Goal: Information Seeking & Learning: Learn about a topic

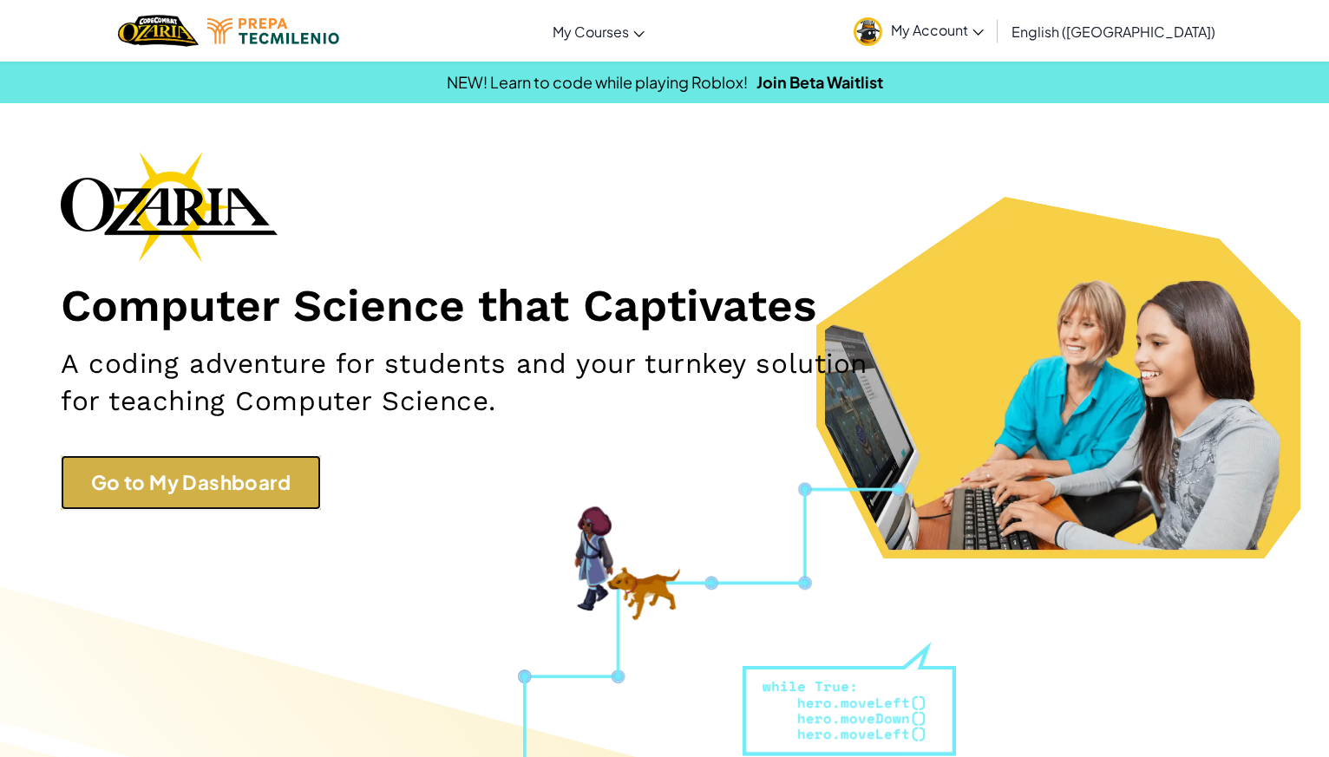
click at [158, 470] on link "Go to My Dashboard" at bounding box center [191, 483] width 260 height 56
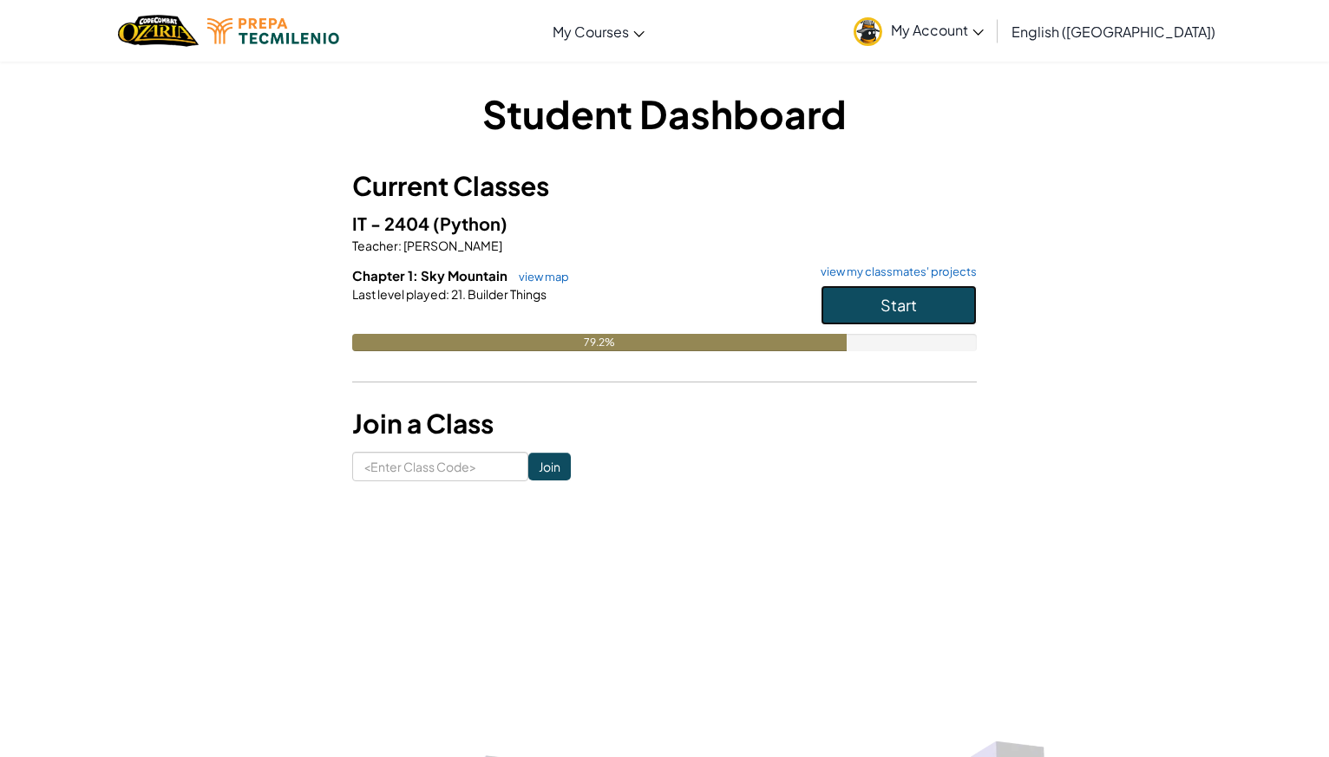
click at [931, 292] on button "Start" at bounding box center [898, 305] width 156 height 40
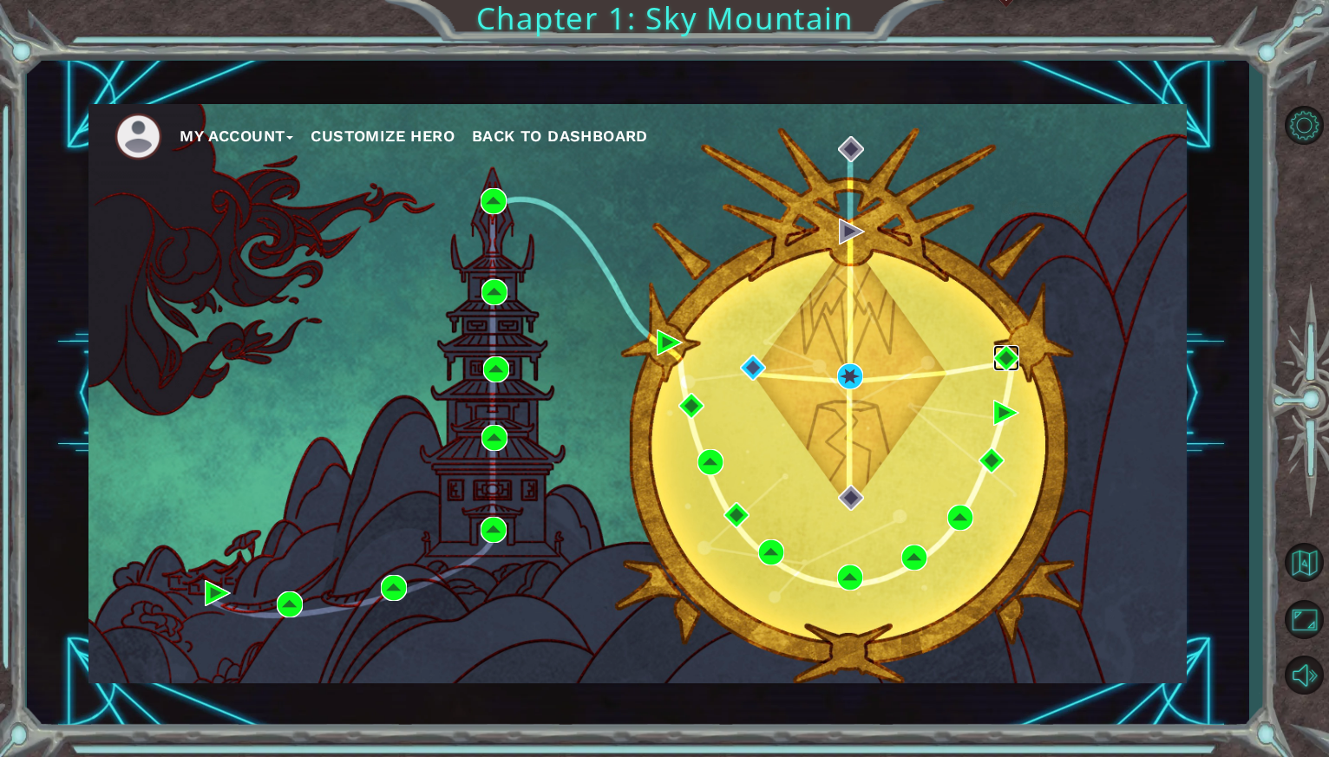
click at [997, 355] on img at bounding box center [1006, 358] width 26 height 26
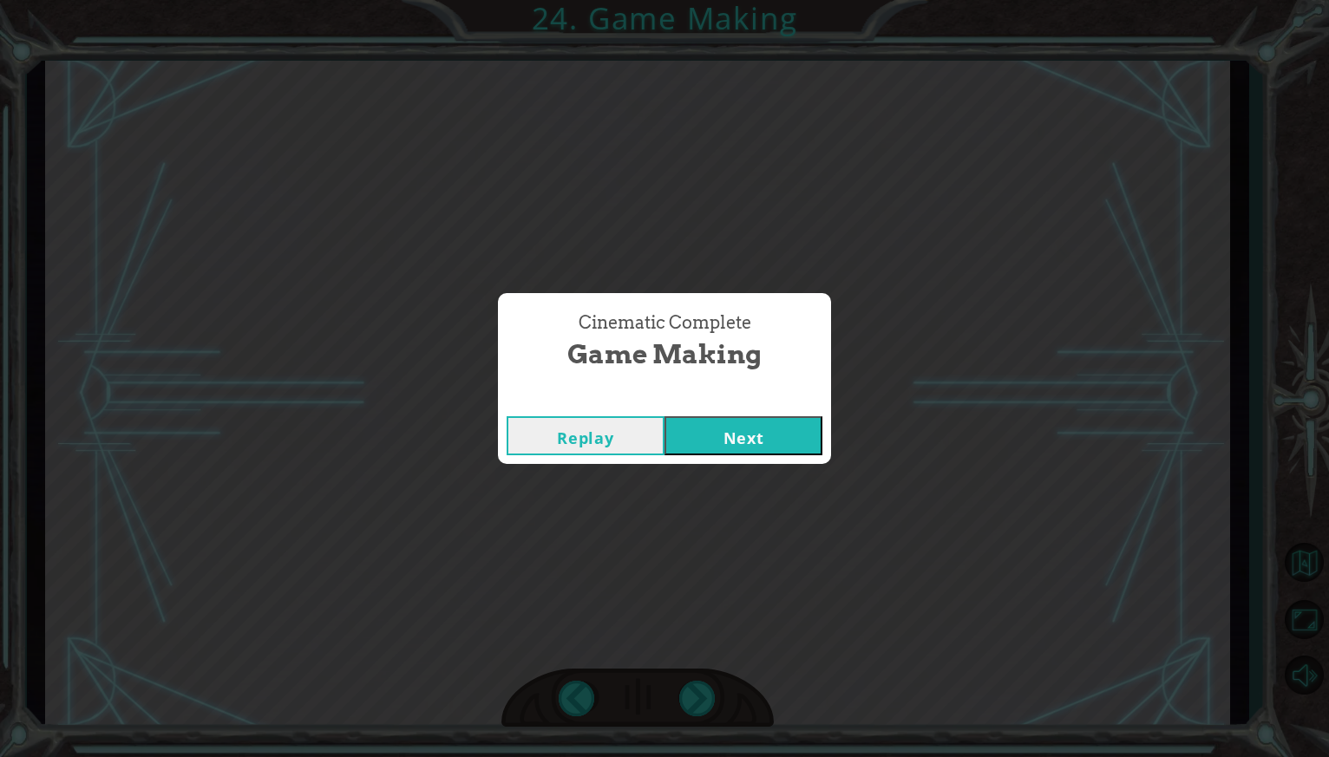
click at [768, 425] on button "Next" at bounding box center [743, 435] width 158 height 39
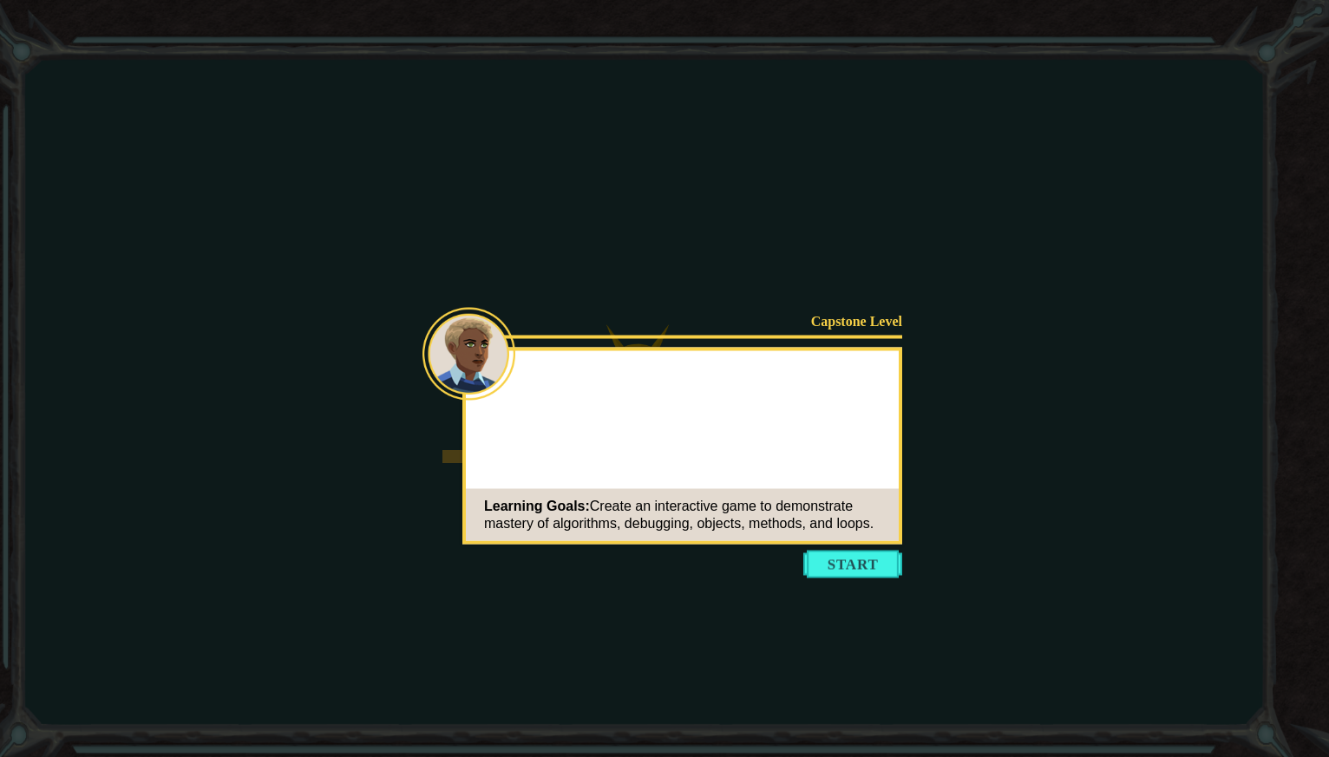
click at [834, 553] on button "Start" at bounding box center [852, 565] width 99 height 28
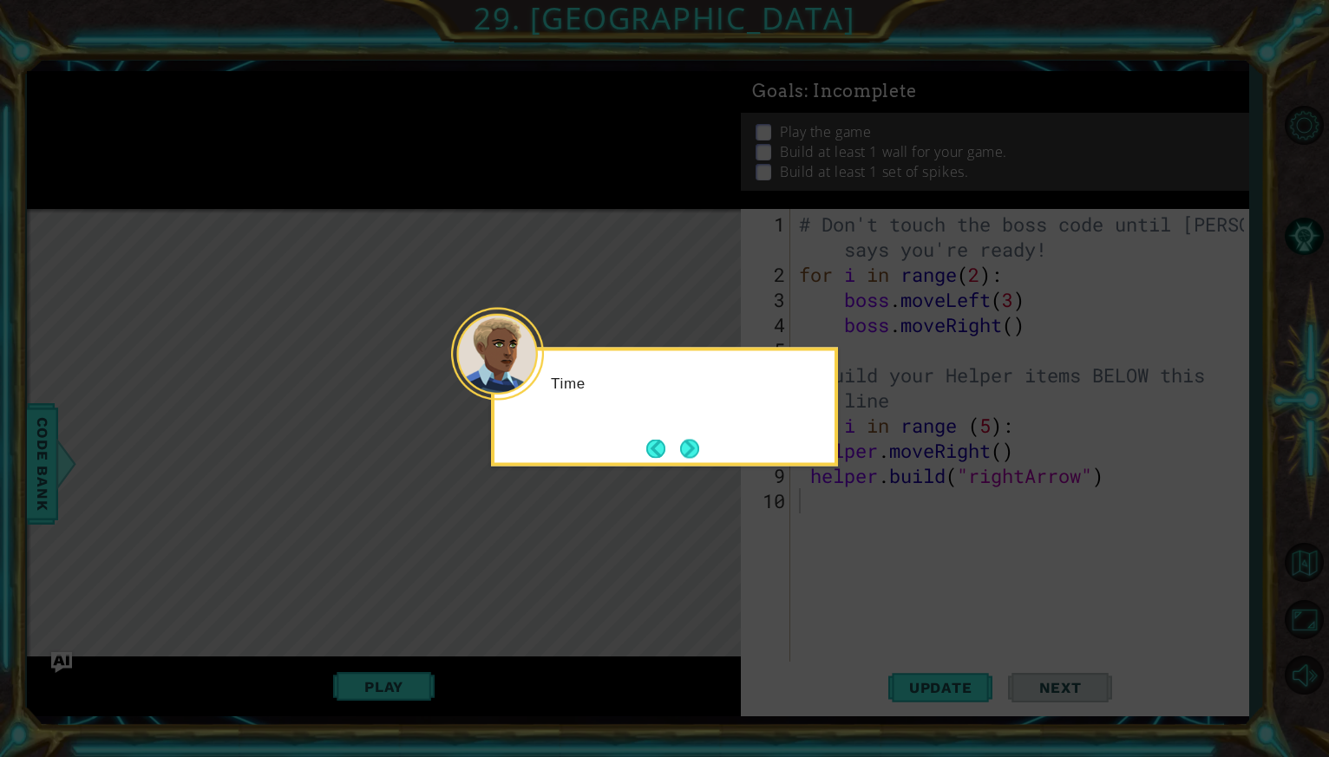
click at [835, 552] on icon at bounding box center [664, 378] width 1329 height 757
click at [689, 443] on button "Next" at bounding box center [689, 448] width 19 height 19
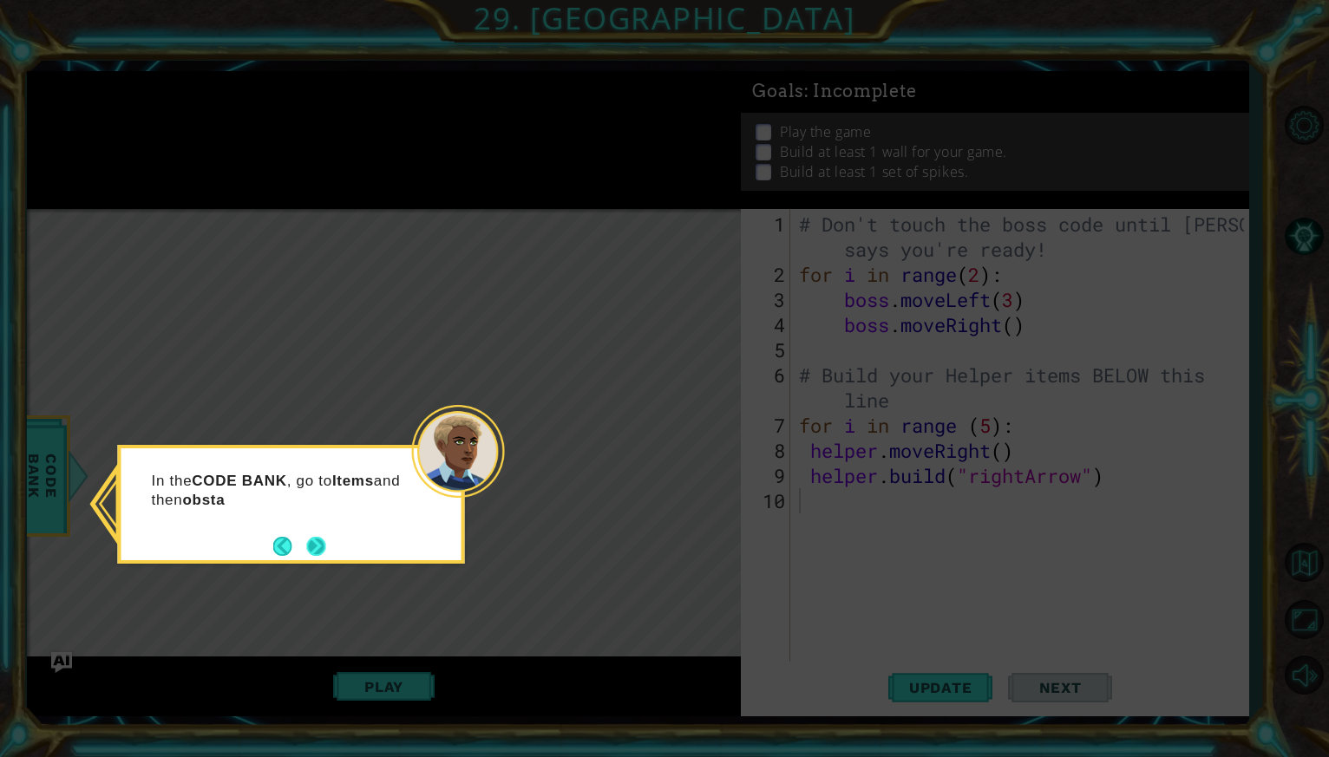
click at [311, 537] on button "Next" at bounding box center [315, 546] width 19 height 19
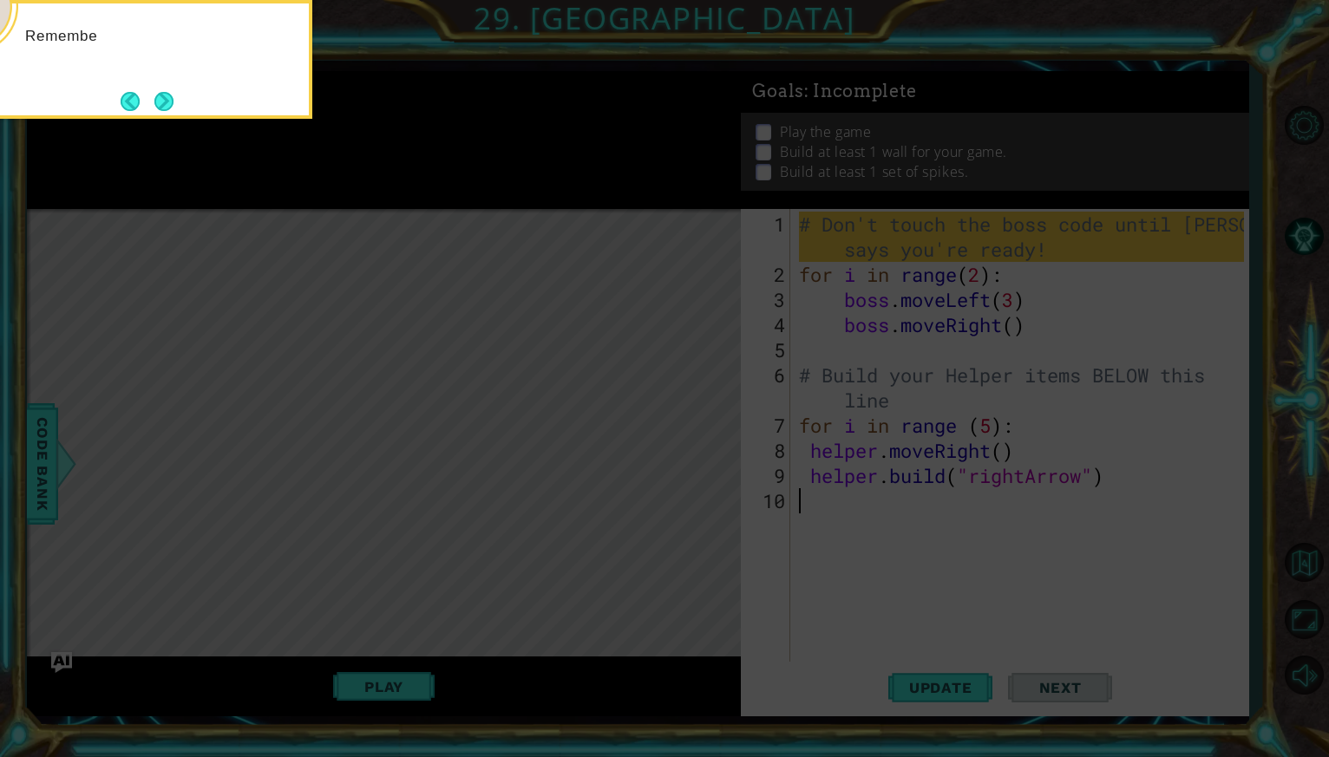
click at [408, 489] on icon at bounding box center [664, 378] width 1329 height 757
click at [162, 108] on button "Next" at bounding box center [163, 101] width 19 height 19
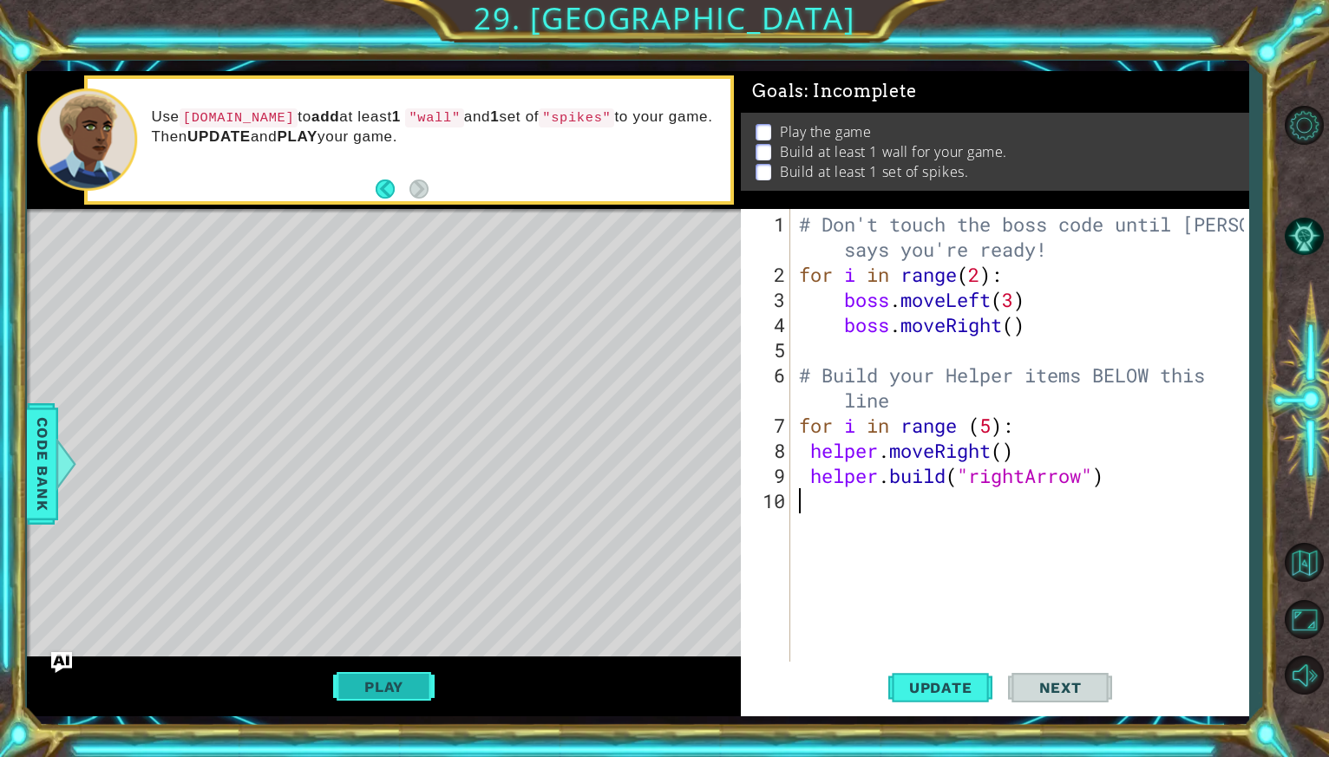
click at [382, 699] on button "Play" at bounding box center [383, 686] width 101 height 33
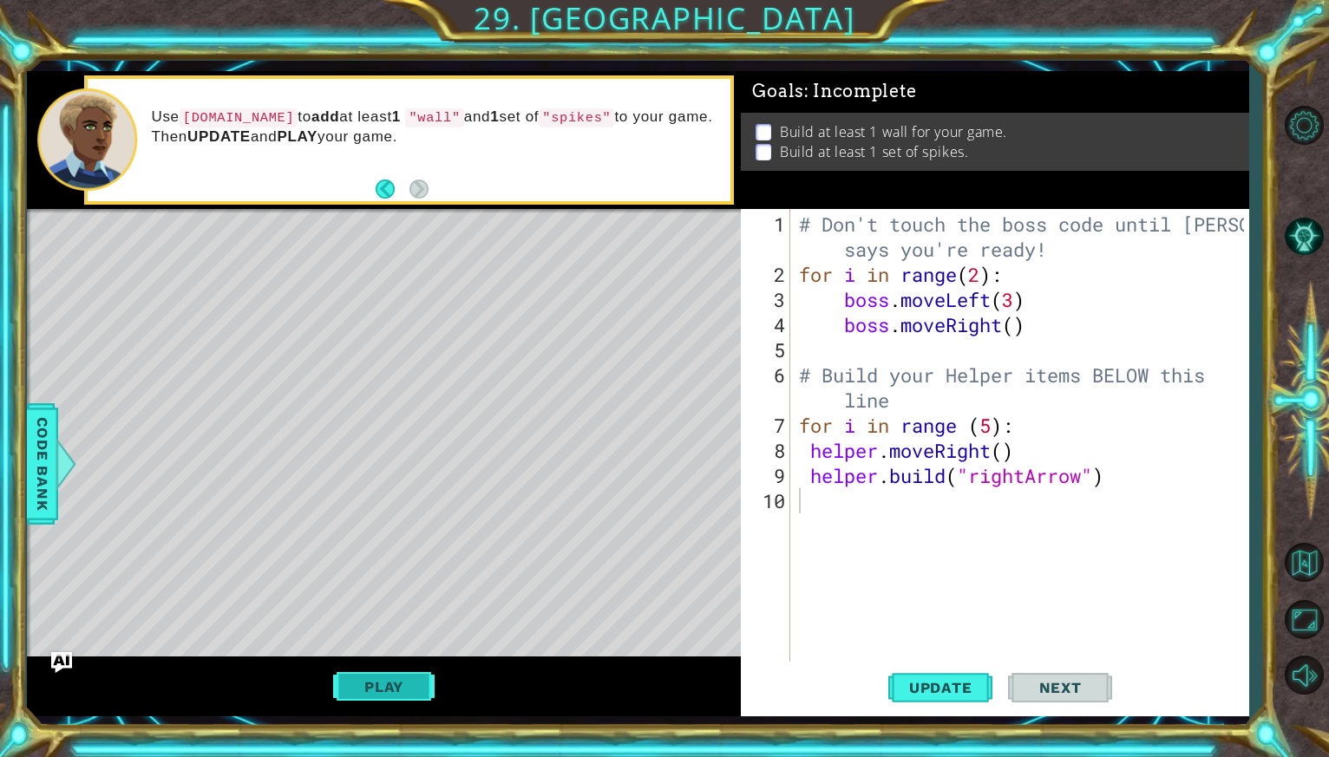
click at [355, 687] on button "Play" at bounding box center [383, 686] width 101 height 33
click at [1047, 690] on span "Next" at bounding box center [1060, 687] width 77 height 17
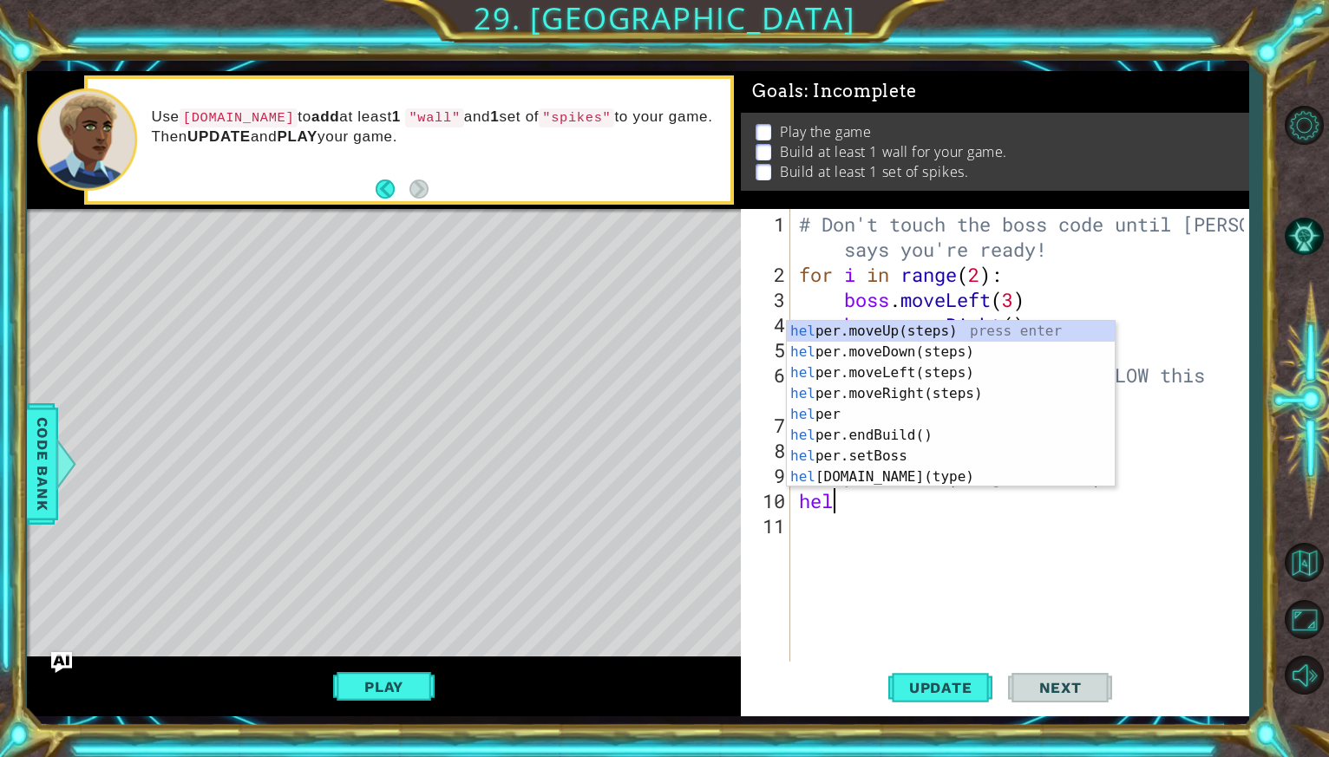
scroll to position [0, 1]
click at [961, 479] on div "help er.moveUp(steps) press enter help er.moveDown(steps) press enter help er.m…" at bounding box center [951, 425] width 328 height 208
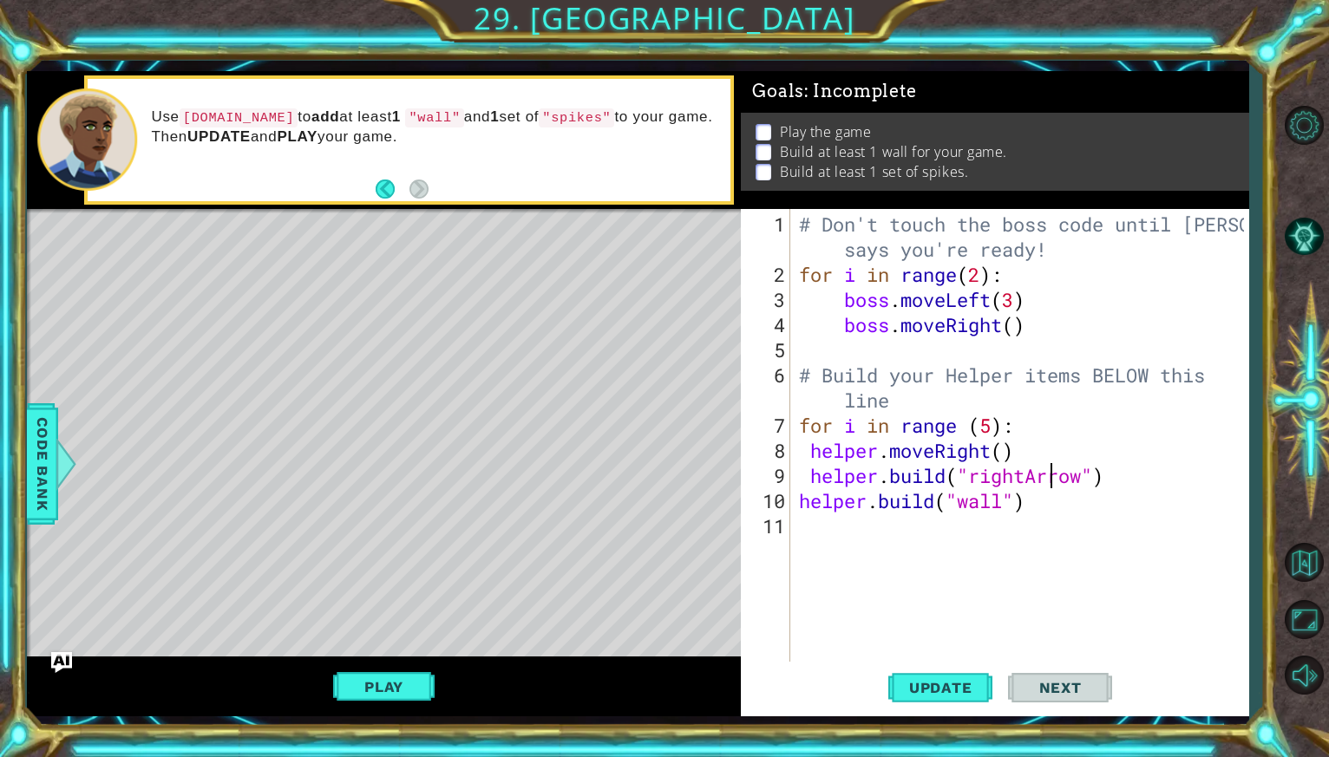
click at [1048, 480] on div "# Don't touch the boss code until [PERSON_NAME] says you're ready! for i in ran…" at bounding box center [1023, 476] width 457 height 528
click at [1048, 498] on div "# Don't touch the boss code until [PERSON_NAME] says you're ready! for i in ran…" at bounding box center [1023, 476] width 457 height 528
click at [1121, 469] on div "# Don't touch the boss code until [PERSON_NAME] says you're ready! for i in ran…" at bounding box center [1023, 476] width 457 height 528
type textarea "[DOMAIN_NAME]("rightArrow")"
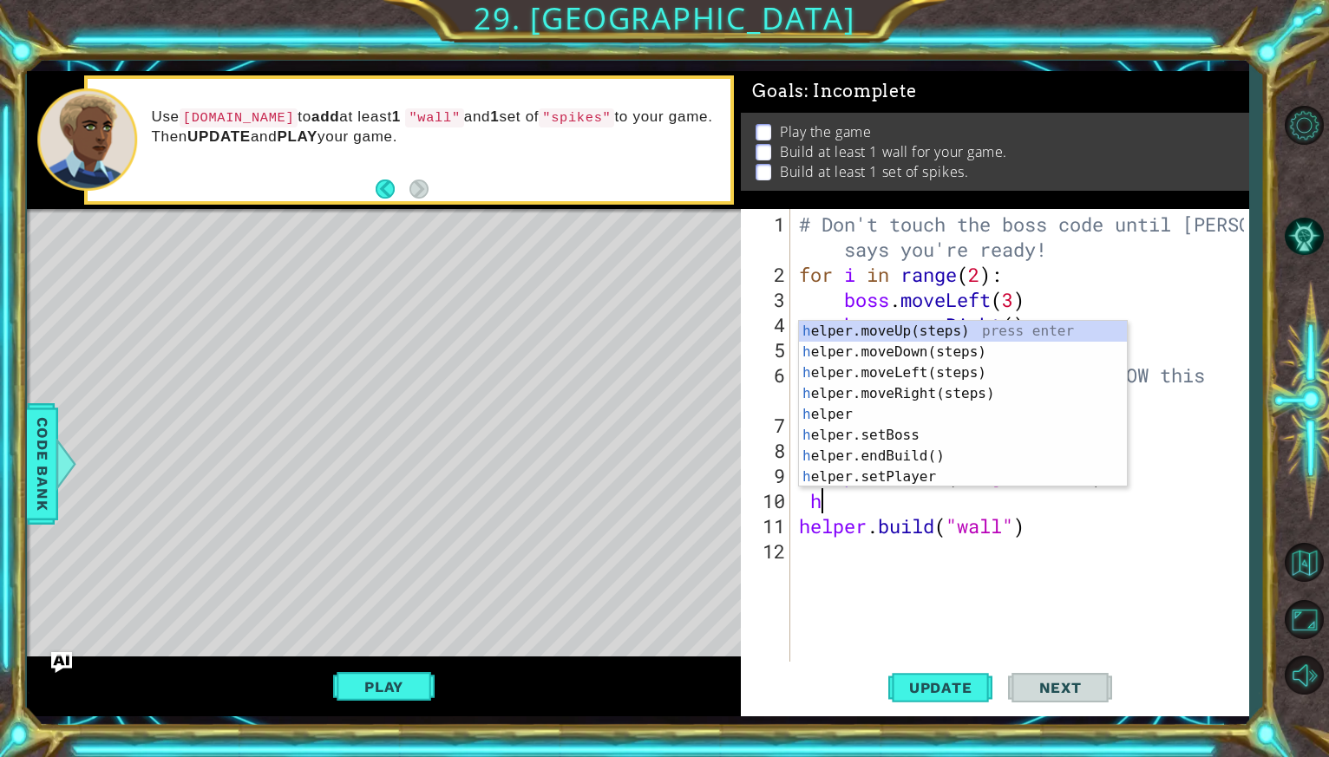
type textarea "he"
click at [983, 389] on div "he lper.moveUp(steps) press enter he lper.moveDown(steps) press enter he lper.m…" at bounding box center [963, 425] width 328 height 208
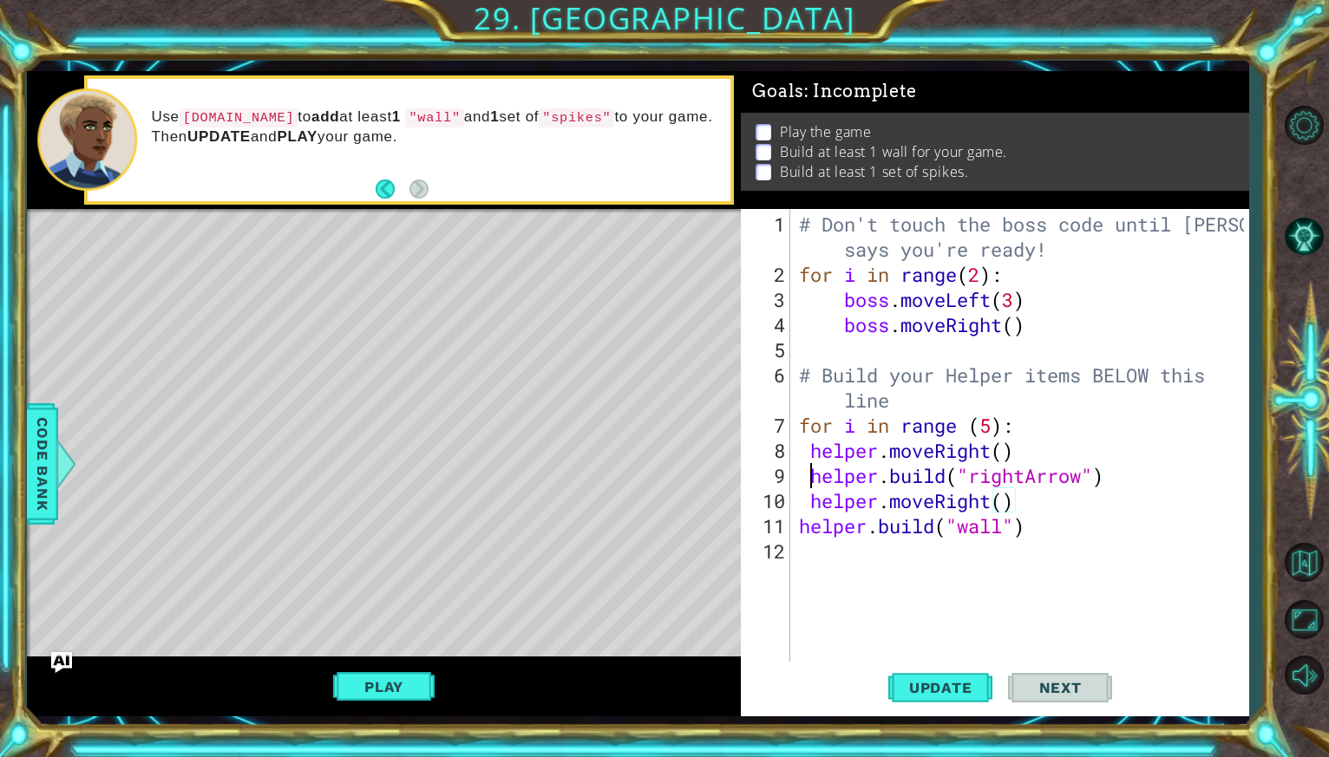
click at [810, 473] on div "# Don't touch the boss code until [PERSON_NAME] says you're ready! for i in ran…" at bounding box center [1023, 476] width 457 height 528
click at [807, 505] on div "# Don't touch the boss code until [PERSON_NAME] says you're ready! for i in ran…" at bounding box center [1023, 476] width 457 height 528
type textarea "helper.moveRight()"
click at [1030, 563] on div "# Don't touch the boss code until [PERSON_NAME] says you're ready! for i in ran…" at bounding box center [1023, 476] width 457 height 528
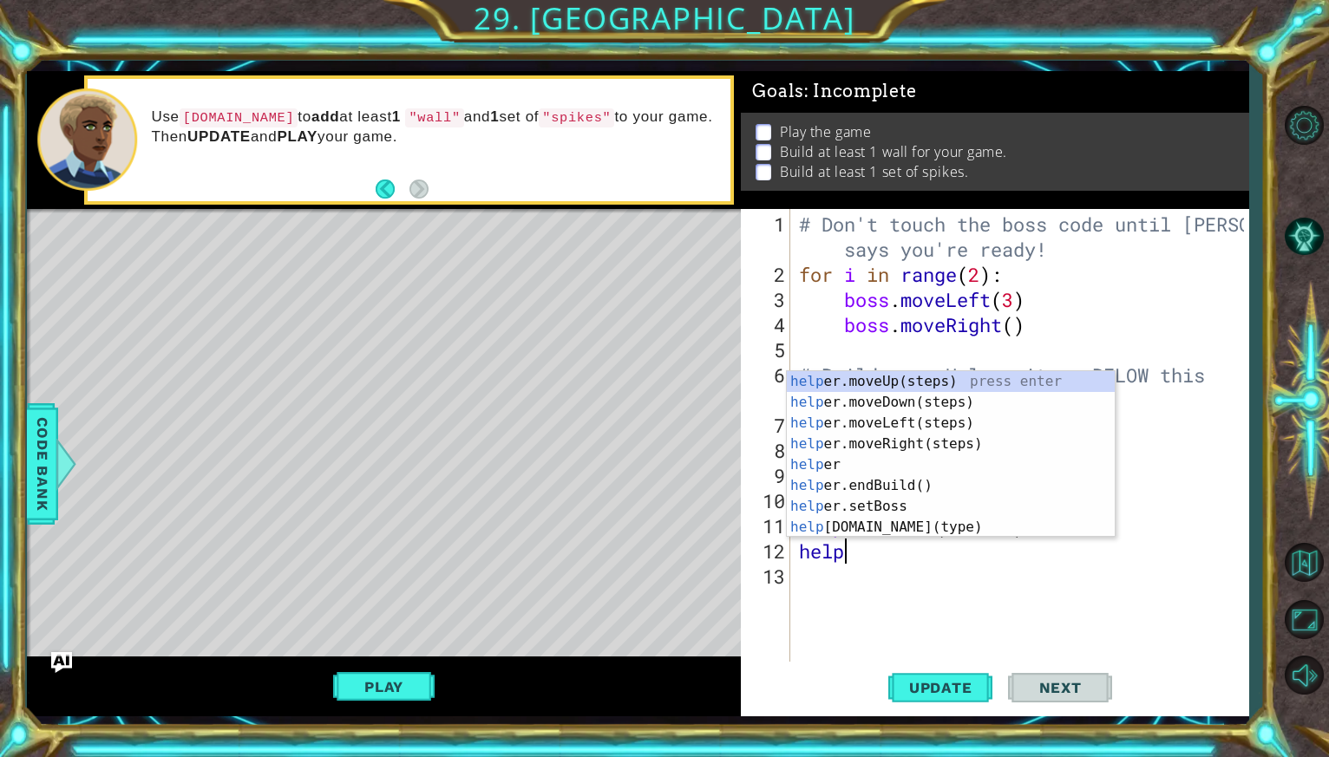
type textarea "helpe"
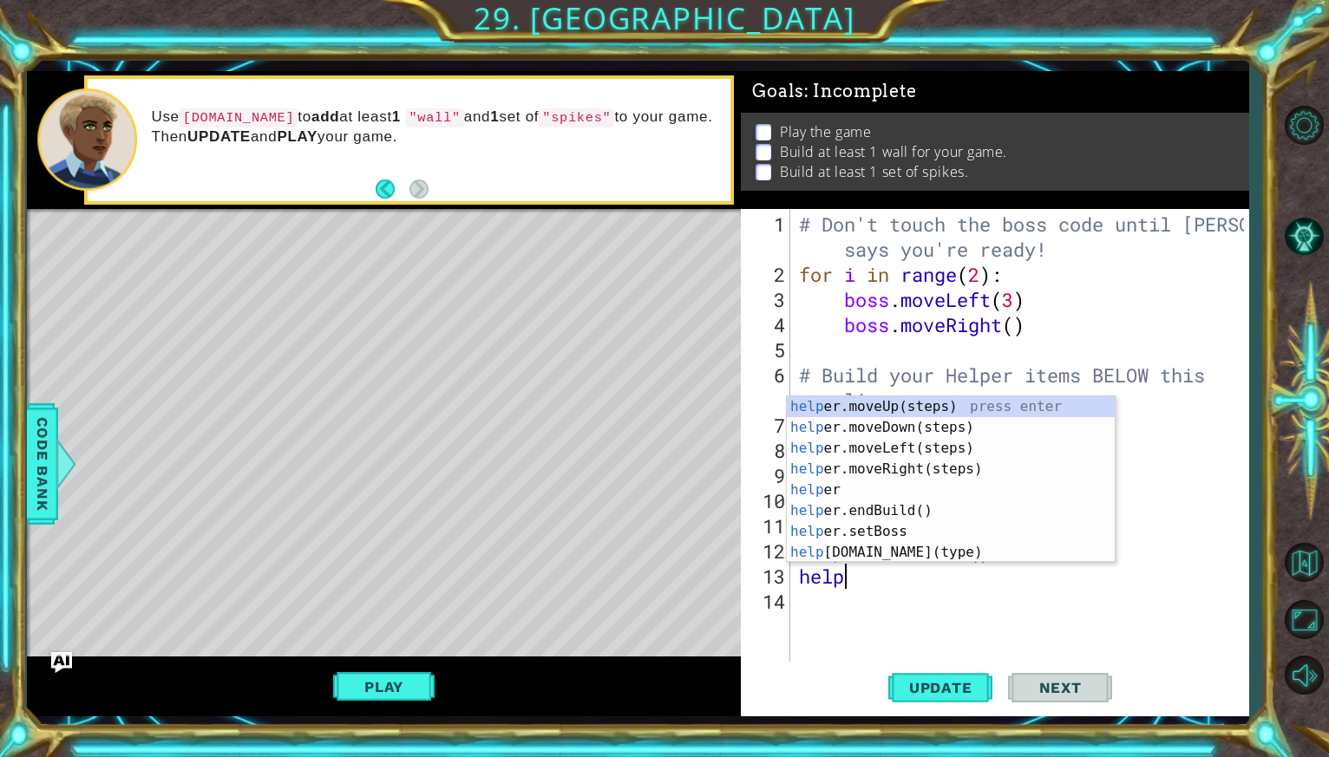
type textarea "helpe"
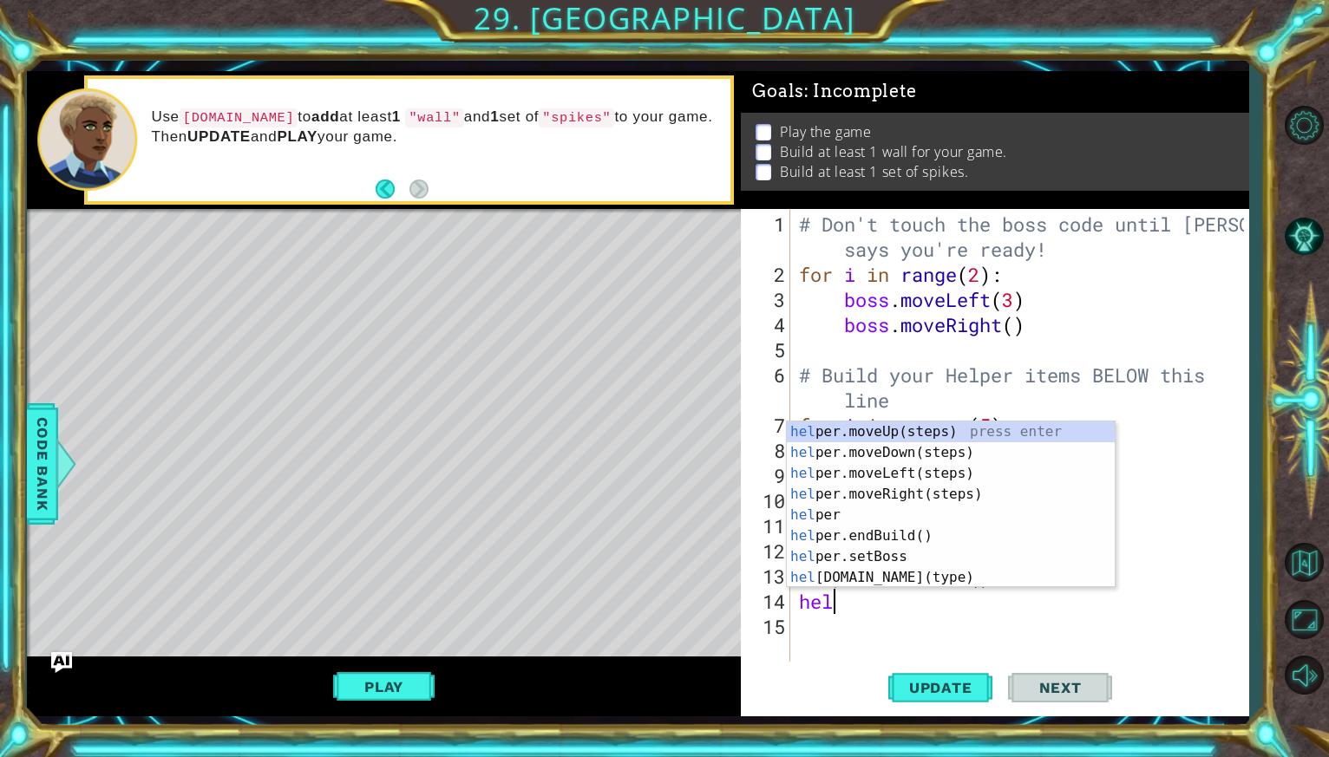
scroll to position [0, 1]
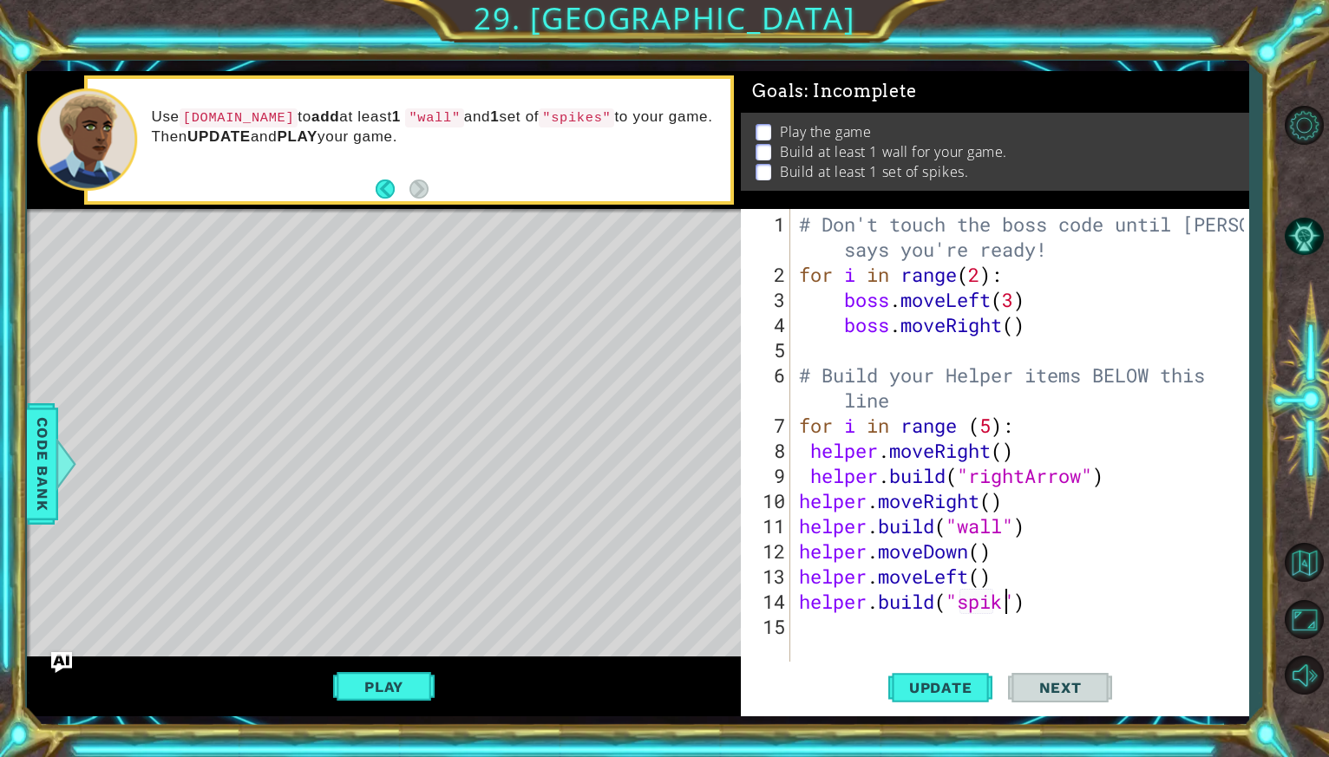
type textarea "[DOMAIN_NAME]("spikes")"
click at [1106, 593] on div "# Don't touch the boss code until [PERSON_NAME] says you're ready! for i in ran…" at bounding box center [1023, 476] width 457 height 528
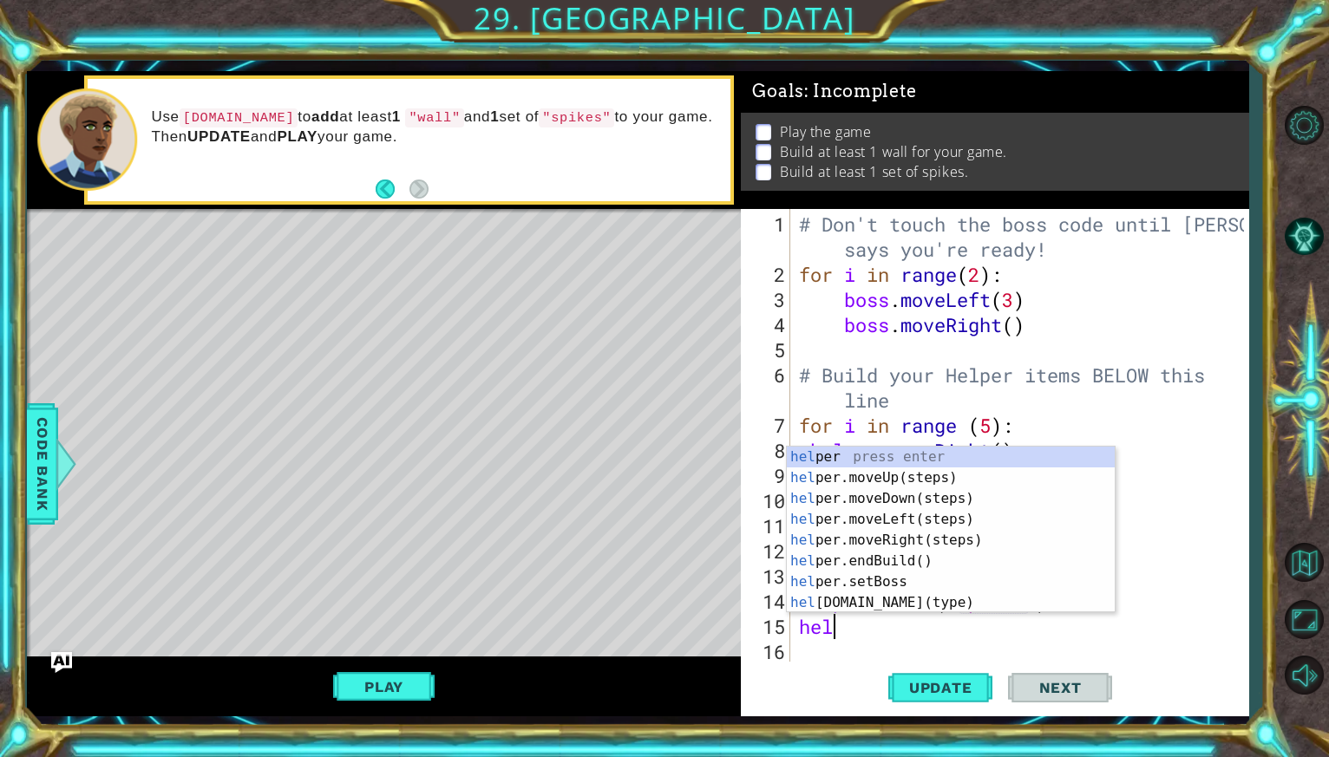
scroll to position [0, 0]
type textarea "helpe"
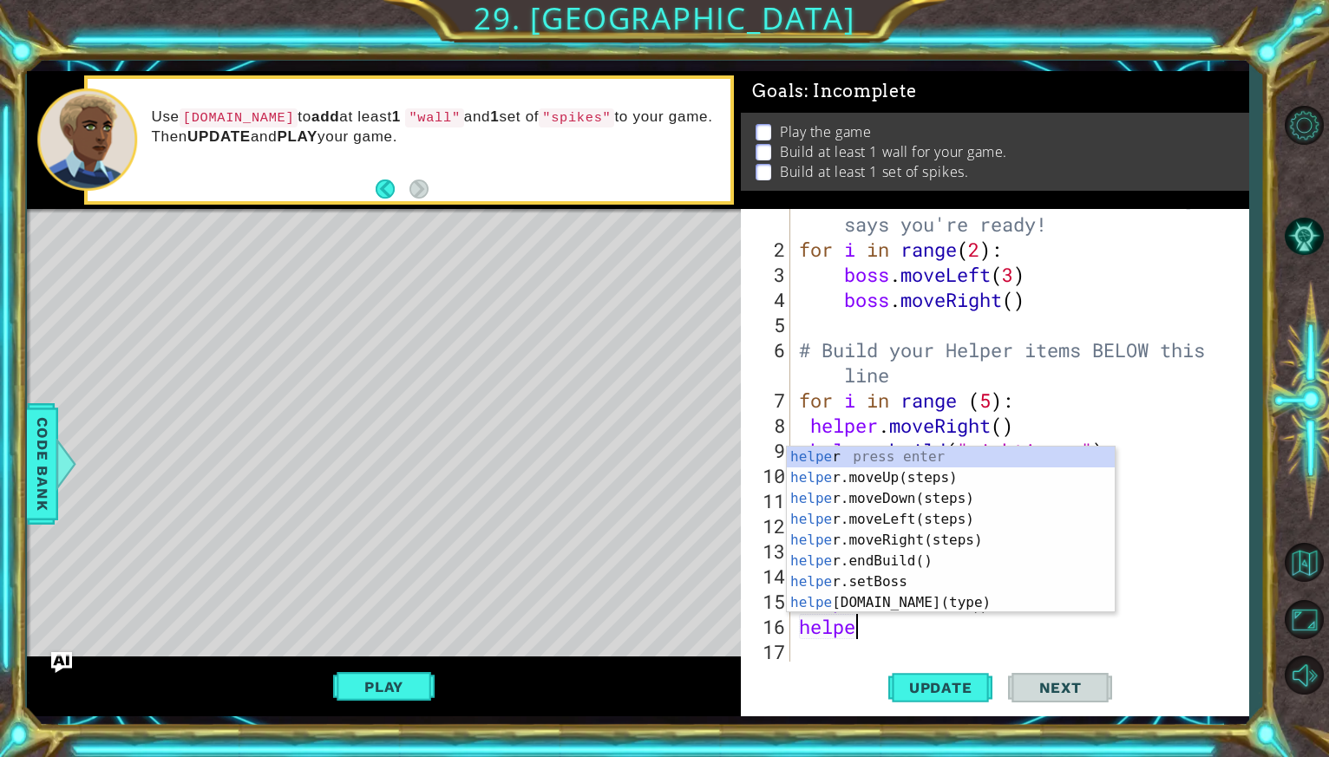
scroll to position [0, 2]
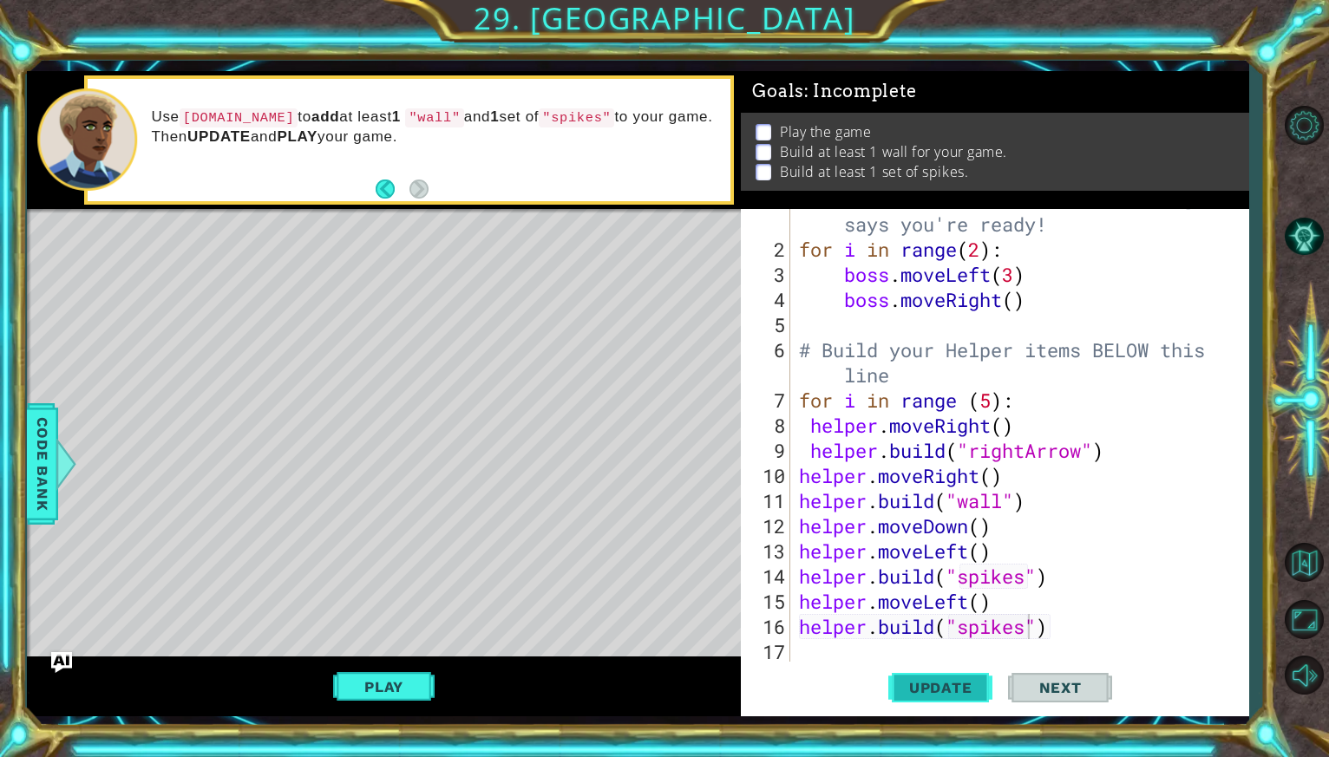
click at [924, 685] on span "Update" at bounding box center [940, 687] width 98 height 17
click at [410, 676] on button "Play" at bounding box center [383, 686] width 101 height 33
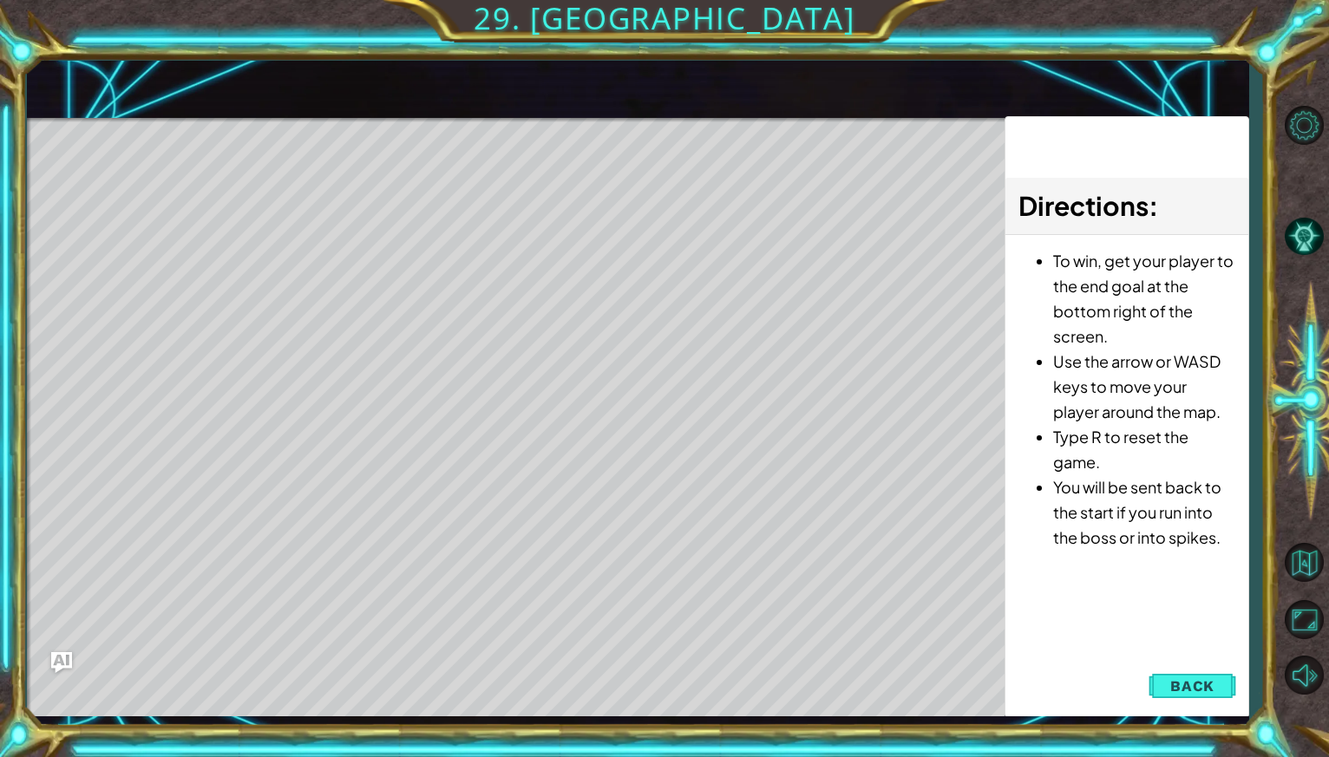
click at [1173, 663] on div "Directions : To win, get your player to the end goal at the bottom right of the…" at bounding box center [1126, 417] width 245 height 602
click at [1173, 669] on button "Back" at bounding box center [1192, 686] width 88 height 35
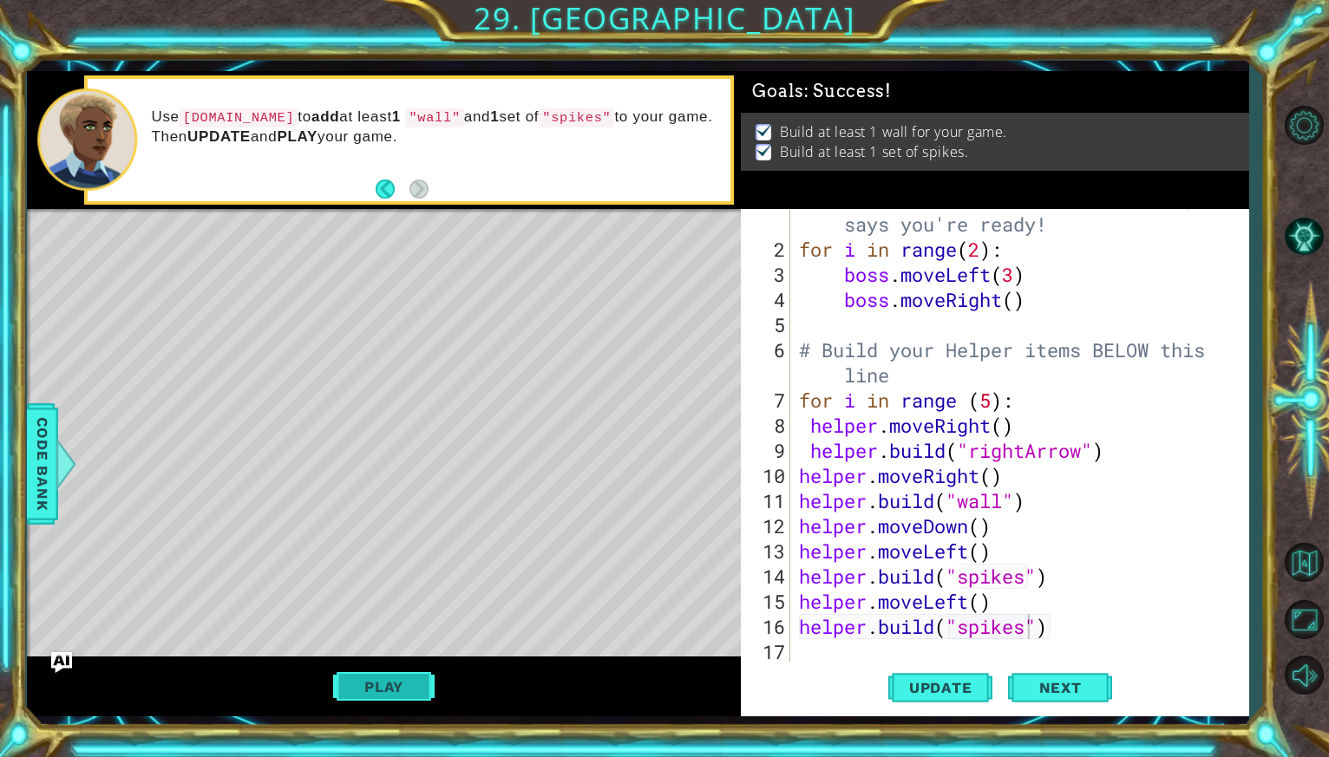
click at [415, 673] on button "Play" at bounding box center [383, 686] width 101 height 33
click at [1091, 663] on button "Next" at bounding box center [1060, 687] width 104 height 51
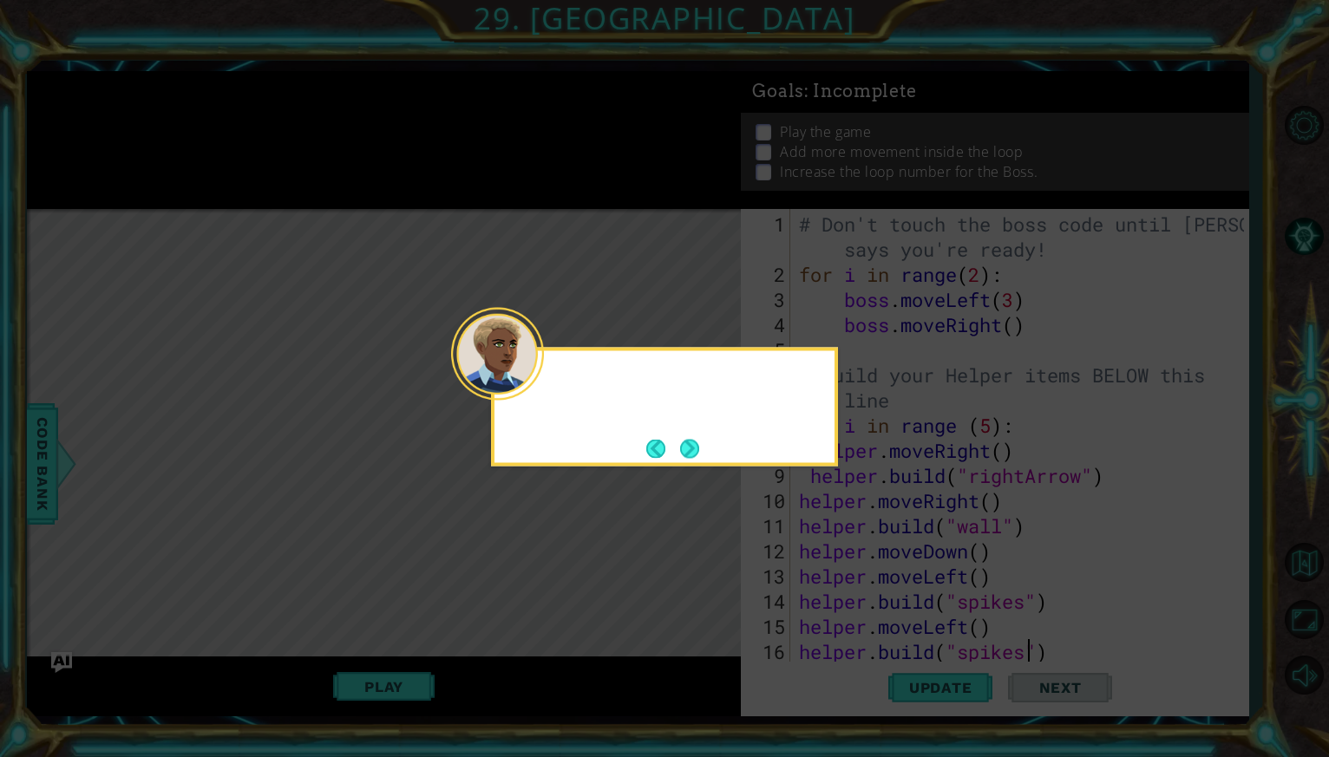
scroll to position [0, 0]
click at [684, 451] on button "Next" at bounding box center [689, 448] width 19 height 19
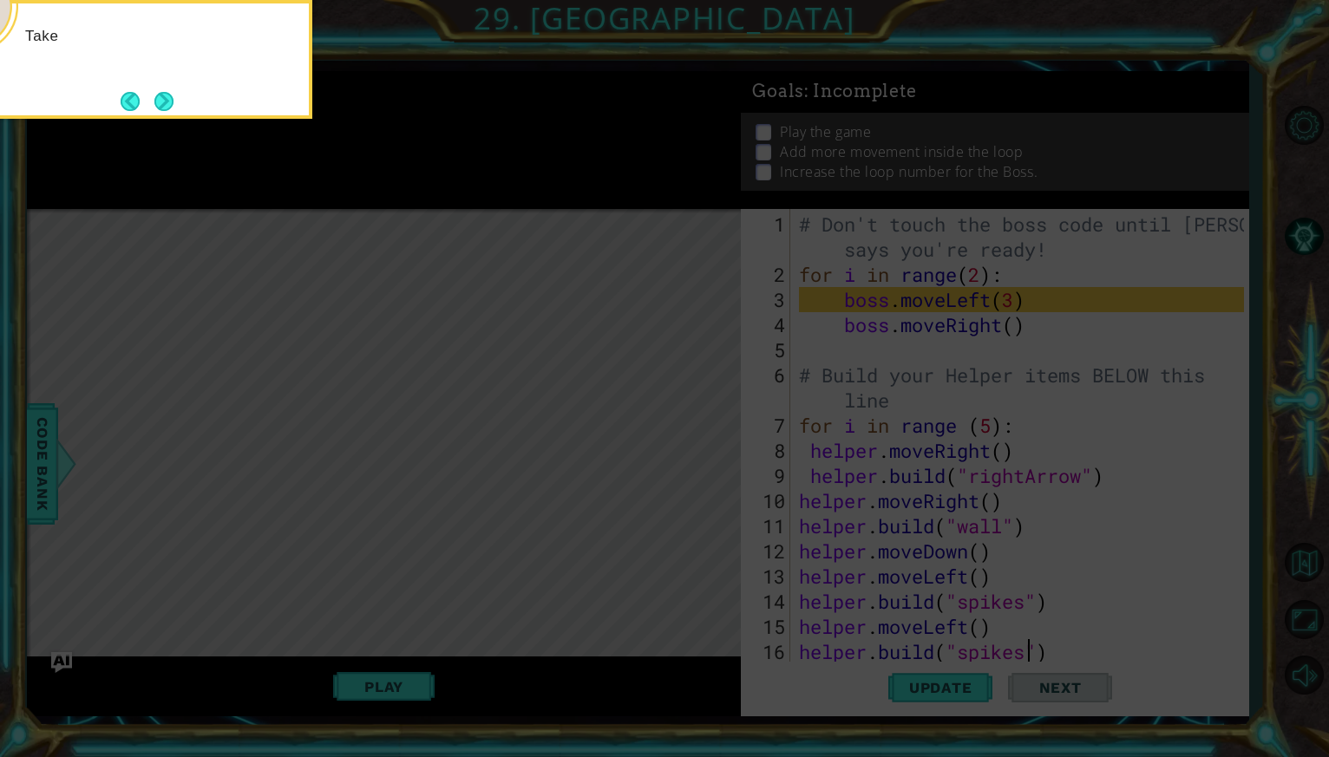
click at [684, 451] on icon at bounding box center [664, 378] width 1329 height 757
click at [173, 108] on button "Next" at bounding box center [163, 101] width 19 height 19
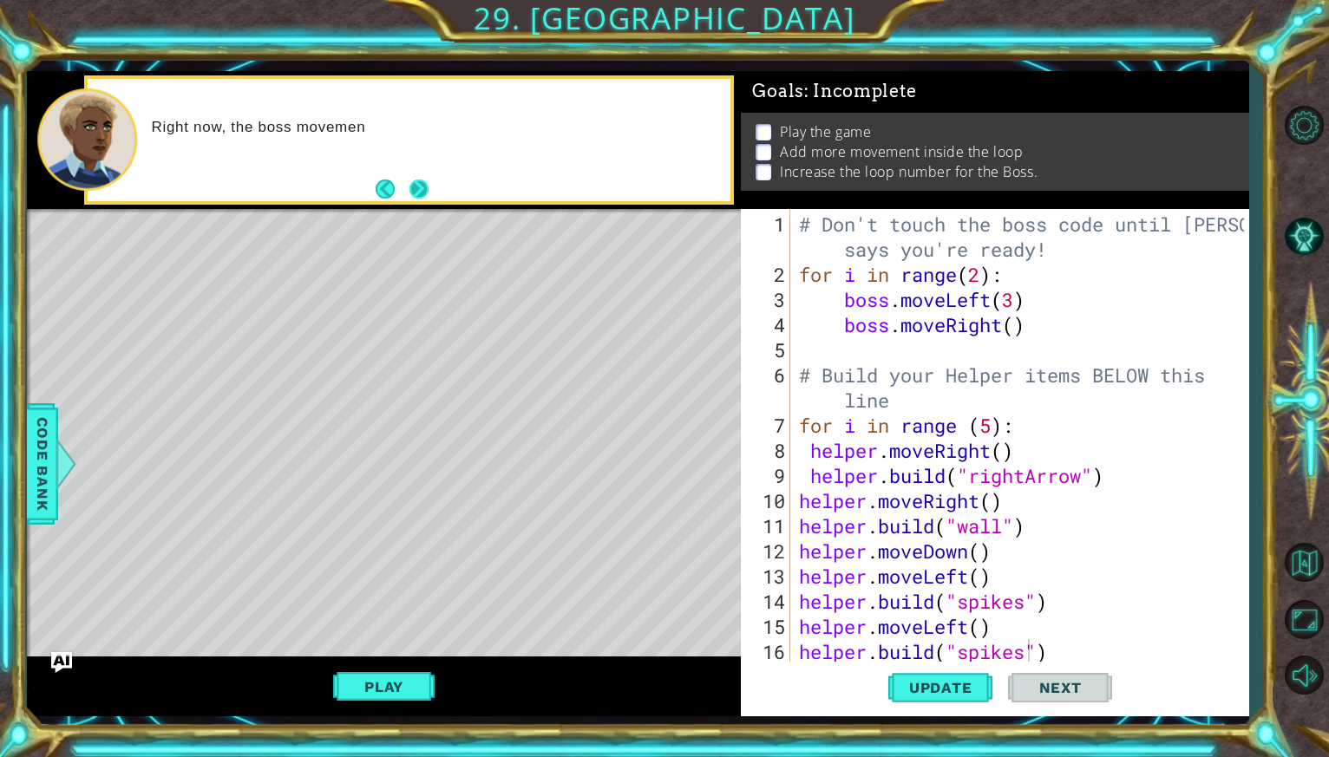
click at [420, 198] on button "Next" at bounding box center [417, 189] width 19 height 19
click at [807, 328] on div "# Don't touch the boss code until [PERSON_NAME] says you're ready! for i in ran…" at bounding box center [1023, 476] width 457 height 528
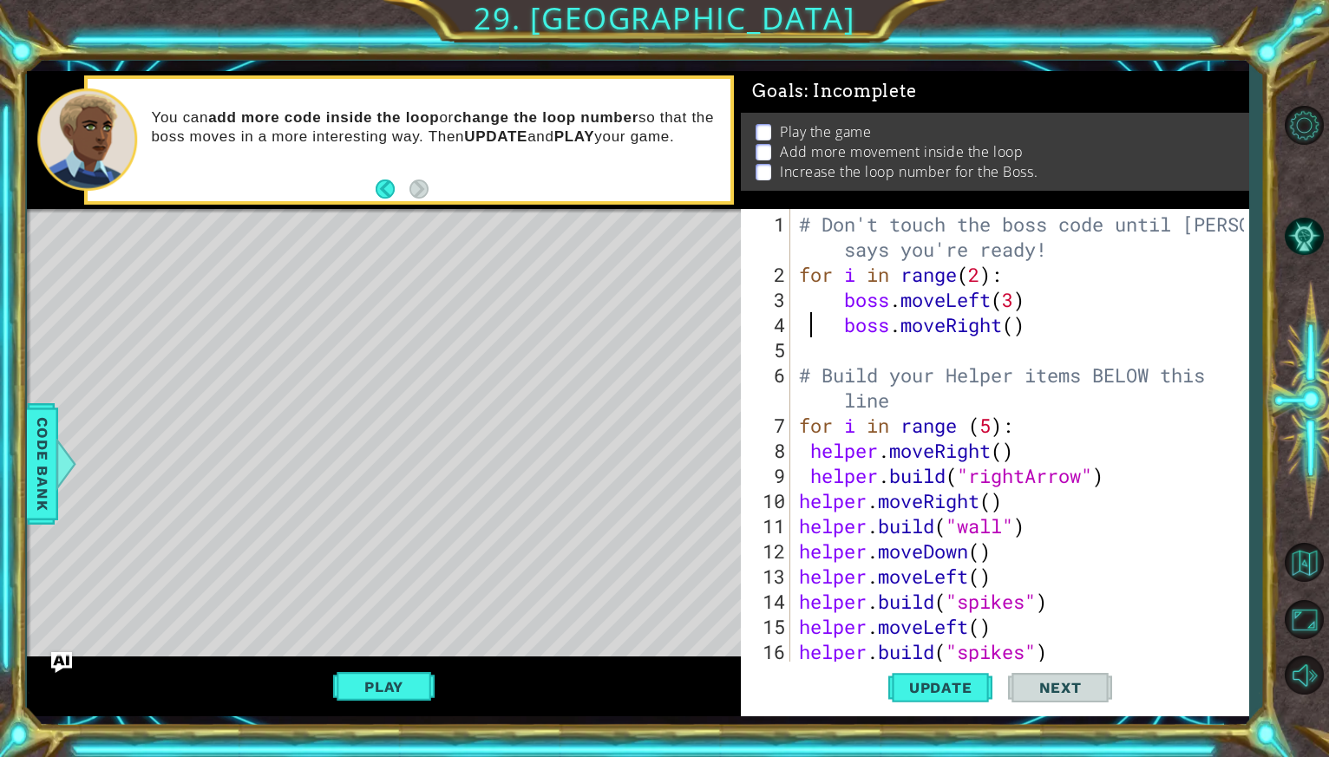
click at [989, 283] on div "# Don't touch the boss code until [PERSON_NAME] says you're ready! for i in ran…" at bounding box center [1023, 476] width 457 height 528
click at [988, 282] on div "# Don't touch the boss code until [PERSON_NAME] says you're ready! for i in ran…" at bounding box center [1023, 476] width 457 height 528
click at [1002, 329] on div "# Don't touch the boss code until [PERSON_NAME] says you're ready! for i in ran…" at bounding box center [1023, 476] width 457 height 528
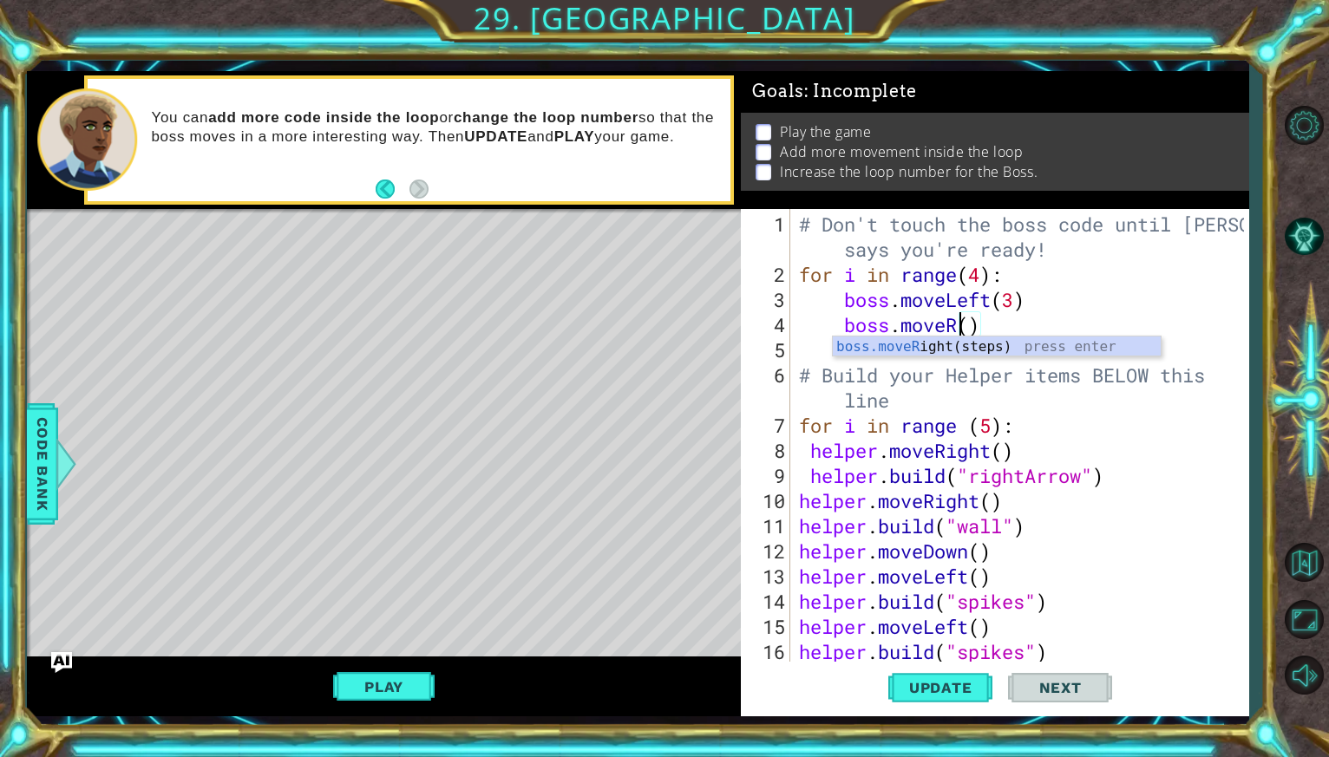
scroll to position [0, 7]
type textarea "boss.moveUp()"
click at [1004, 322] on div "# Don't touch the boss code until [PERSON_NAME] says you're ready! for i in ran…" at bounding box center [1023, 476] width 457 height 528
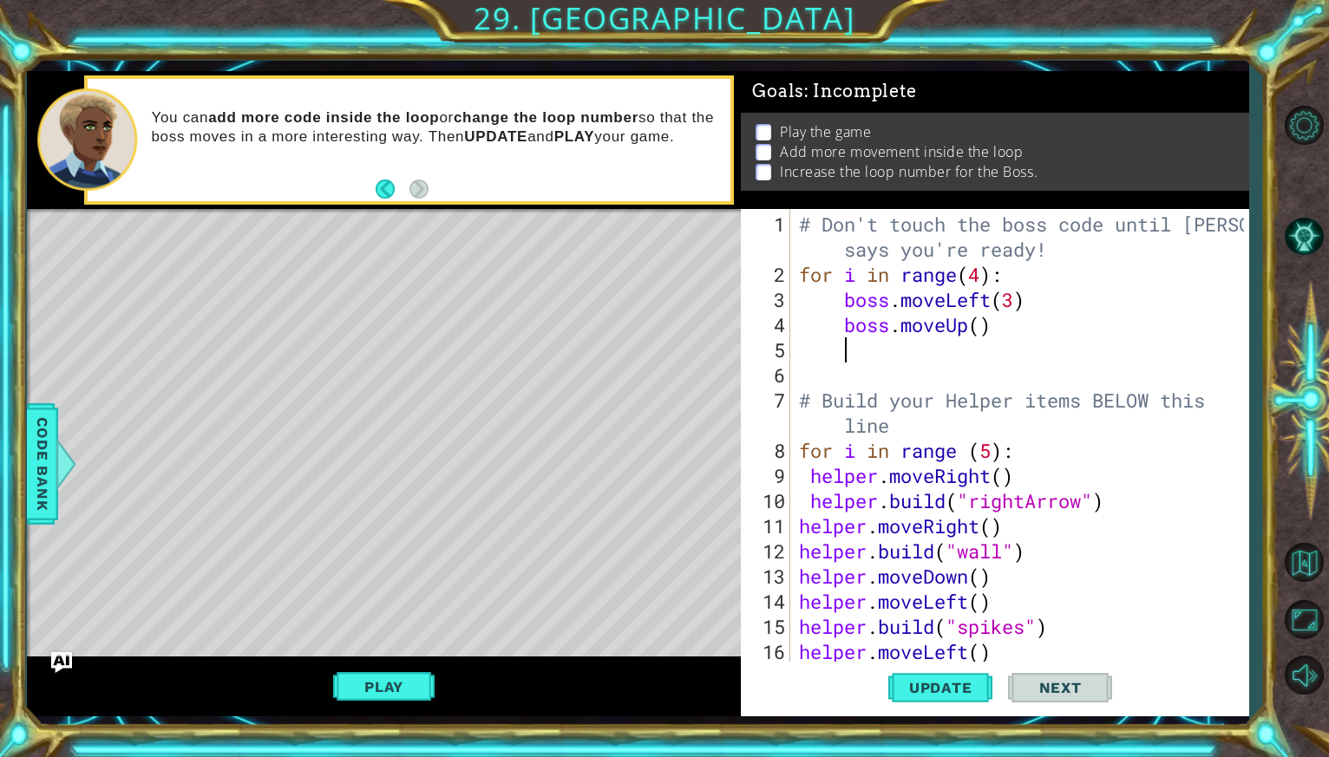
scroll to position [0, 1]
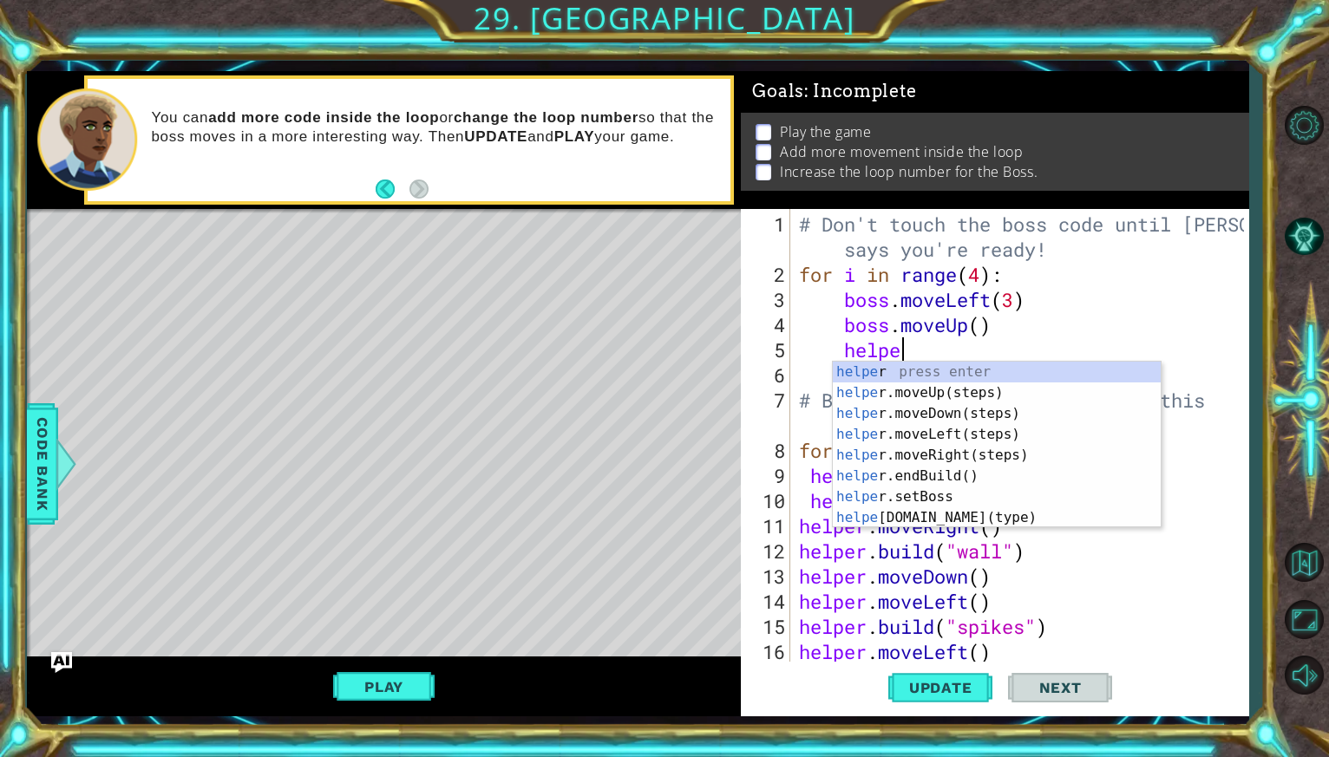
type textarea "helper"
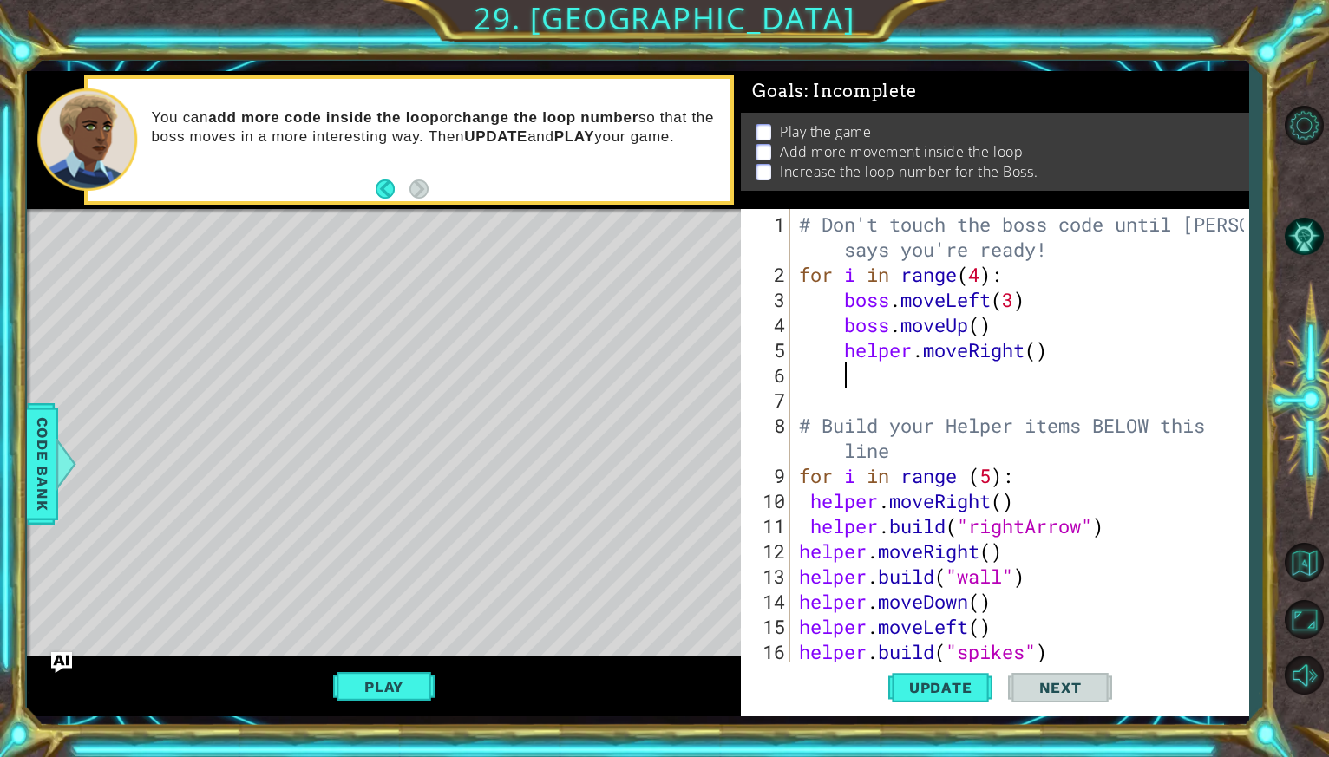
click at [1041, 357] on div "# Don't touch the boss code until [PERSON_NAME] says you're ready! for i in ran…" at bounding box center [1023, 476] width 457 height 528
type textarea "helper.moveRight(3)"
click at [1066, 358] on div "# Don't touch the boss code until [PERSON_NAME] says you're ready! for i in ran…" at bounding box center [1023, 476] width 457 height 528
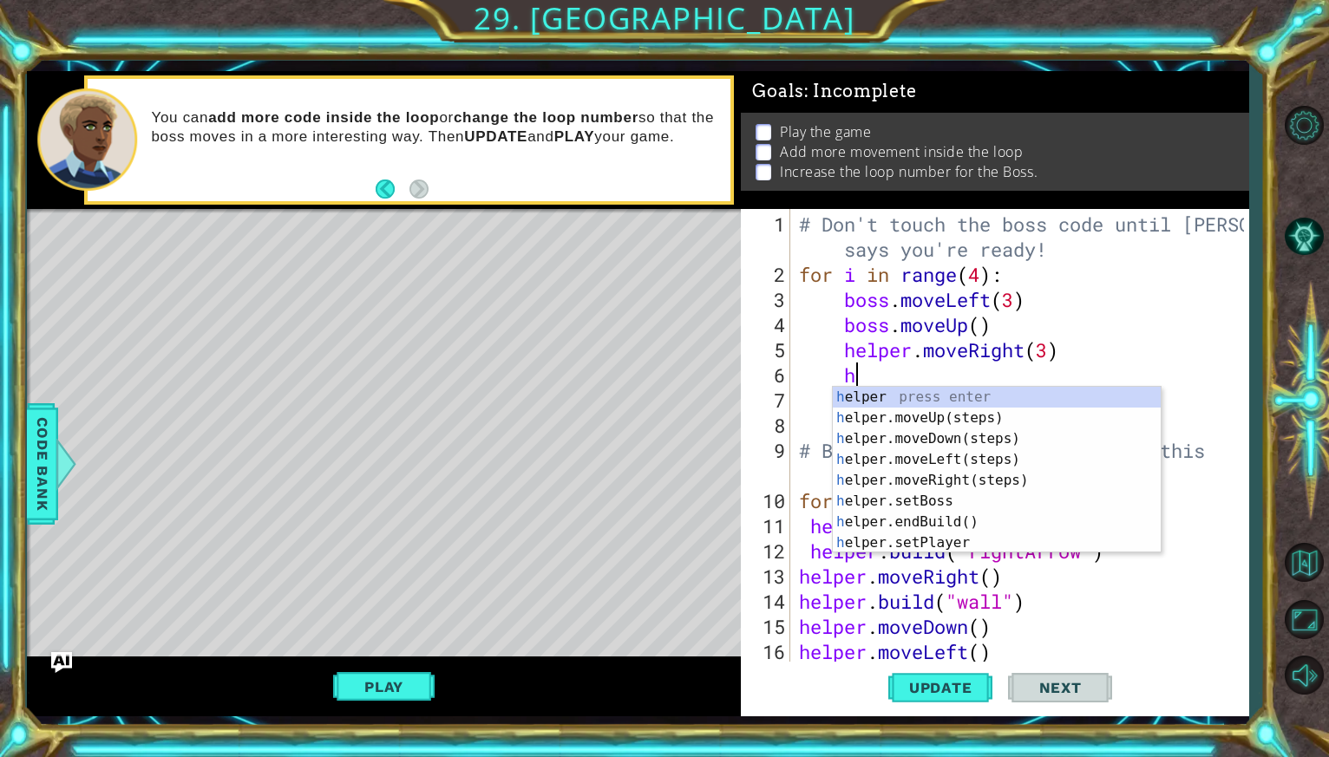
scroll to position [0, 0]
type textarea "helper"
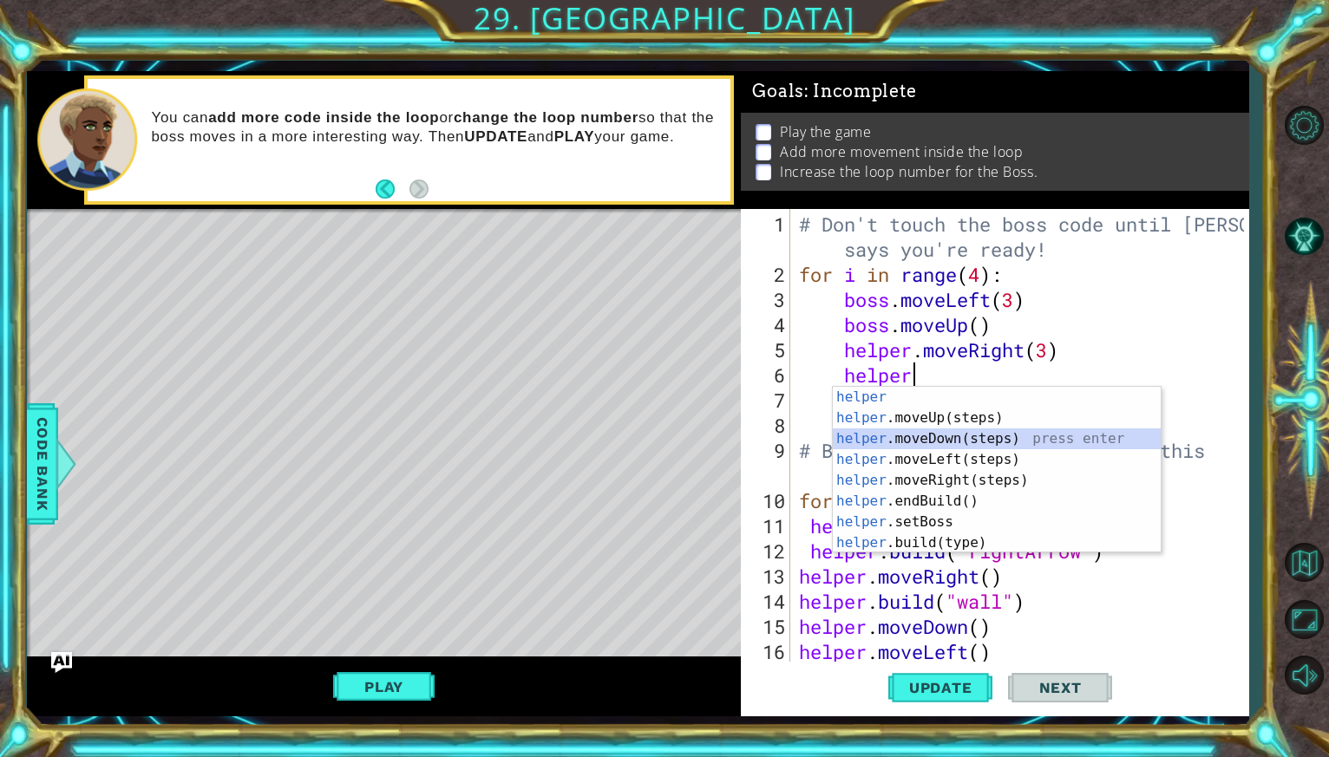
click at [1002, 443] on div "helper press enter helper .moveUp(steps) press enter helper .moveDown(steps) pr…" at bounding box center [997, 491] width 328 height 208
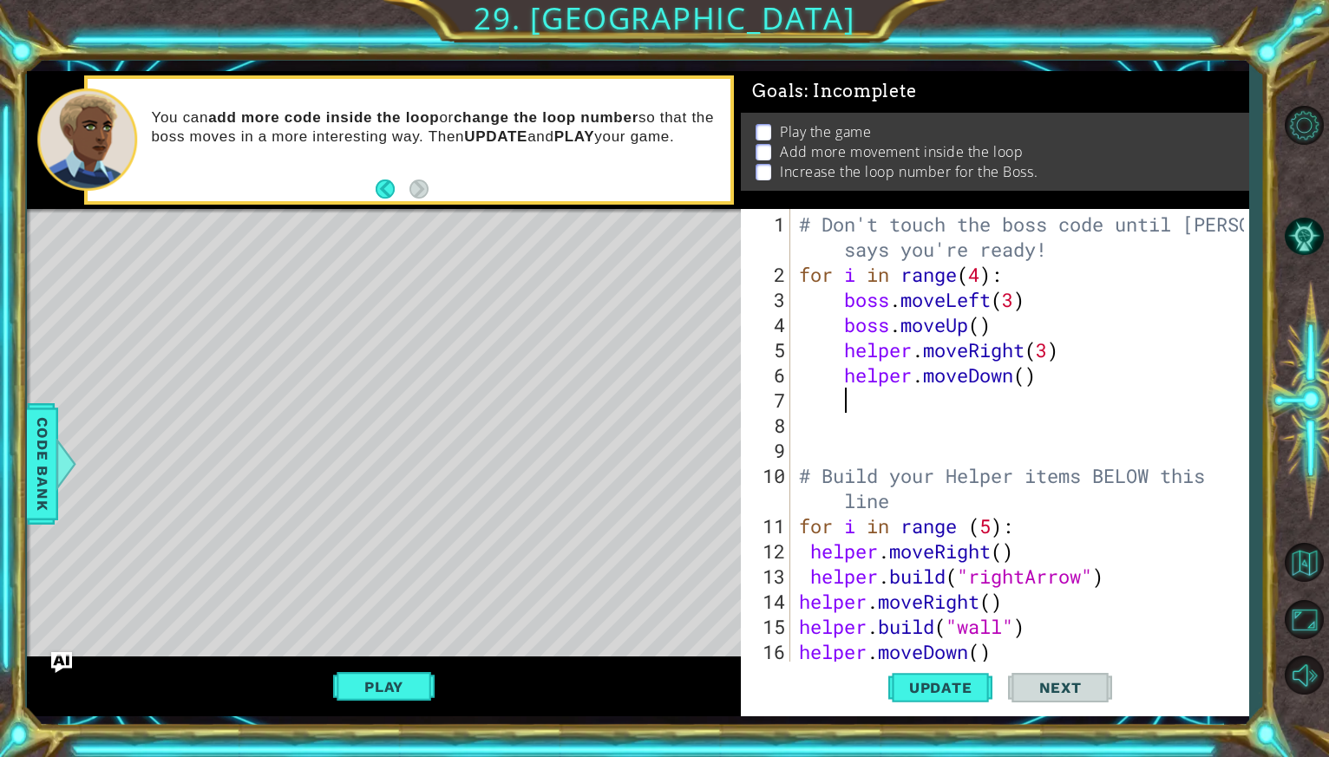
click at [1002, 443] on div "# Don't touch the boss code until [PERSON_NAME] says you're ready! for i in ran…" at bounding box center [1023, 476] width 457 height 528
click at [931, 695] on span "Update" at bounding box center [940, 687] width 98 height 17
click at [916, 357] on div "# Don't touch the boss code until [PERSON_NAME] says you're ready! for i in ran…" at bounding box center [1023, 476] width 457 height 528
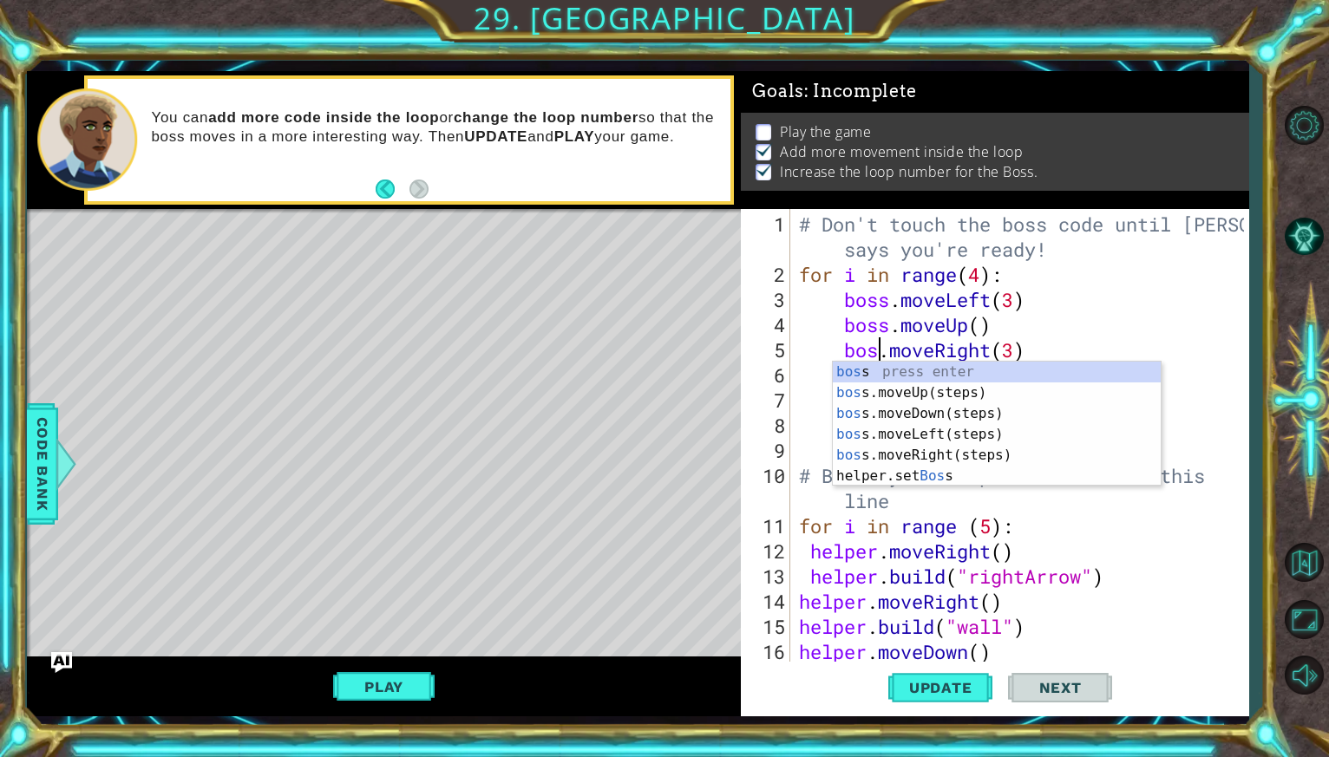
scroll to position [0, 3]
click at [993, 298] on div "# Don't touch the boss code until [PERSON_NAME] says you're ready! for i in ran…" at bounding box center [1023, 476] width 457 height 528
type textarea "boss.moveLeft(3)"
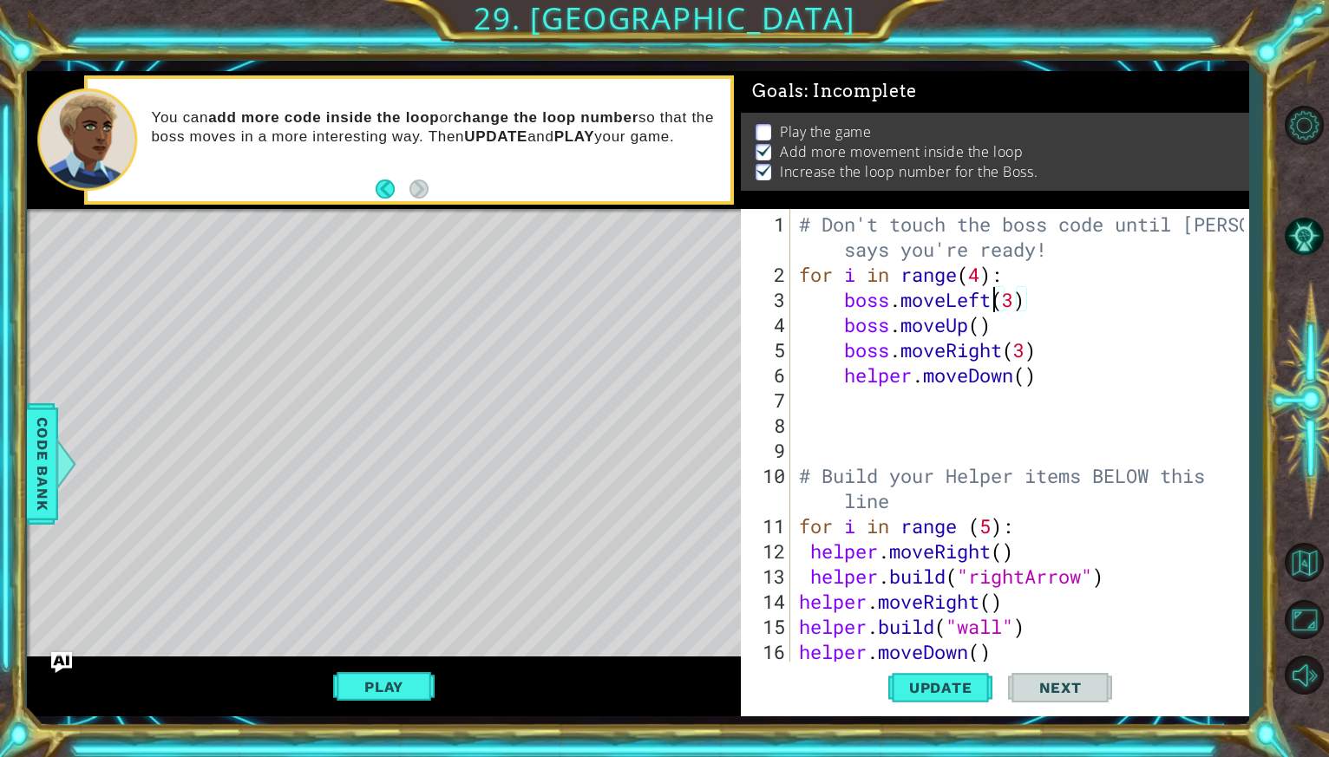
click at [903, 390] on div "# Don't touch the boss code until [PERSON_NAME] says you're ready! for i in ran…" at bounding box center [1023, 476] width 457 height 528
click at [902, 380] on div "# Don't touch the boss code until [PERSON_NAME] says you're ready! for i in ran…" at bounding box center [1023, 476] width 457 height 528
click at [904, 380] on div "# Don't touch the boss code until [PERSON_NAME] says you're ready! for i in ran…" at bounding box center [1023, 476] width 457 height 528
click at [908, 380] on div "# Don't touch the boss code until [PERSON_NAME] says you're ready! for i in ran…" at bounding box center [1023, 476] width 457 height 528
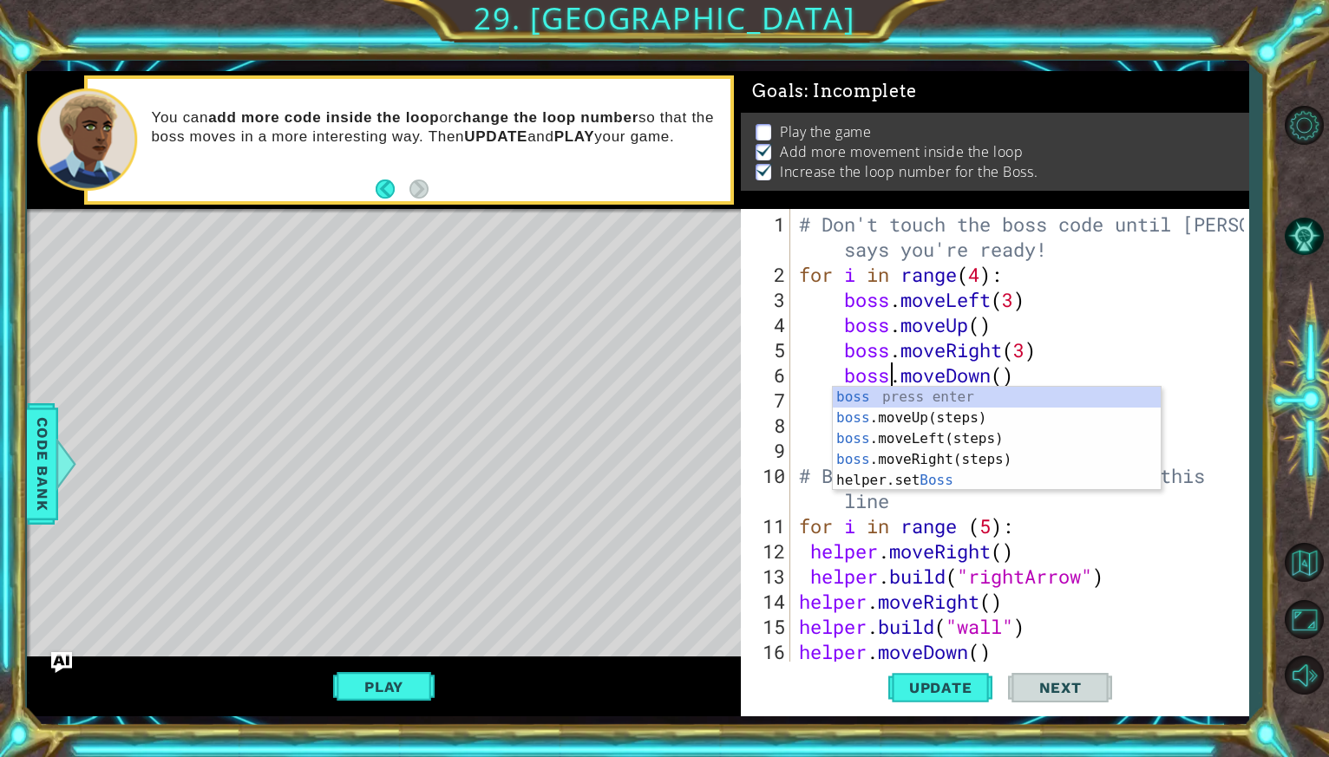
scroll to position [0, 3]
type textarea "boss.moveDown()"
click at [921, 685] on span "Update" at bounding box center [940, 687] width 98 height 17
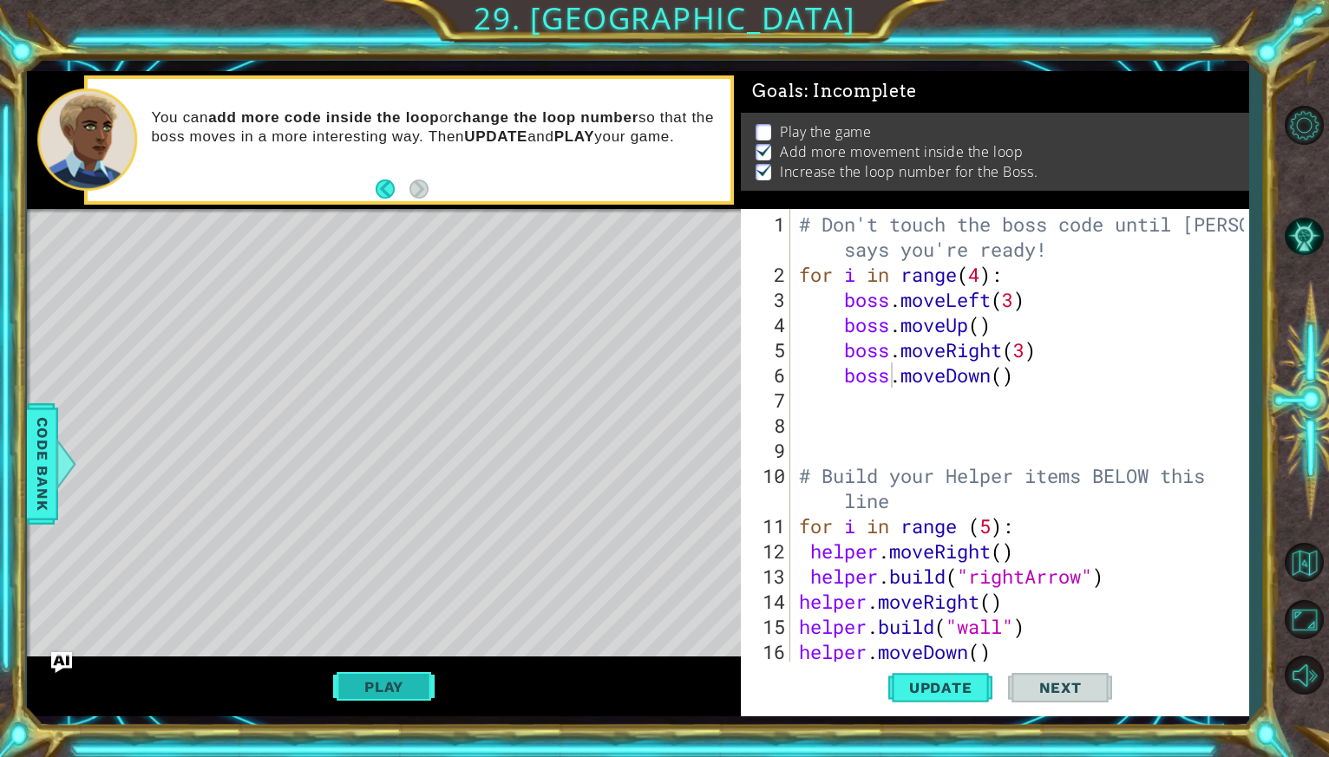
click at [361, 690] on button "Play" at bounding box center [383, 686] width 101 height 33
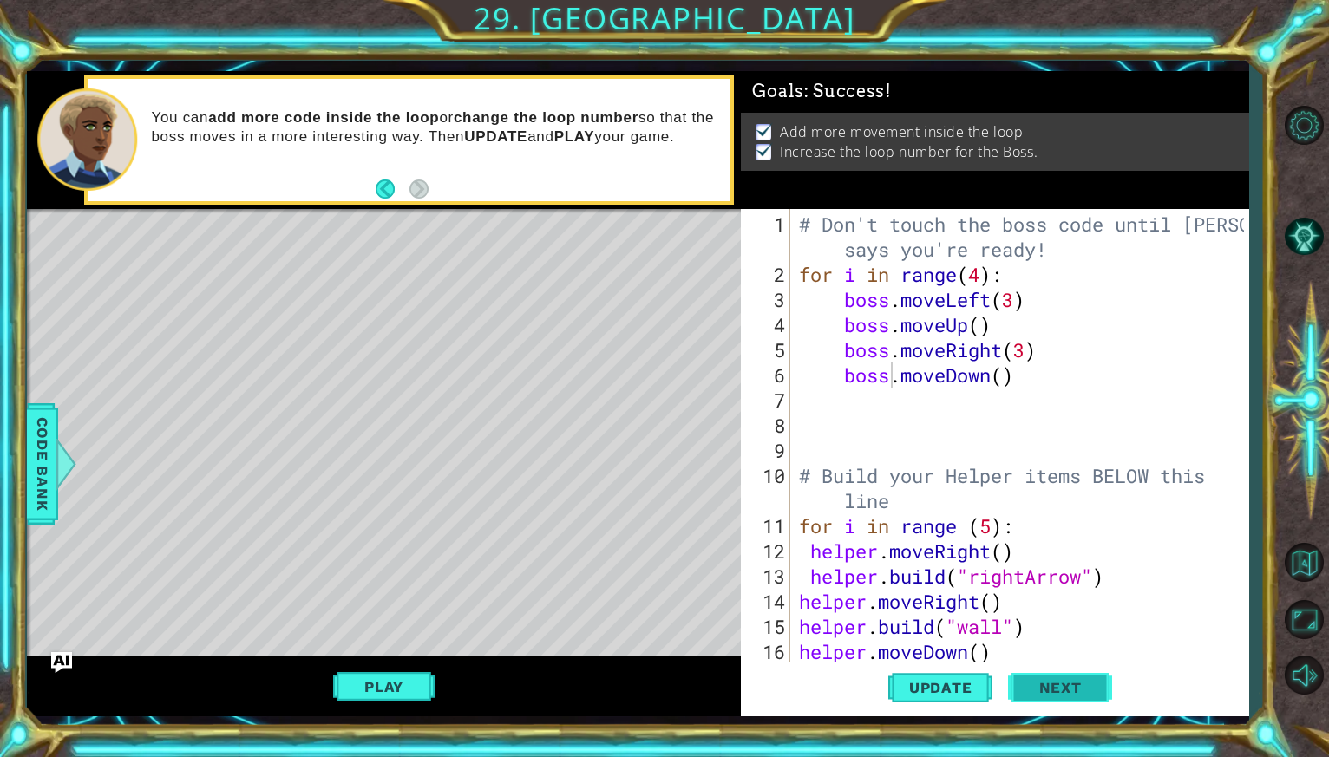
click at [1043, 702] on button "Next" at bounding box center [1060, 688] width 104 height 51
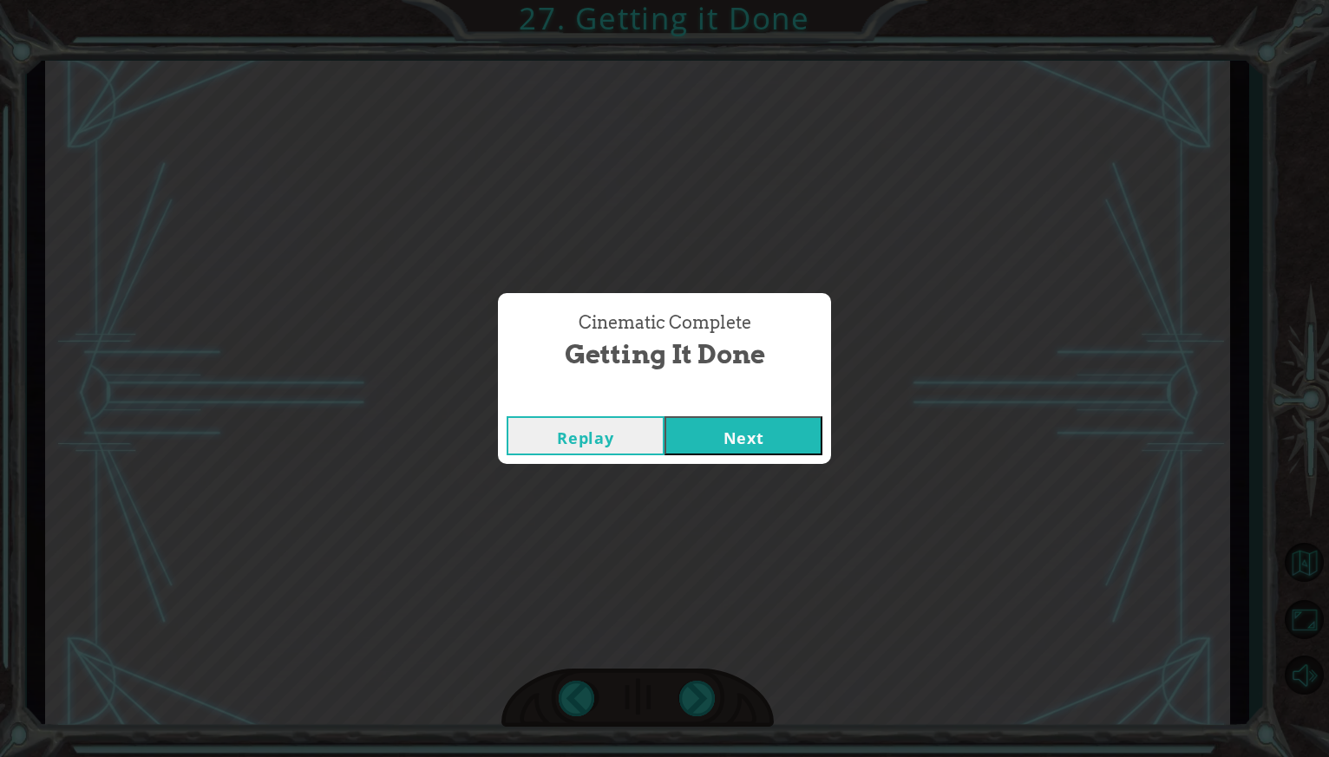
click at [722, 433] on button "Next" at bounding box center [743, 435] width 158 height 39
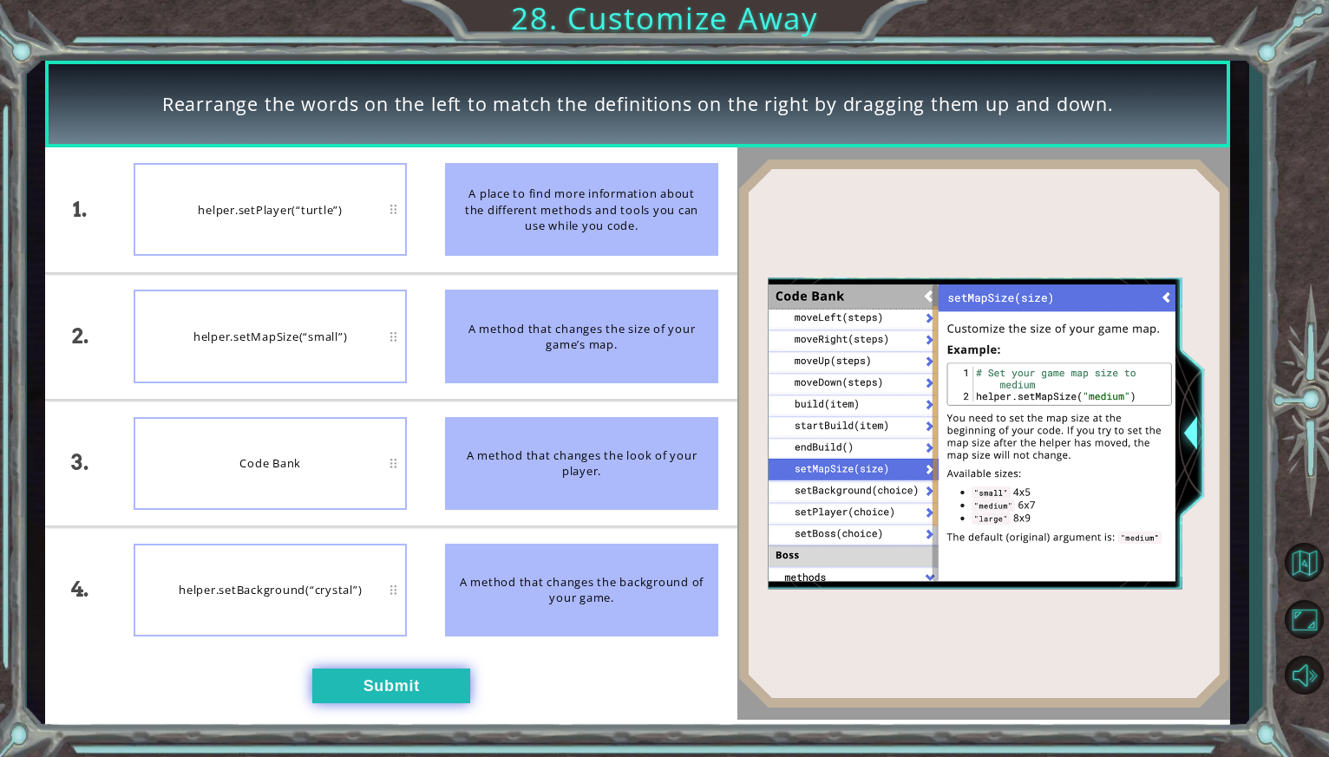
click at [397, 690] on button "Submit" at bounding box center [391, 686] width 158 height 35
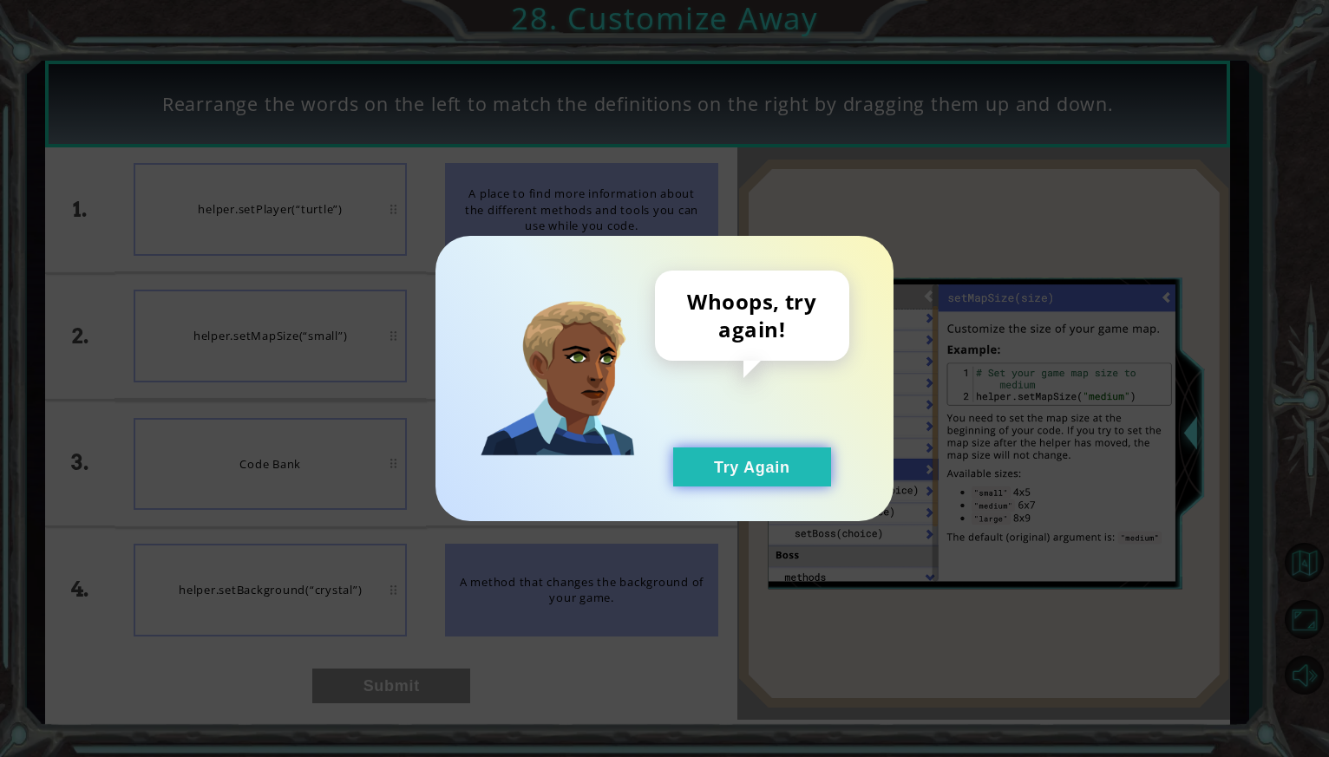
click at [716, 474] on button "Try Again" at bounding box center [752, 466] width 158 height 39
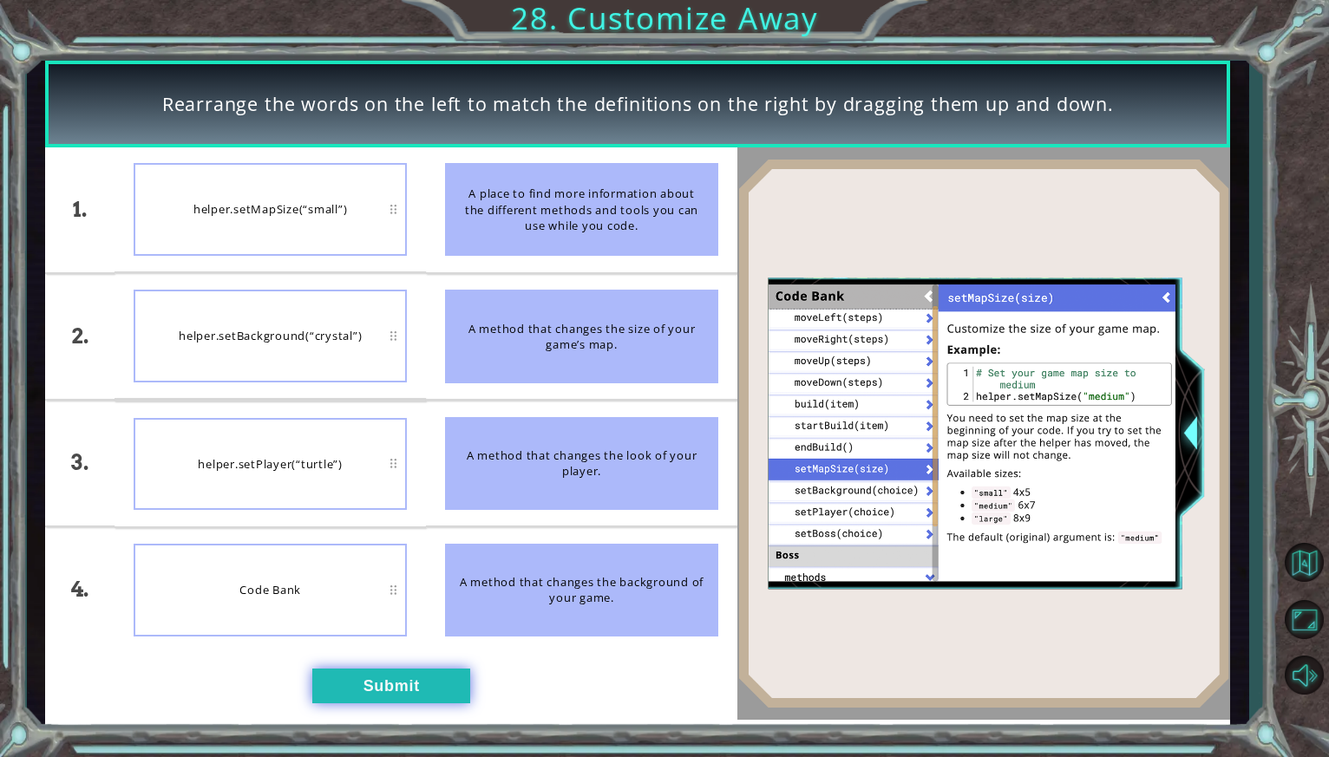
click at [361, 672] on button "Submit" at bounding box center [391, 686] width 158 height 35
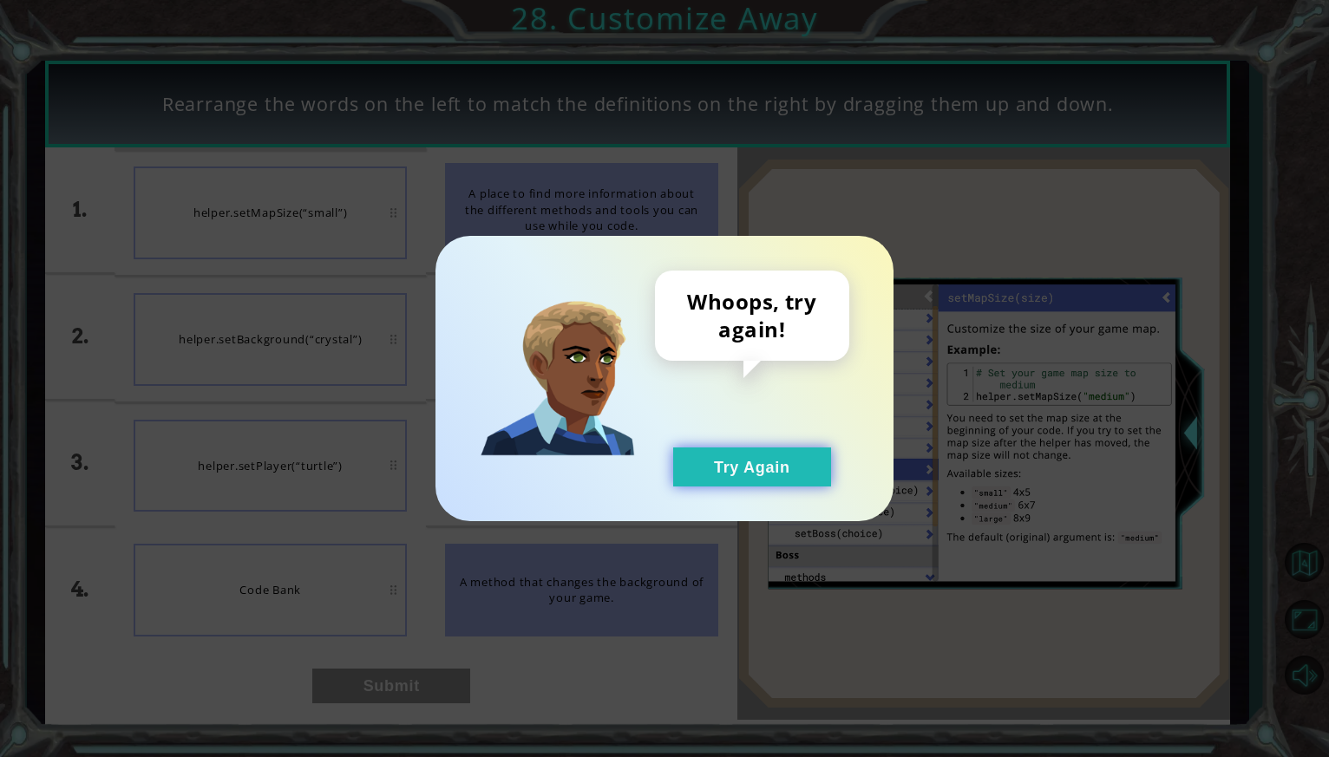
click at [742, 473] on button "Try Again" at bounding box center [752, 466] width 158 height 39
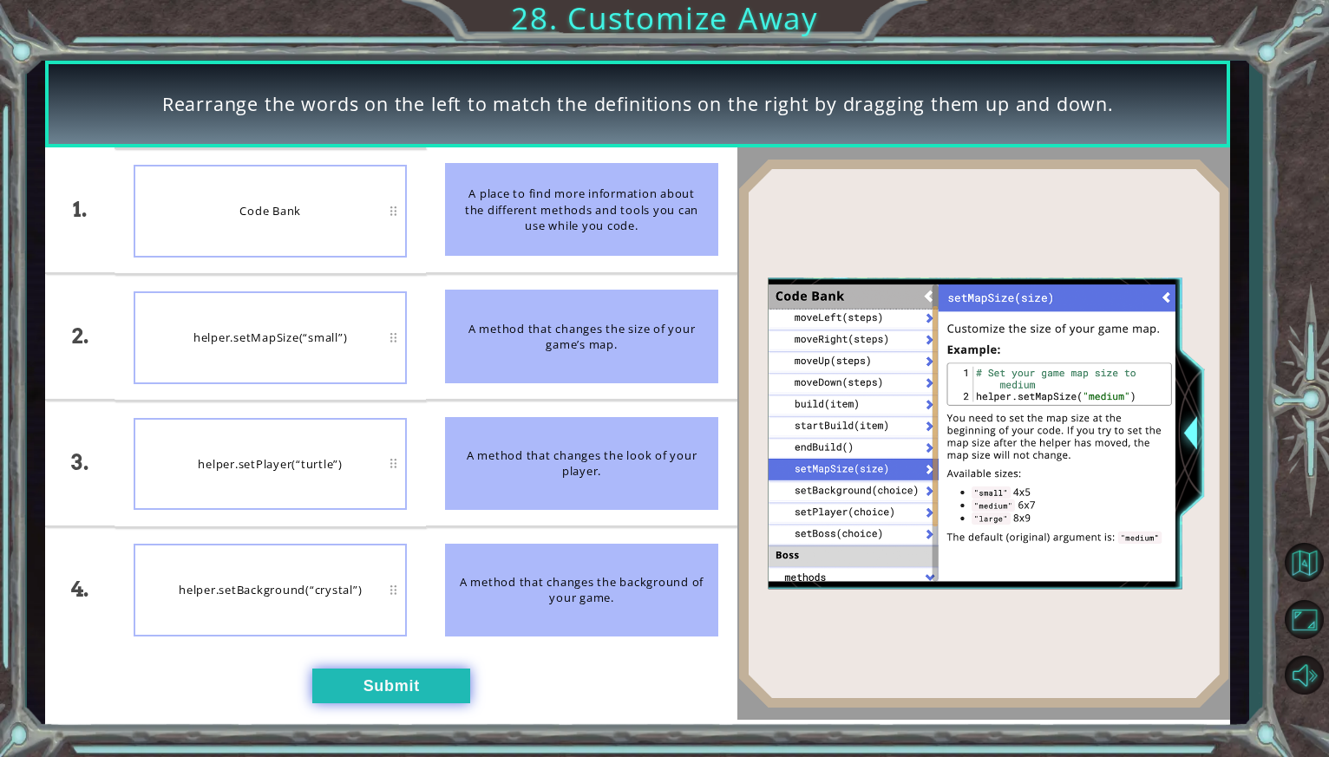
click at [358, 673] on button "Submit" at bounding box center [391, 686] width 158 height 35
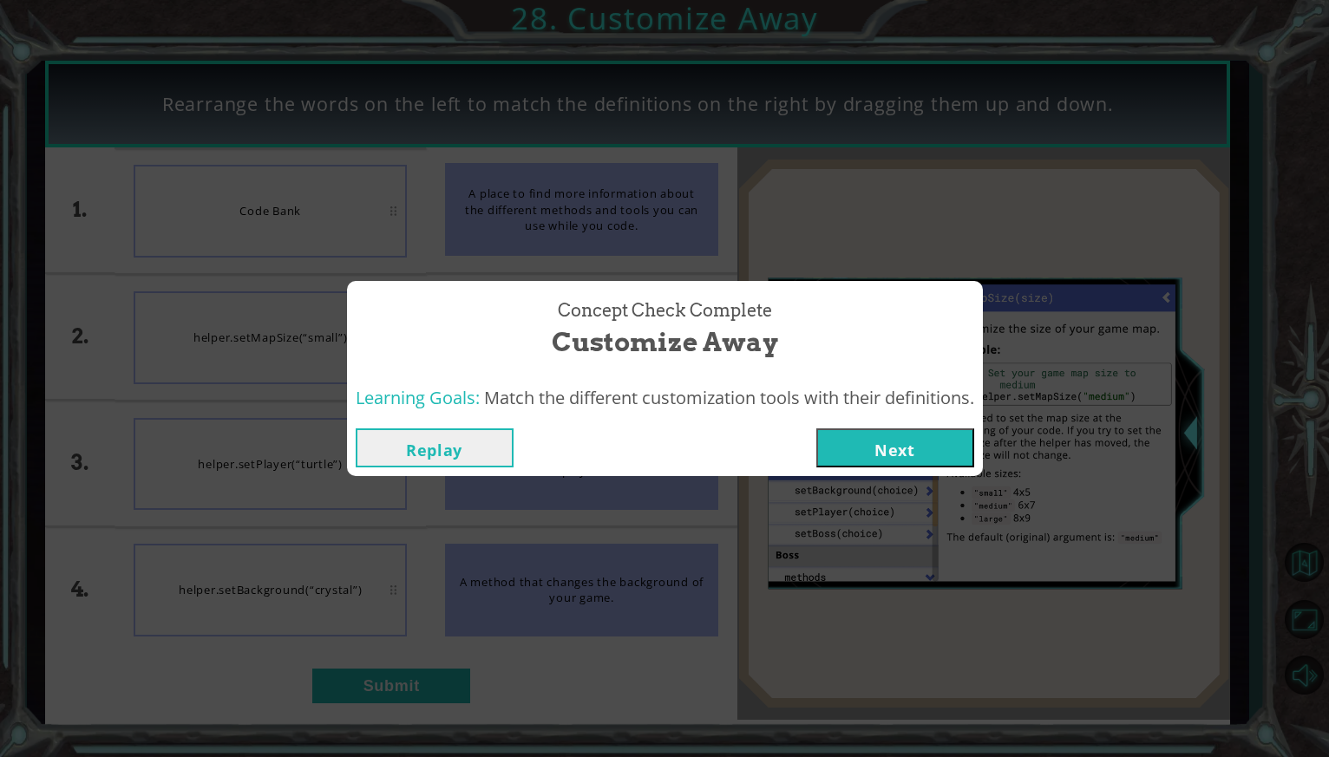
click at [892, 444] on button "Next" at bounding box center [895, 447] width 158 height 39
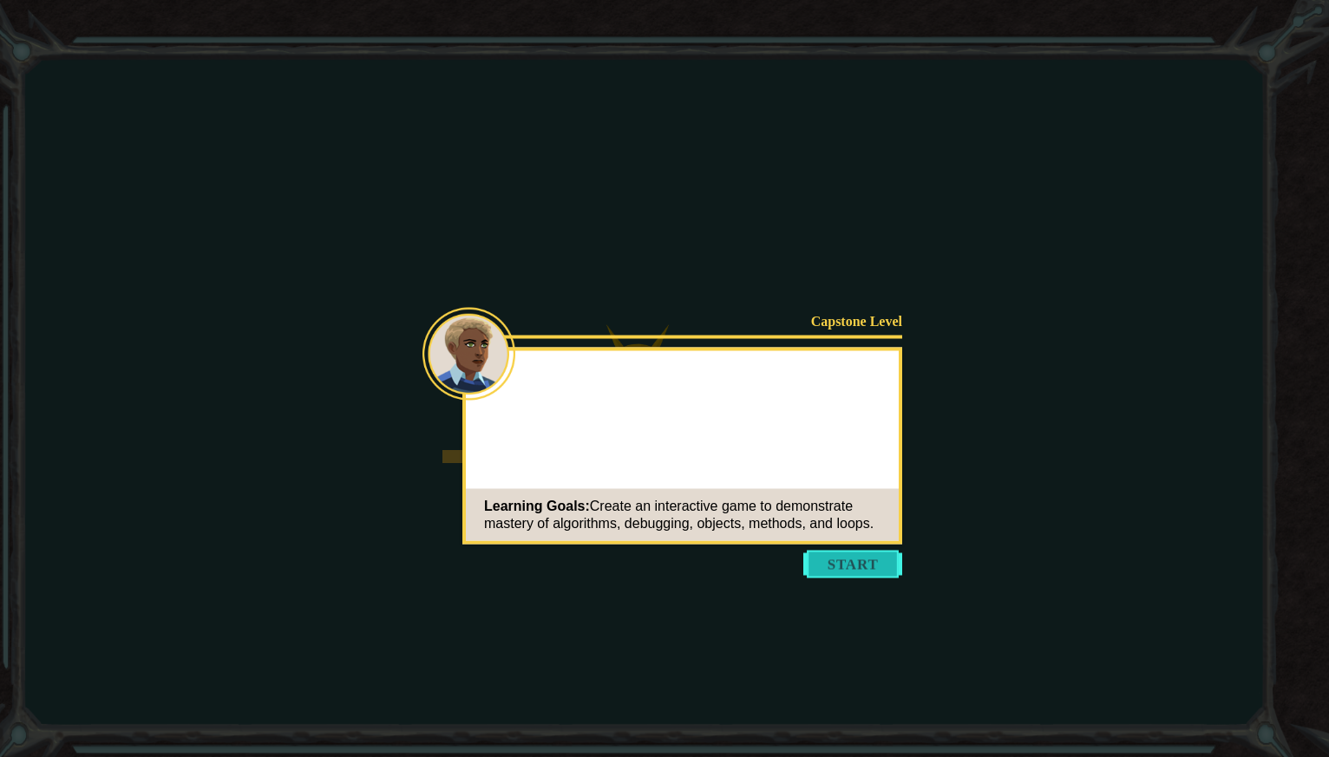
click at [845, 557] on button "Start" at bounding box center [852, 565] width 99 height 28
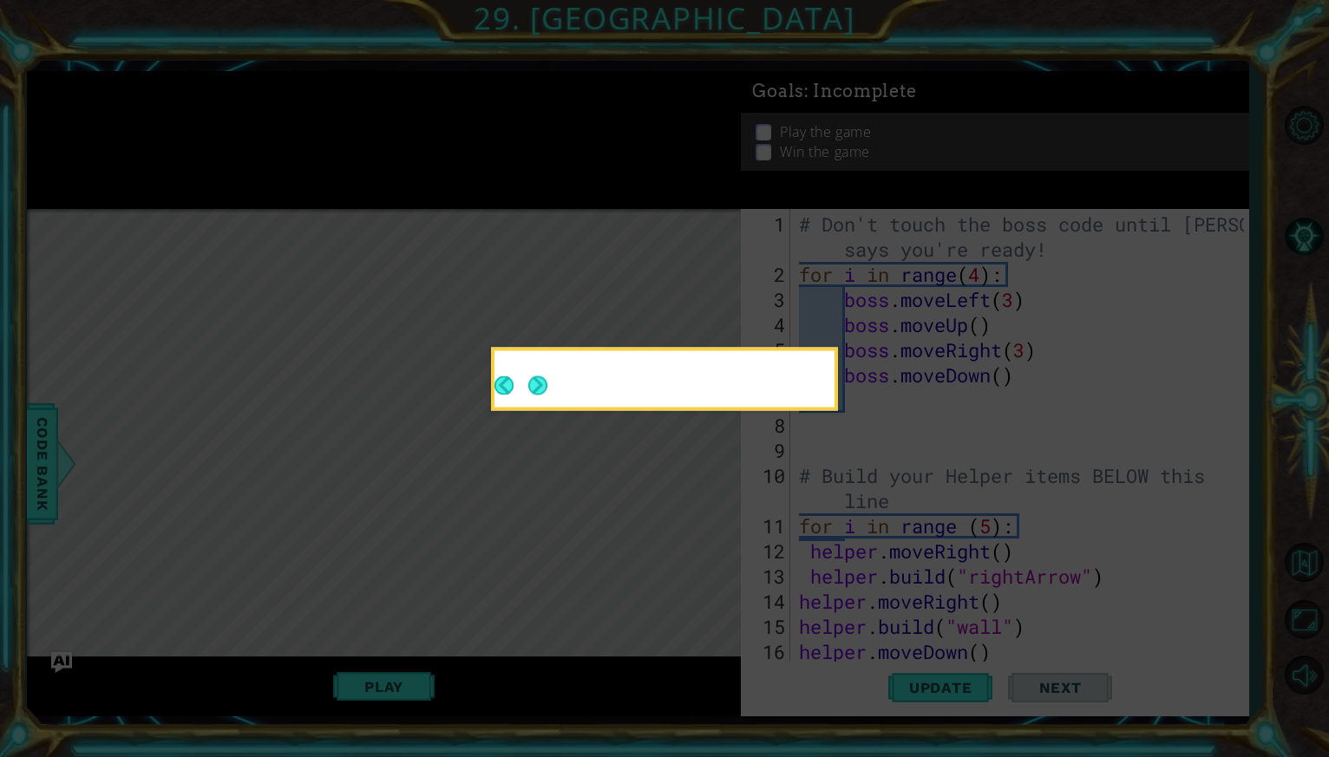
click at [845, 557] on icon at bounding box center [664, 378] width 1329 height 757
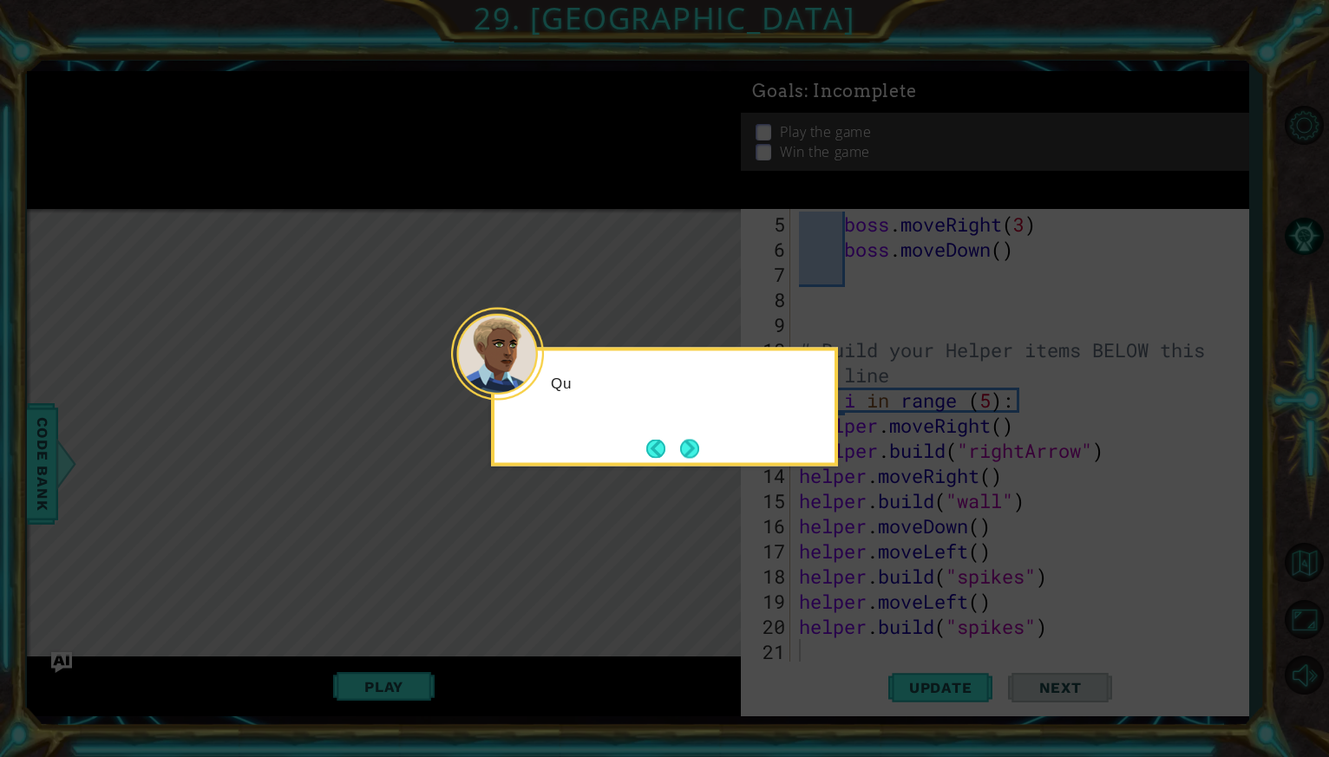
scroll to position [126, 0]
click at [702, 466] on div "Quick, we're running out of time! Just a" at bounding box center [664, 407] width 347 height 119
click at [702, 466] on div "Quick, we're running out of time! Just a few mor" at bounding box center [664, 407] width 347 height 119
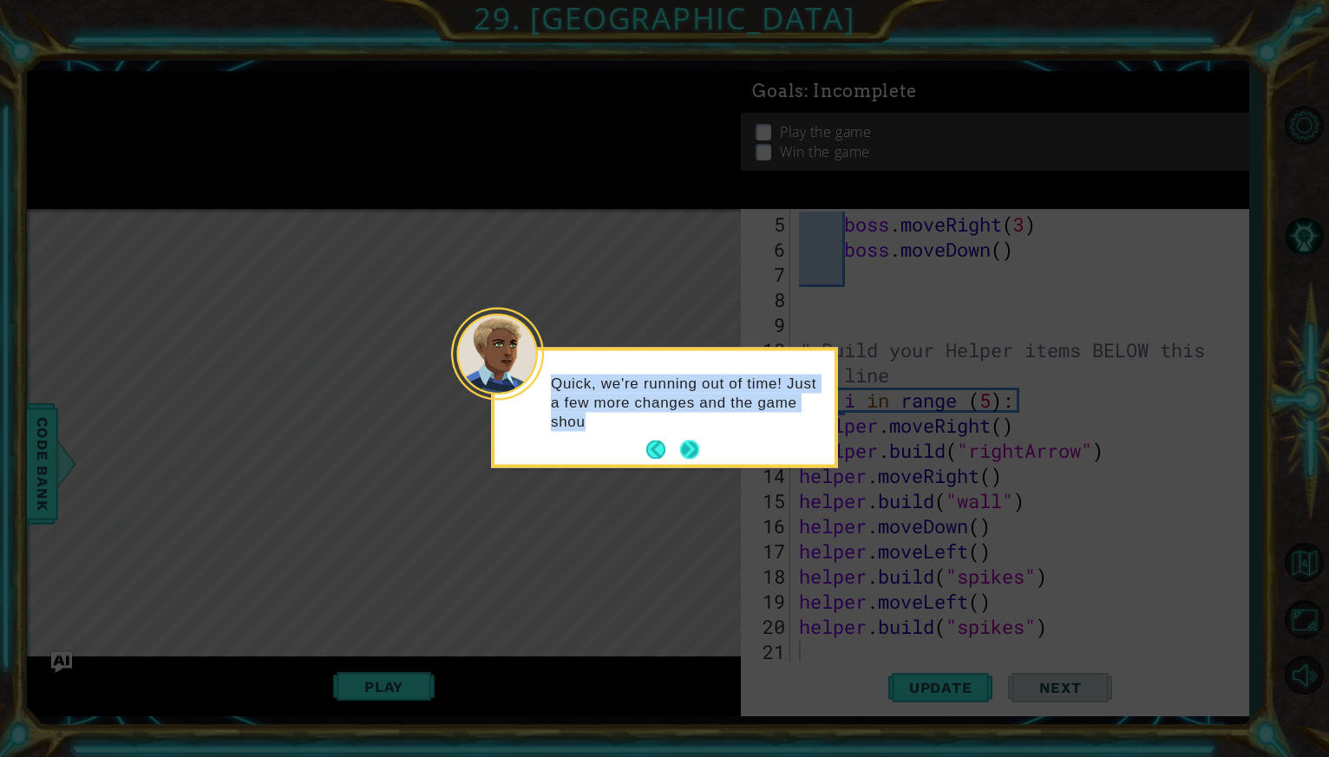
click at [688, 445] on button "Next" at bounding box center [689, 450] width 19 height 19
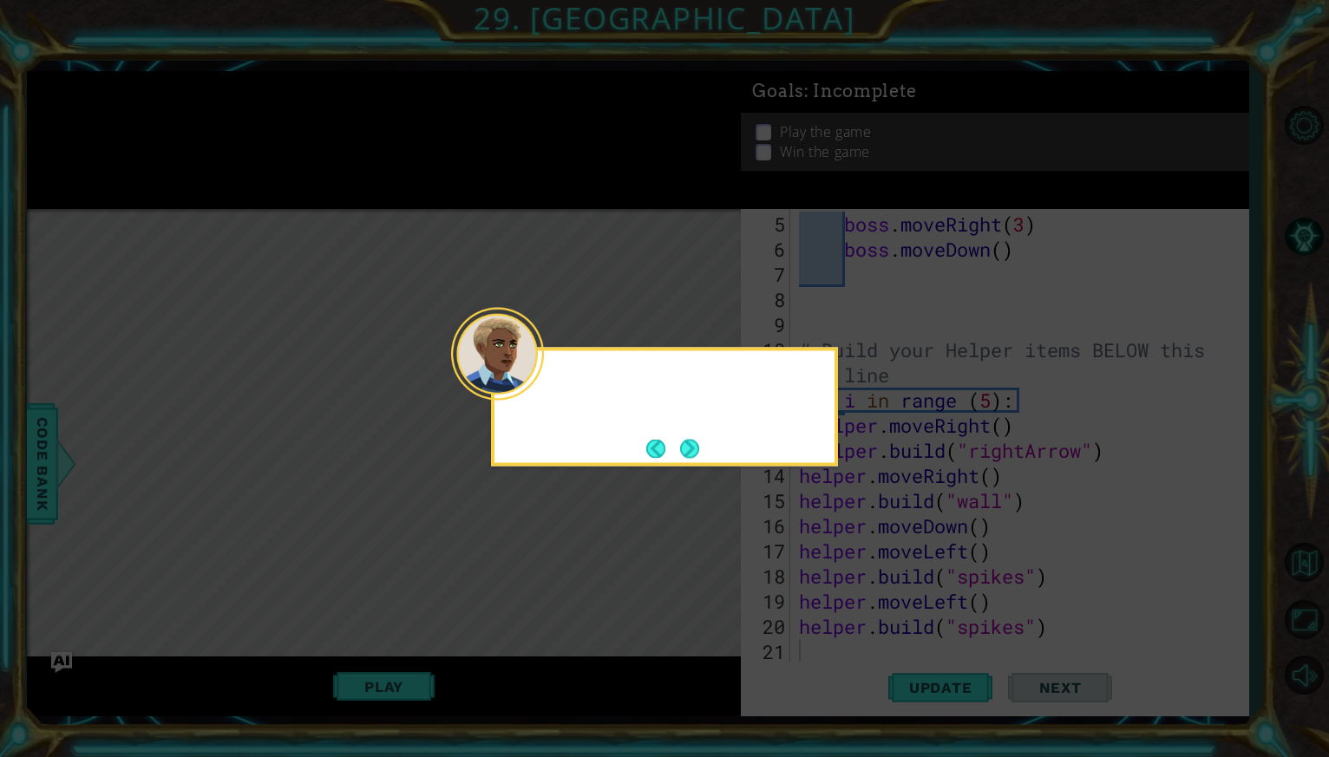
click at [688, 445] on button "Next" at bounding box center [689, 448] width 19 height 19
click at [688, 445] on icon at bounding box center [664, 378] width 1329 height 757
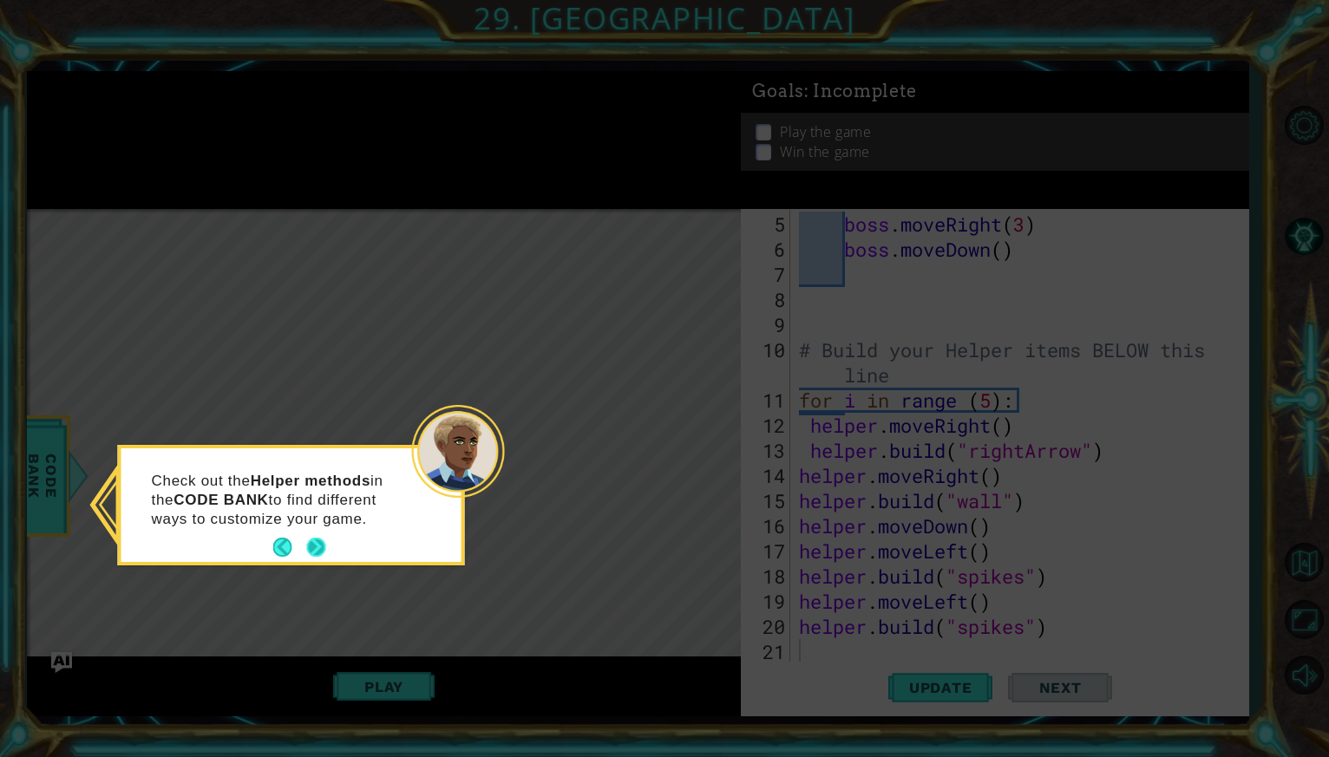
click at [324, 557] on button "Next" at bounding box center [316, 547] width 19 height 19
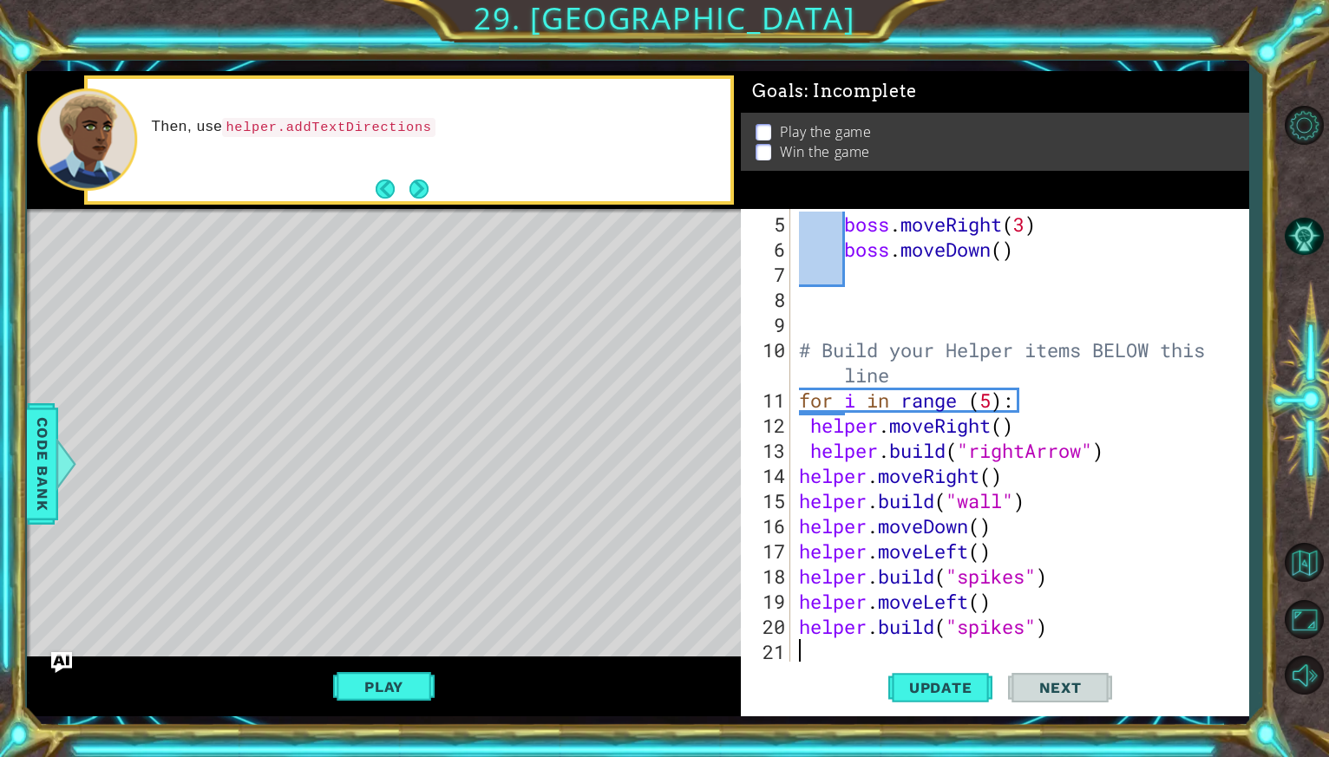
click at [415, 208] on div "Then, use helper.addTextDirections" at bounding box center [384, 139] width 715 height 137
click at [429, 190] on div "Then, use helper.addTextDirections() to update the game directions for the p" at bounding box center [409, 140] width 643 height 122
click at [418, 188] on button "Next" at bounding box center [418, 189] width 19 height 19
type textarea "boss.moveRight(3)"
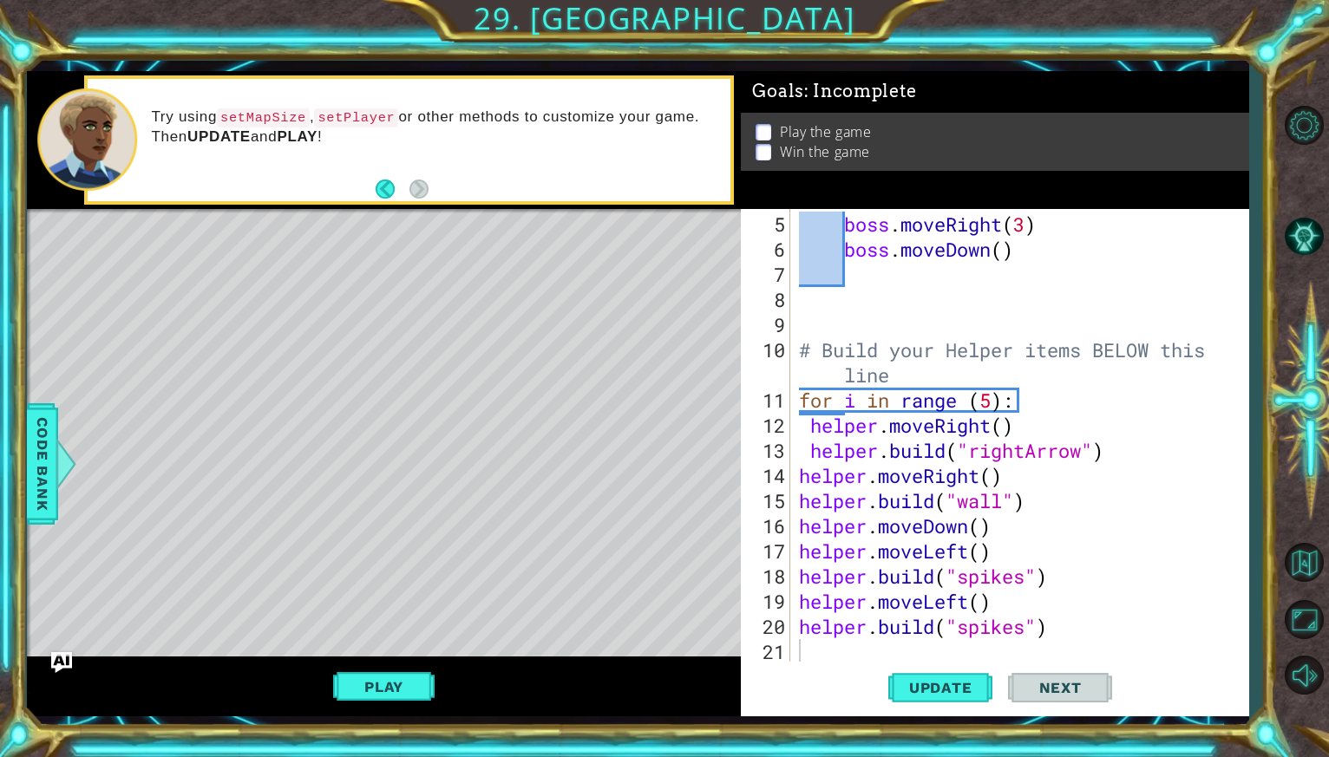
click at [804, 209] on div "boss . moveRight ( 3 ) boss . moveDown ( ) # Build your Helper items BELOW this…" at bounding box center [1019, 435] width 448 height 453
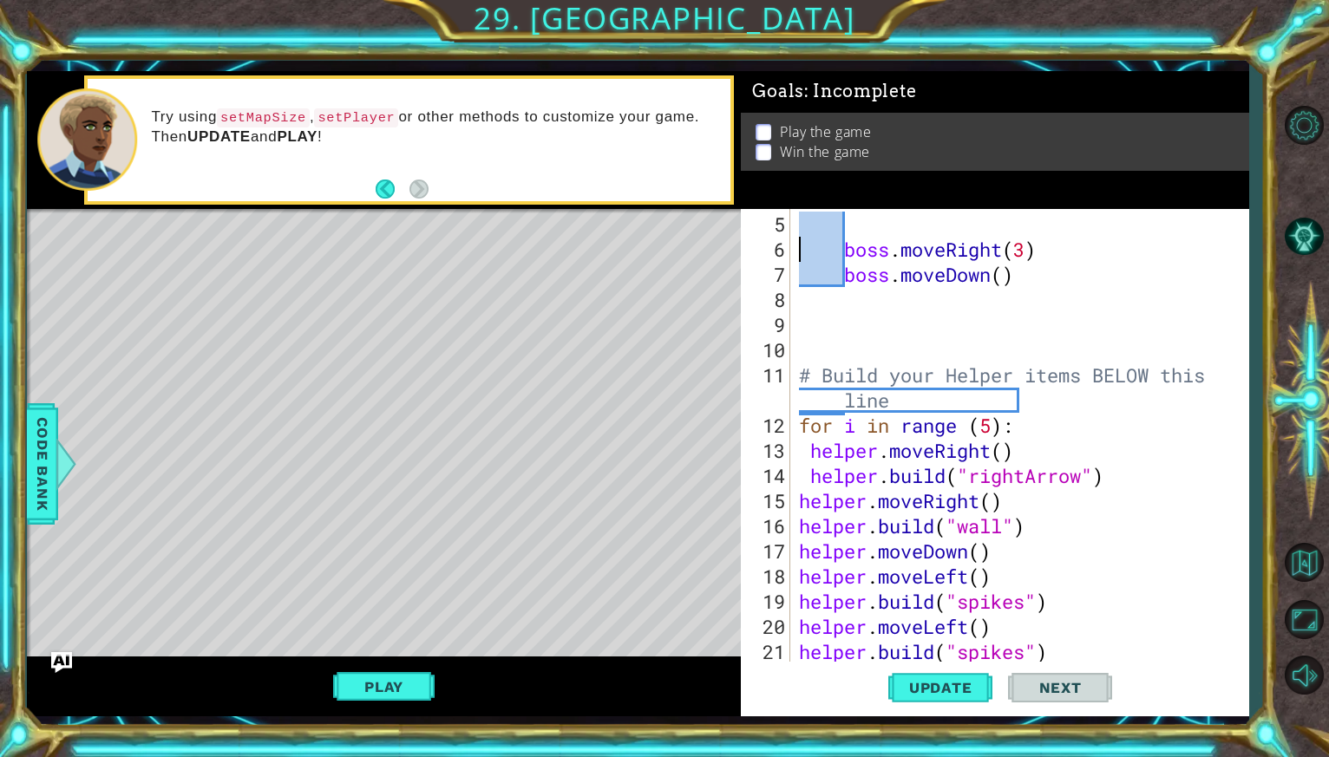
click at [819, 206] on div "Goals : Incomplete Play the game Win the game" at bounding box center [995, 139] width 508 height 137
click at [819, 218] on div "boss . moveRight ( 3 ) boss . moveDown ( ) # Build your Helper items BELOW this…" at bounding box center [1023, 463] width 457 height 503
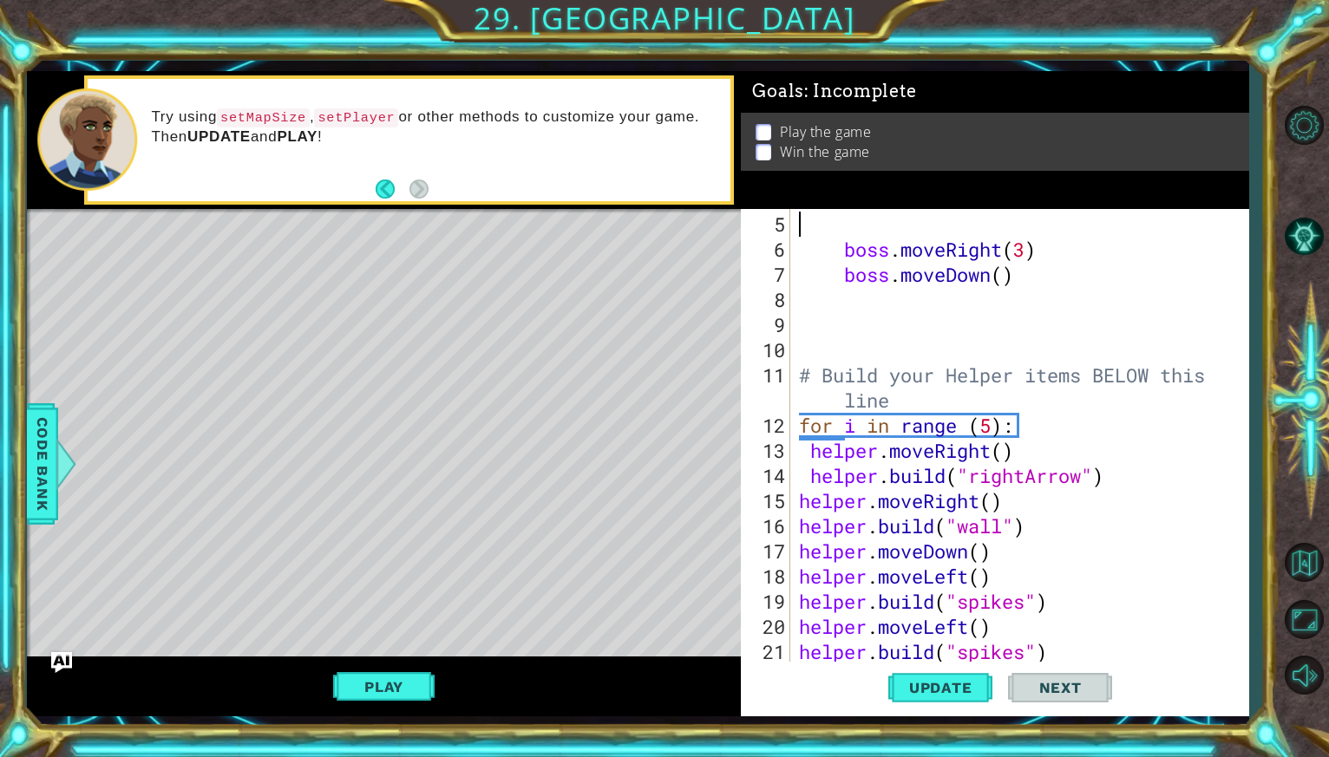
click at [819, 218] on div "boss . moveRight ( 3 ) boss . moveDown ( ) # Build your Helper items BELOW this…" at bounding box center [1023, 463] width 457 height 503
type textarea "f"
click at [814, 221] on div "boss . moveUp ( ) boss . moveRight ( 3 ) boss . moveDown ( ) # Build your Helpe…" at bounding box center [1023, 463] width 457 height 503
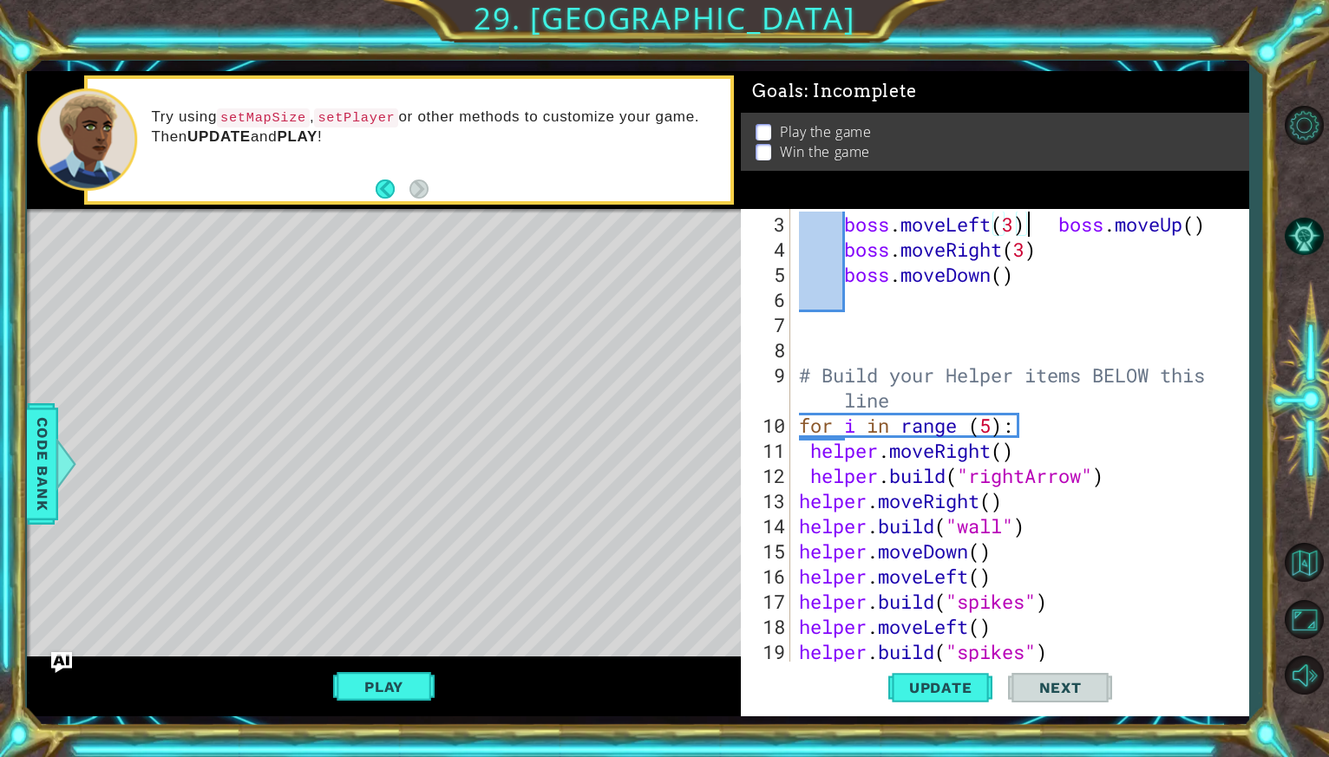
scroll to position [75, 0]
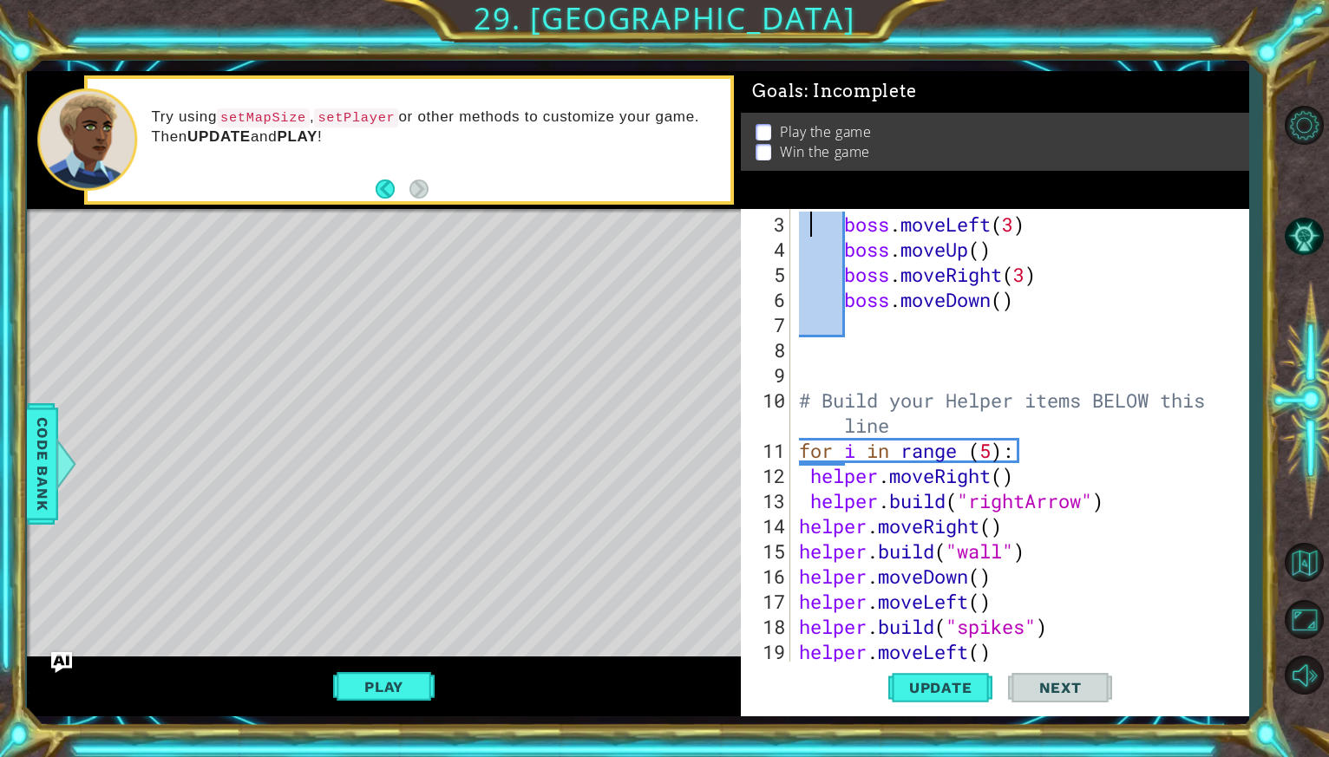
click at [813, 221] on div "boss . moveLeft ( 3 ) boss . moveUp ( ) boss . moveRight ( 3 ) boss . moveDown …" at bounding box center [1023, 463] width 457 height 503
type textarea "boss.moveLeft(3)"
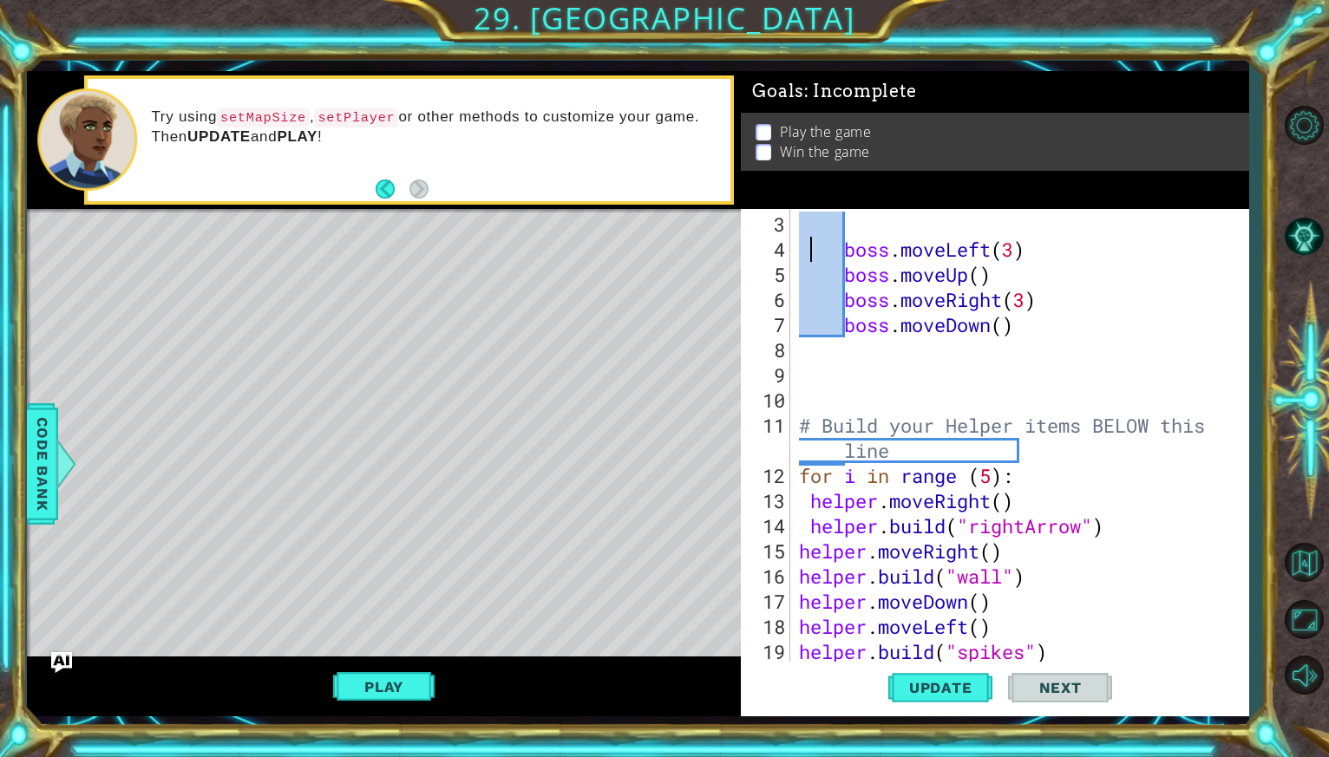
click at [832, 215] on div "boss . moveLeft ( 3 ) boss . moveUp ( ) boss . moveRight ( 3 ) boss . moveDown …" at bounding box center [1023, 463] width 457 height 503
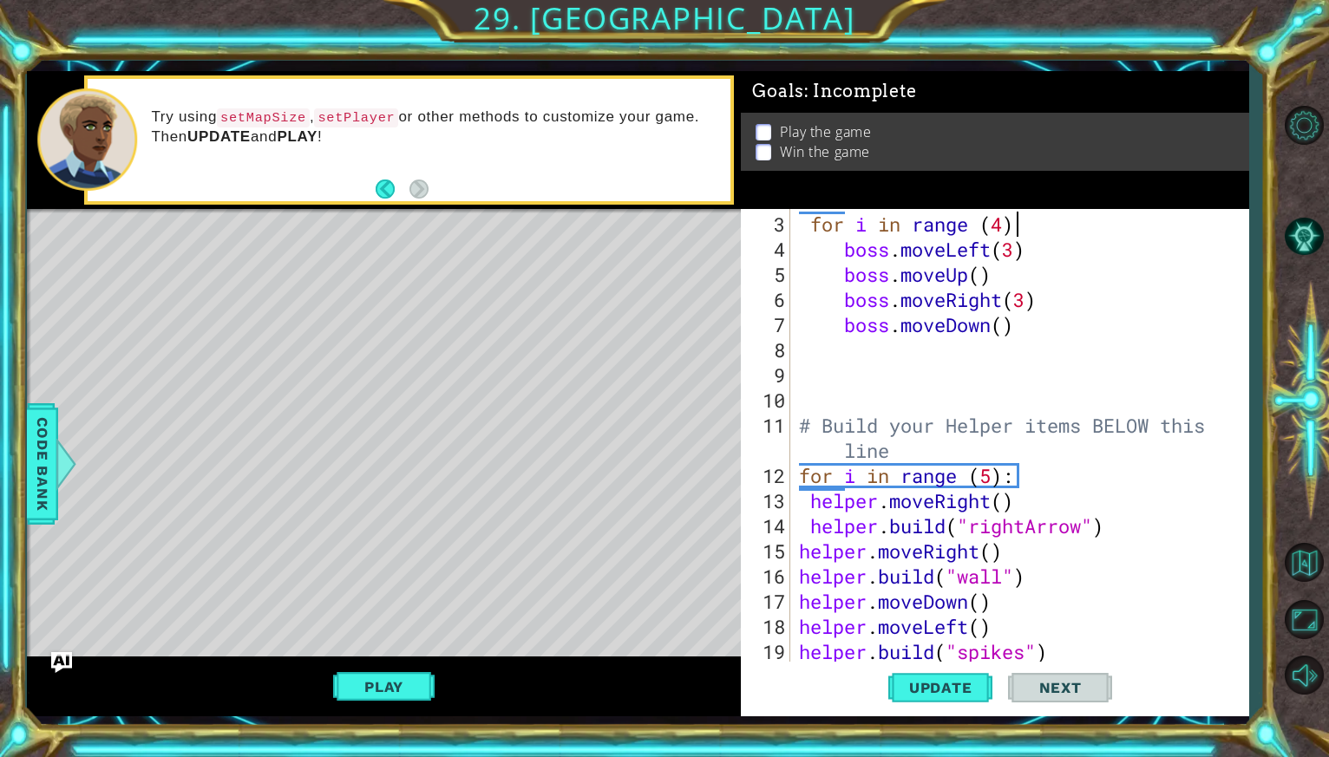
scroll to position [0, 9]
type textarea "for i in range (4):"
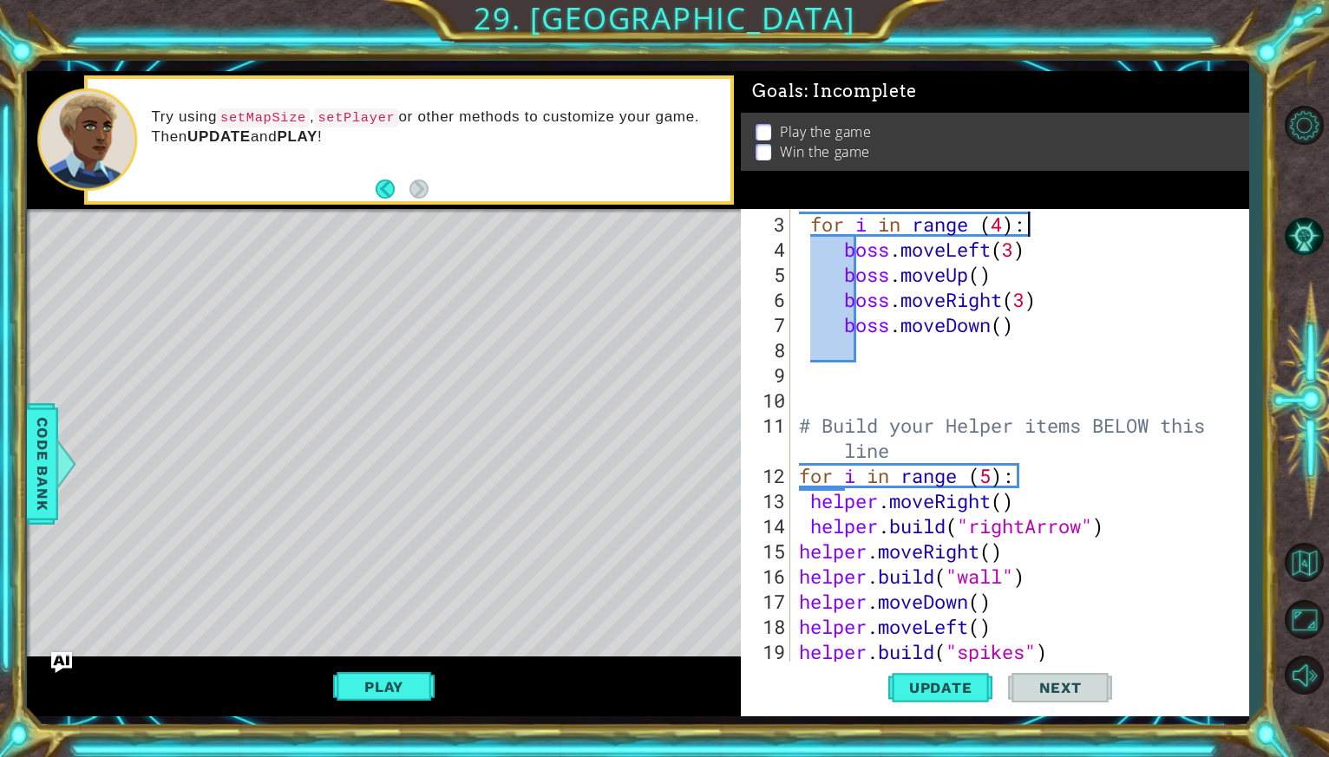
click at [871, 378] on div "for i in range ( 4 ) : boss . moveLeft ( 3 ) boss . moveUp ( ) boss . moveRight…" at bounding box center [1023, 463] width 457 height 503
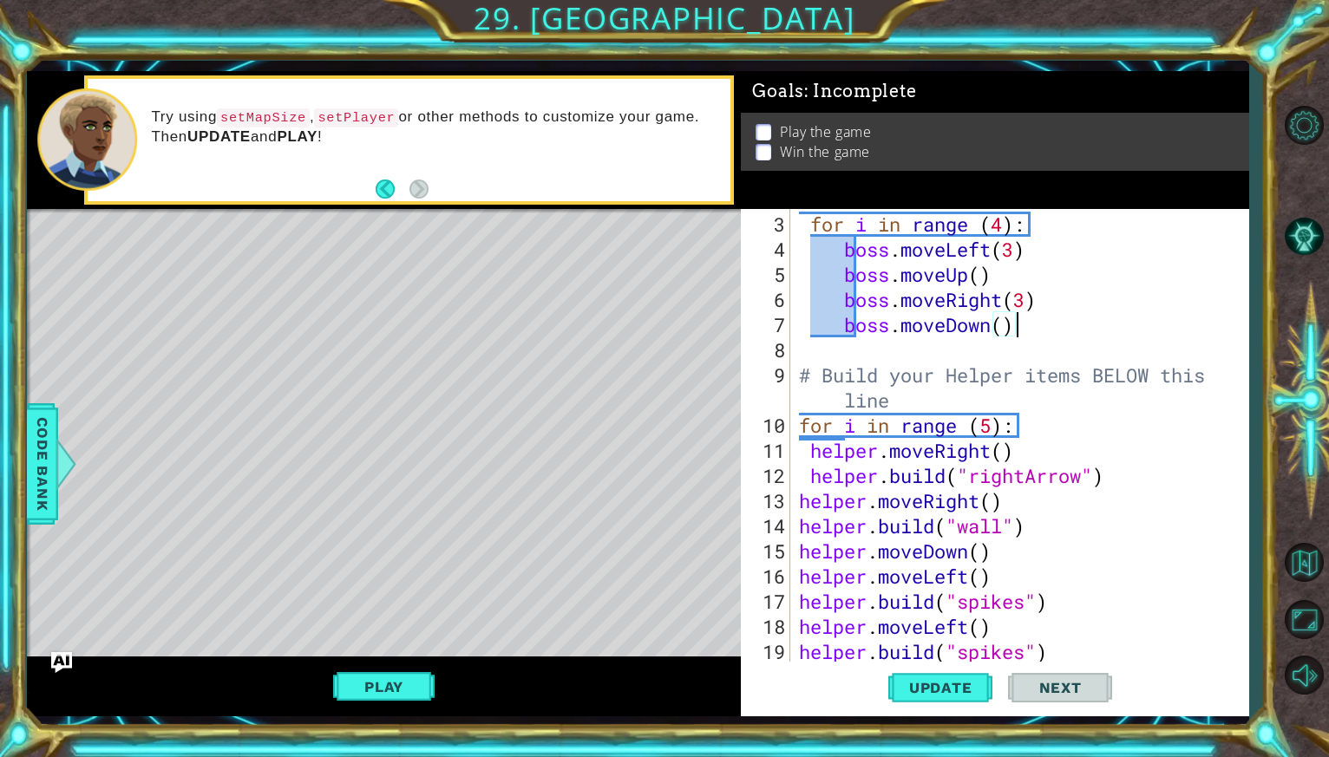
click at [1059, 644] on div "for i in range ( 4 ) : boss . moveLeft ( 3 ) boss . moveUp ( ) boss . moveRight…" at bounding box center [1023, 463] width 457 height 503
type textarea "[DOMAIN_NAME]("spikes")"
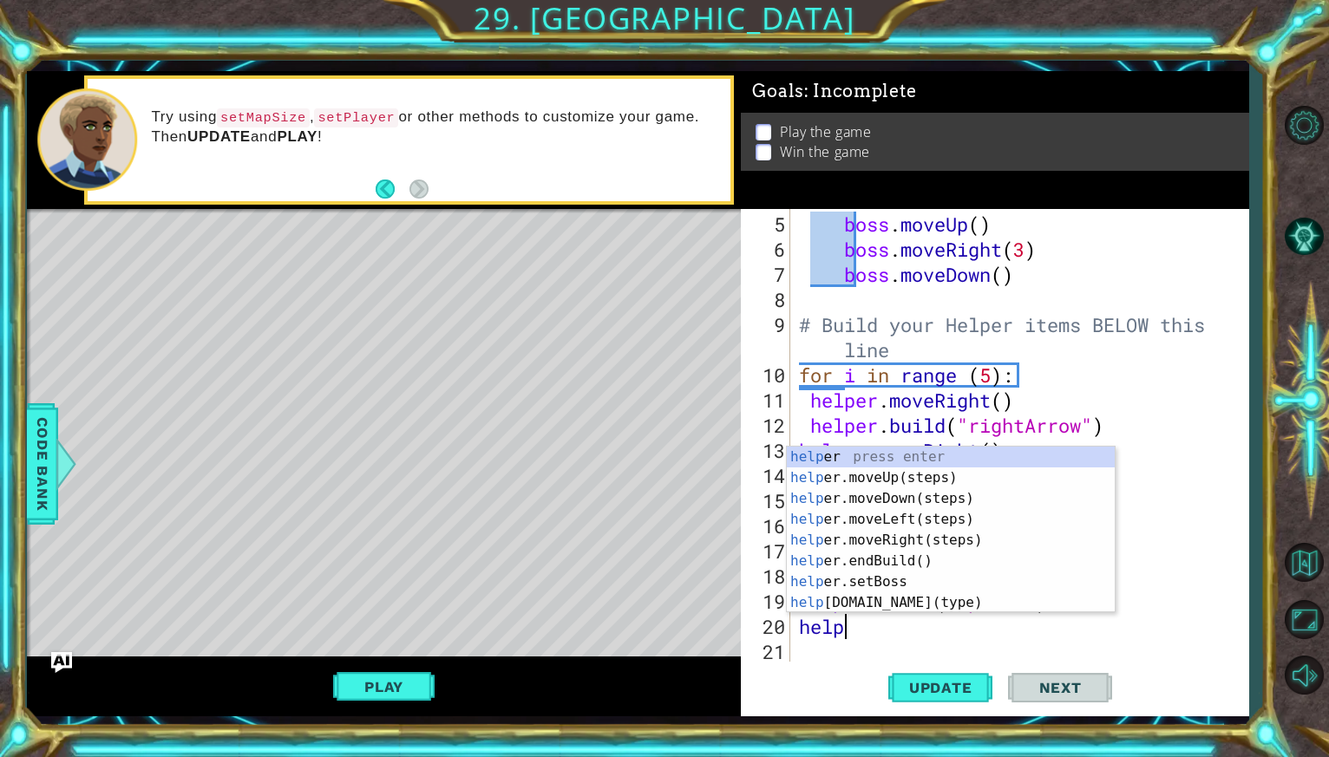
type textarea "helper"
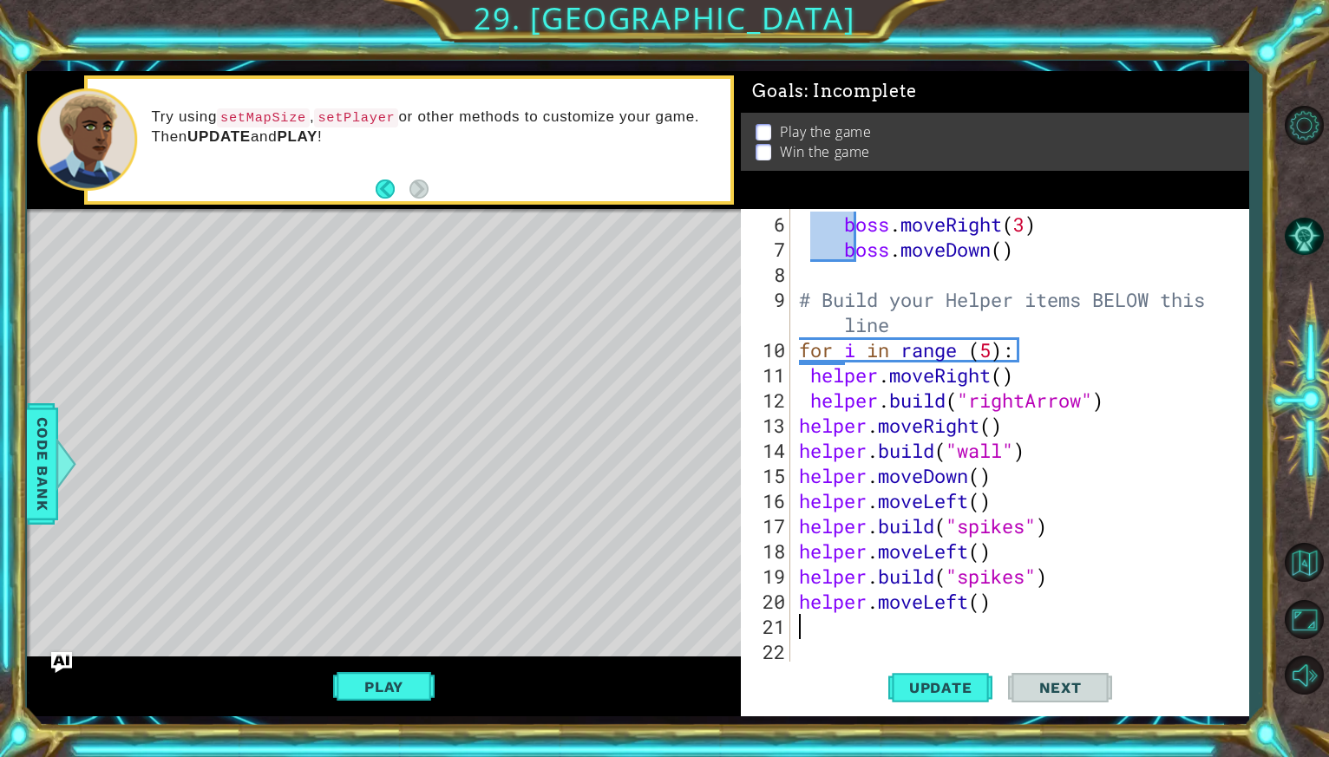
scroll to position [151, 0]
click at [985, 602] on div "boss . moveRight ( 3 ) boss . moveDown ( ) # Build your Helper items BELOW this…" at bounding box center [1023, 463] width 457 height 503
type textarea "helper.moveLeft(2)"
click at [900, 634] on div "boss . moveRight ( 3 ) boss . moveDown ( ) # Build your Helper items BELOW this…" at bounding box center [1023, 463] width 457 height 503
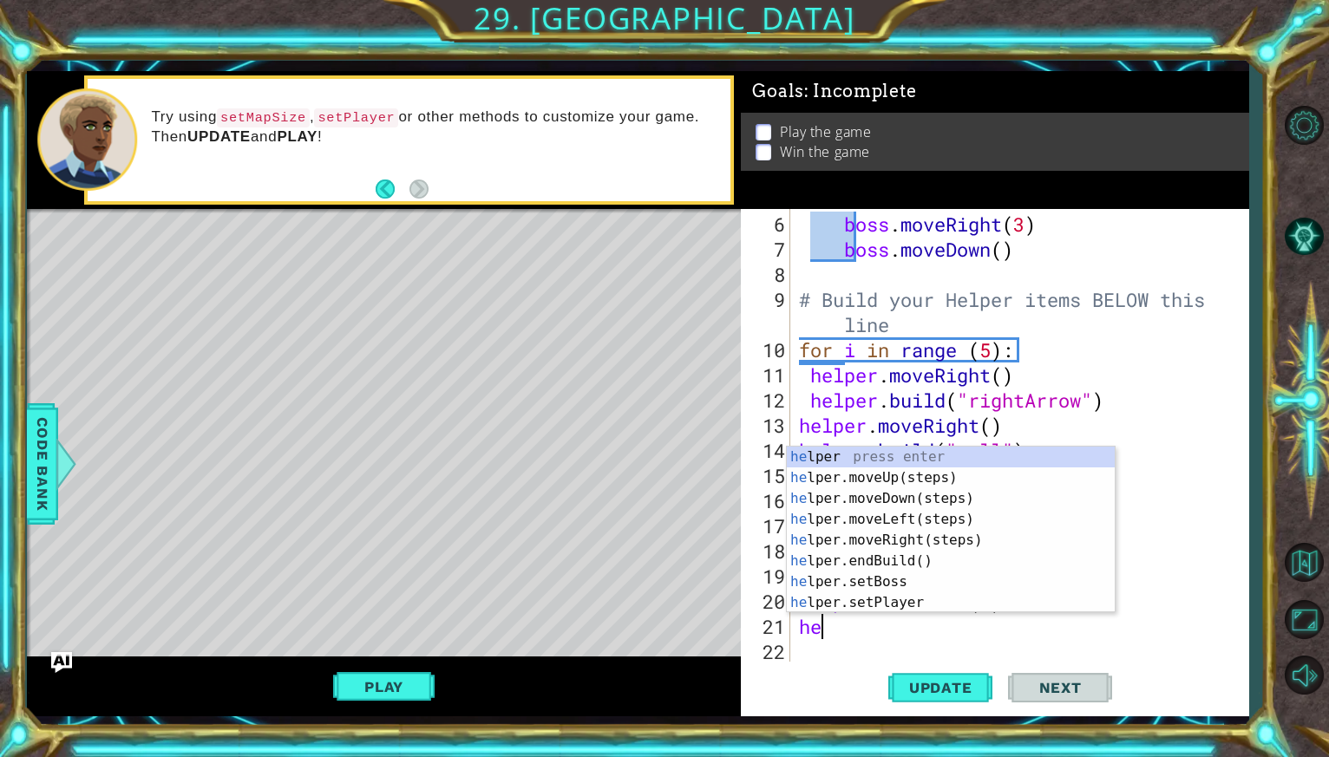
scroll to position [0, 0]
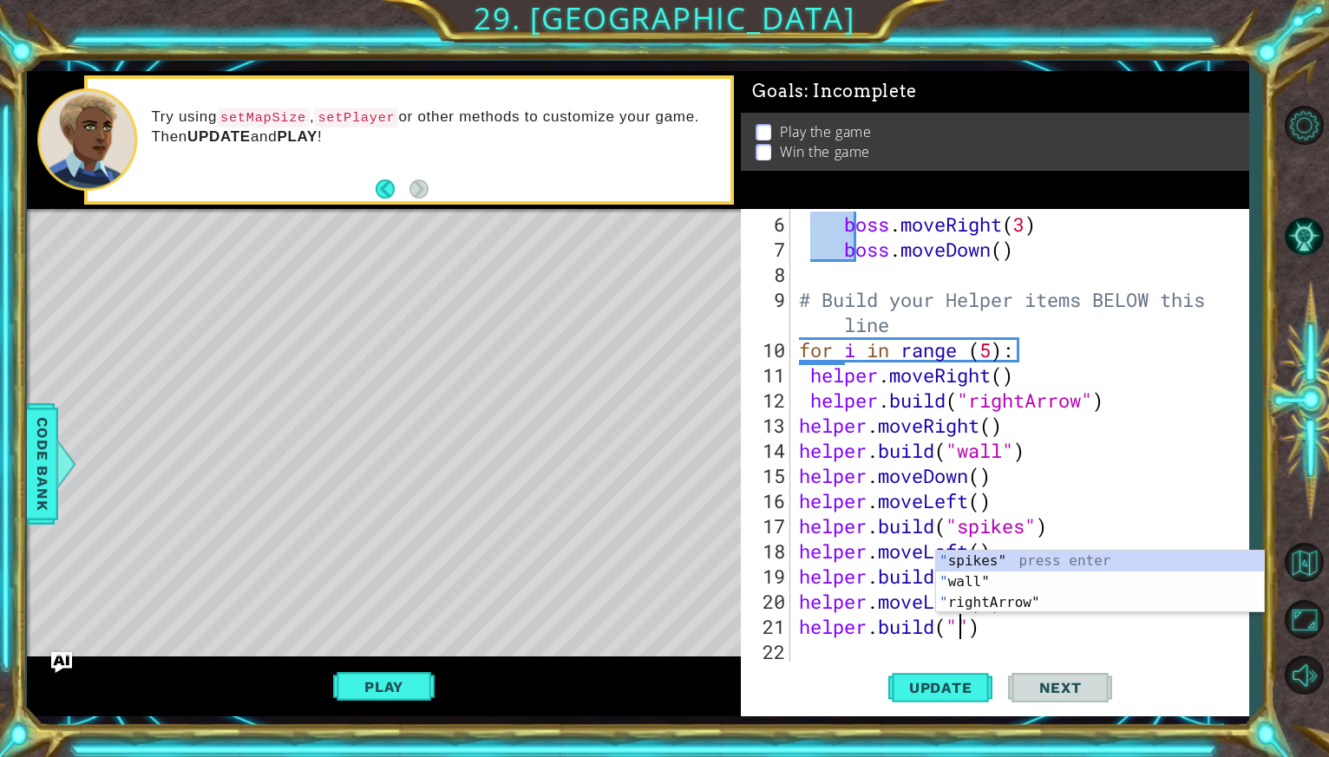
type textarea "[DOMAIN_NAME]("spikes")"
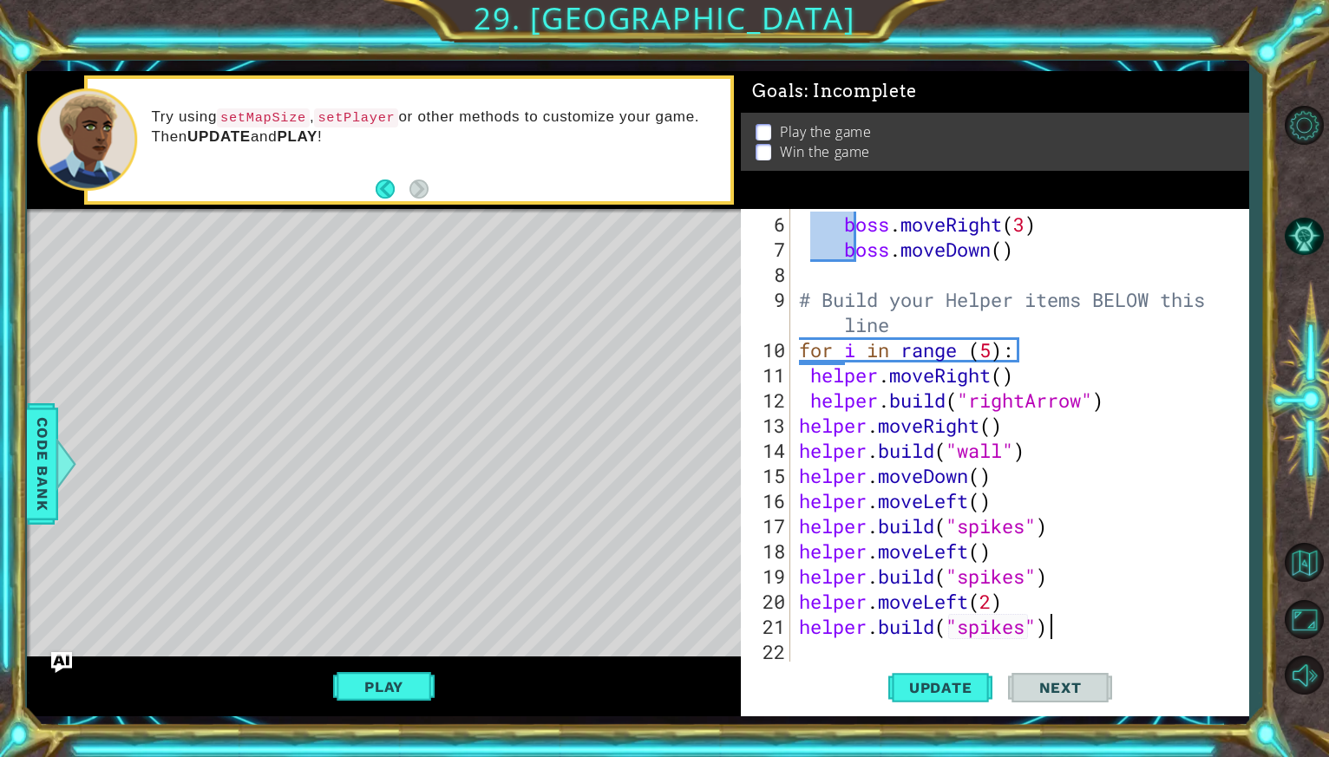
click at [1070, 630] on div "boss . moveRight ( 3 ) boss . moveDown ( ) # Build your Helper items BELOW this…" at bounding box center [1023, 463] width 457 height 503
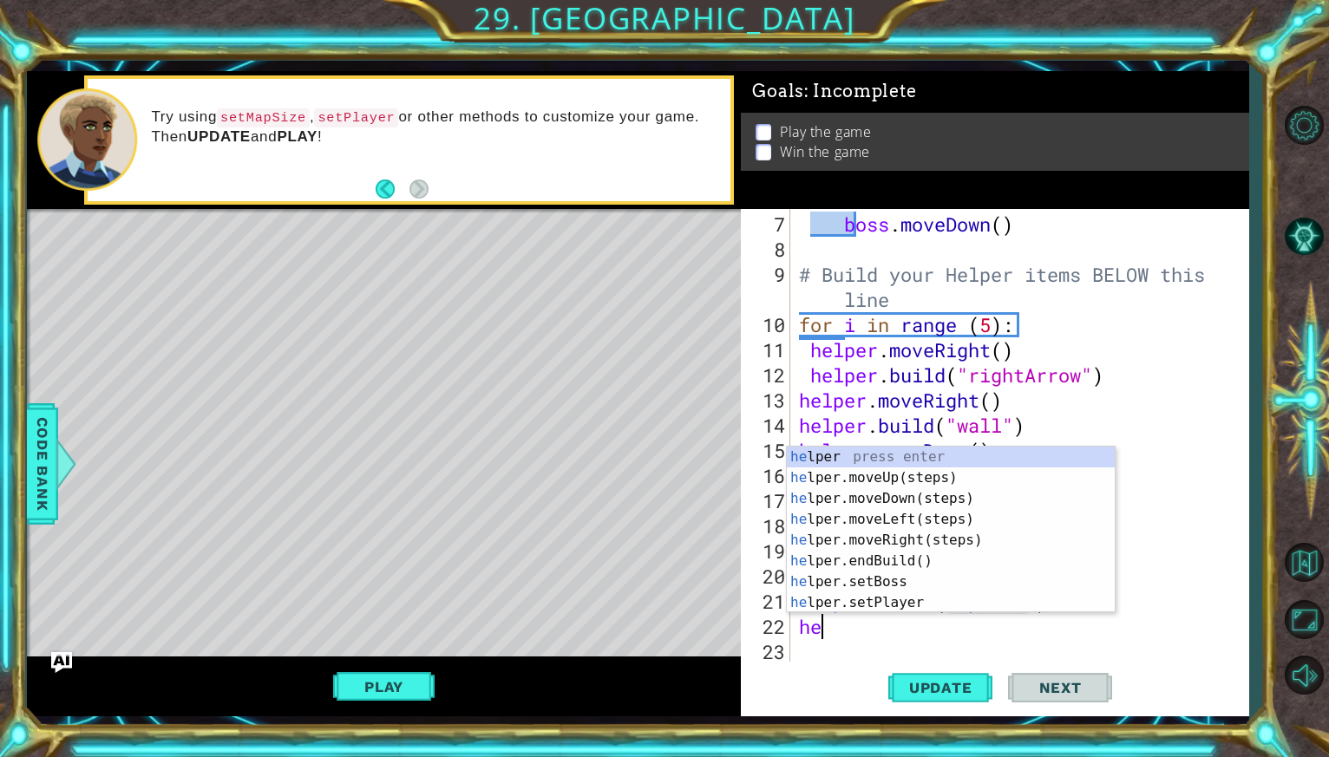
type textarea "hel"
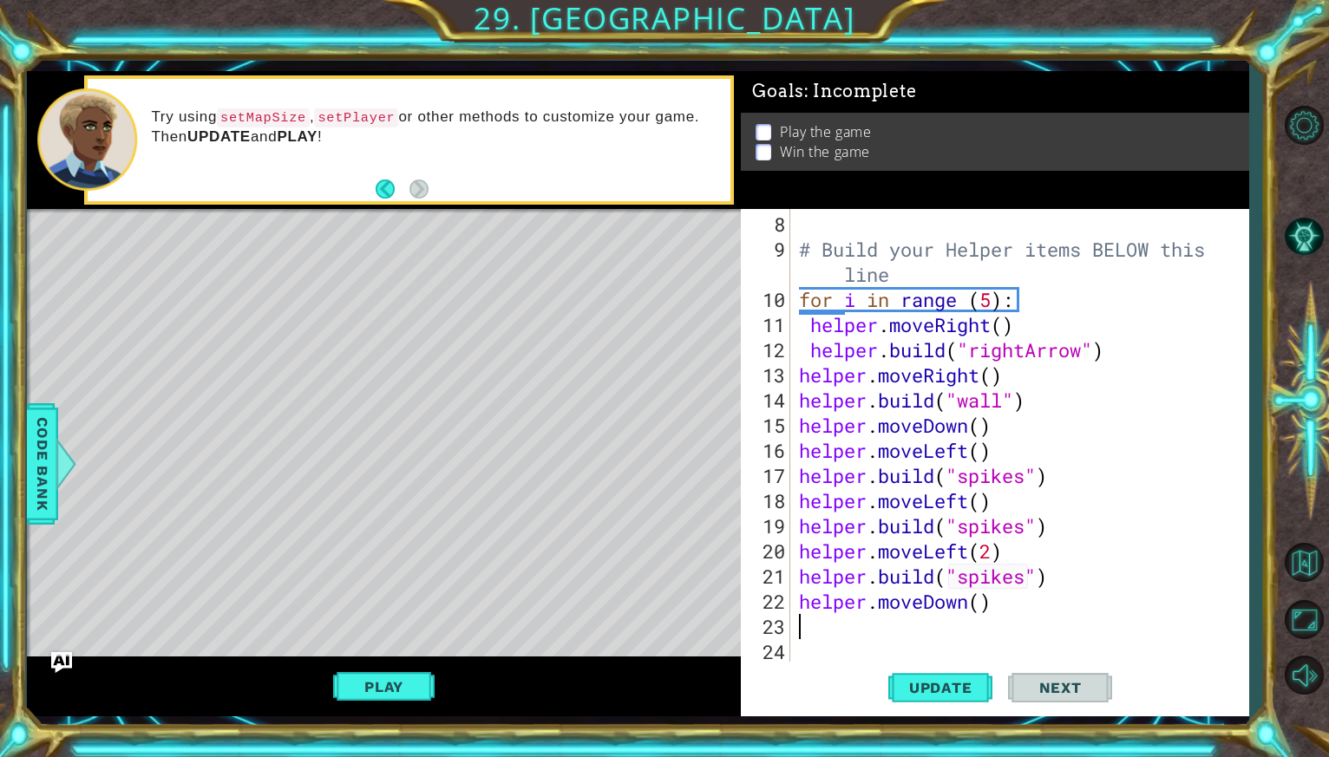
scroll to position [201, 0]
click at [983, 600] on div "# Build your Helper items BELOW this line for i in range ( 5 ) : helper . moveR…" at bounding box center [1023, 463] width 457 height 503
type textarea "helper.moveDown(2)"
click at [966, 621] on div "# Build your Helper items BELOW this line for i in range ( 5 ) : helper . moveR…" at bounding box center [1023, 463] width 457 height 503
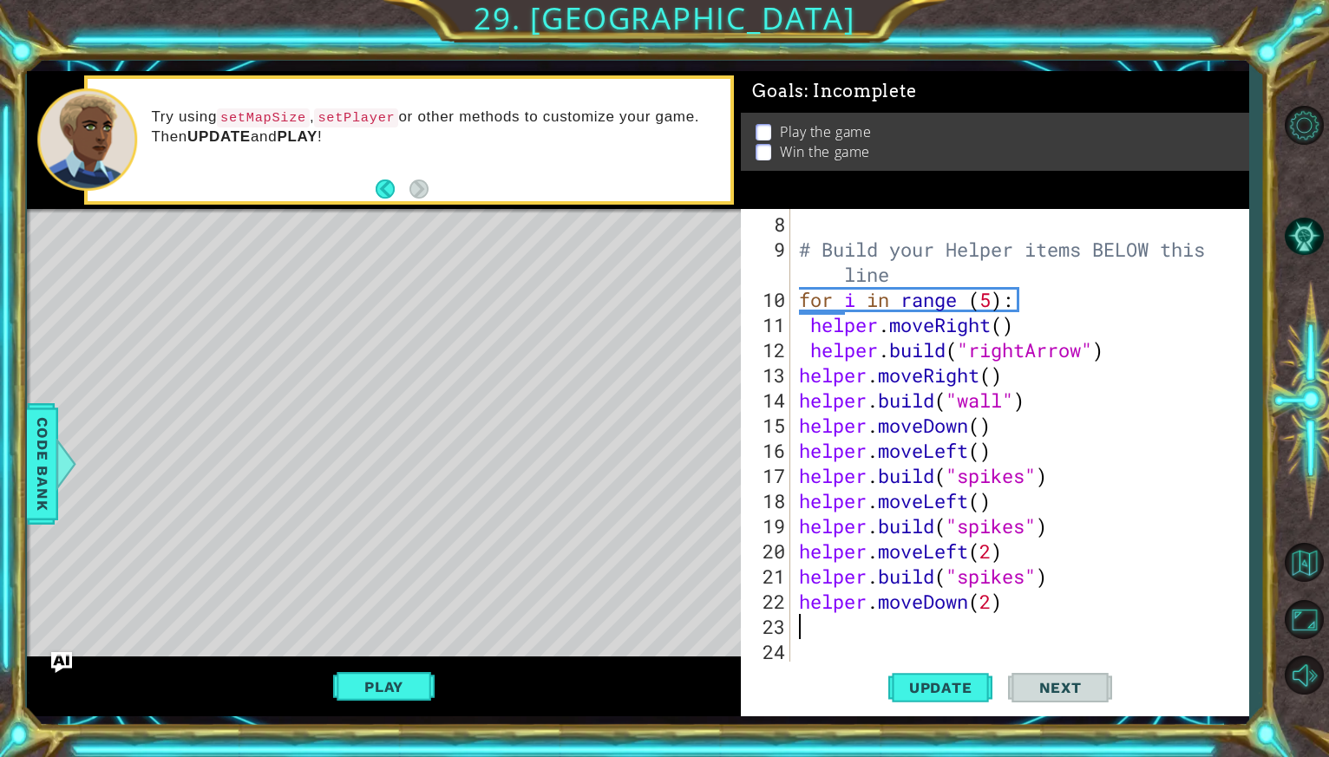
scroll to position [0, 0]
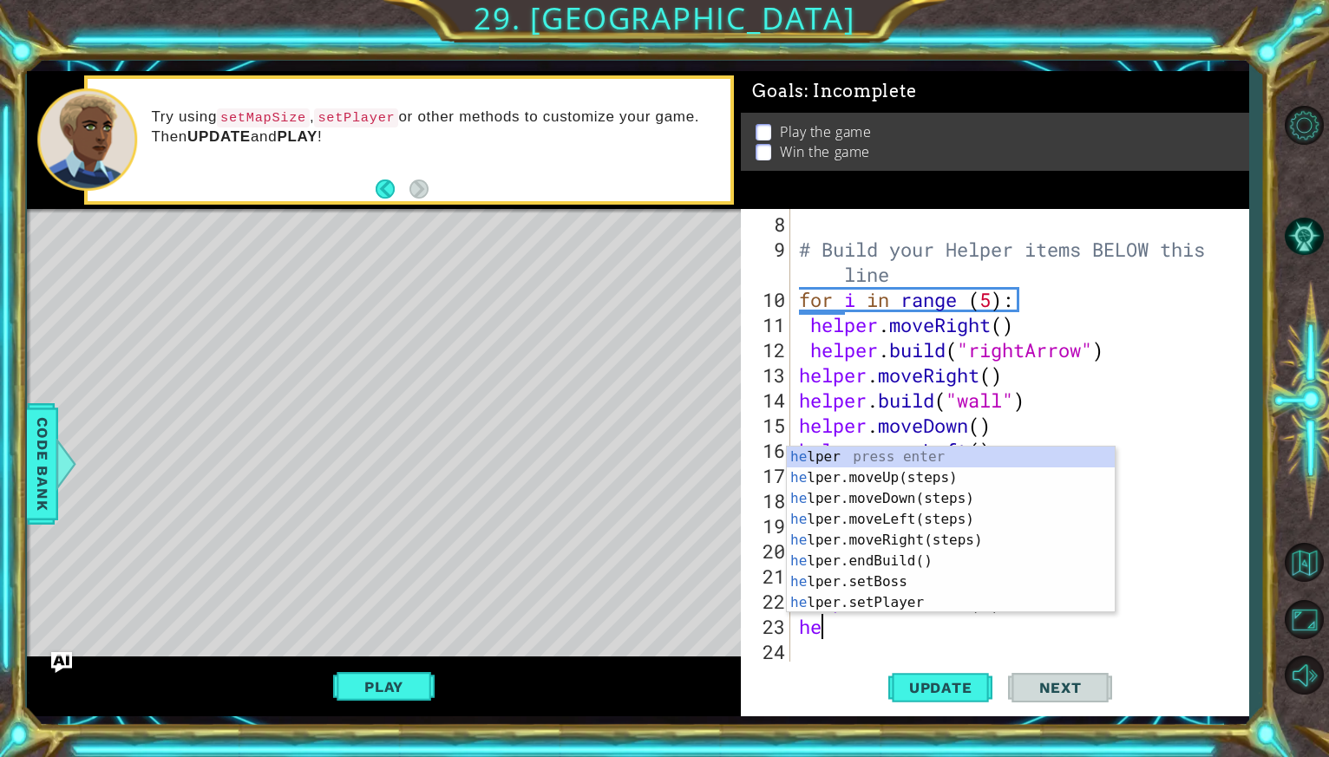
type textarea "hel"
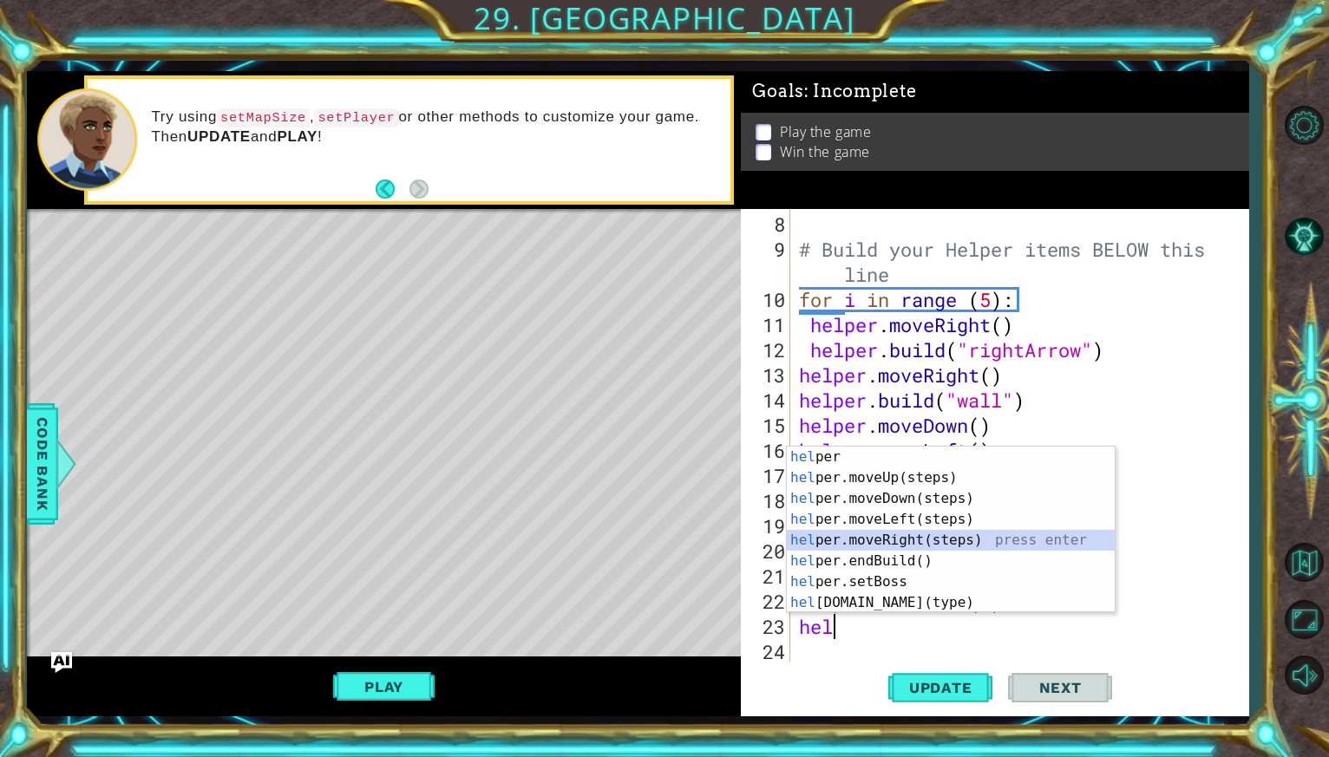
scroll to position [226, 0]
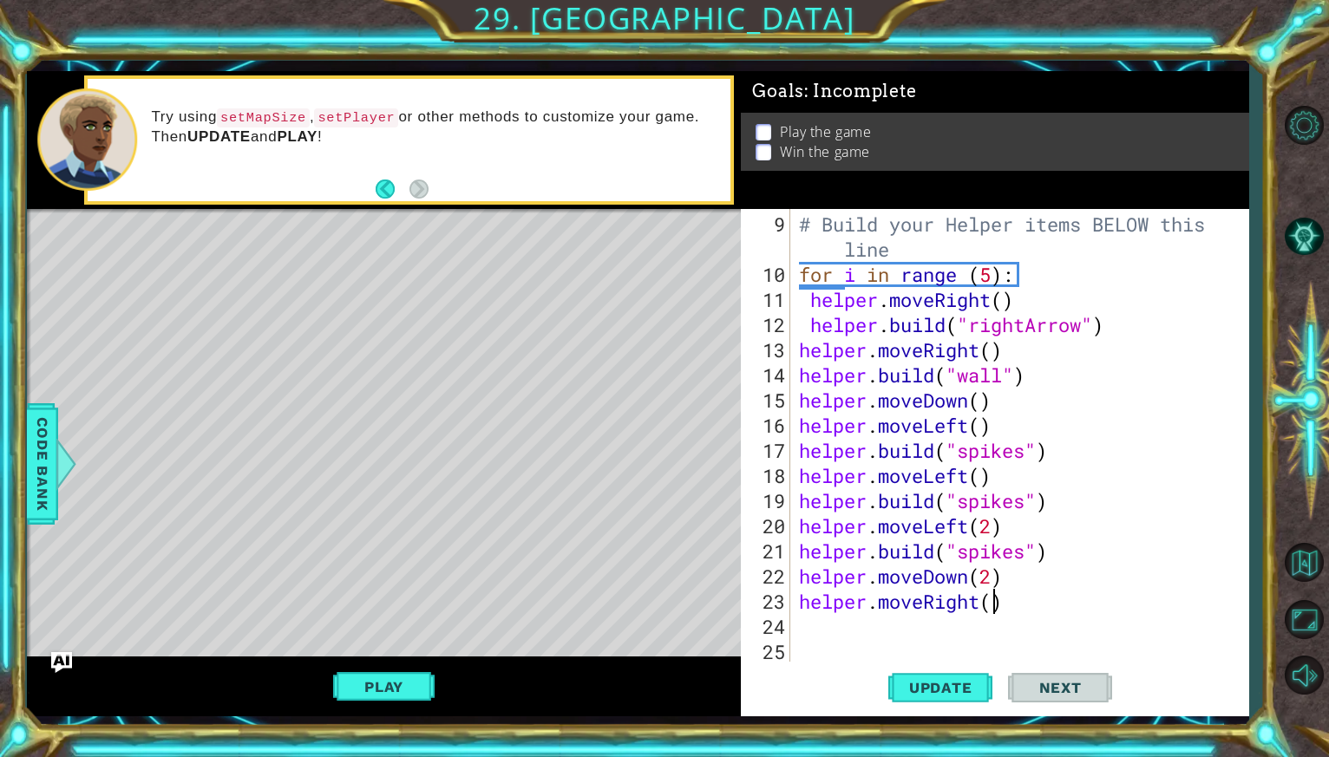
click at [996, 606] on div "# Build your Helper items BELOW this line for i in range ( 5 ) : helper . moveR…" at bounding box center [1023, 476] width 457 height 528
type textarea "helper.moveRight(5)"
click at [1051, 633] on div "# Build your Helper items BELOW this line for i in range ( 5 ) : helper . moveR…" at bounding box center [1023, 476] width 457 height 528
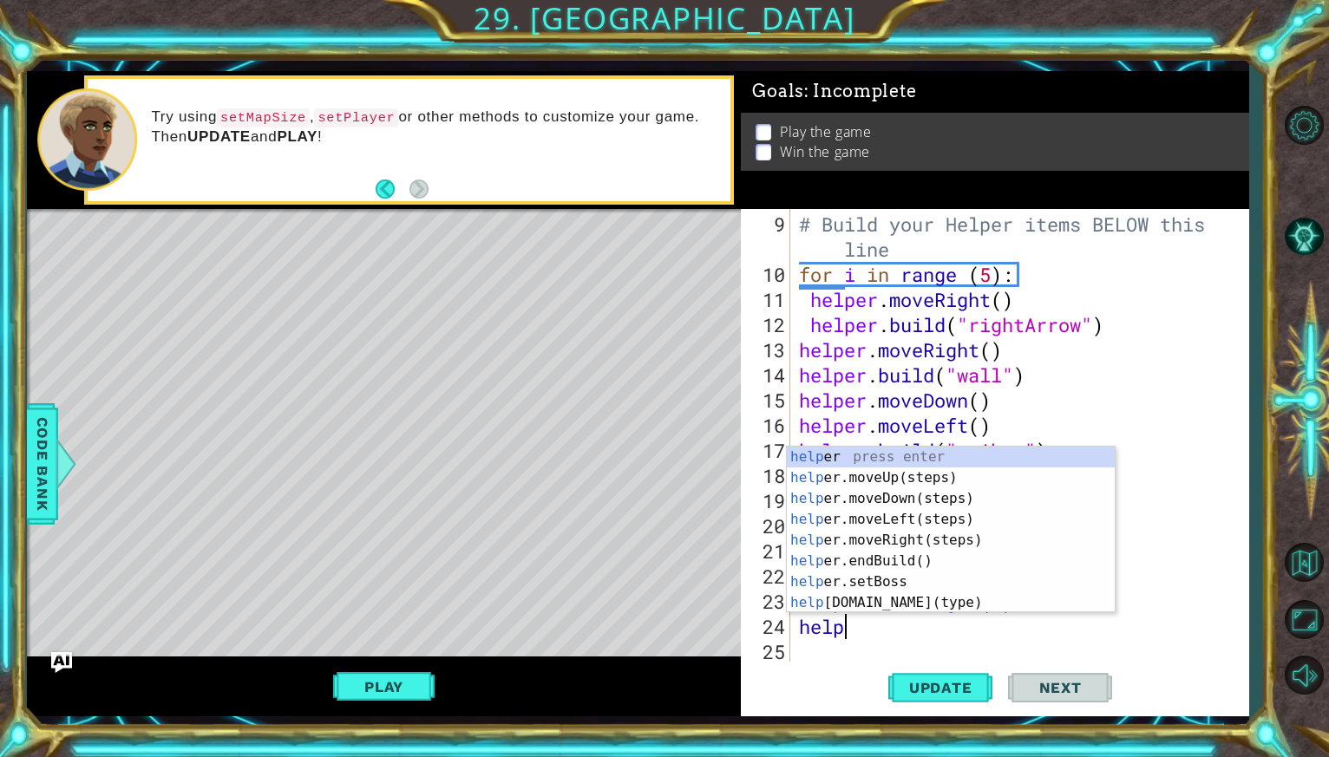
scroll to position [0, 2]
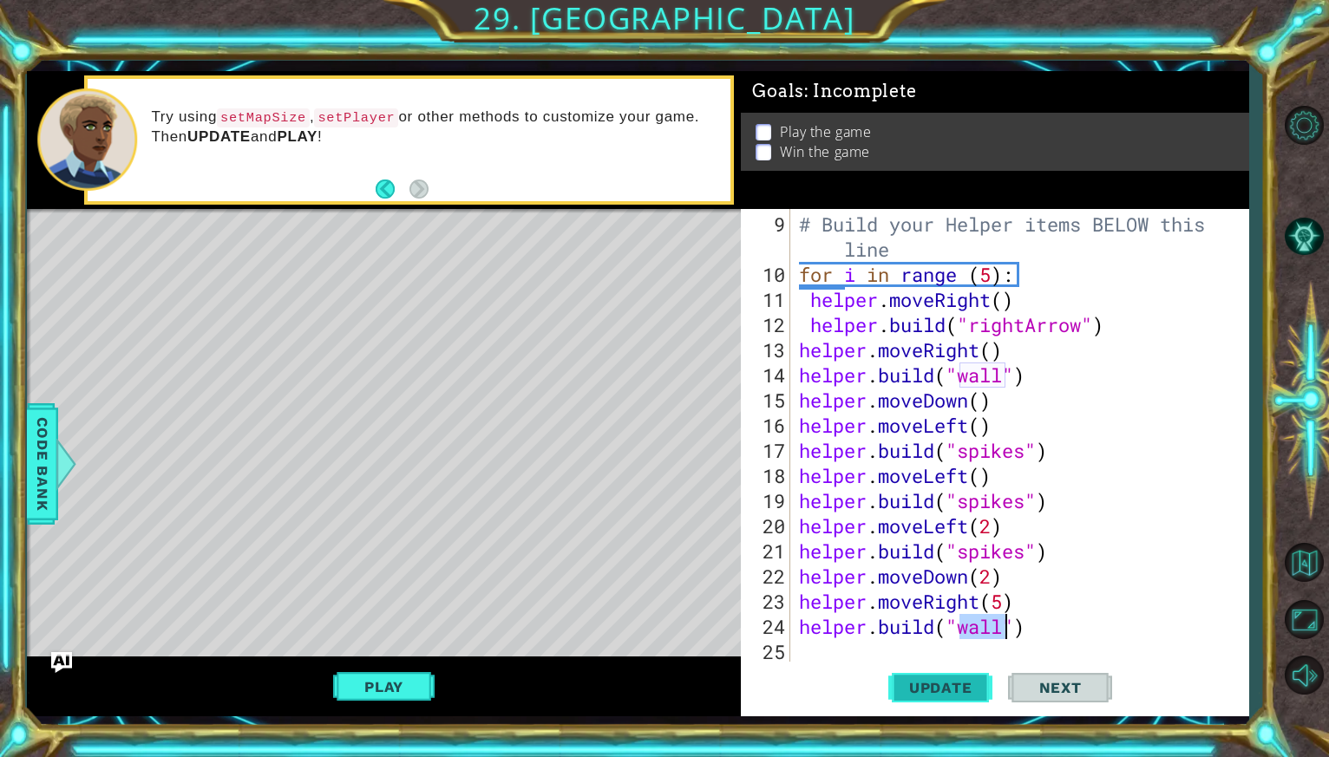
type textarea "[DOMAIN_NAME]("wall")"
click at [945, 695] on button "Update" at bounding box center [940, 687] width 104 height 51
click at [384, 676] on button "Play" at bounding box center [383, 686] width 101 height 33
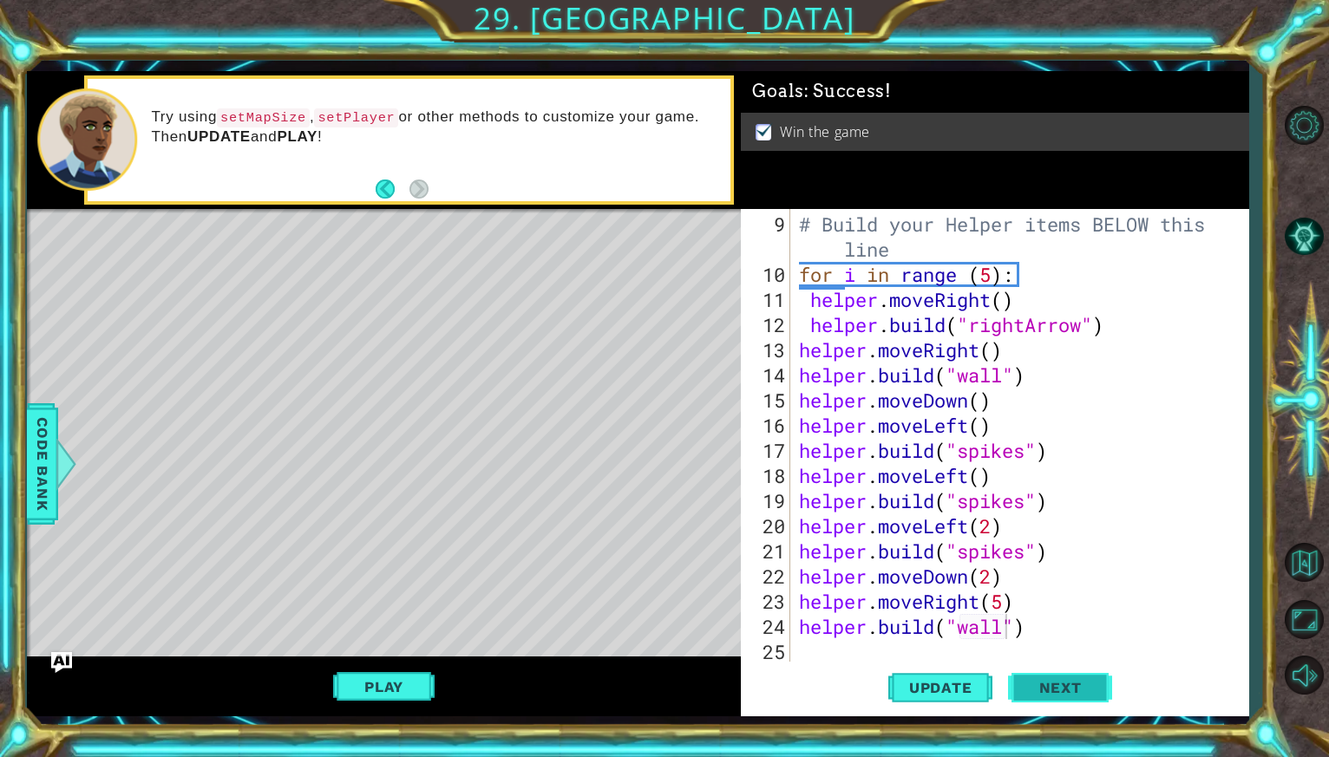
click at [1060, 684] on span "Next" at bounding box center [1060, 687] width 77 height 17
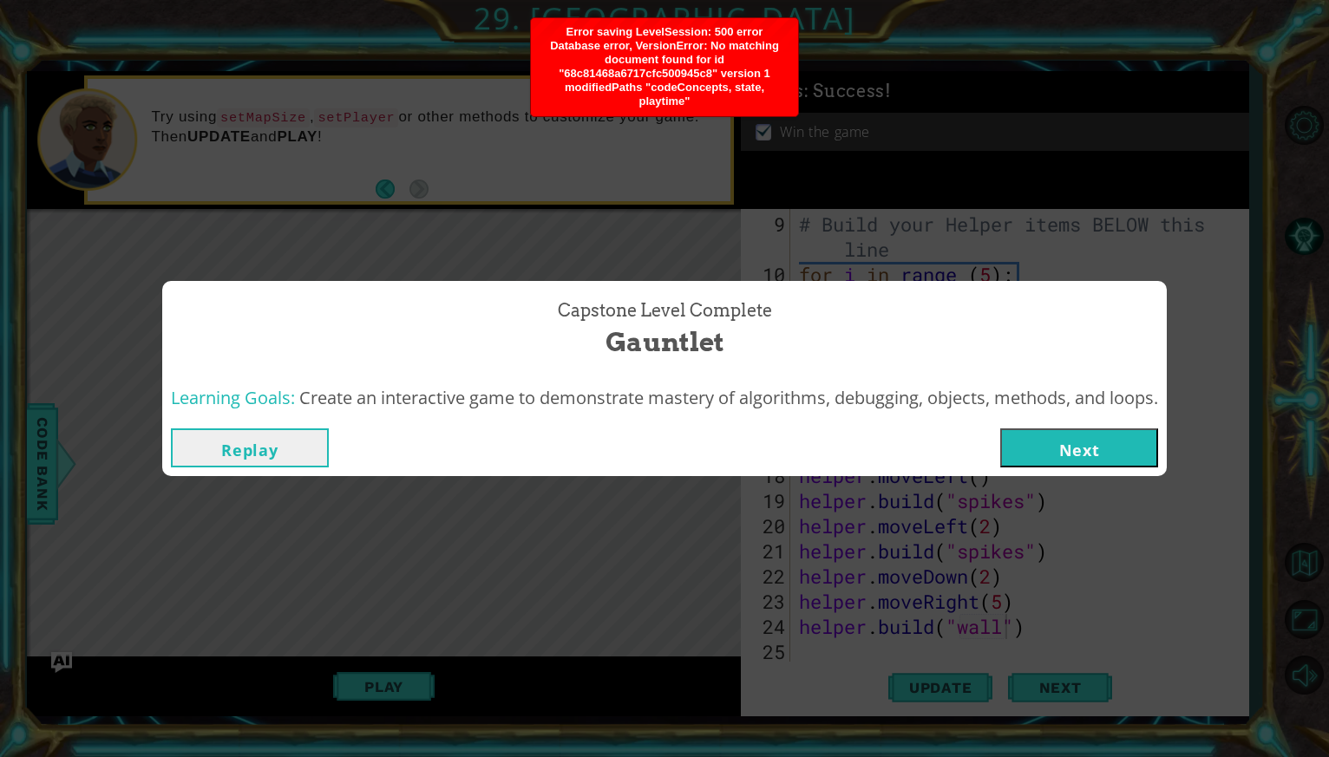
click at [1049, 465] on button "Next" at bounding box center [1079, 447] width 158 height 39
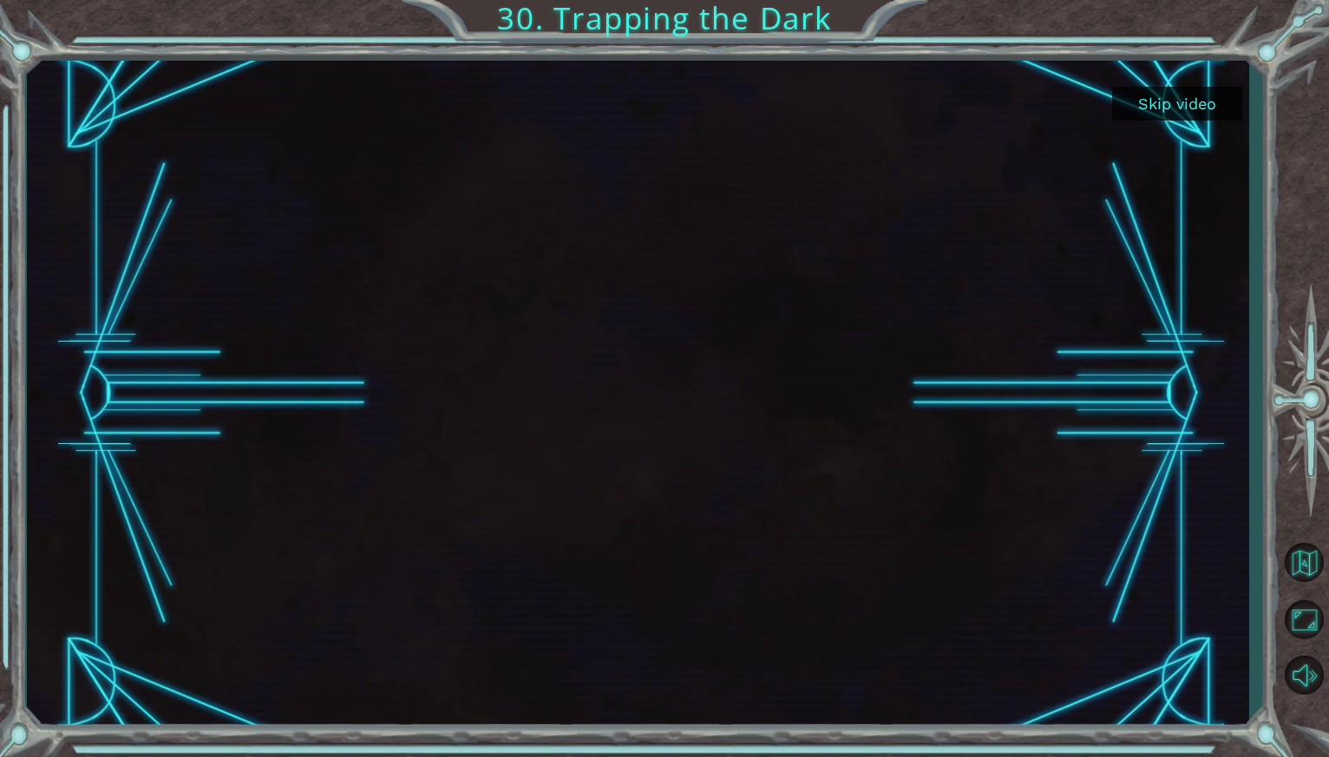
click at [1187, 110] on button "Skip video" at bounding box center [1177, 104] width 130 height 34
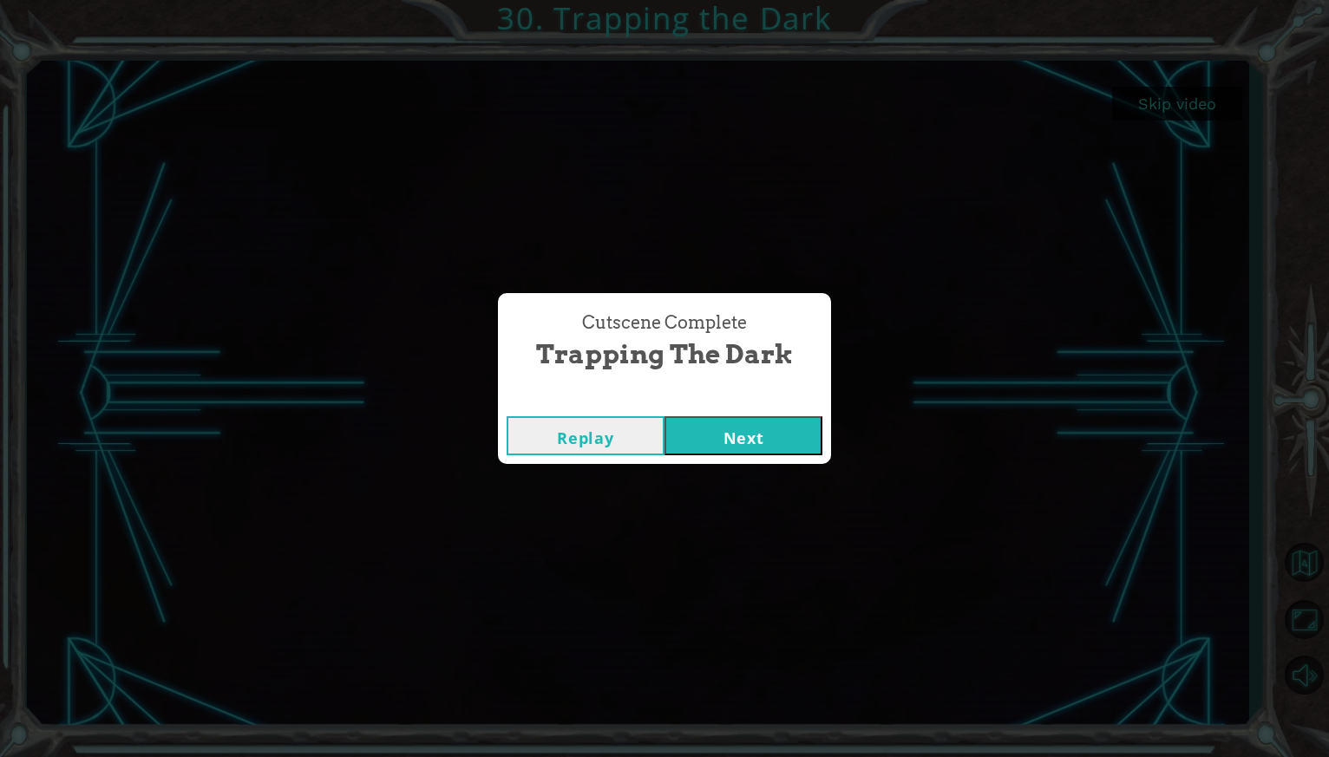
click at [776, 433] on button "Next" at bounding box center [743, 435] width 158 height 39
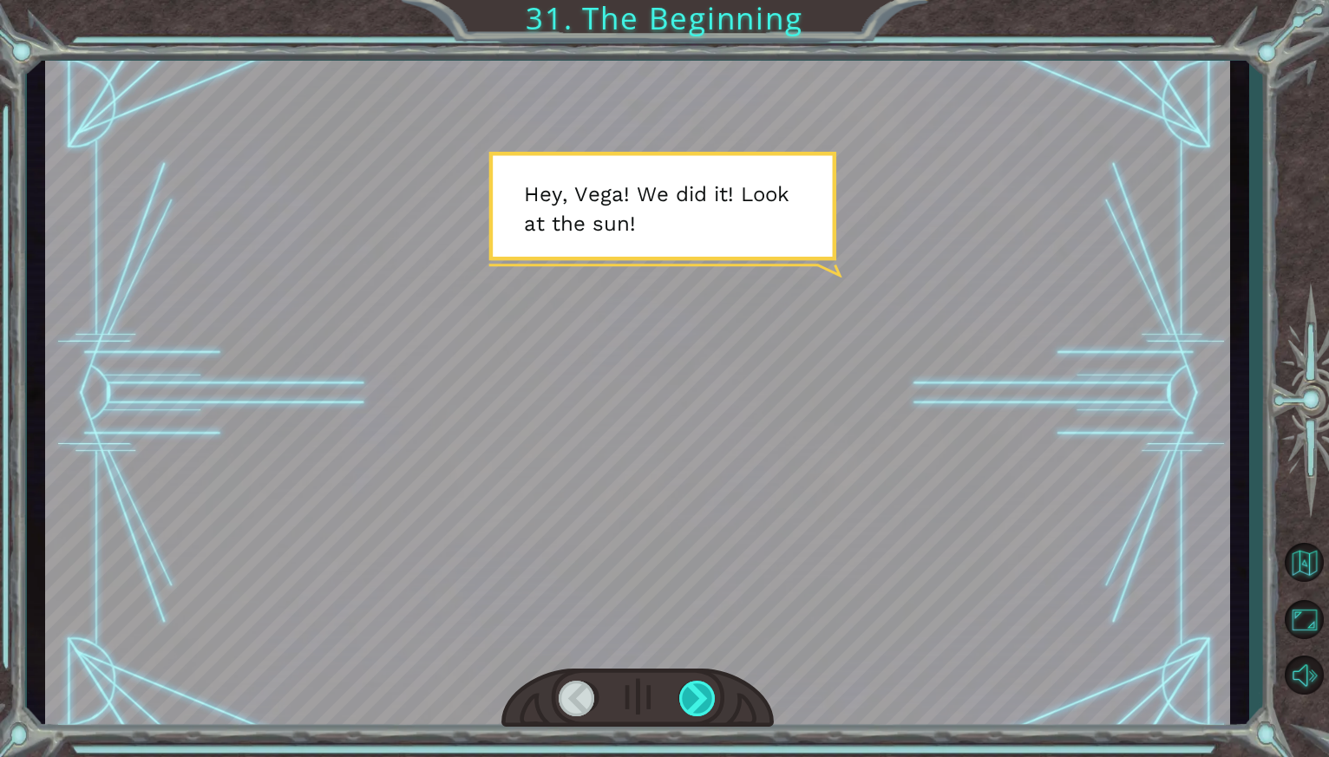
click at [695, 695] on div at bounding box center [698, 699] width 39 height 36
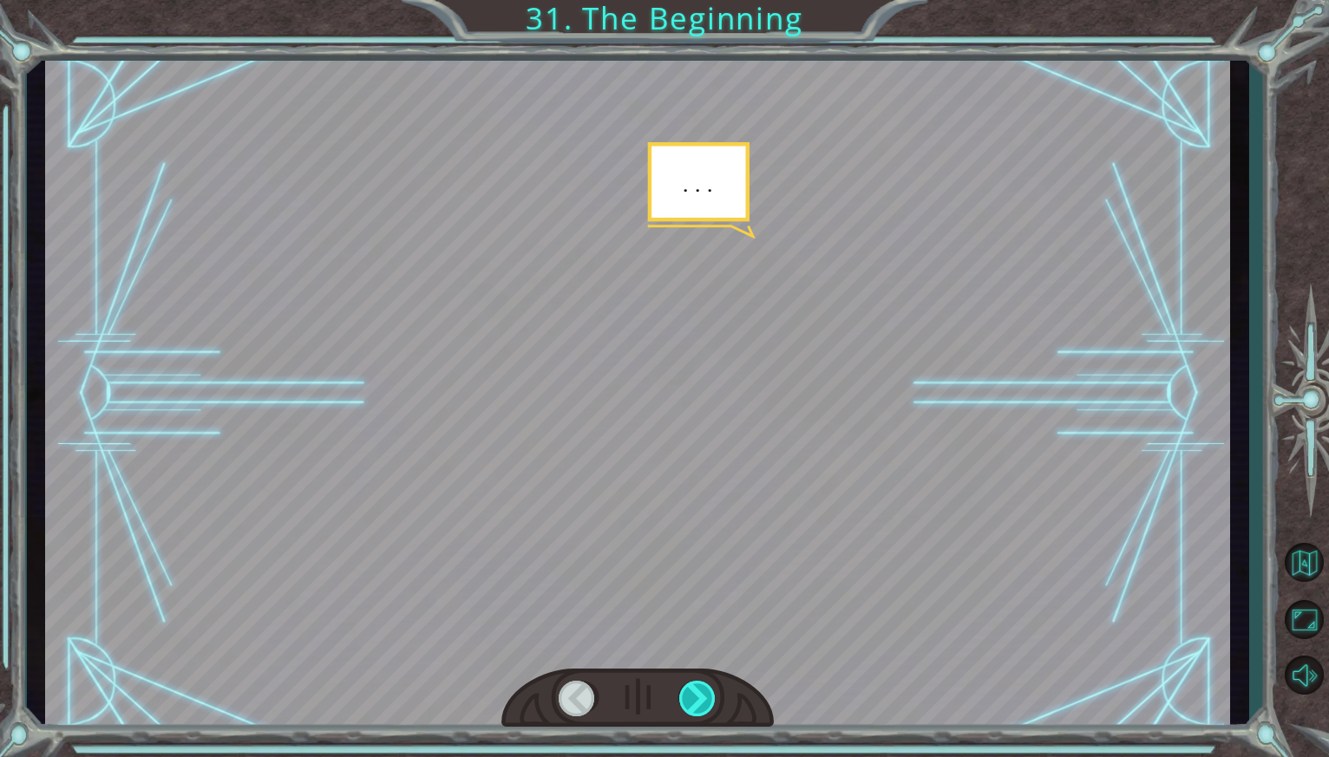
click at [695, 695] on div at bounding box center [698, 699] width 39 height 36
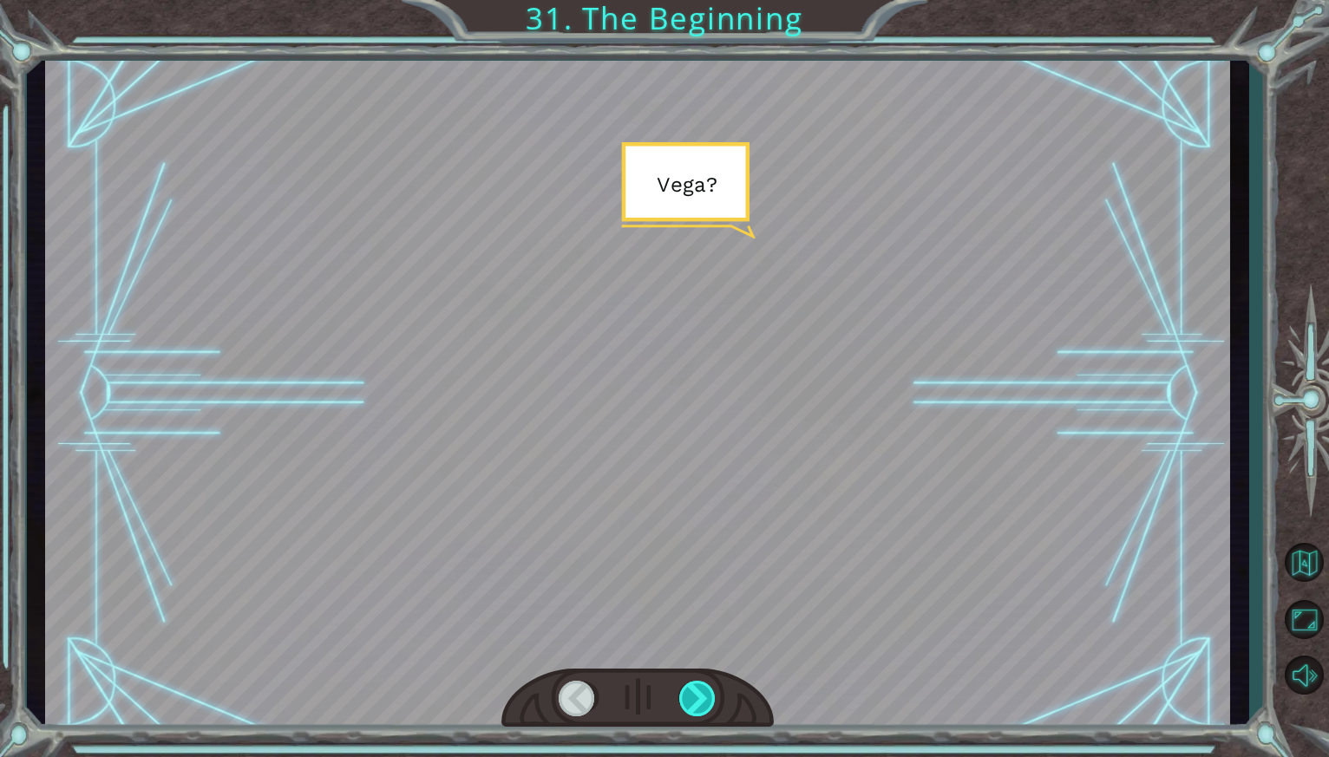
click at [695, 695] on div at bounding box center [698, 699] width 39 height 36
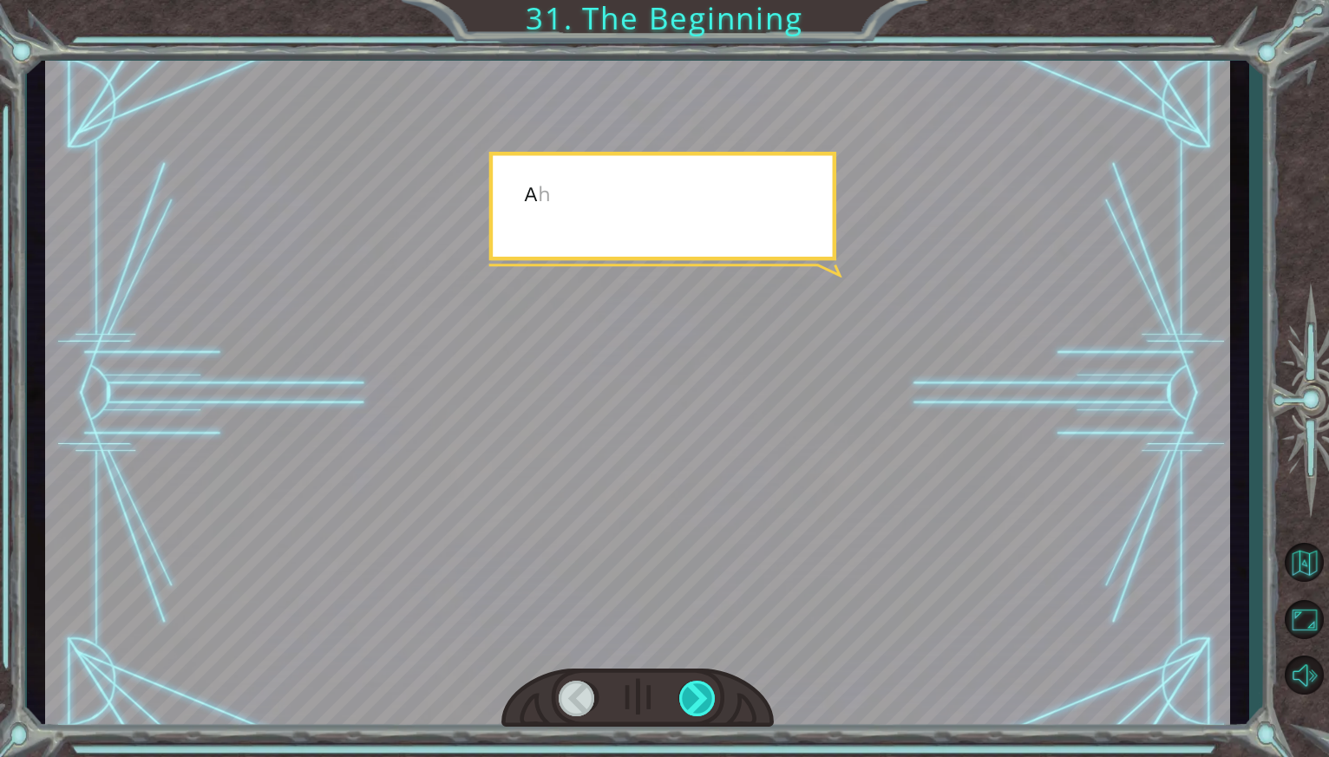
click at [695, 695] on div at bounding box center [698, 699] width 39 height 36
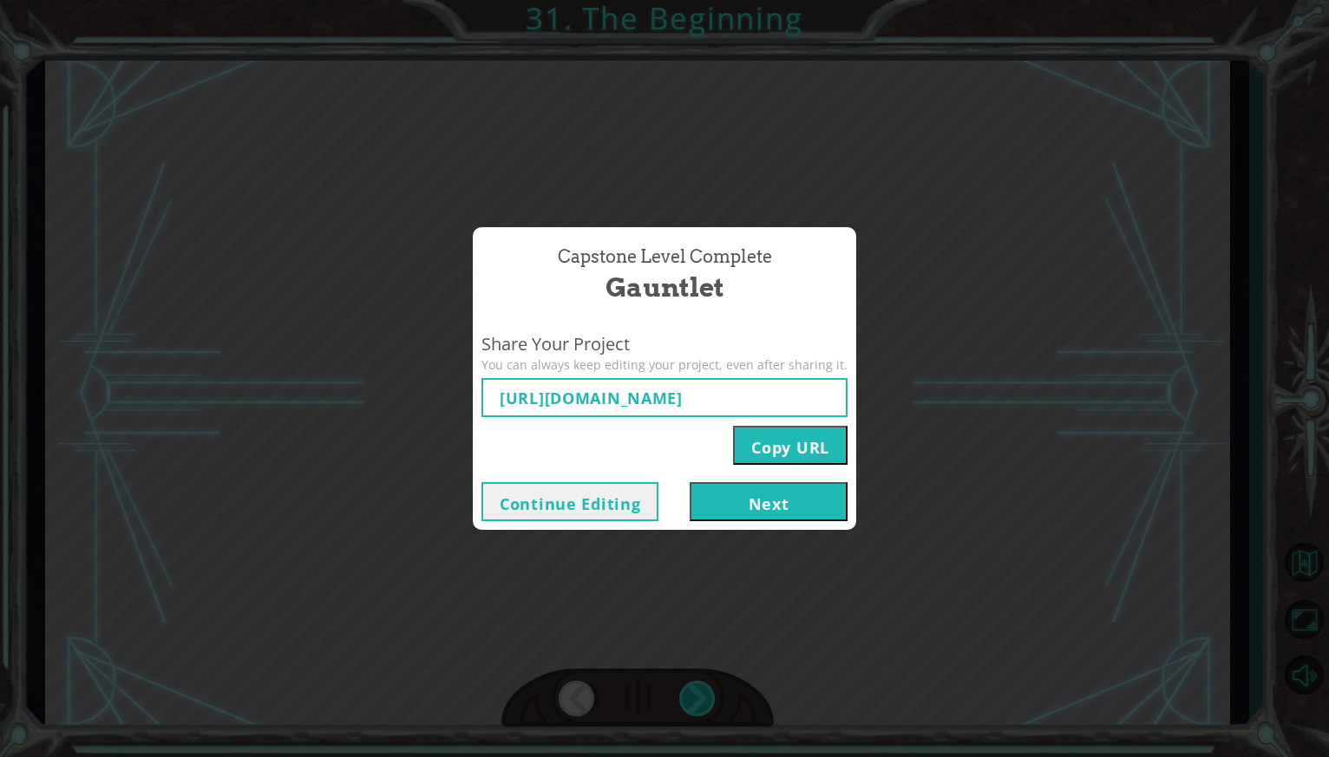
type input "[URL][DOMAIN_NAME]"
click at [769, 493] on button "Next" at bounding box center [768, 501] width 158 height 39
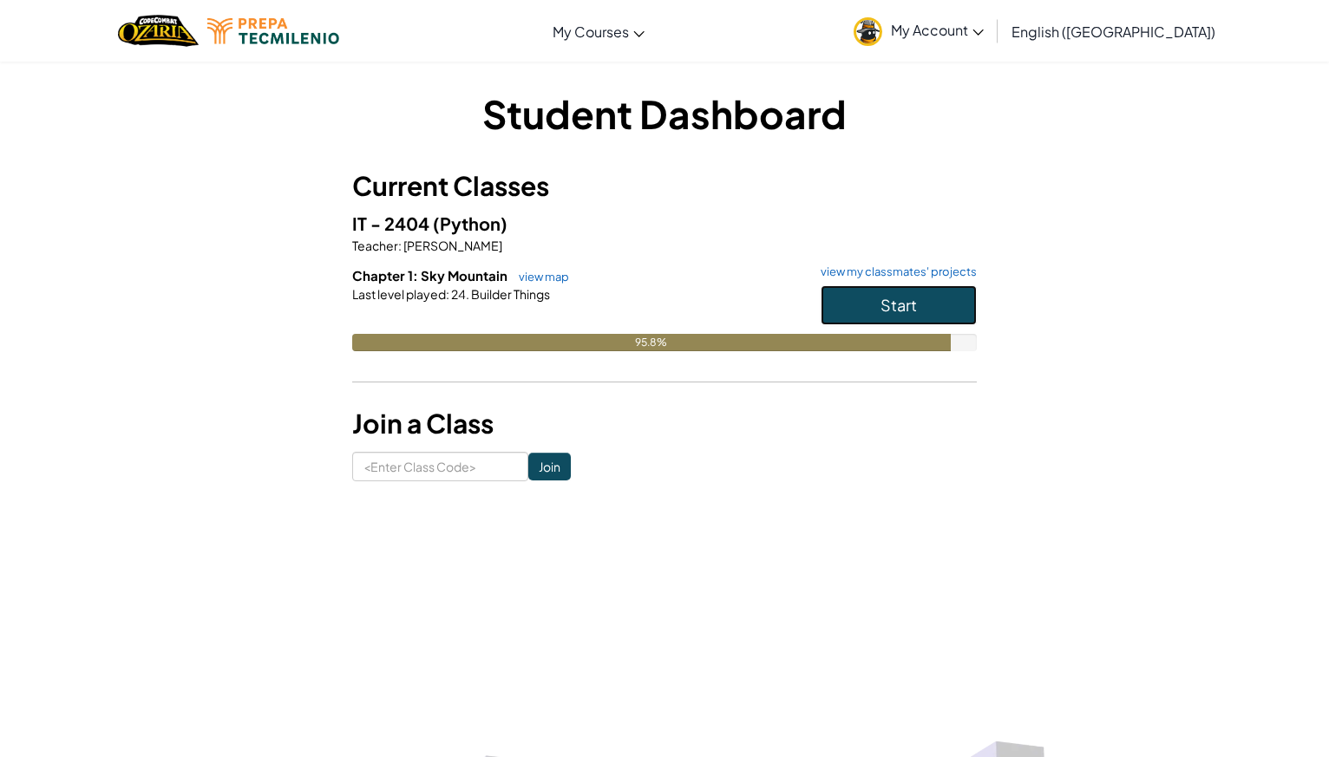
click at [874, 294] on button "Start" at bounding box center [898, 305] width 156 height 40
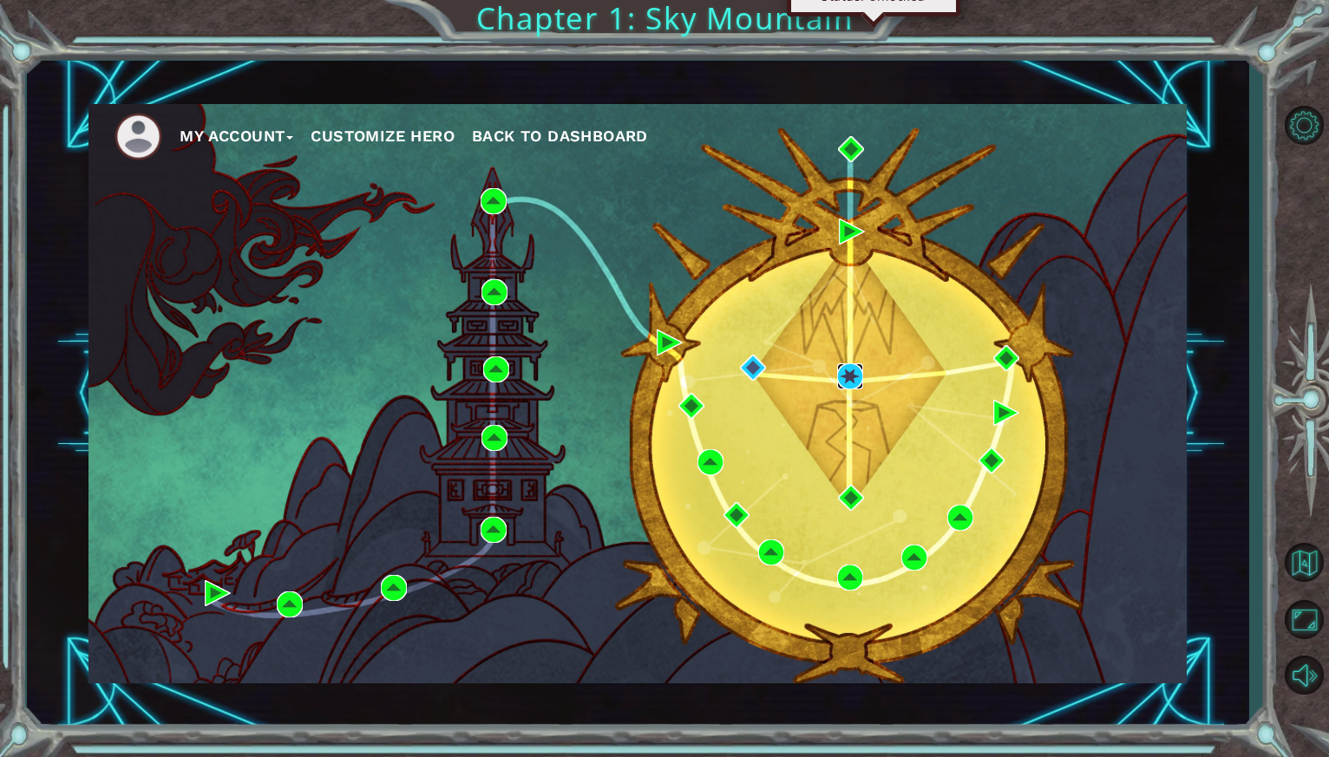
click at [841, 377] on img at bounding box center [850, 376] width 26 height 26
click at [751, 362] on img at bounding box center [753, 368] width 26 height 26
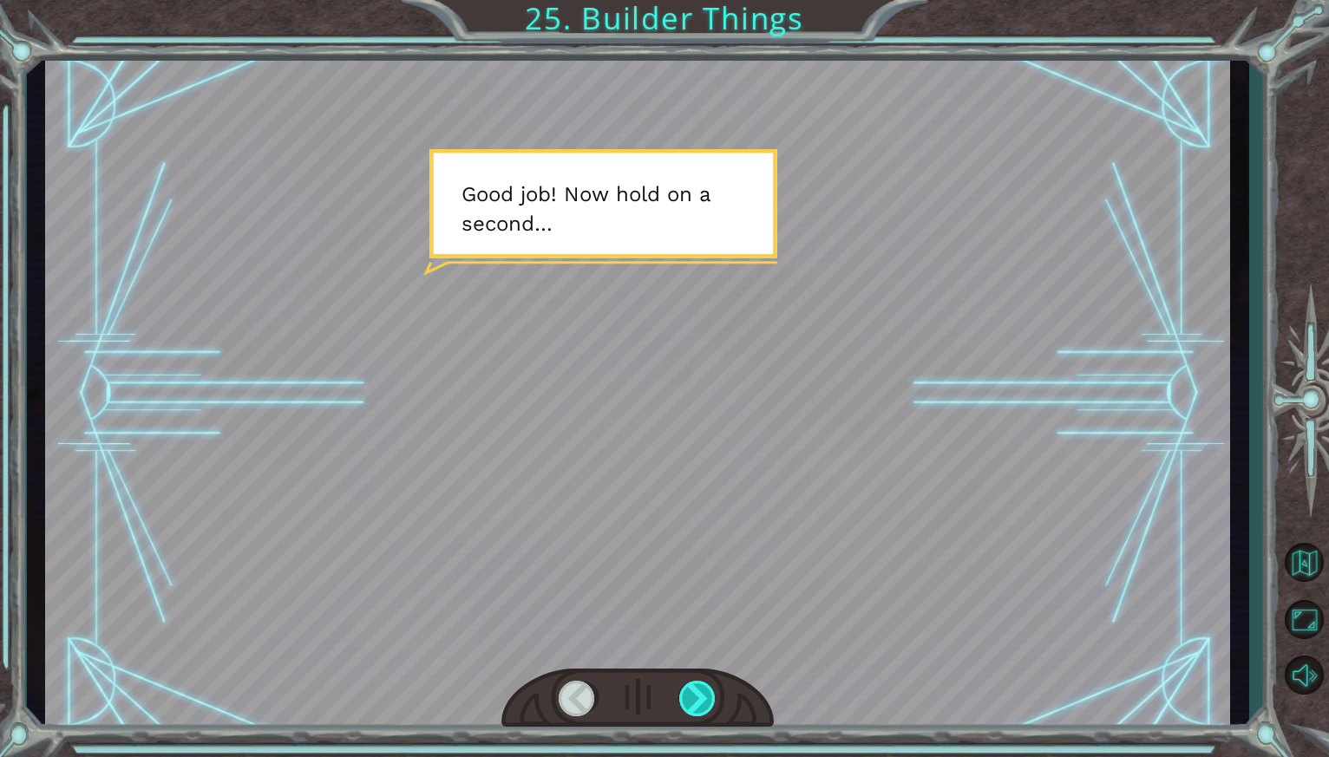
click at [690, 707] on div at bounding box center [698, 699] width 39 height 36
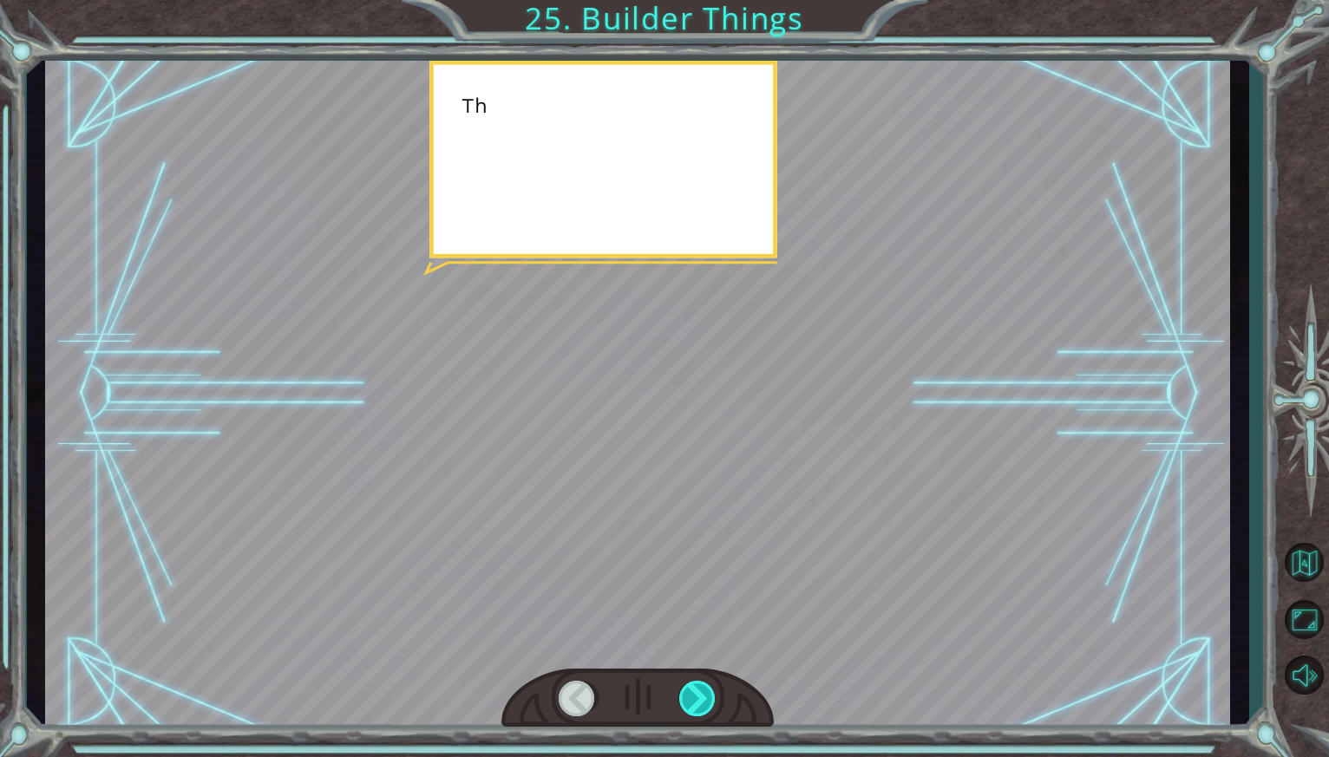
click at [690, 707] on div at bounding box center [698, 699] width 39 height 36
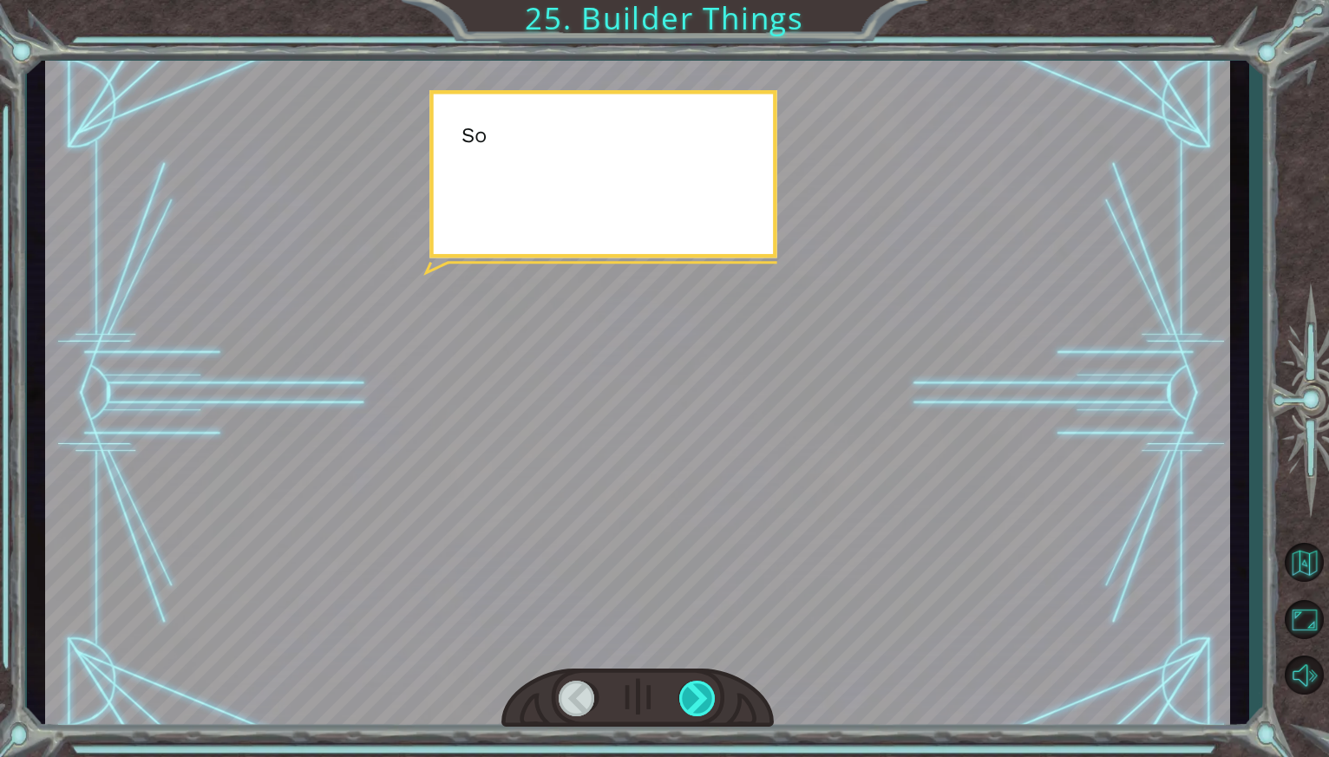
click at [690, 707] on div at bounding box center [698, 699] width 39 height 36
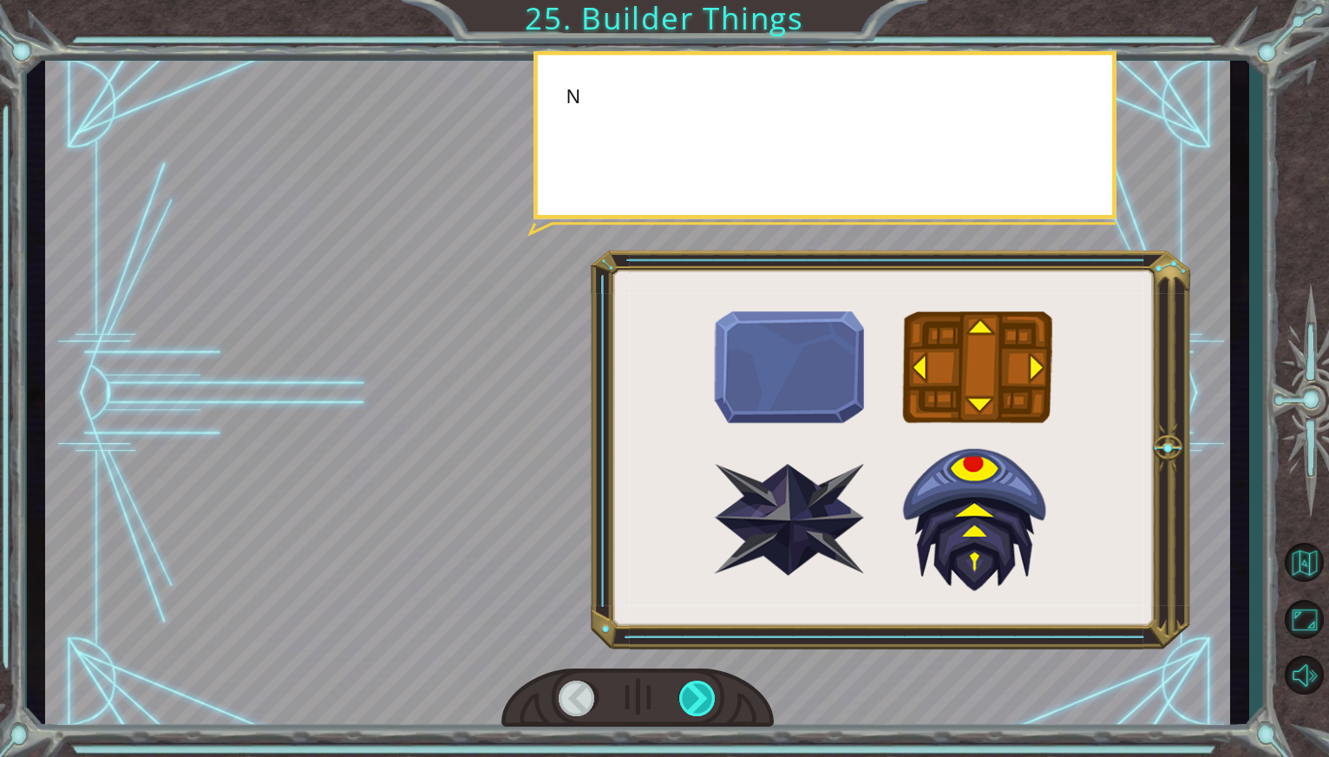
click at [690, 707] on div at bounding box center [698, 699] width 39 height 36
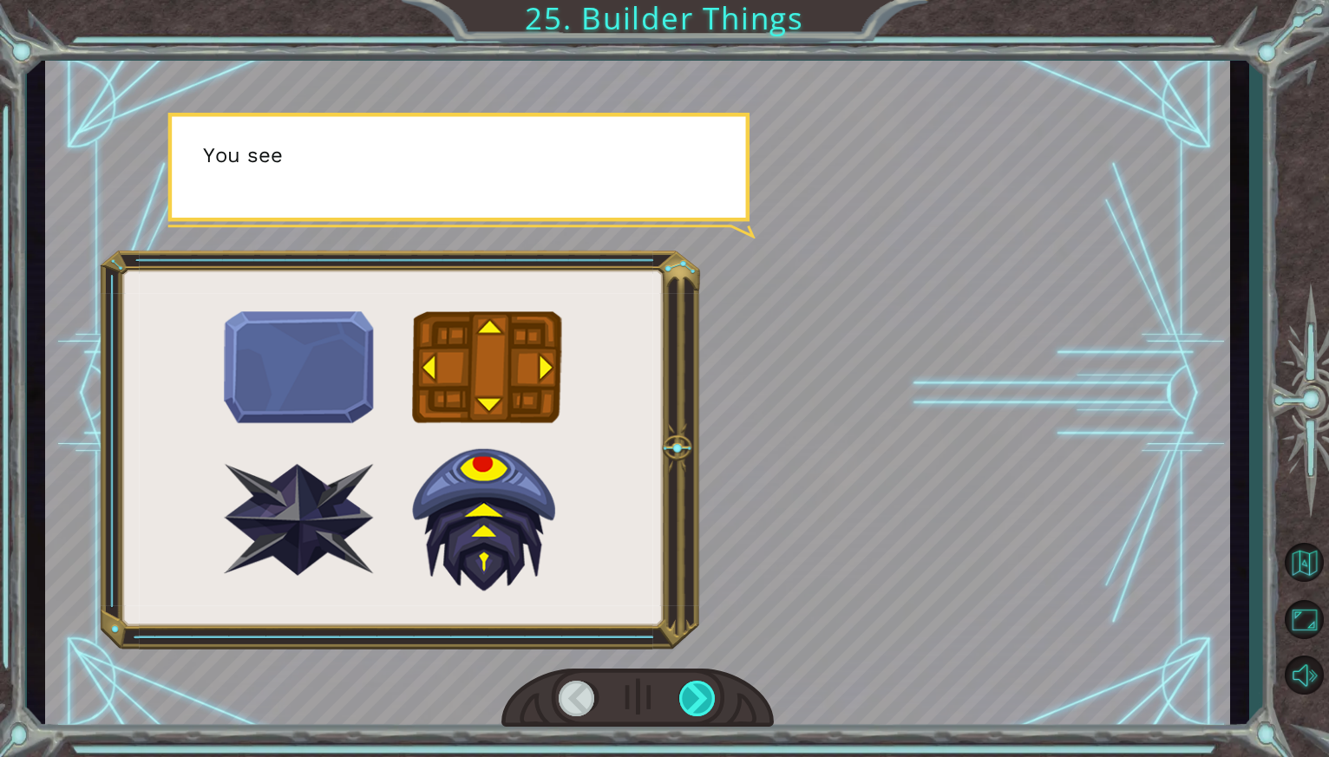
click at [690, 707] on div at bounding box center [698, 699] width 39 height 36
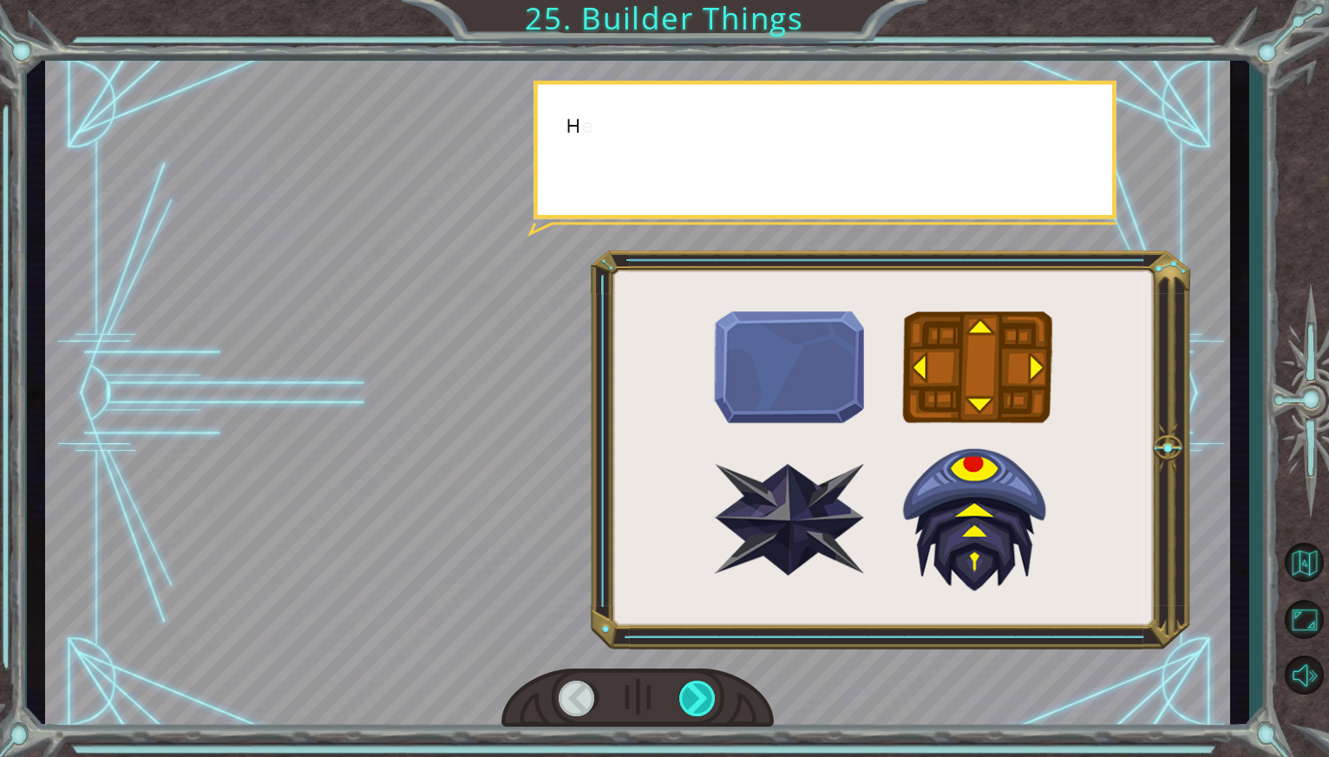
click at [690, 707] on div at bounding box center [698, 699] width 39 height 36
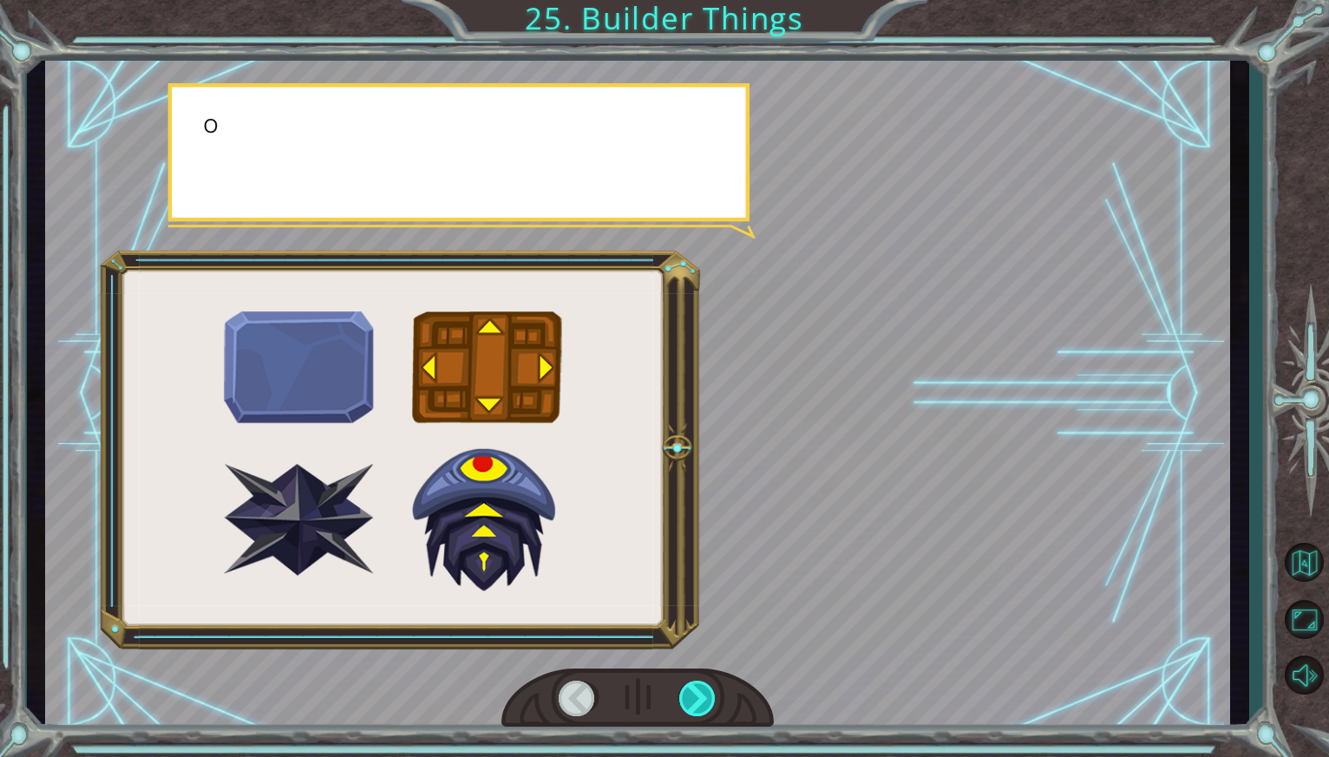
click at [690, 707] on div at bounding box center [698, 699] width 39 height 36
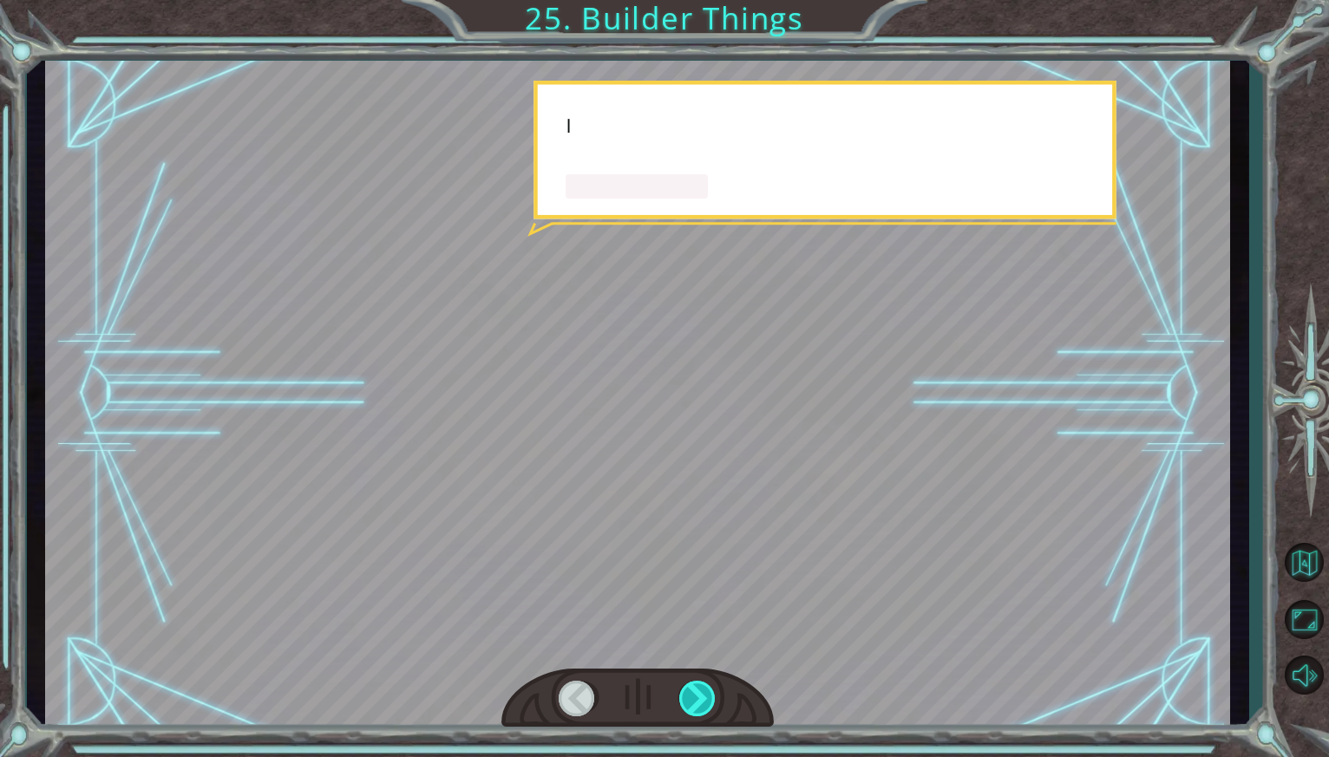
click at [690, 707] on div at bounding box center [698, 699] width 39 height 36
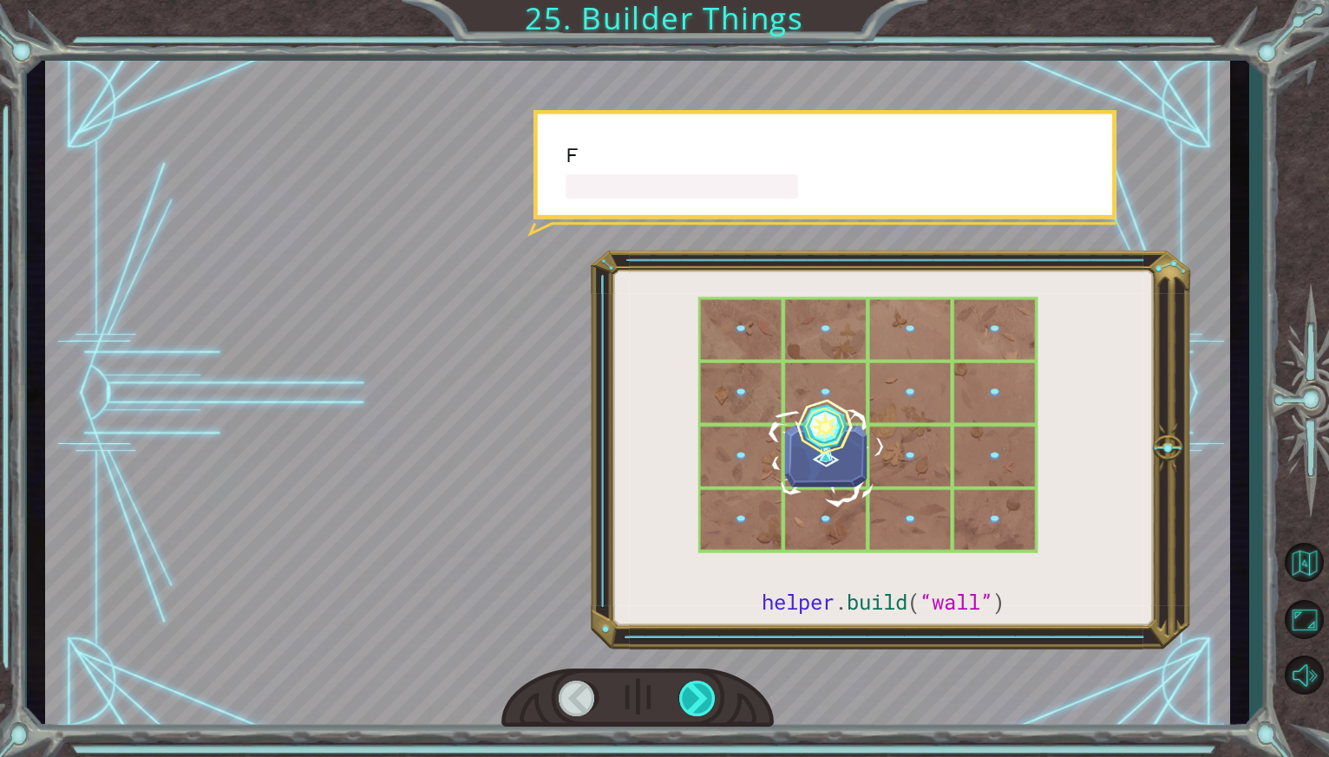
click at [690, 707] on div at bounding box center [698, 699] width 39 height 36
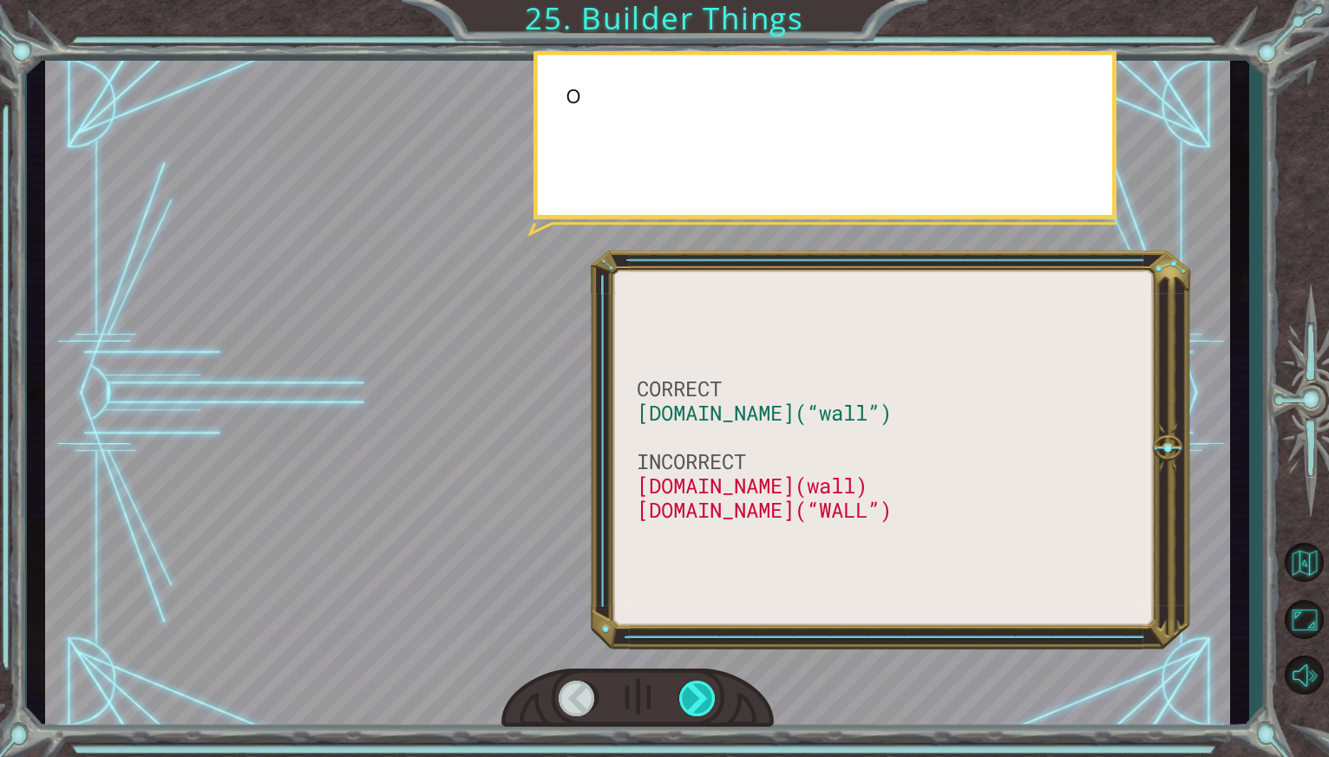
click at [690, 707] on div at bounding box center [698, 699] width 39 height 36
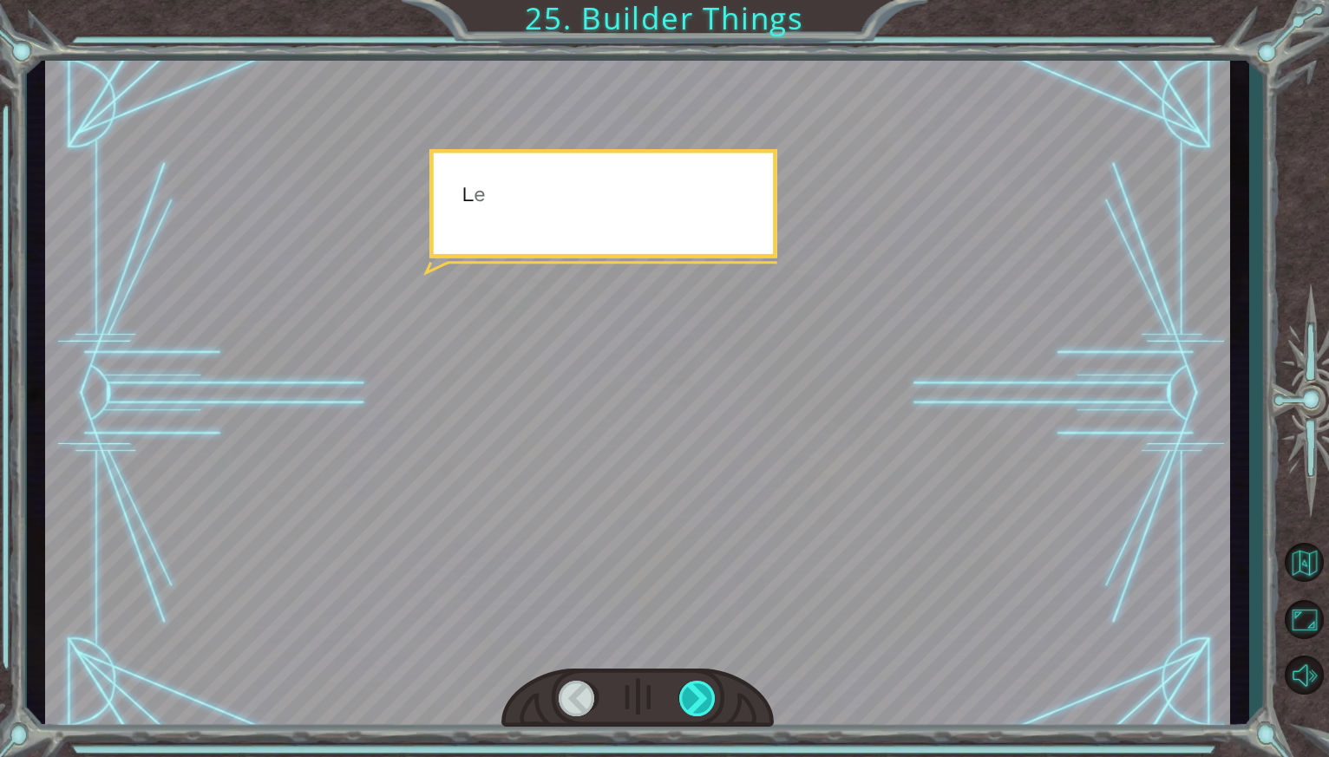
click at [690, 707] on div at bounding box center [698, 699] width 39 height 36
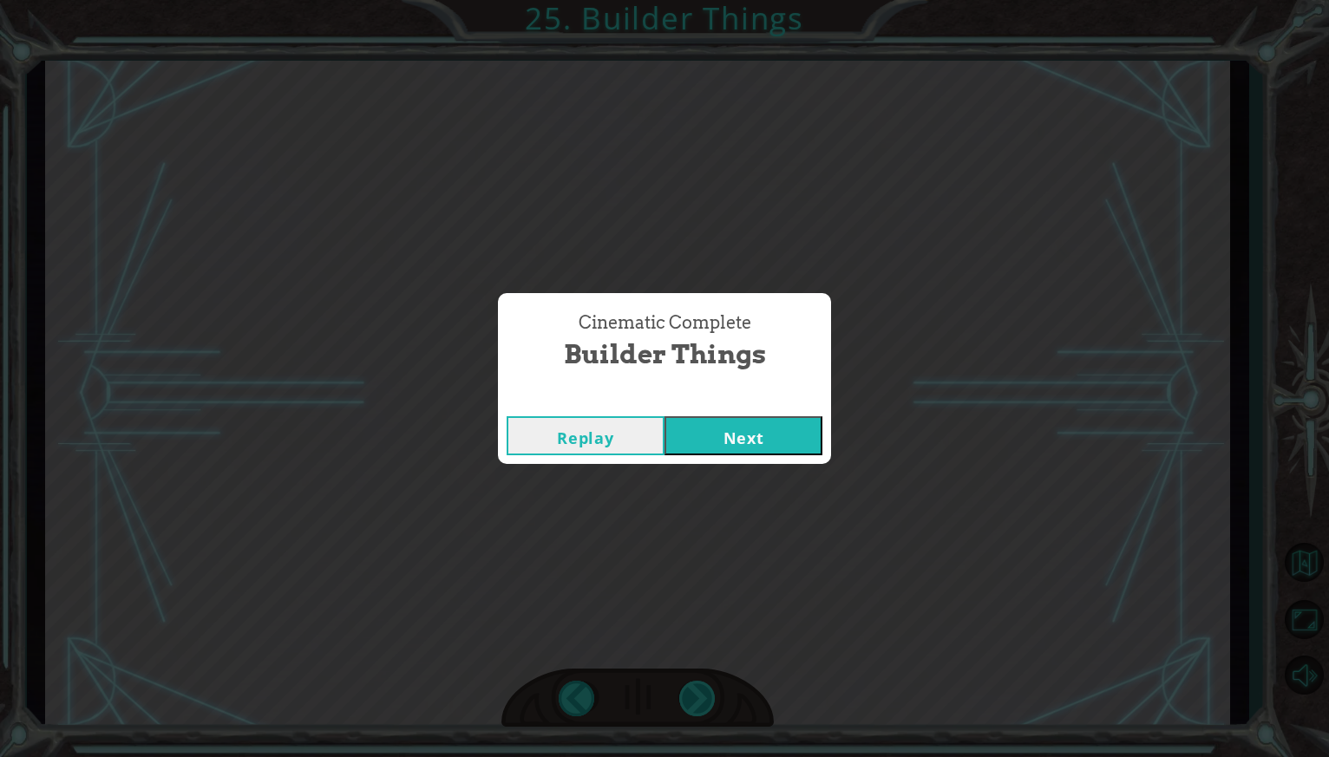
click at [690, 707] on div "Cinematic Complete Builder Things Replay Next" at bounding box center [664, 378] width 1329 height 757
click at [743, 443] on button "Next" at bounding box center [743, 435] width 158 height 39
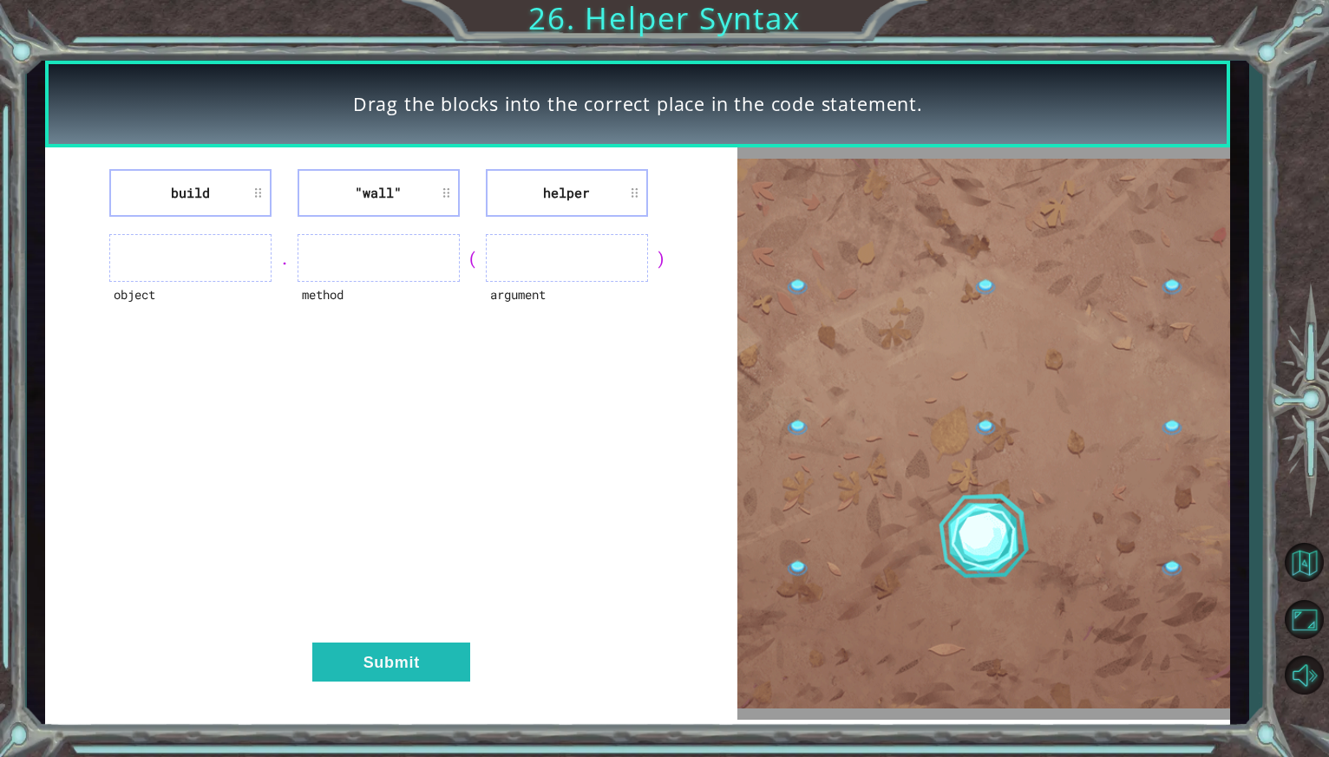
click at [186, 192] on li "build" at bounding box center [190, 193] width 162 height 48
click at [186, 251] on ul at bounding box center [190, 258] width 162 height 48
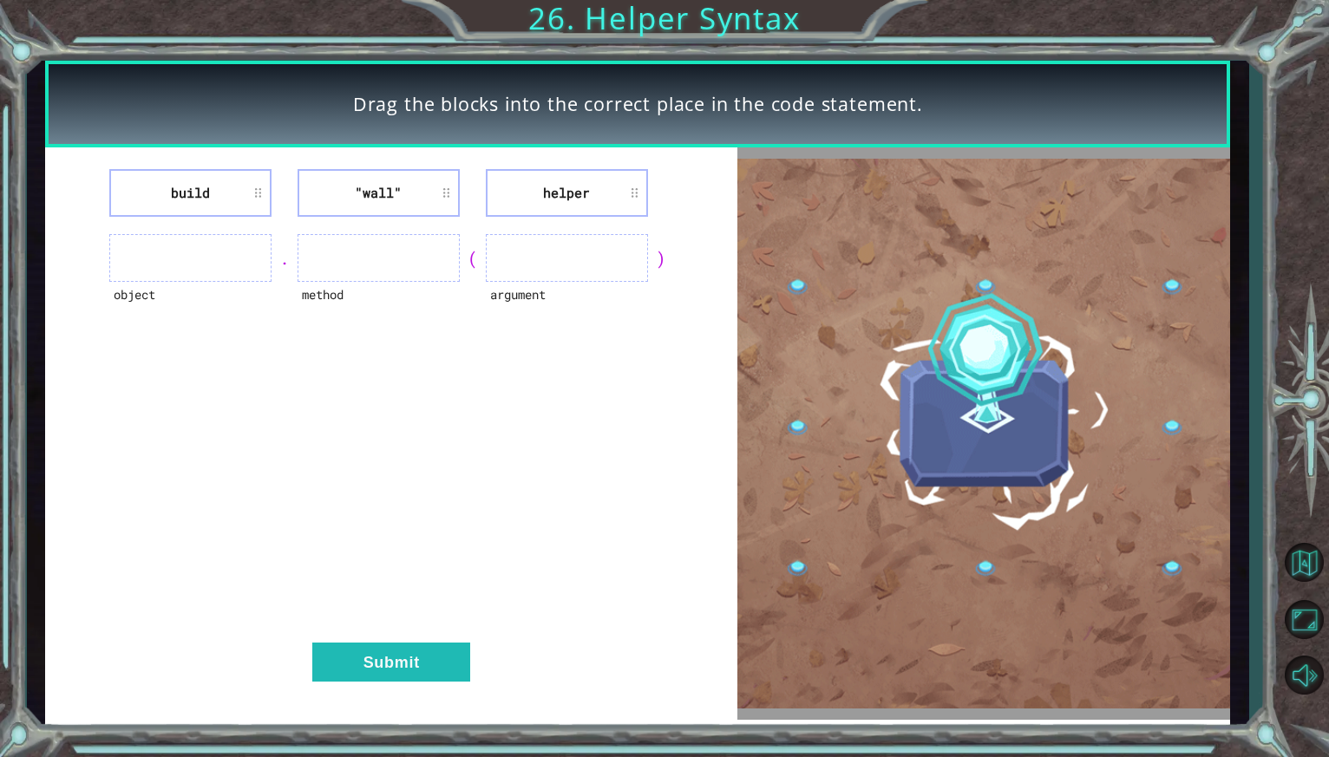
click at [186, 252] on ul at bounding box center [190, 258] width 162 height 48
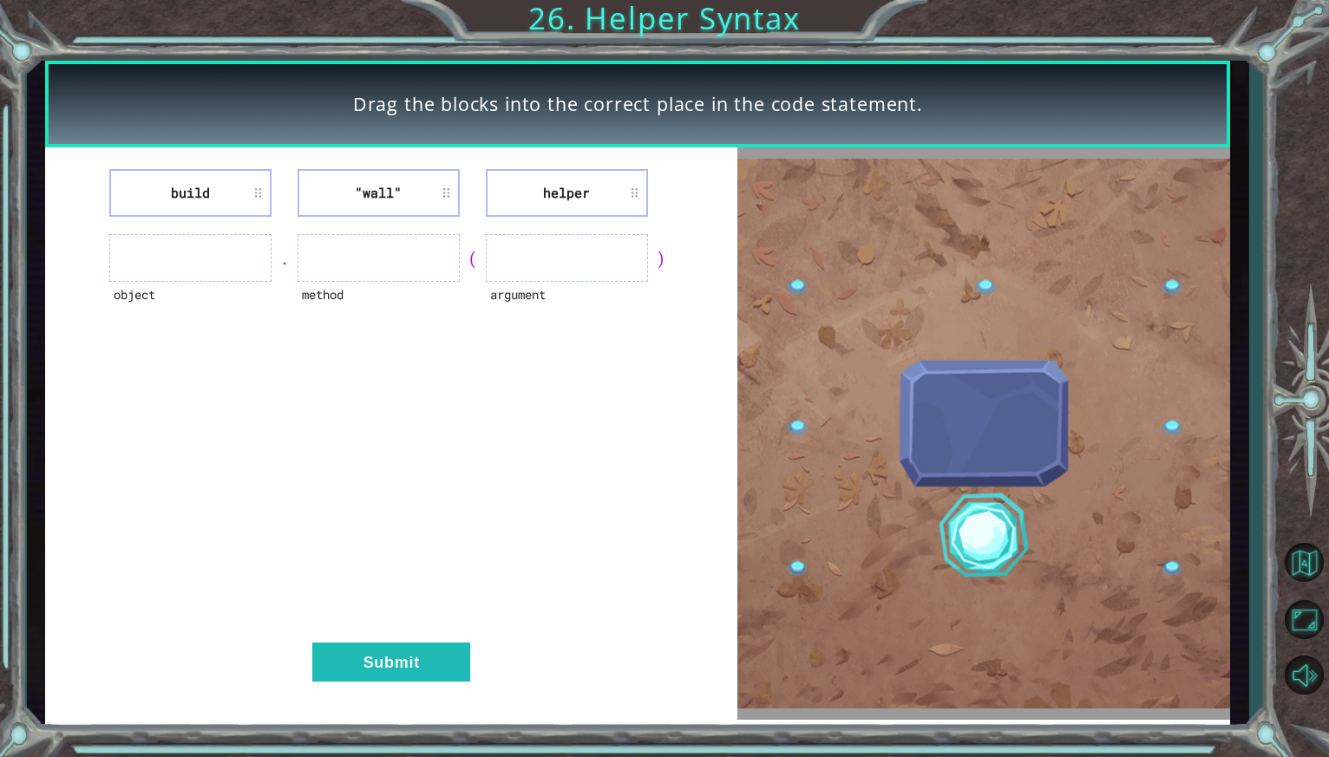
click at [323, 264] on ul at bounding box center [378, 258] width 162 height 48
click at [559, 267] on ul at bounding box center [567, 258] width 162 height 48
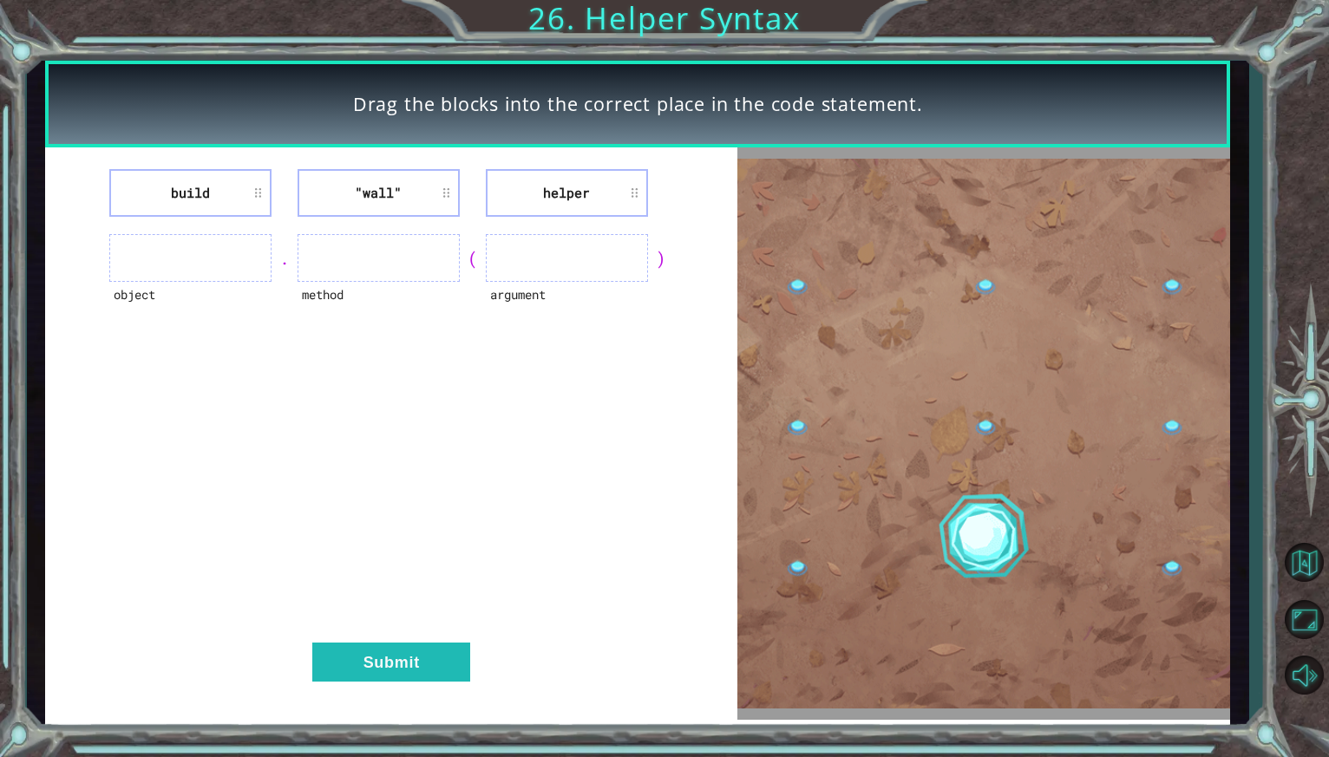
click at [325, 686] on div "build "wall" helper object . method ( argument ) Submit" at bounding box center [391, 433] width 692 height 572
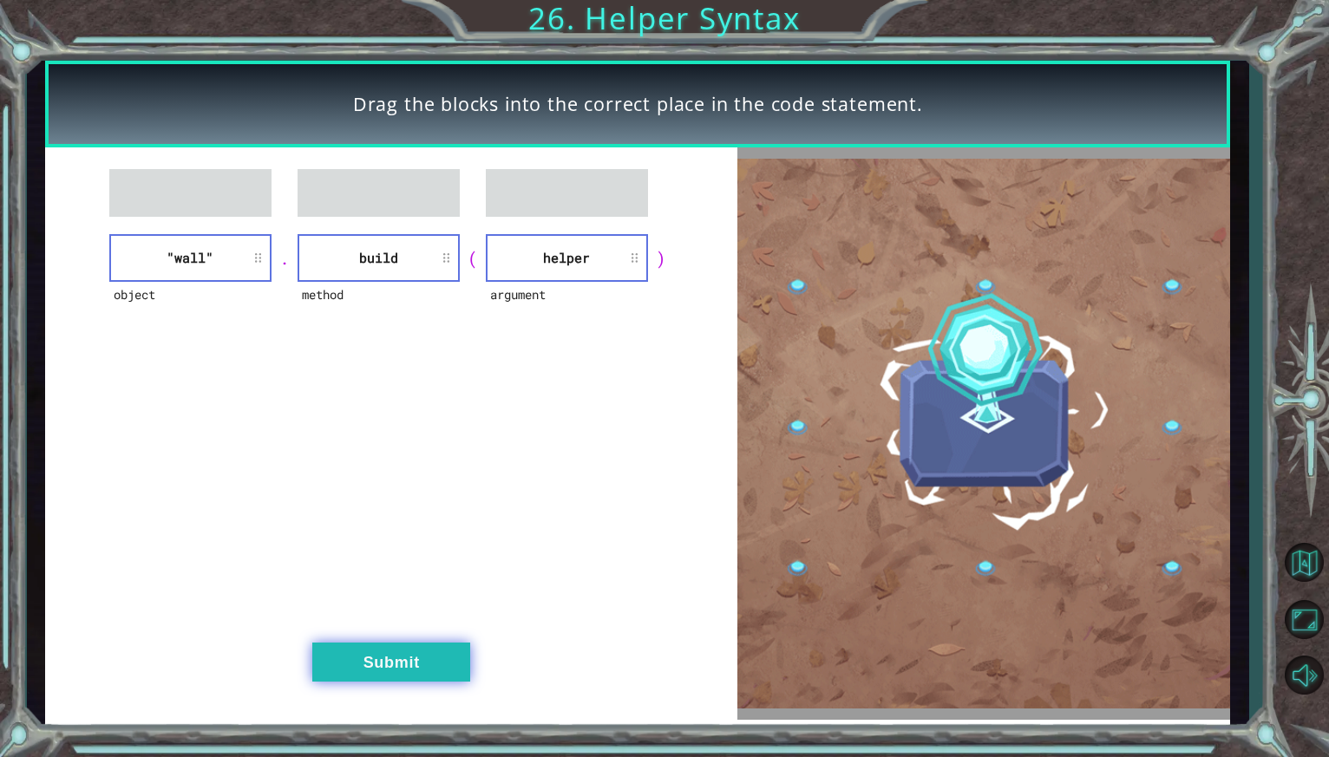
click at [408, 650] on button "Submit" at bounding box center [391, 662] width 158 height 39
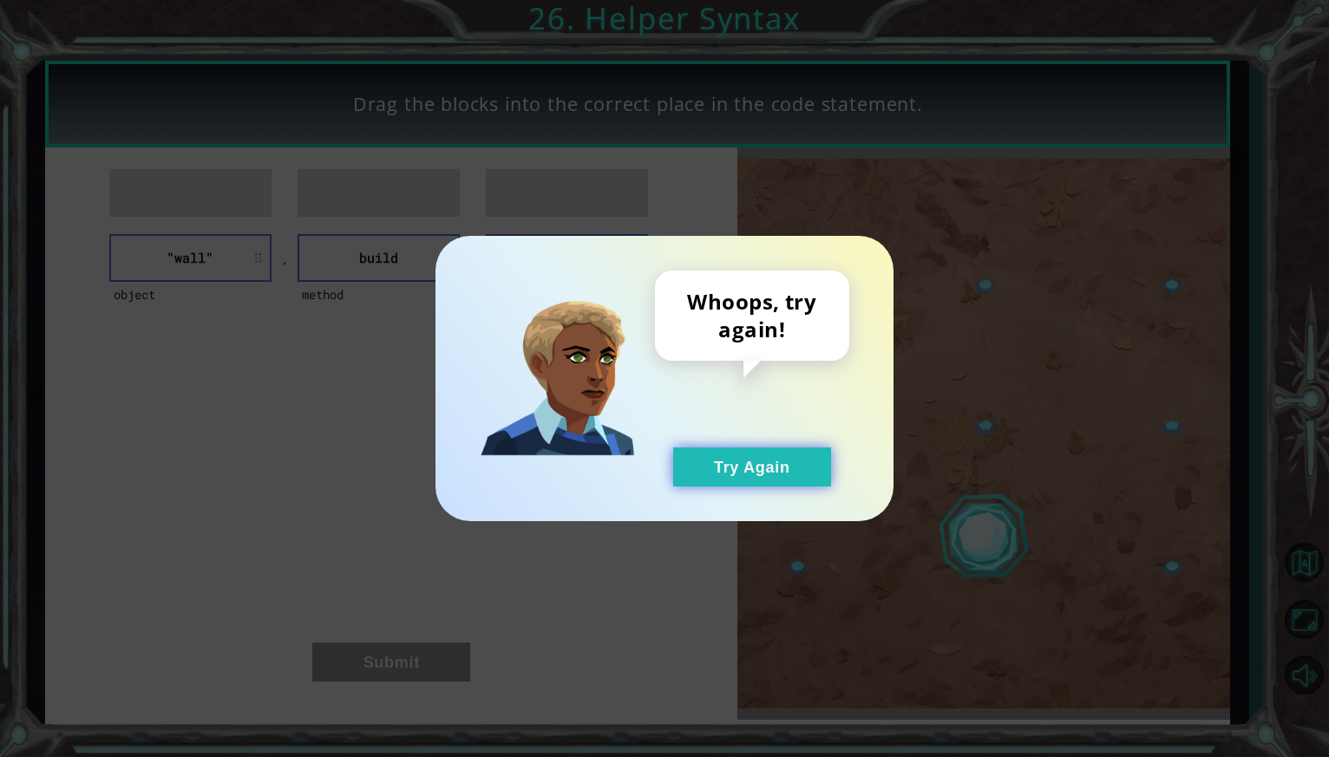
click at [751, 461] on button "Try Again" at bounding box center [752, 466] width 158 height 39
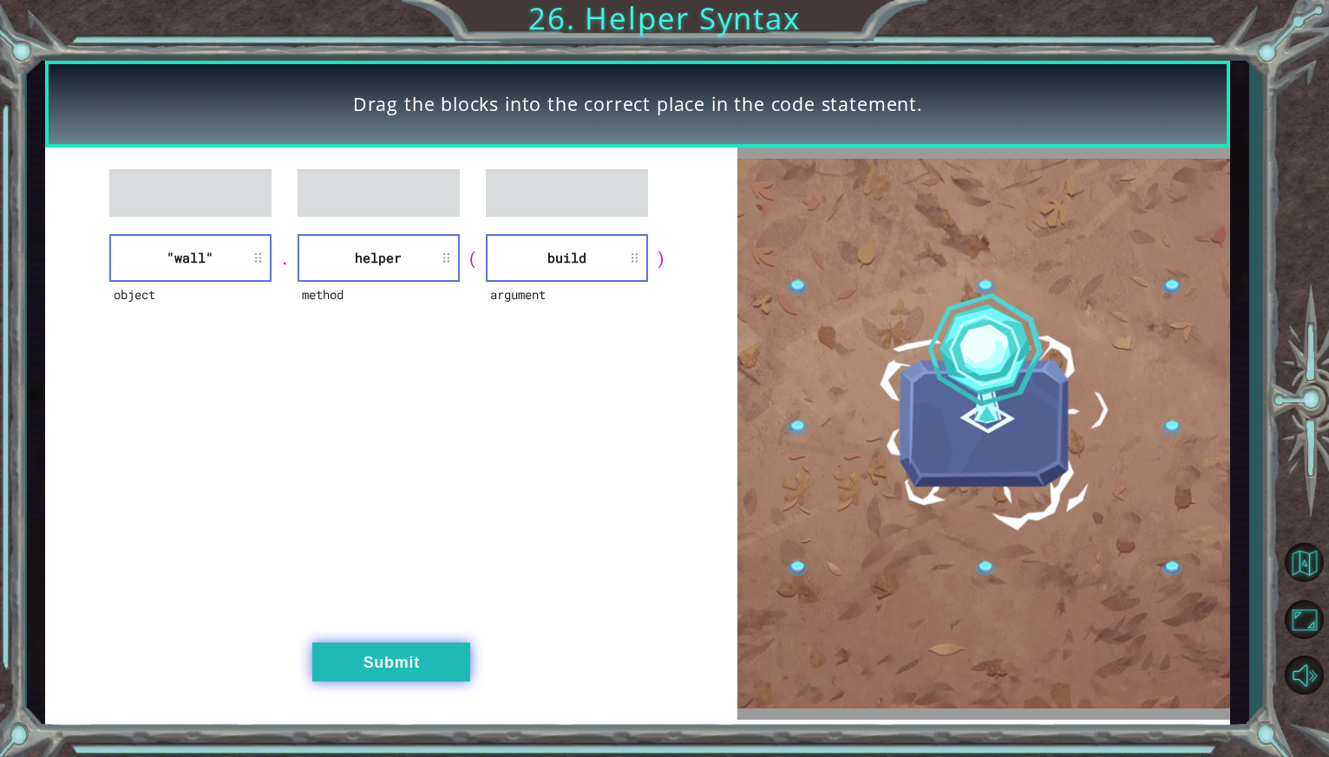
click at [428, 674] on button "Submit" at bounding box center [391, 662] width 158 height 39
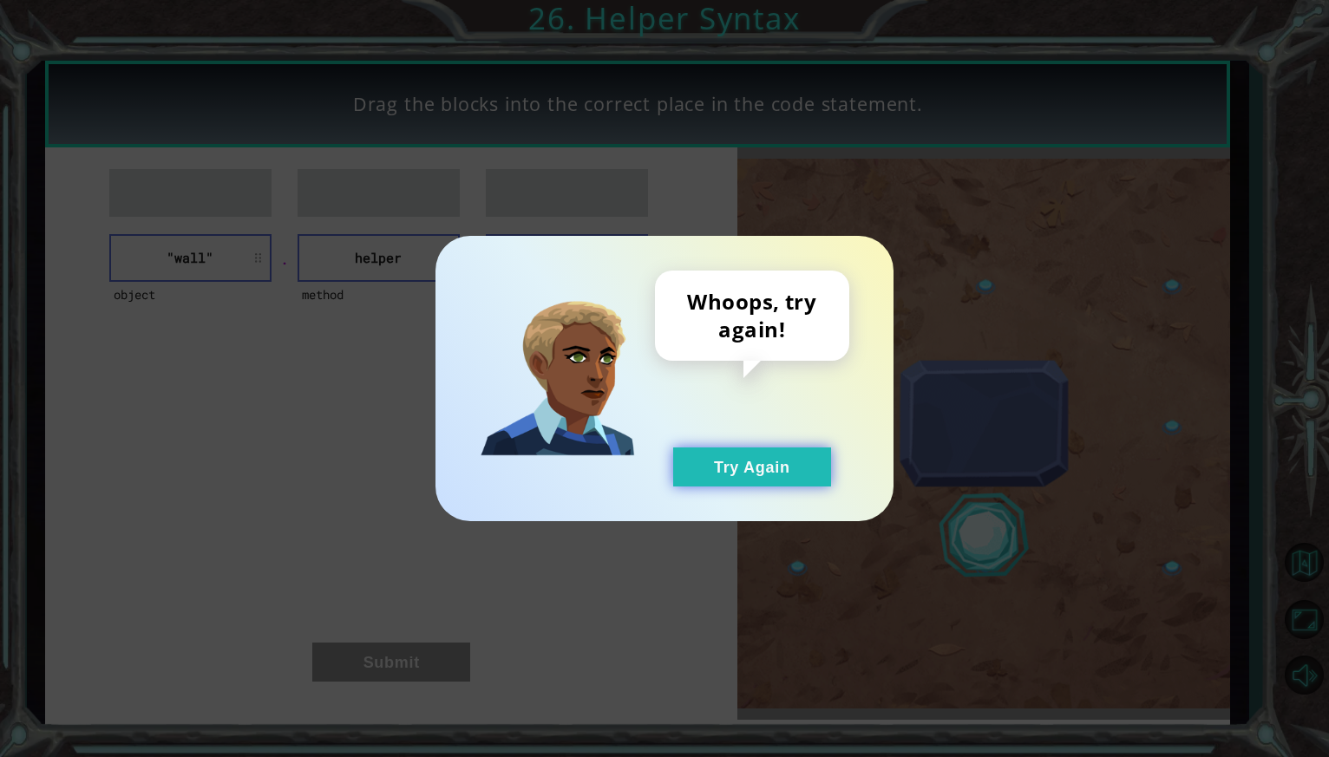
click at [696, 473] on button "Try Again" at bounding box center [752, 466] width 158 height 39
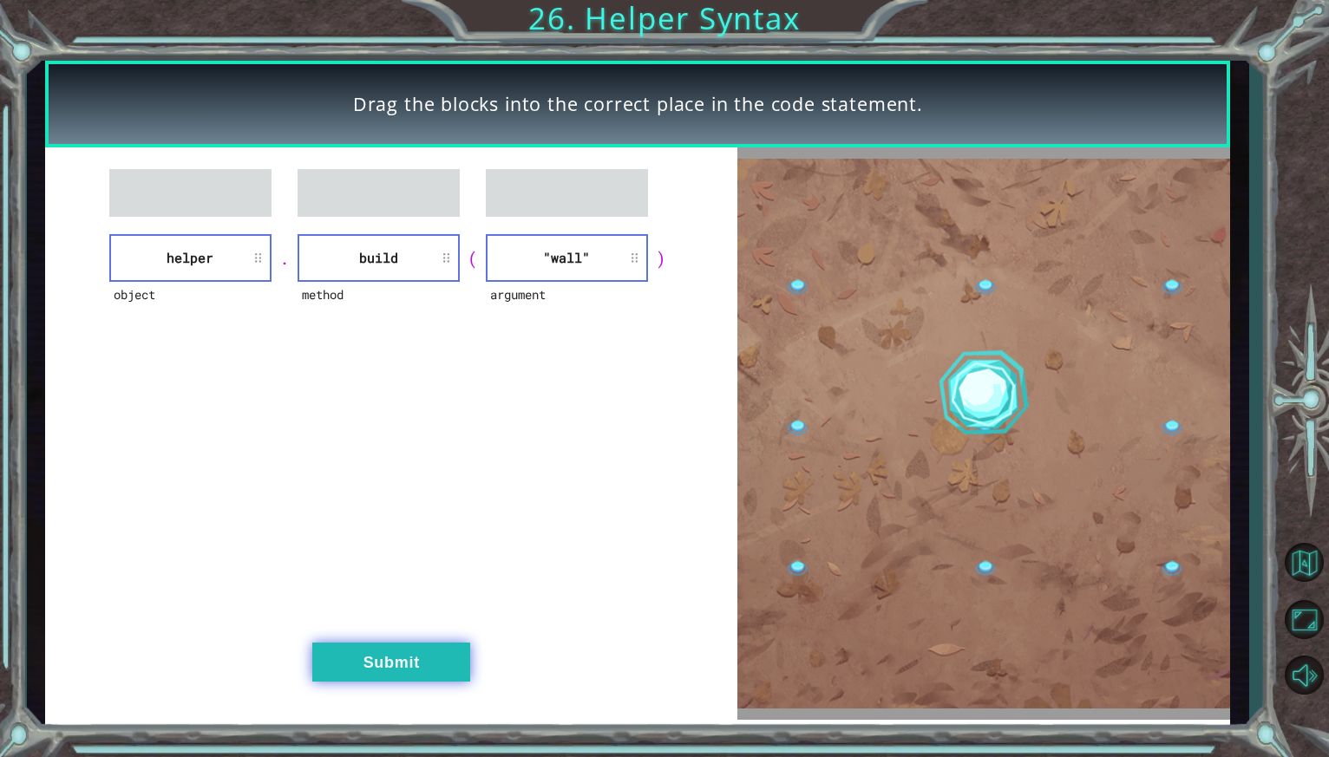
click at [395, 678] on button "Submit" at bounding box center [391, 662] width 158 height 39
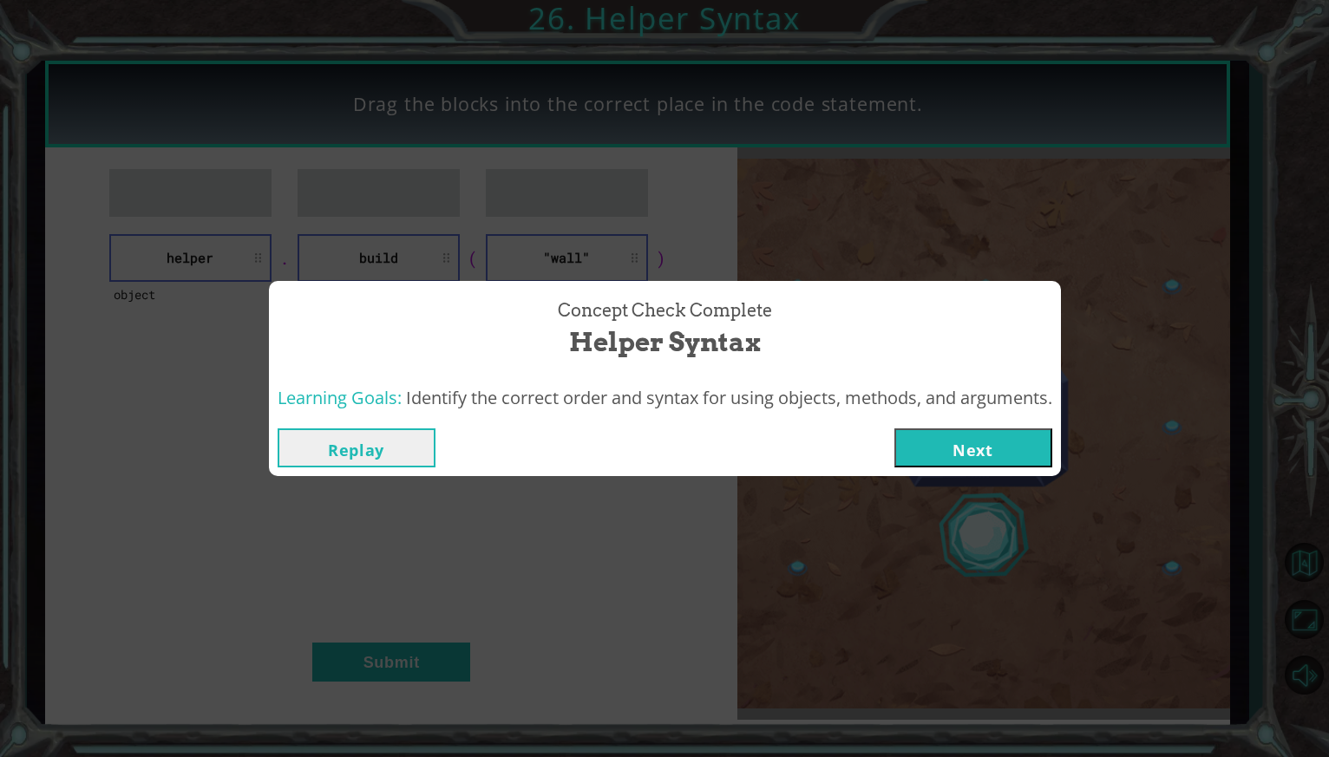
click at [1006, 447] on button "Next" at bounding box center [973, 447] width 158 height 39
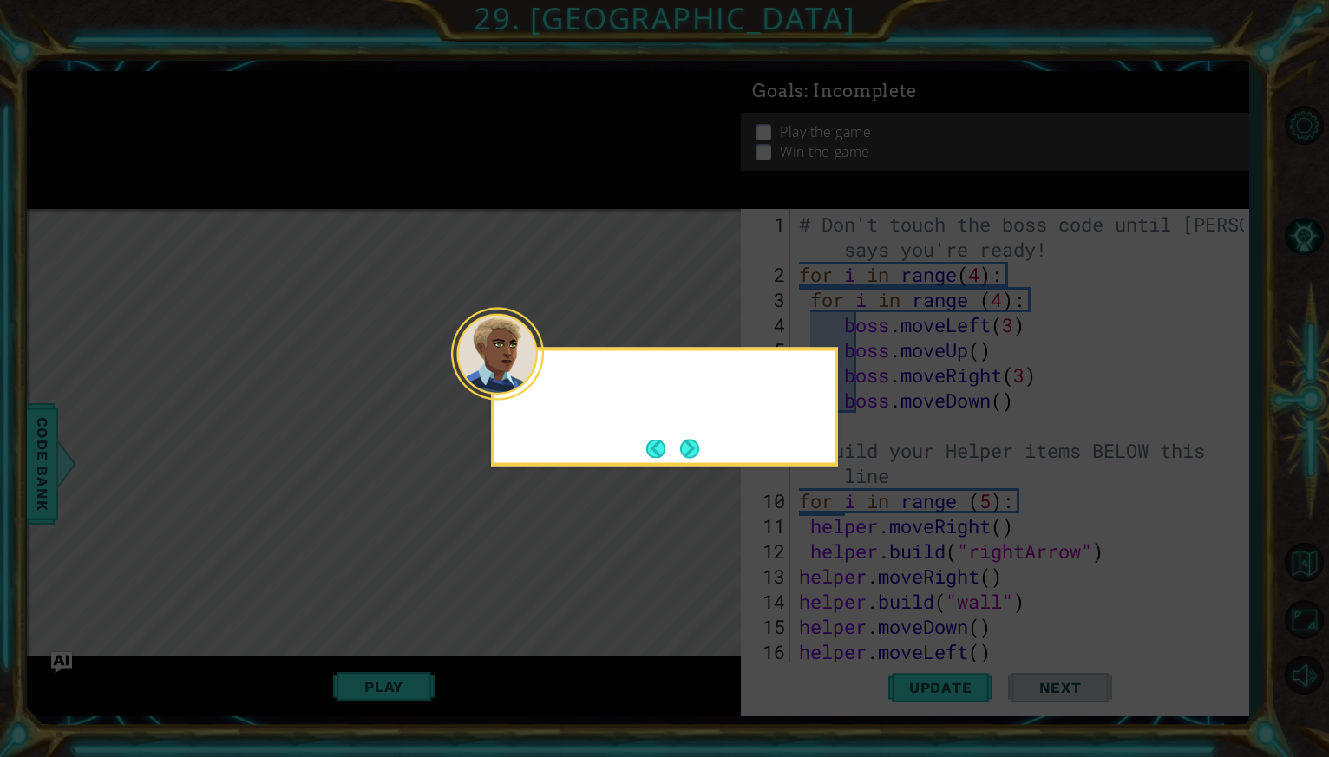
click at [846, 564] on icon at bounding box center [664, 378] width 1329 height 757
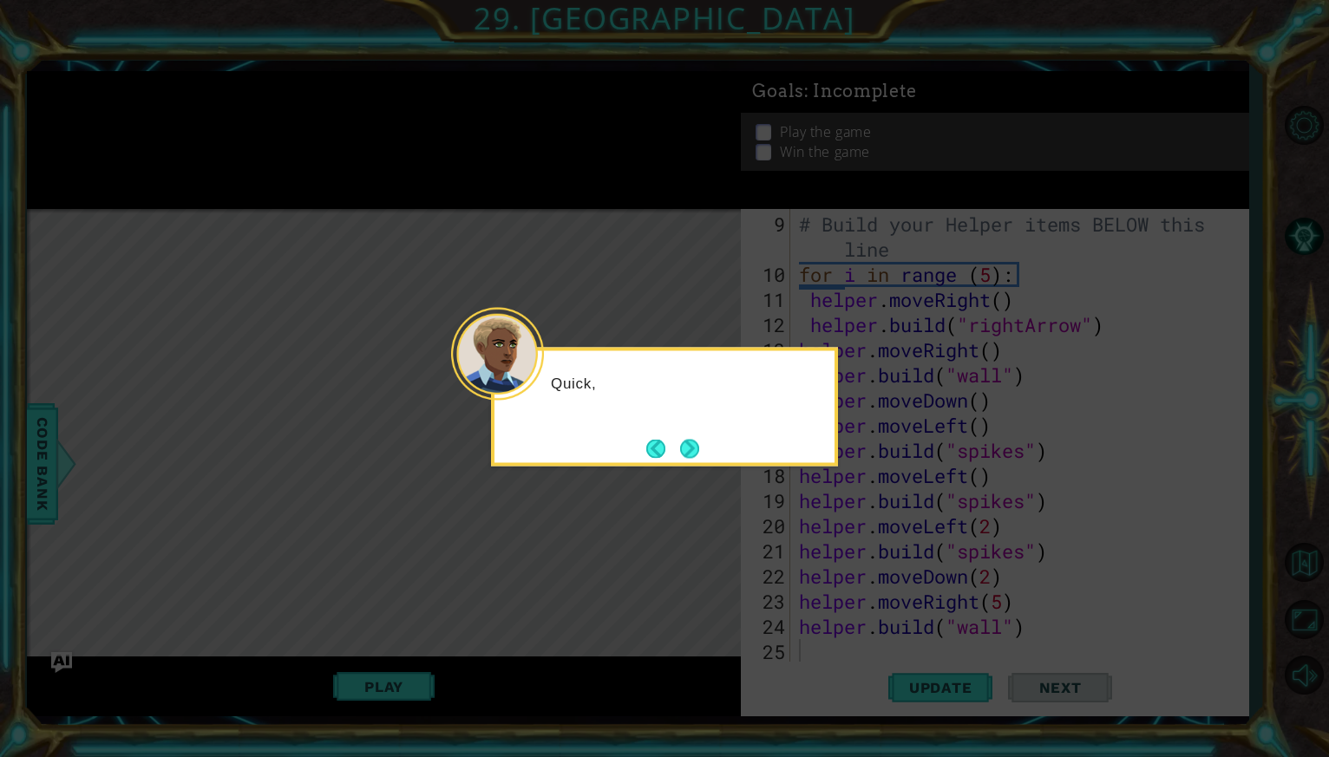
click at [846, 564] on icon at bounding box center [664, 378] width 1329 height 757
click at [695, 446] on button "Next" at bounding box center [689, 448] width 19 height 19
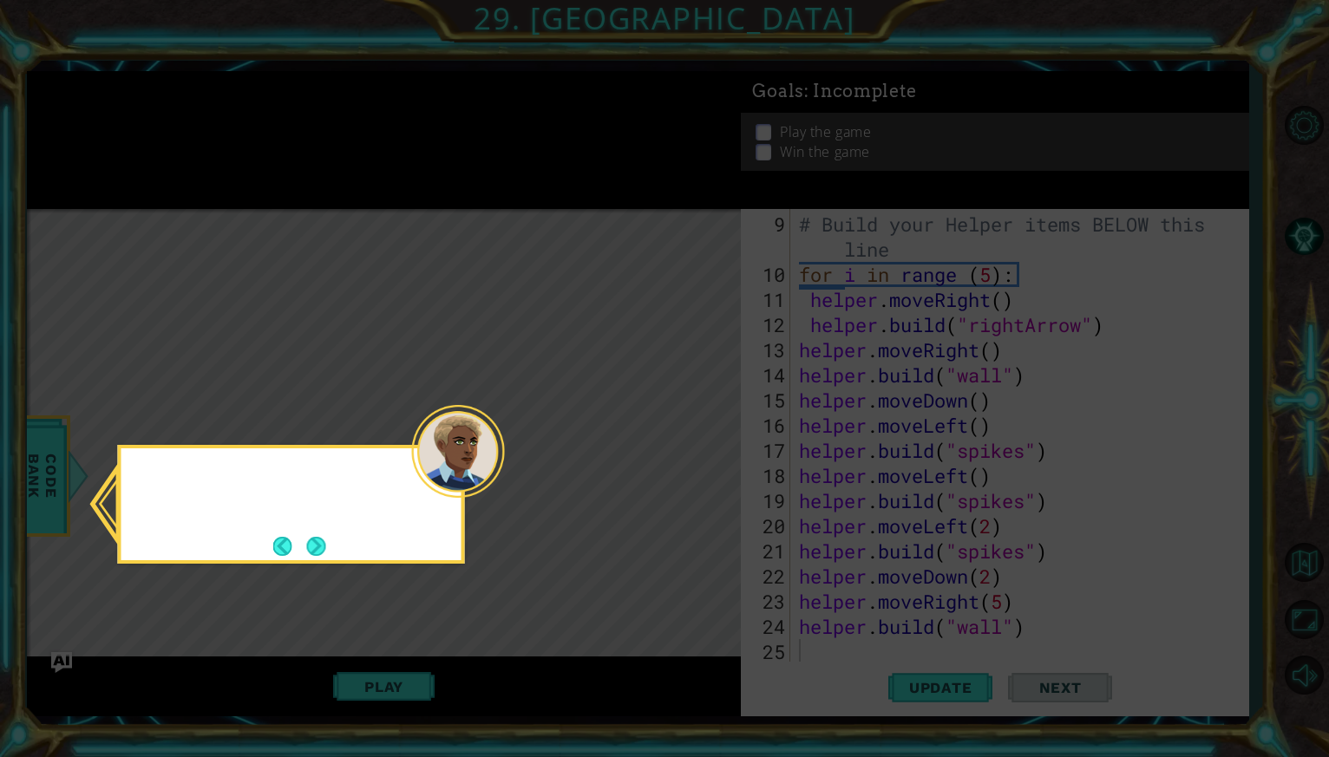
click at [695, 446] on icon at bounding box center [664, 378] width 1329 height 757
click at [312, 539] on button "Next" at bounding box center [315, 546] width 19 height 19
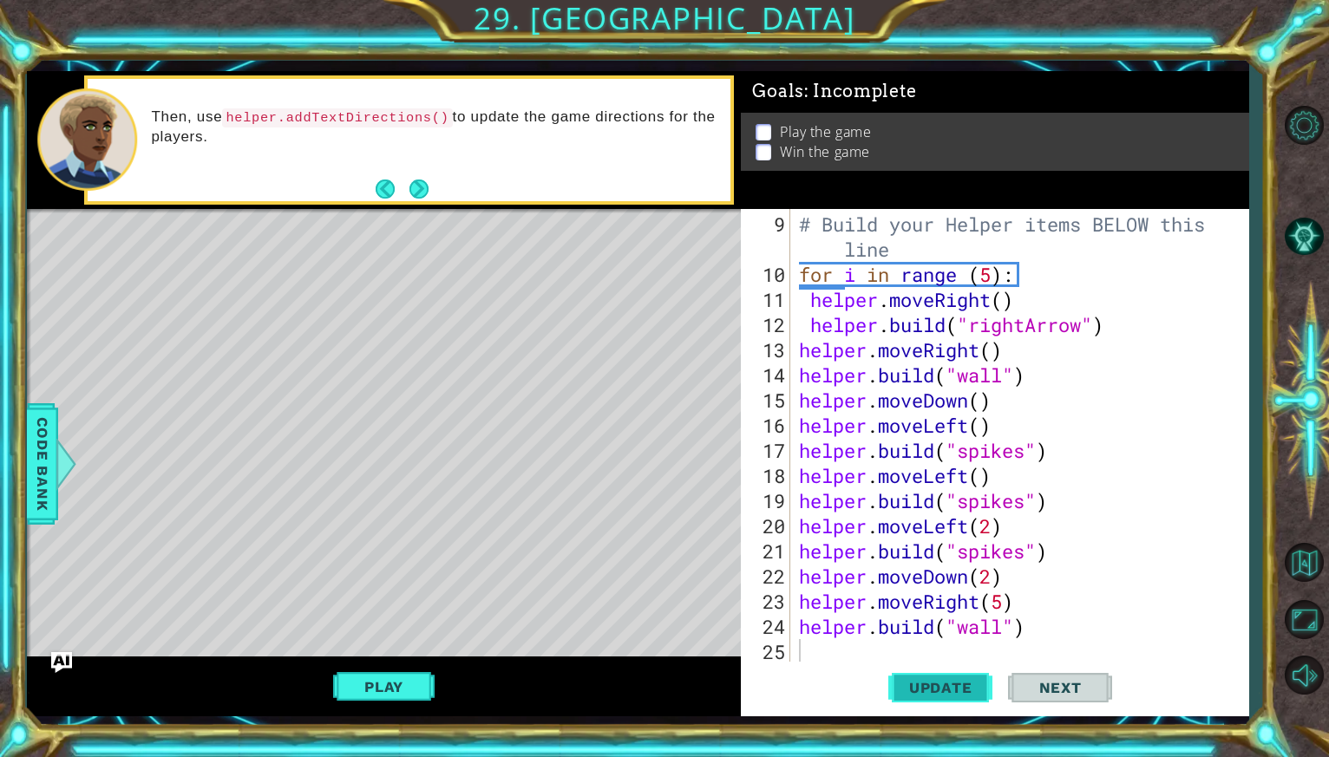
click at [930, 684] on span "Update" at bounding box center [940, 687] width 98 height 17
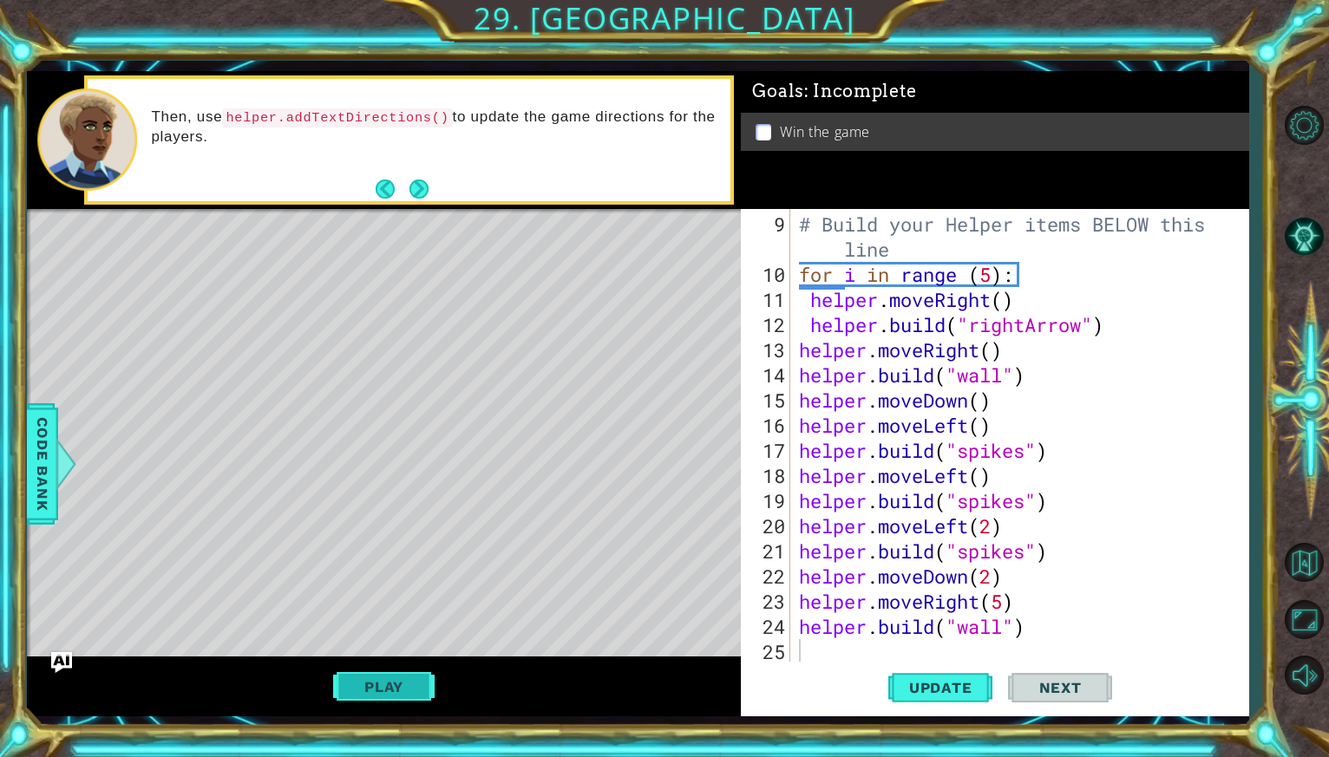
click at [399, 691] on button "Play" at bounding box center [383, 686] width 101 height 33
click at [434, 194] on div "Then, use helper.addTextDirections() to update the game directions for the play…" at bounding box center [409, 140] width 643 height 122
click at [422, 184] on button "Next" at bounding box center [418, 189] width 19 height 19
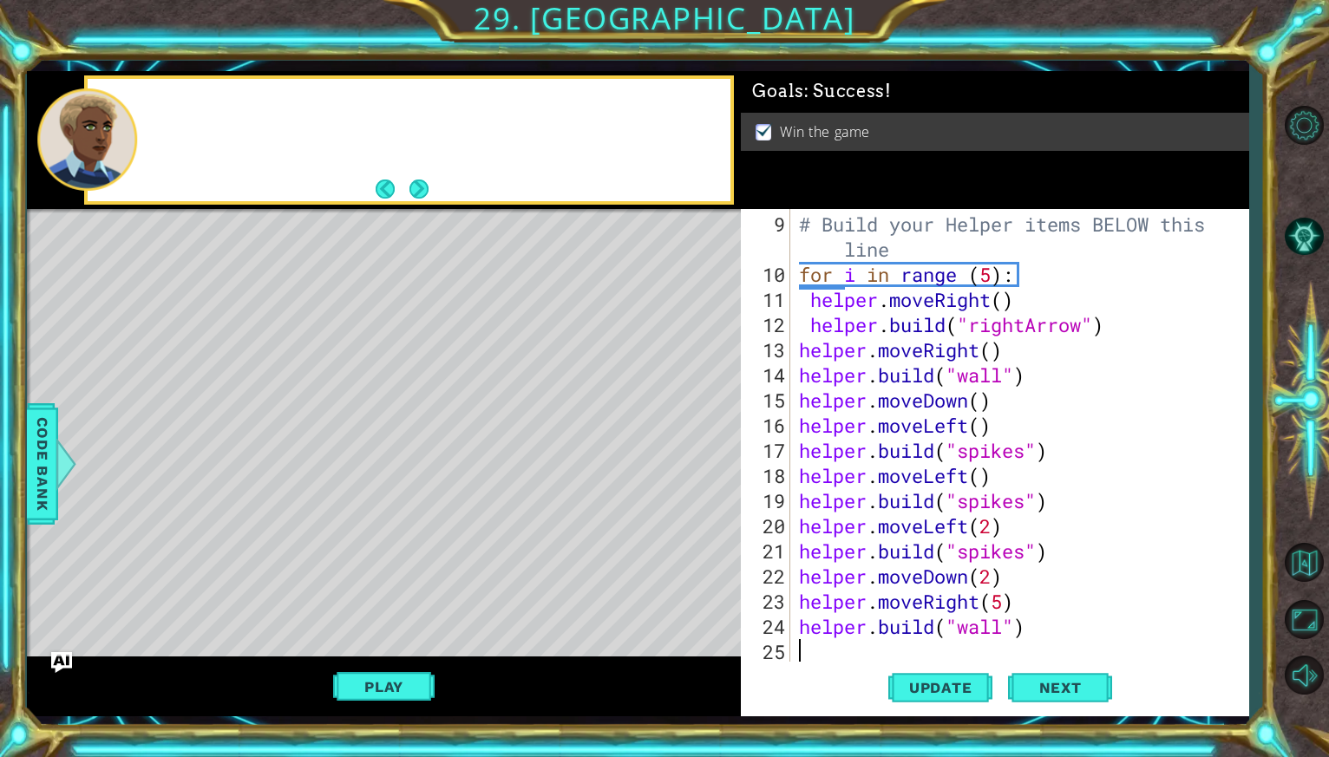
click at [422, 184] on button "Next" at bounding box center [418, 189] width 19 height 19
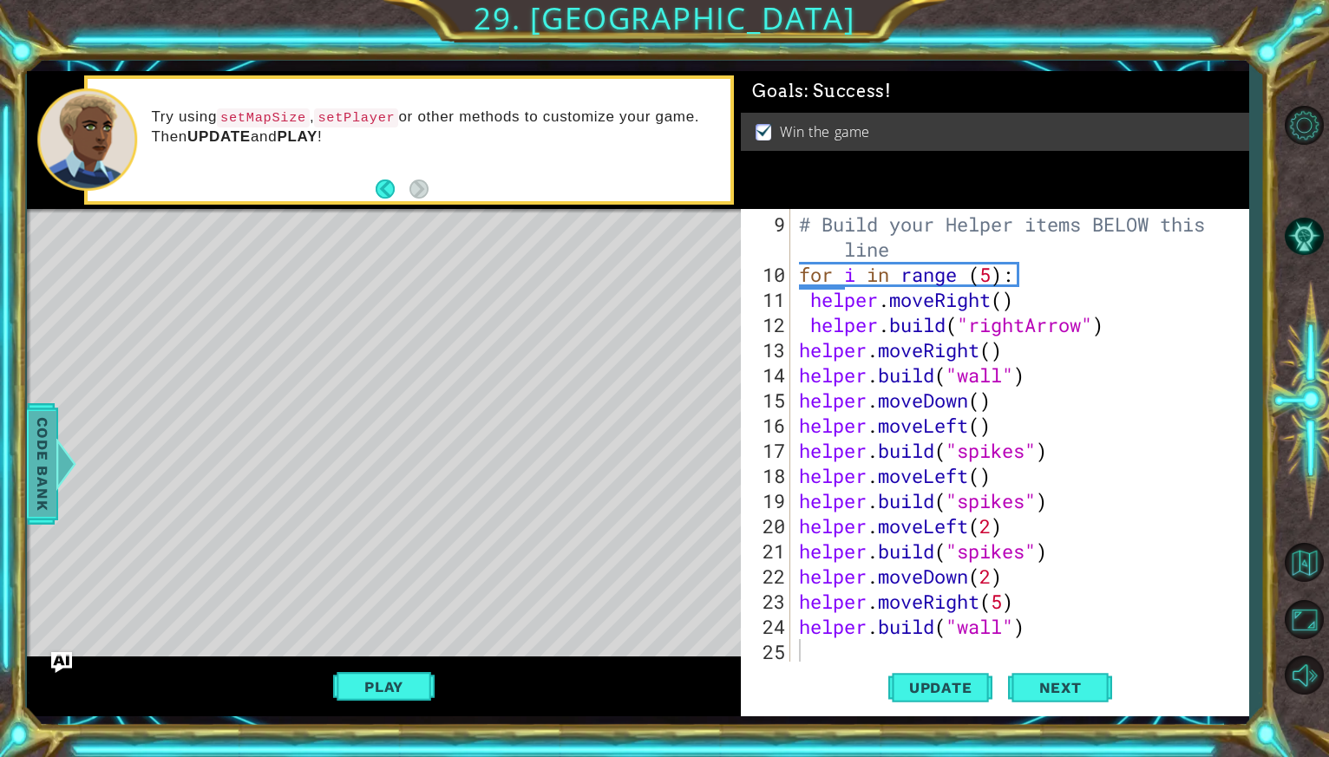
click at [44, 503] on span "Code Bank" at bounding box center [43, 464] width 28 height 106
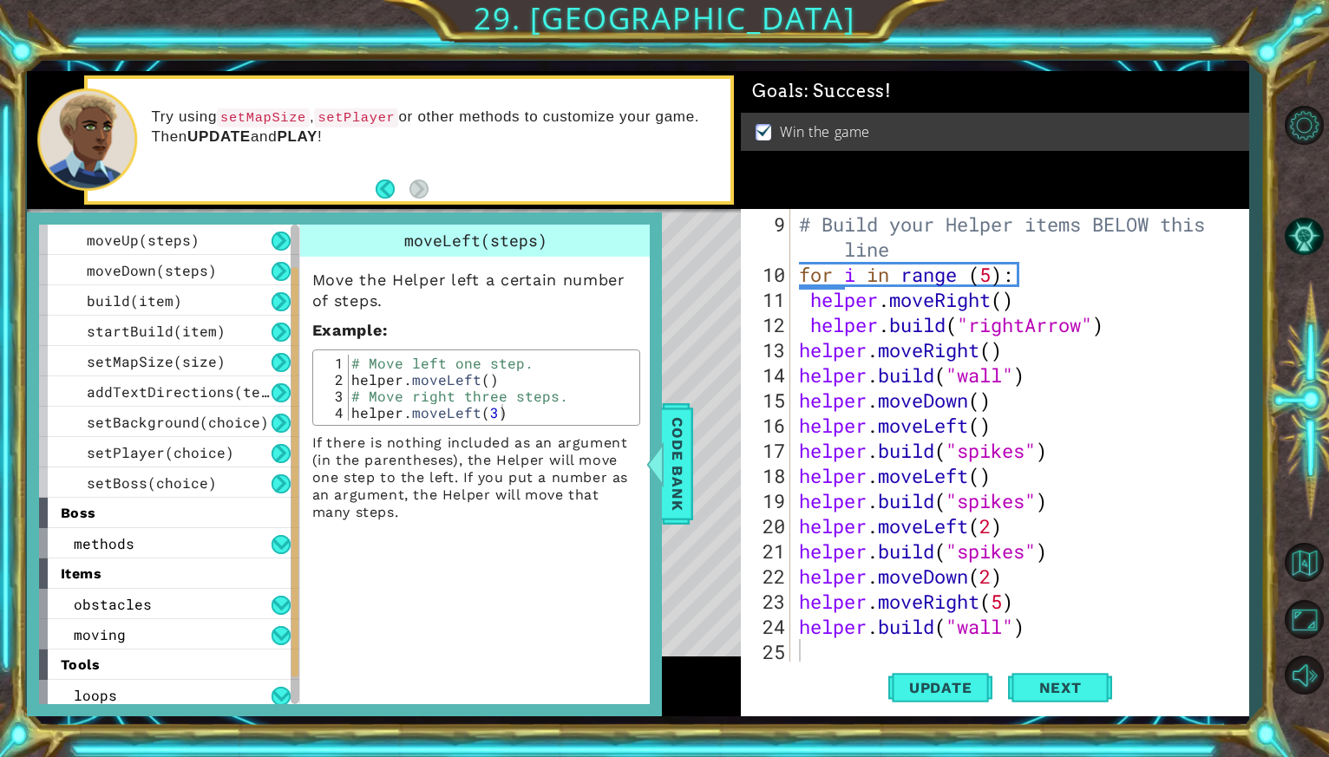
scroll to position [127, 0]
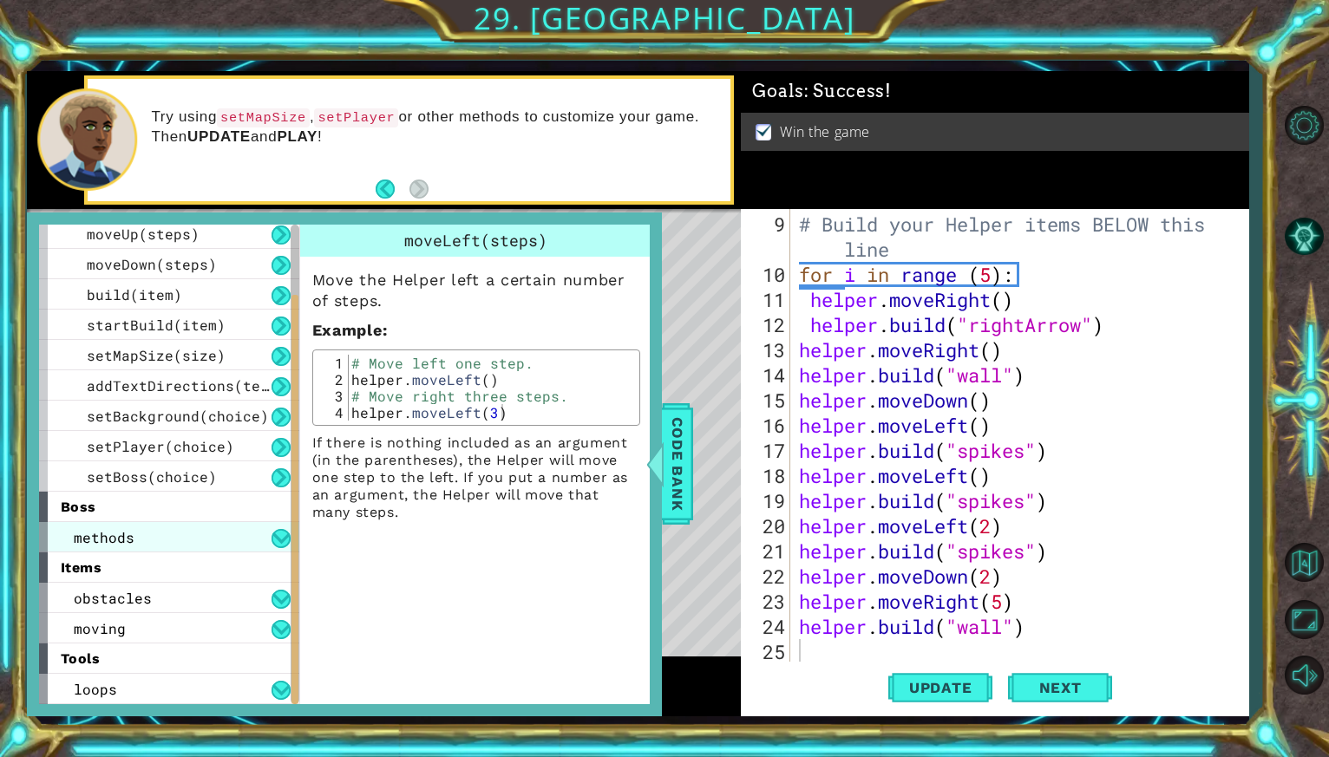
click at [132, 547] on div "methods" at bounding box center [169, 537] width 260 height 30
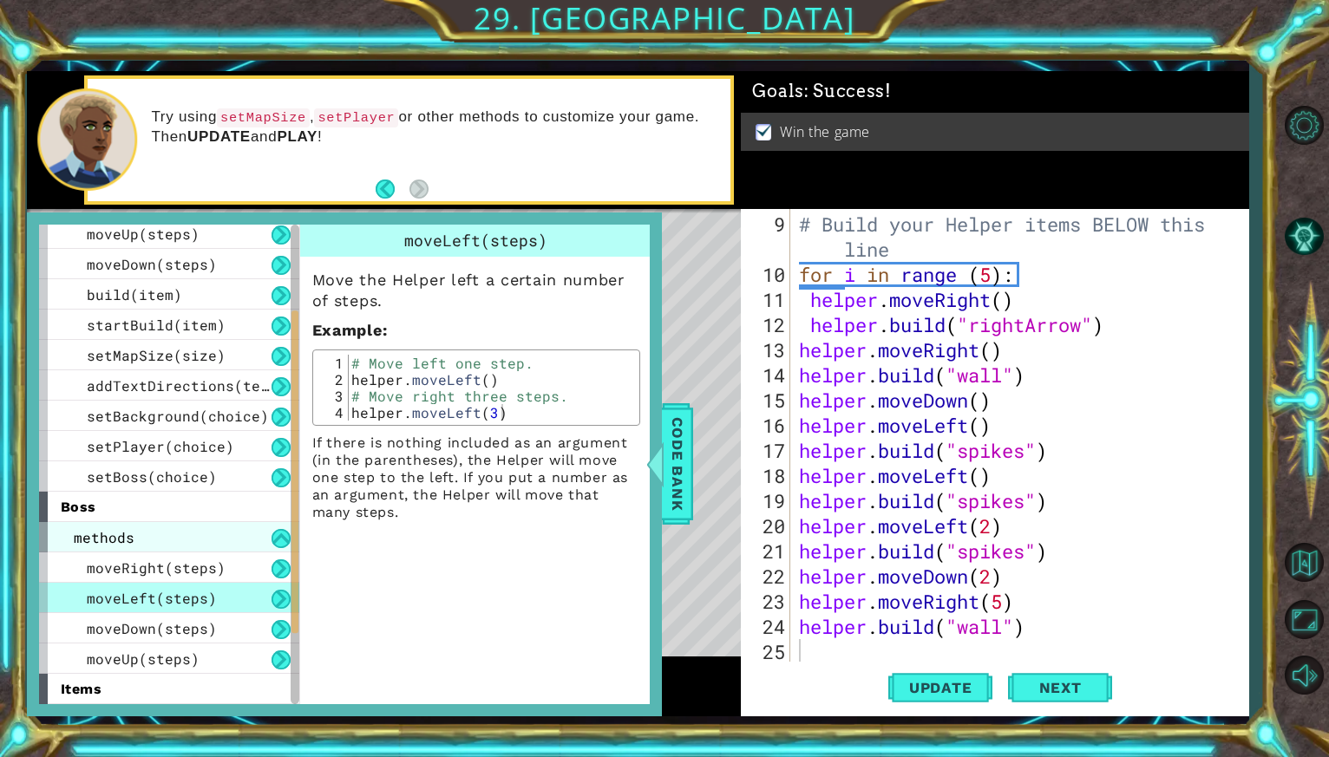
click at [139, 542] on div "methods" at bounding box center [169, 537] width 260 height 30
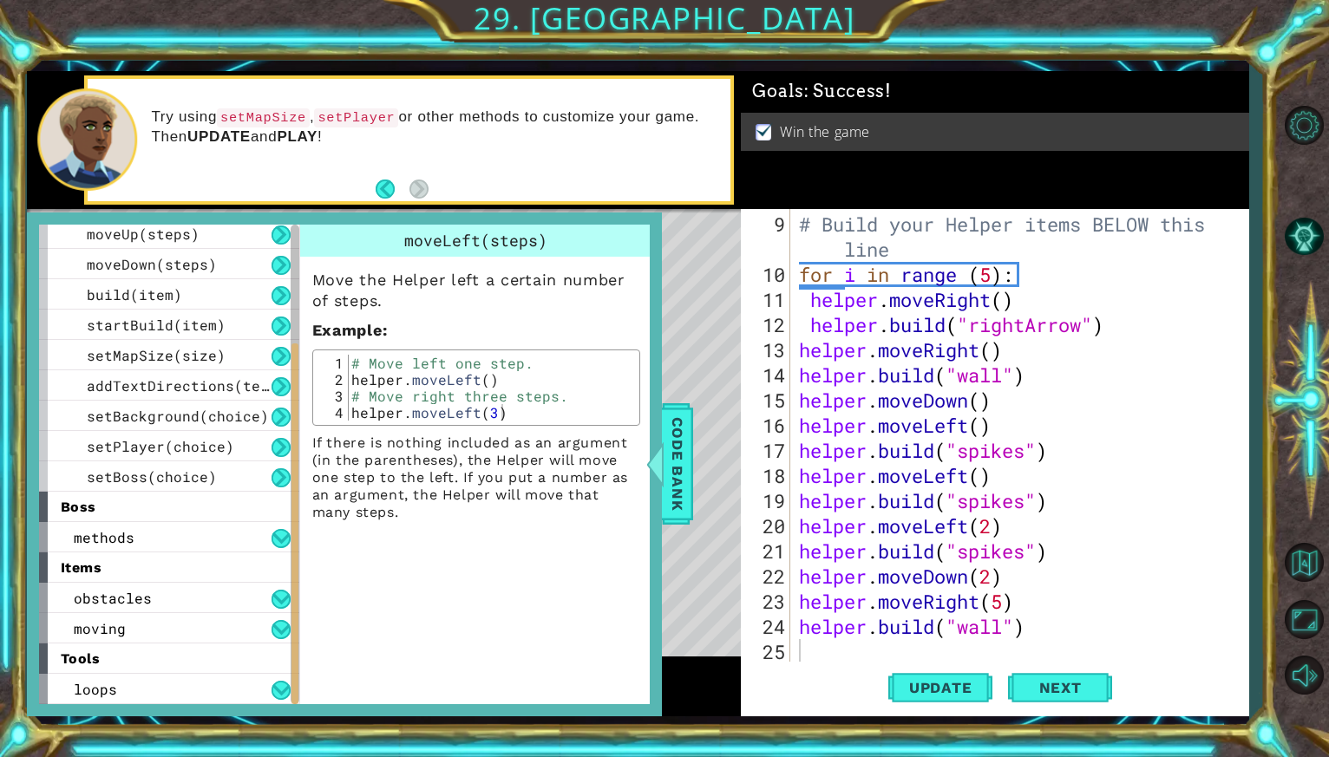
click at [123, 572] on div "items" at bounding box center [169, 567] width 260 height 30
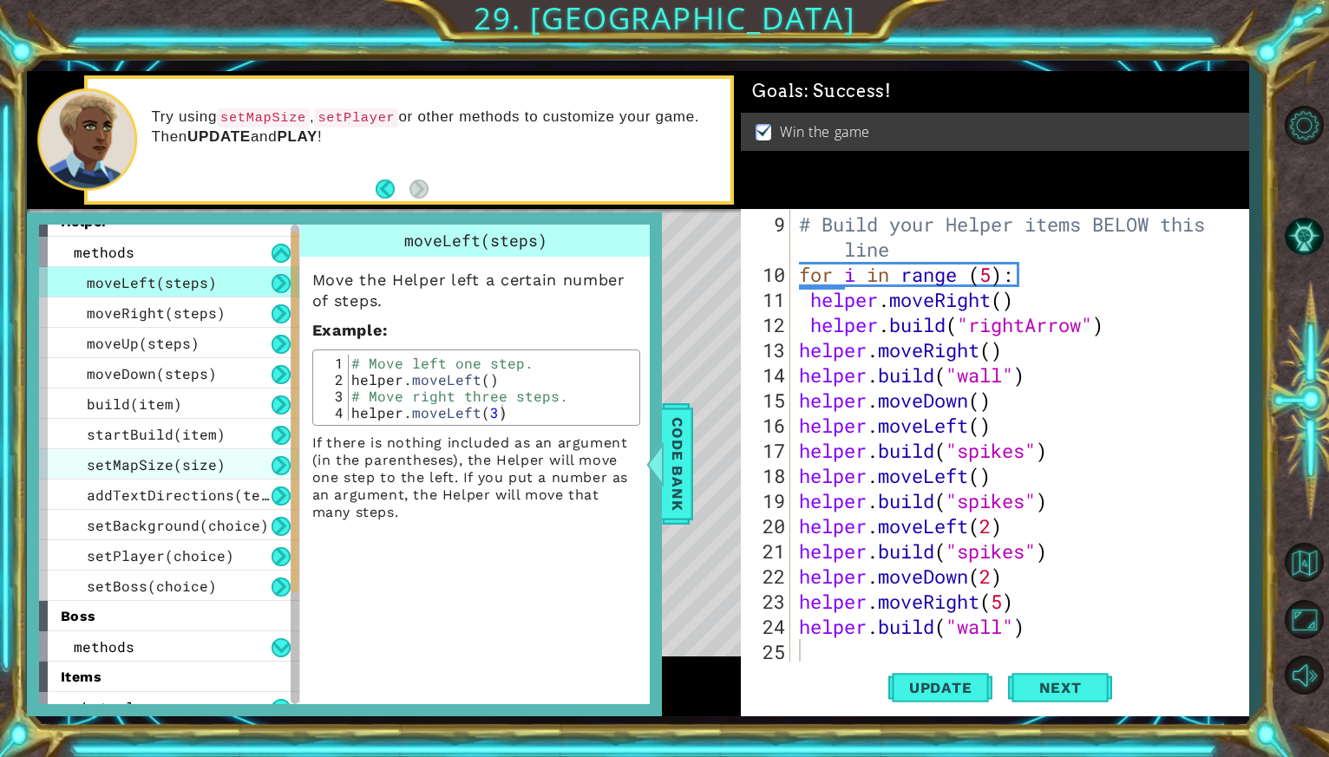
scroll to position [0, 0]
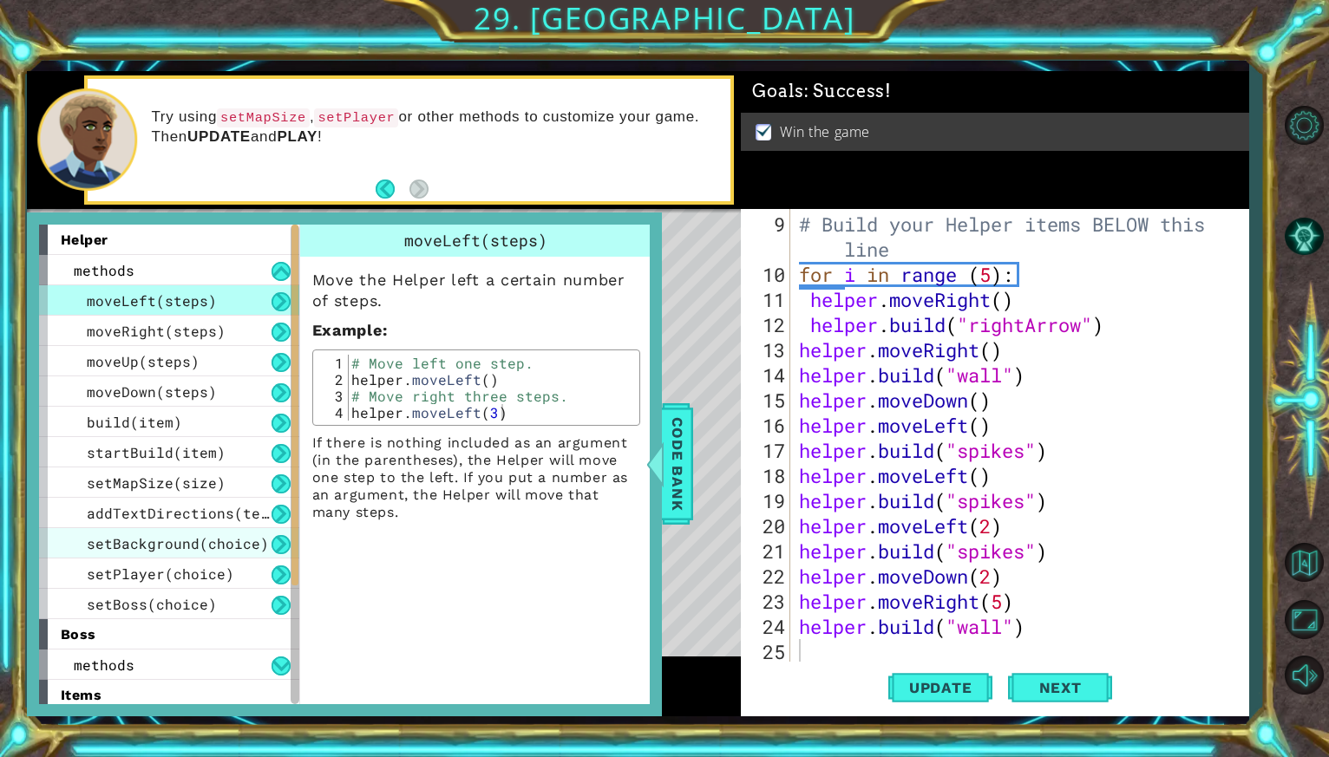
click at [144, 539] on span "setBackground(choice)" at bounding box center [178, 543] width 182 height 18
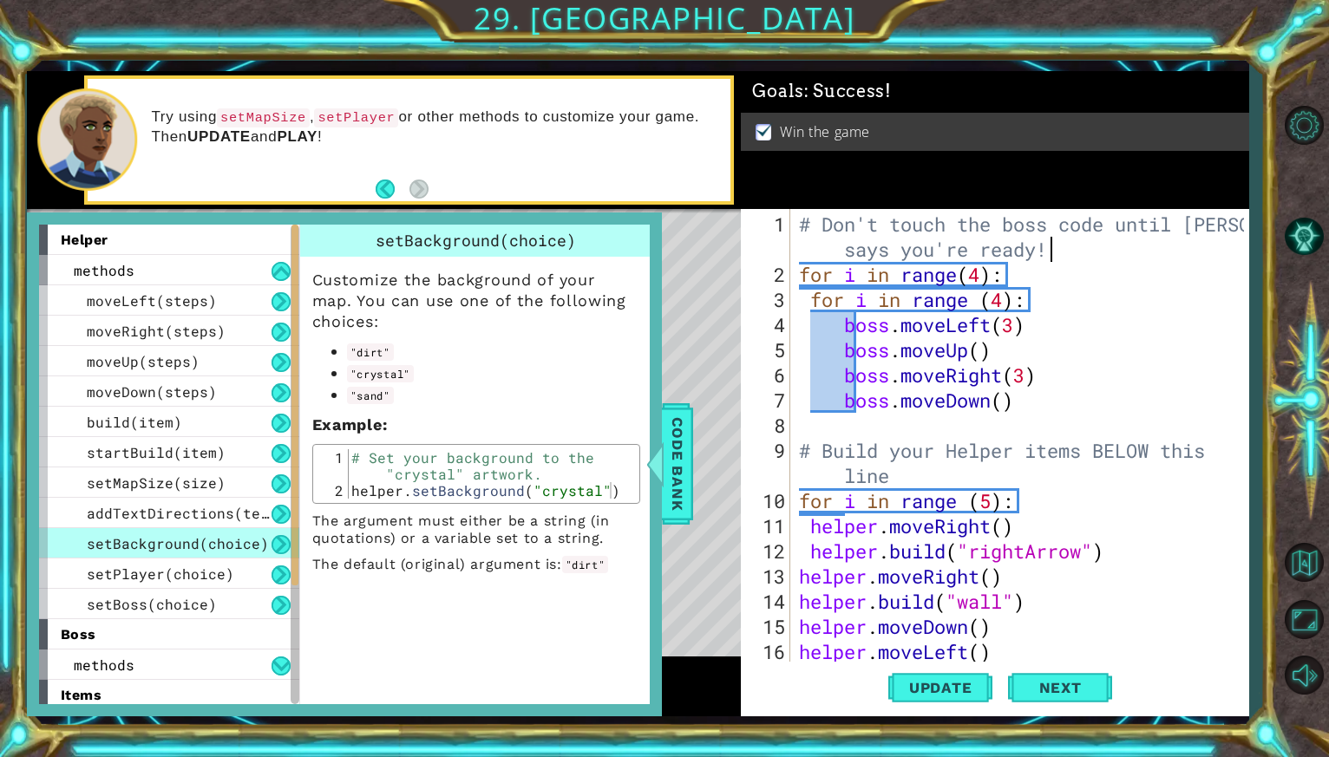
click at [1063, 256] on div "# Don't touch the boss code until [PERSON_NAME] says you're ready! for i in ran…" at bounding box center [1023, 476] width 457 height 528
click at [1063, 232] on div "# Don't touch the boss code until [PERSON_NAME] says you're ready! for i in ran…" at bounding box center [1023, 476] width 457 height 528
click at [825, 212] on div "# Don't touch the boss code until [PERSON_NAME] says you're ready! for i in ran…" at bounding box center [1023, 476] width 457 height 528
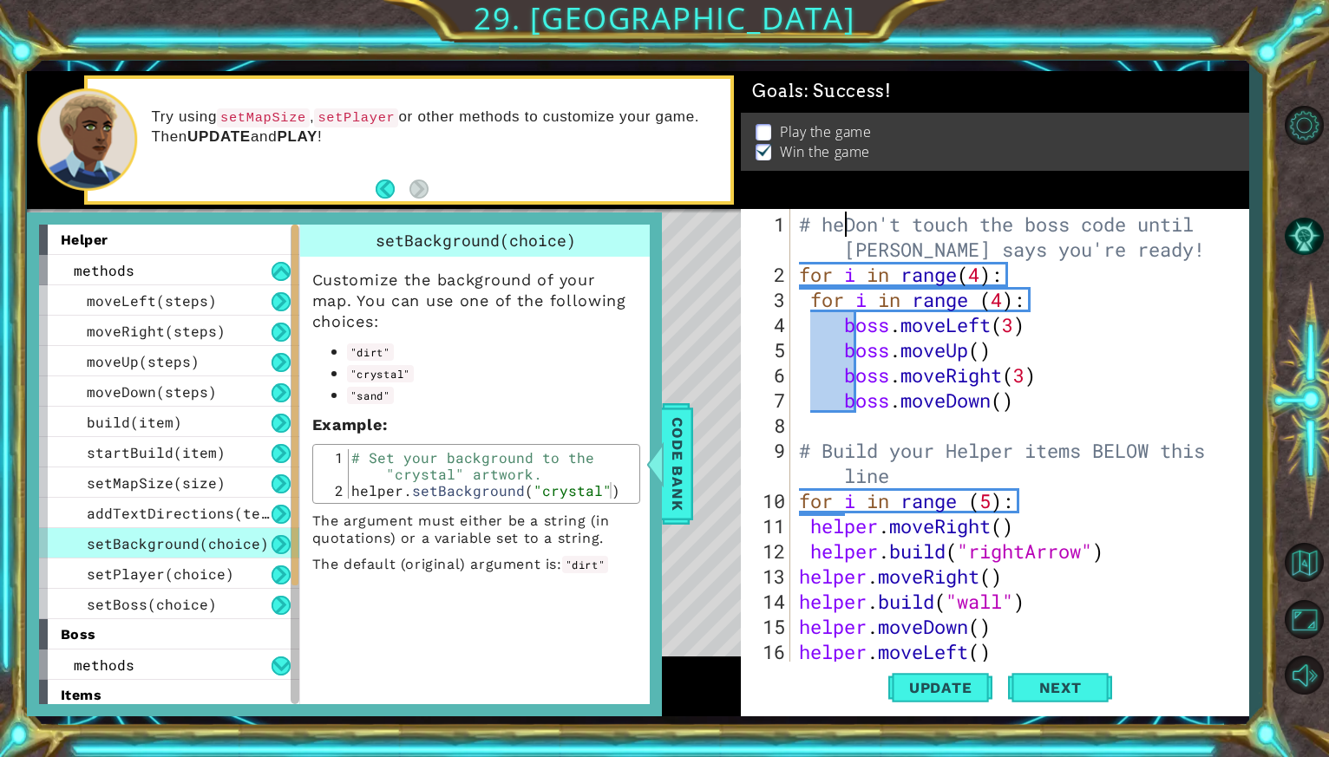
scroll to position [0, 2]
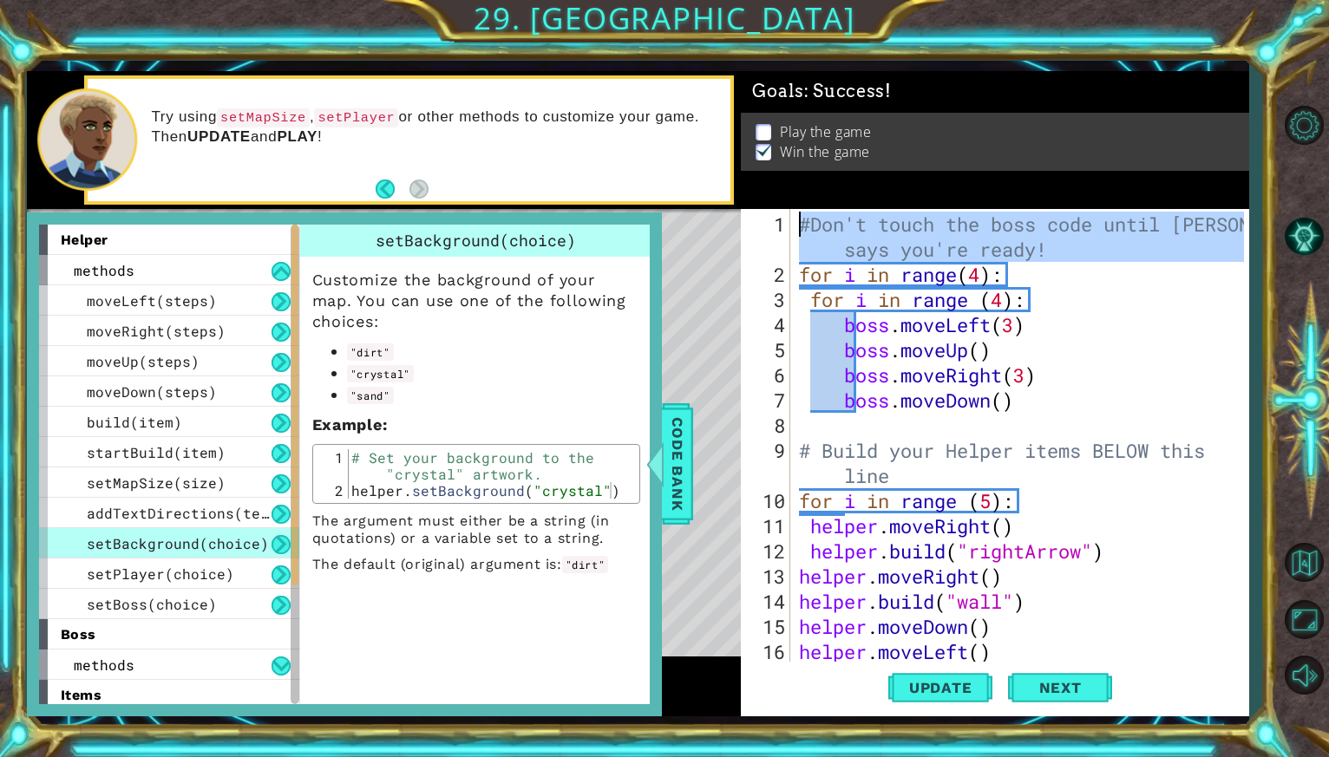
click at [788, 217] on div "1" at bounding box center [767, 237] width 46 height 50
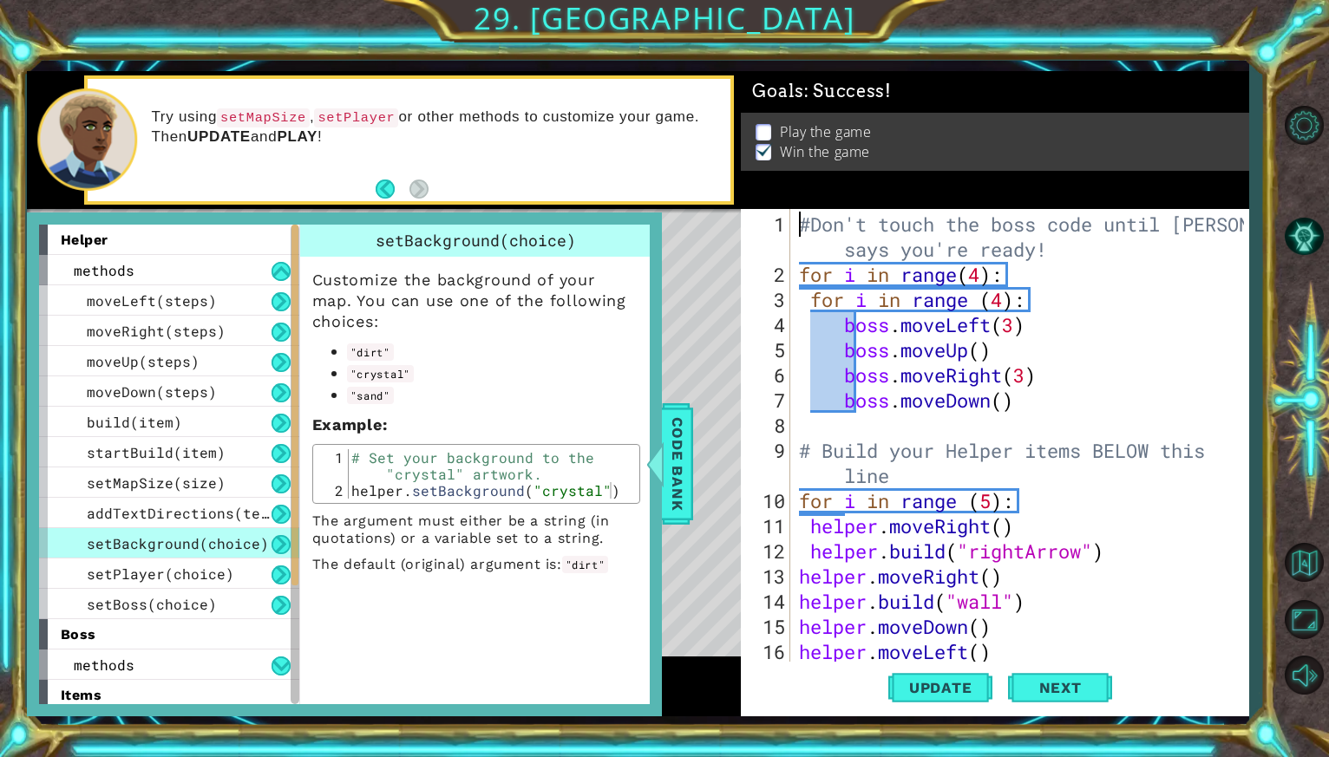
click at [790, 217] on div "1 2 3 4 5 6 7 8 9 10 11 12 13 14 15 16 17" at bounding box center [767, 435] width 46 height 453
drag, startPoint x: 810, startPoint y: 221, endPoint x: 859, endPoint y: 222, distance: 48.6
click at [859, 223] on div "#Don't touch the boss code until [PERSON_NAME] says you're ready! for i in rang…" at bounding box center [1023, 476] width 457 height 528
click at [813, 221] on div "#Don't touch the boss code until [PERSON_NAME] says you're ready! for i in rang…" at bounding box center [1019, 435] width 448 height 453
click at [806, 221] on div "#Don't touch the boss code until [PERSON_NAME] says you're ready! for i in rang…" at bounding box center [1023, 476] width 457 height 528
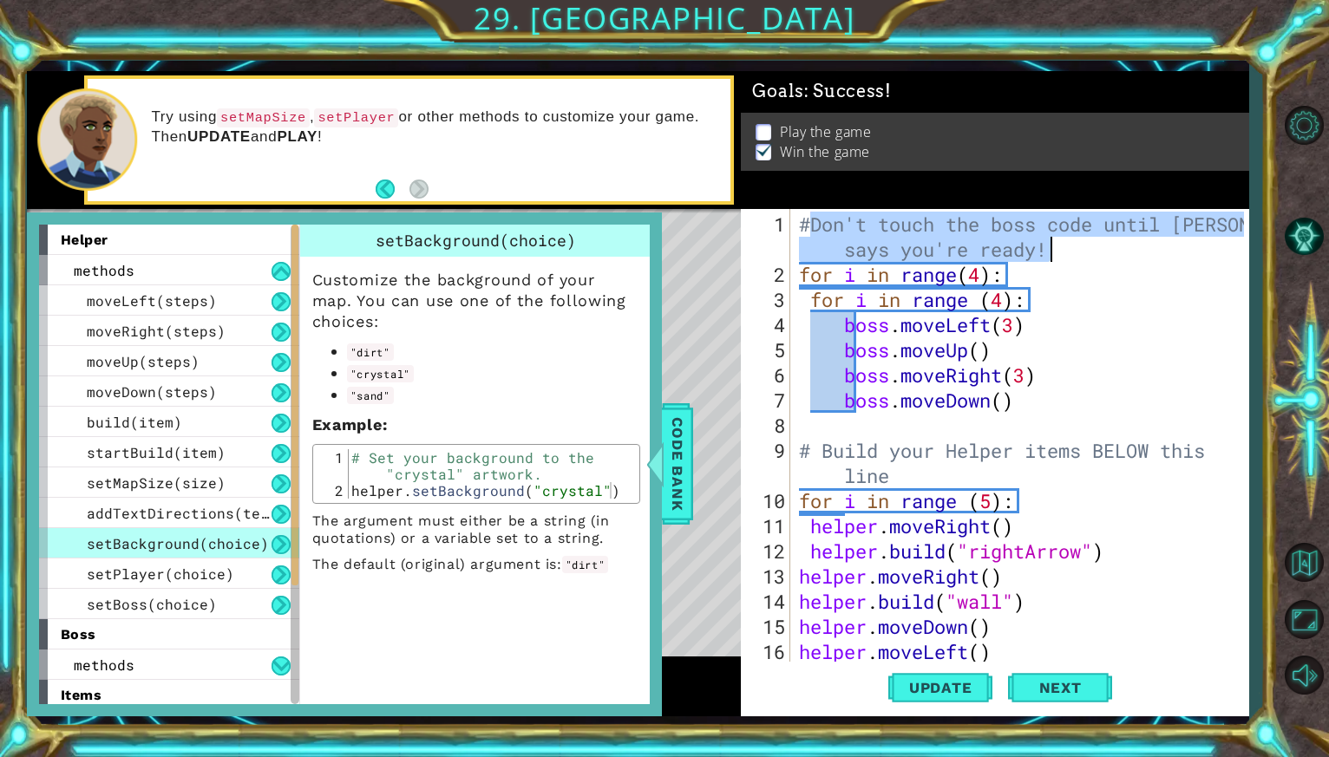
type textarea "#"
drag, startPoint x: 806, startPoint y: 221, endPoint x: 1074, endPoint y: 244, distance: 269.8
click at [1074, 244] on div "#Don't touch the boss code until [PERSON_NAME] says you're ready! for i in rang…" at bounding box center [1023, 476] width 457 height 528
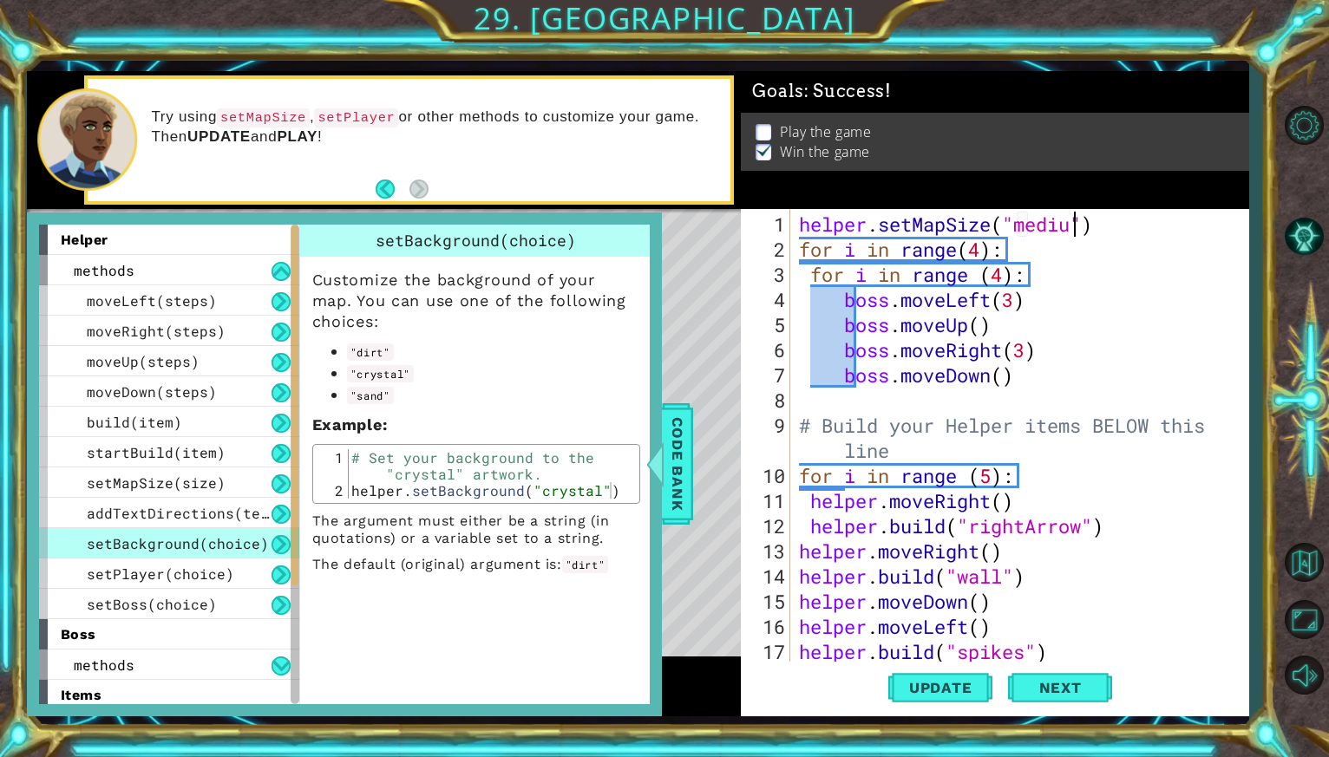
scroll to position [0, 12]
click at [1125, 237] on div "helper . setMapSize ( "medium" ) for i in range ( 4 ) : for i in range ( 4 ) : …" at bounding box center [1023, 463] width 457 height 503
drag, startPoint x: 1125, startPoint y: 237, endPoint x: 1120, endPoint y: 226, distance: 11.3
click at [1120, 226] on div "helper . setMapSize ( "medium" ) for i in range ( 4 ) : for i in range ( 4 ) : …" at bounding box center [1023, 463] width 457 height 503
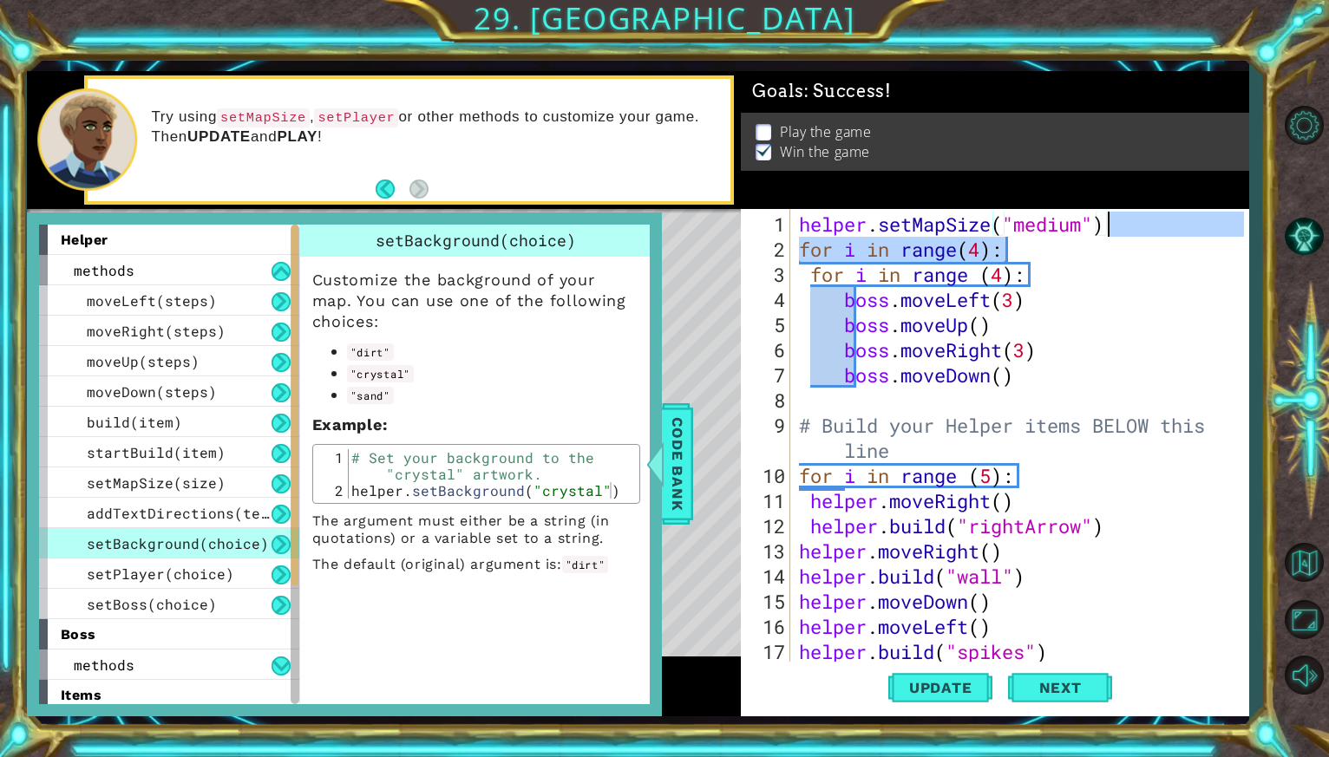
click at [1123, 234] on div "helper . setMapSize ( "medium" ) for i in range ( 4 ) : for i in range ( 4 ) : …" at bounding box center [1023, 463] width 457 height 503
click at [1108, 224] on div "helper . setMapSize ( "medium" ) for i in range ( 4 ) : for i in range ( 4 ) : …" at bounding box center [1023, 463] width 457 height 503
type textarea "helper.setMapSize("medium")"
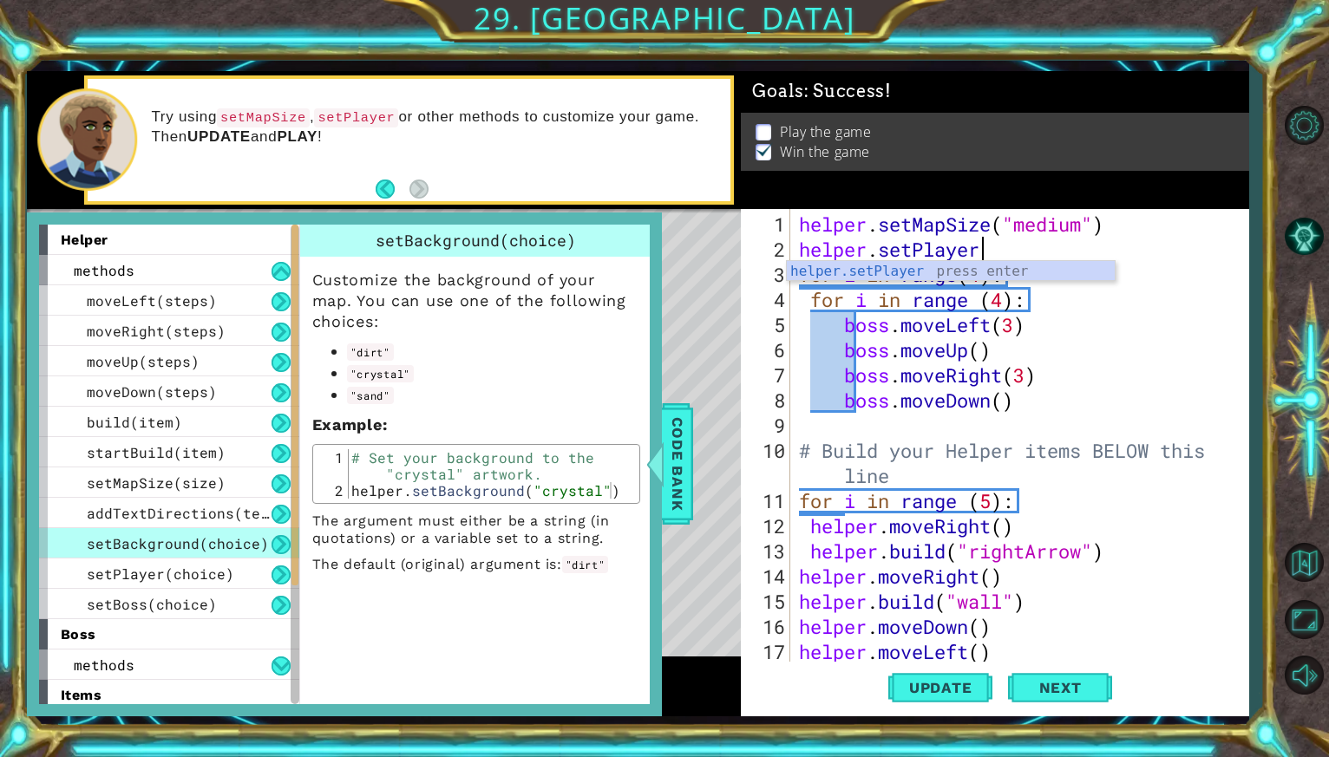
scroll to position [0, 7]
type textarea "helper.setPlayer("dragon")"
click at [1123, 248] on div "helper . setMapSize ( "medium" ) helper . setPlayer ( "dragon" ) for i in range…" at bounding box center [1023, 463] width 457 height 503
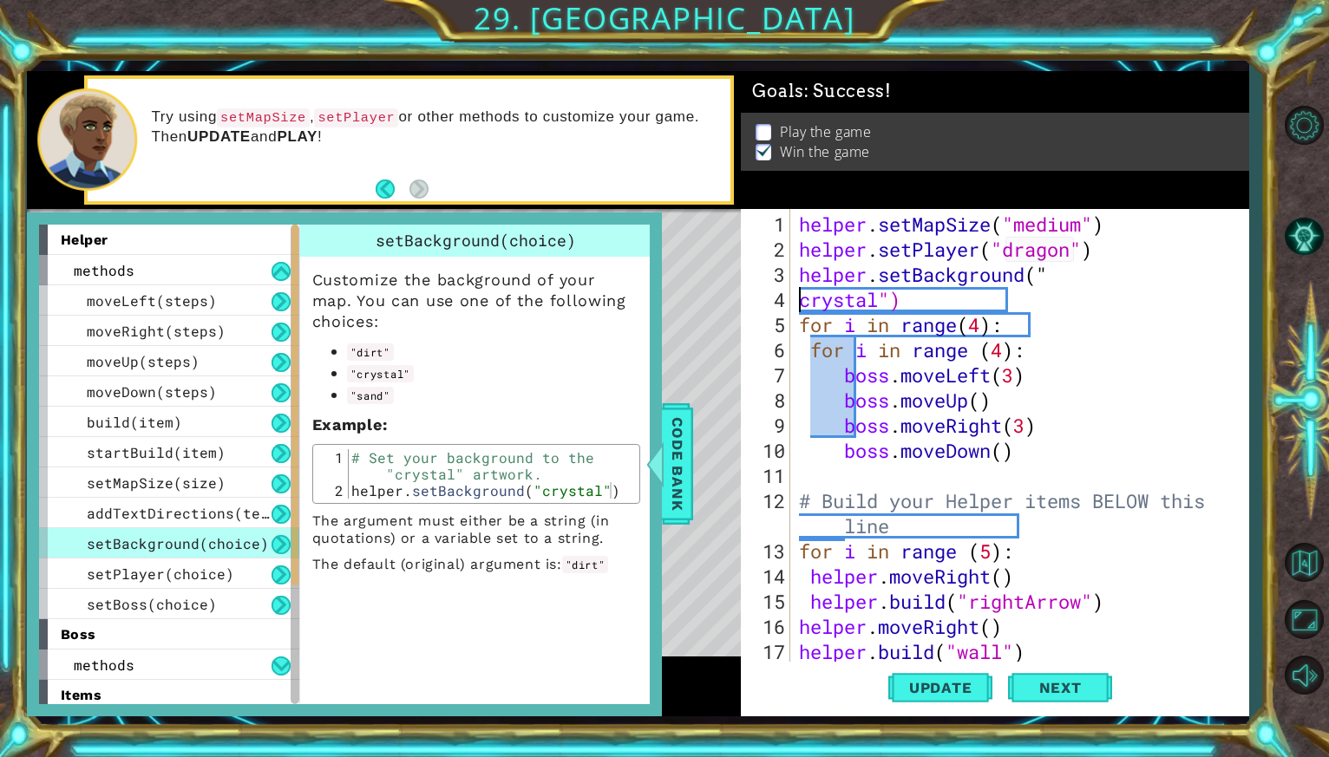
scroll to position [0, 3]
type textarea "helper.setBackground("crystal")"
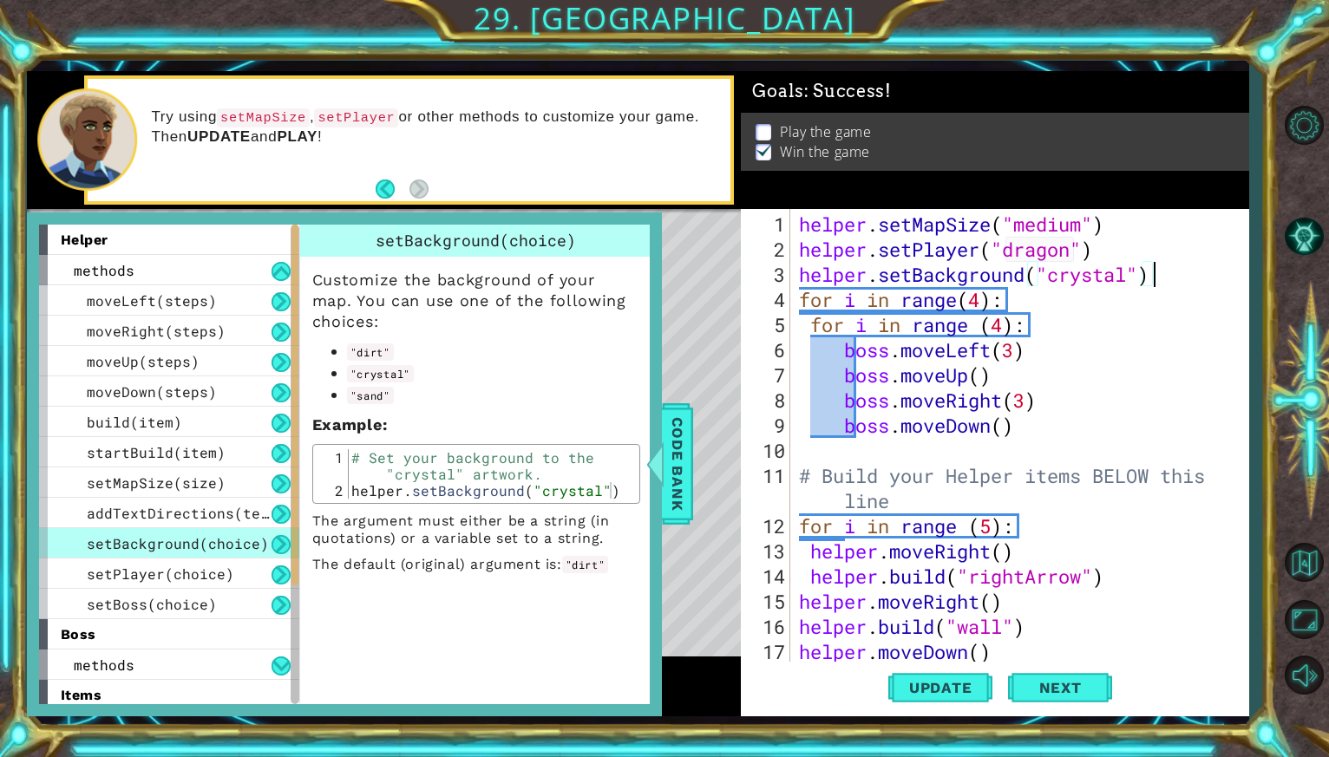
click at [1193, 262] on div "helper . setMapSize ( "medium" ) helper . setPlayer ( "dragon" ) helper . setBa…" at bounding box center [1023, 463] width 457 height 503
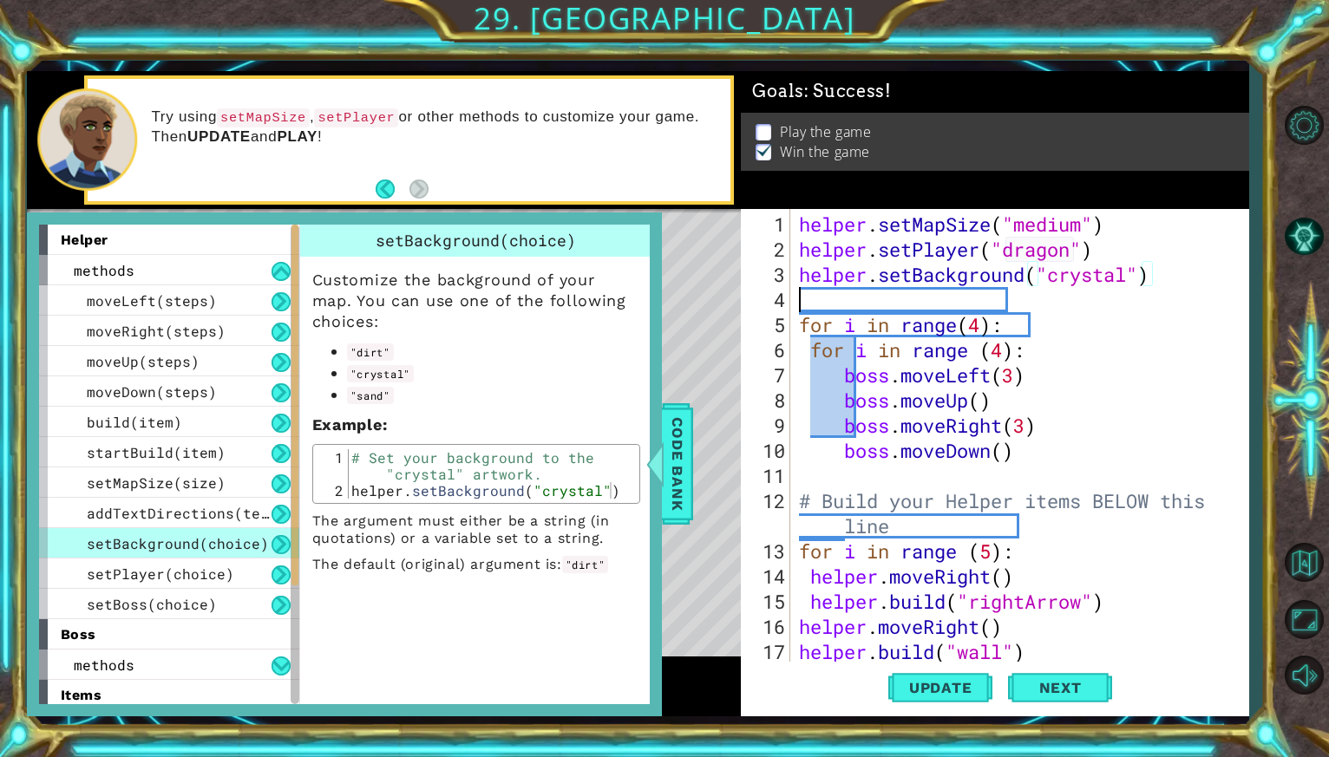
scroll to position [0, 0]
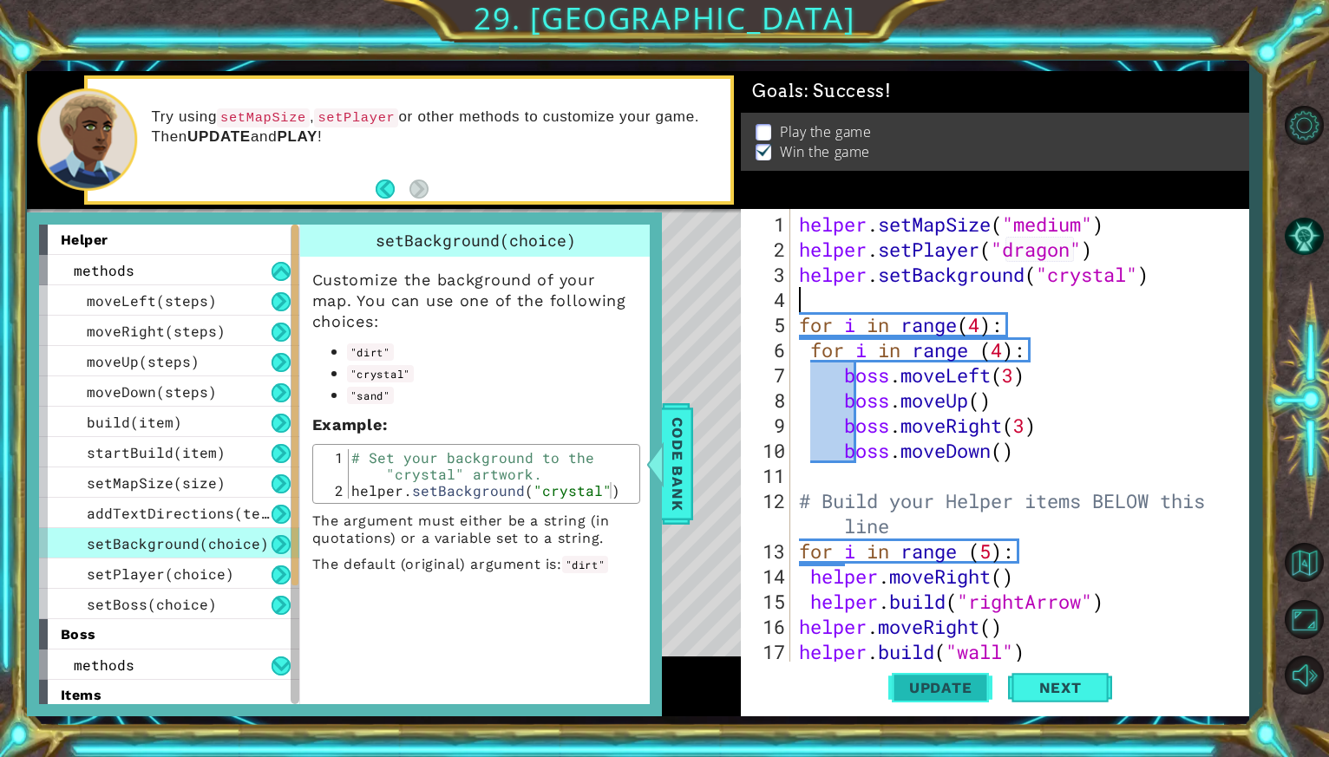
click at [925, 695] on span "Update" at bounding box center [940, 687] width 98 height 17
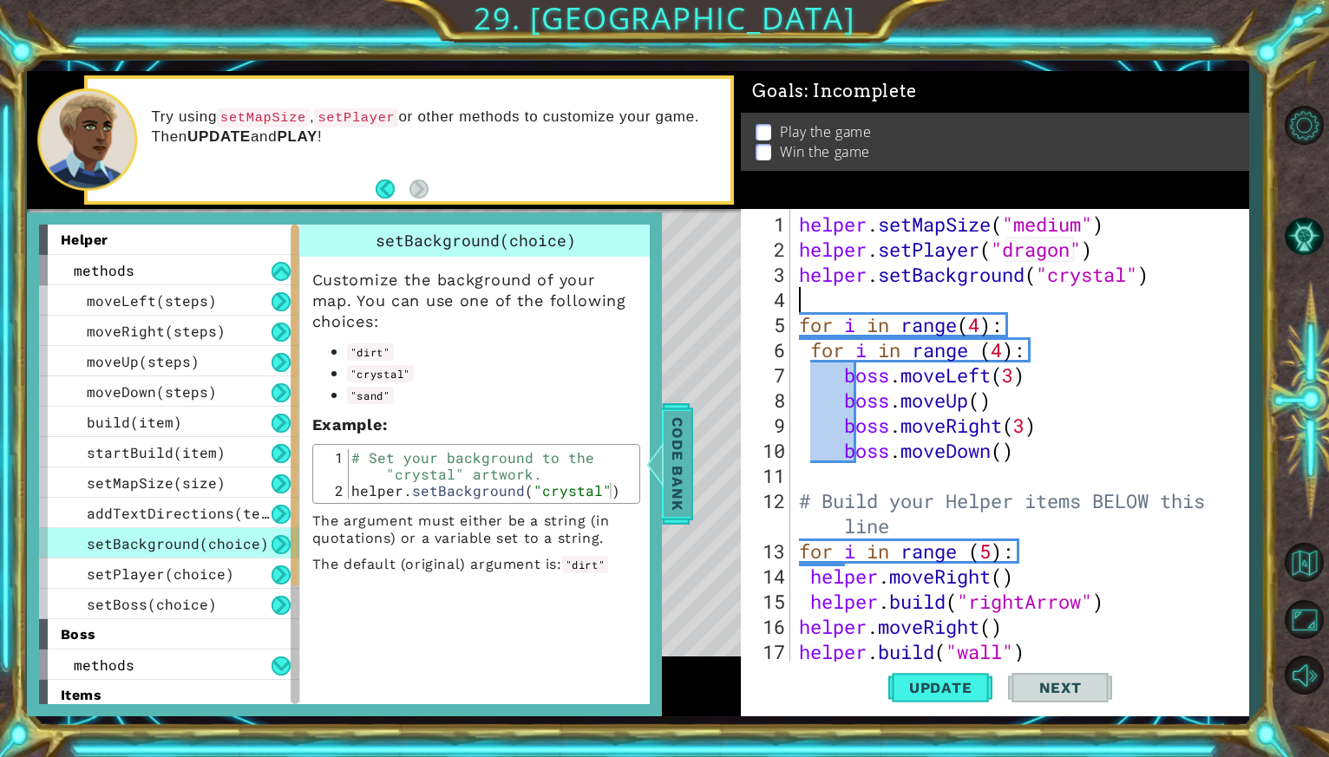
click at [688, 461] on span "Code Bank" at bounding box center [677, 464] width 28 height 106
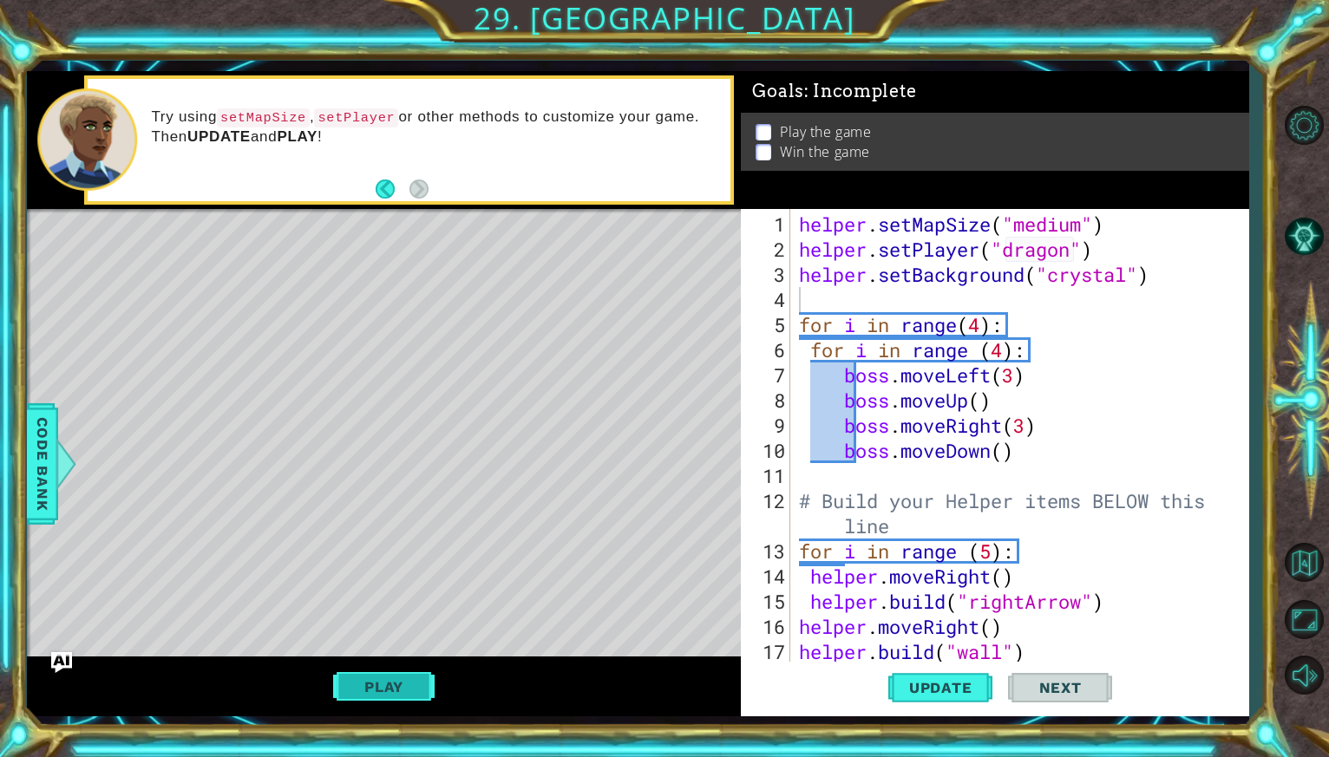
click at [369, 690] on button "Play" at bounding box center [383, 686] width 101 height 33
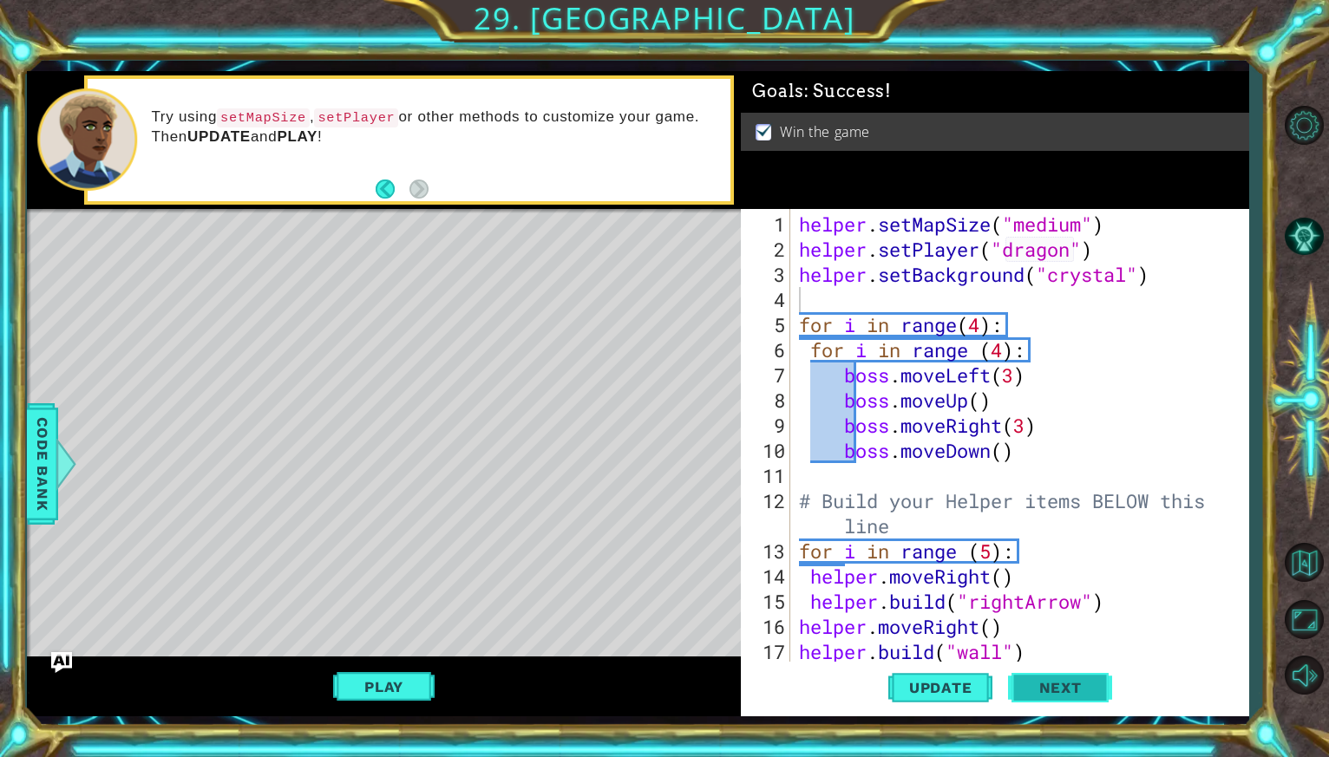
click at [1041, 682] on span "Next" at bounding box center [1060, 687] width 77 height 17
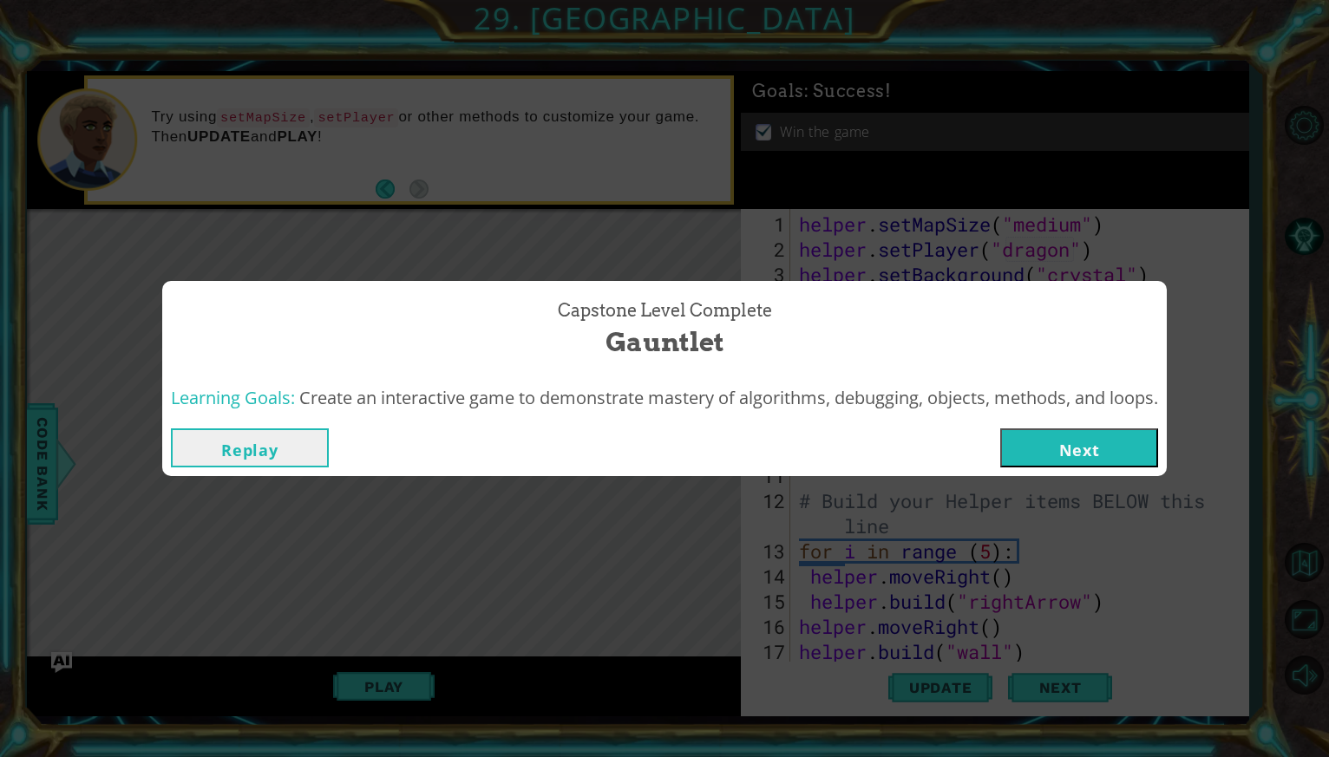
click at [1076, 445] on button "Next" at bounding box center [1079, 447] width 158 height 39
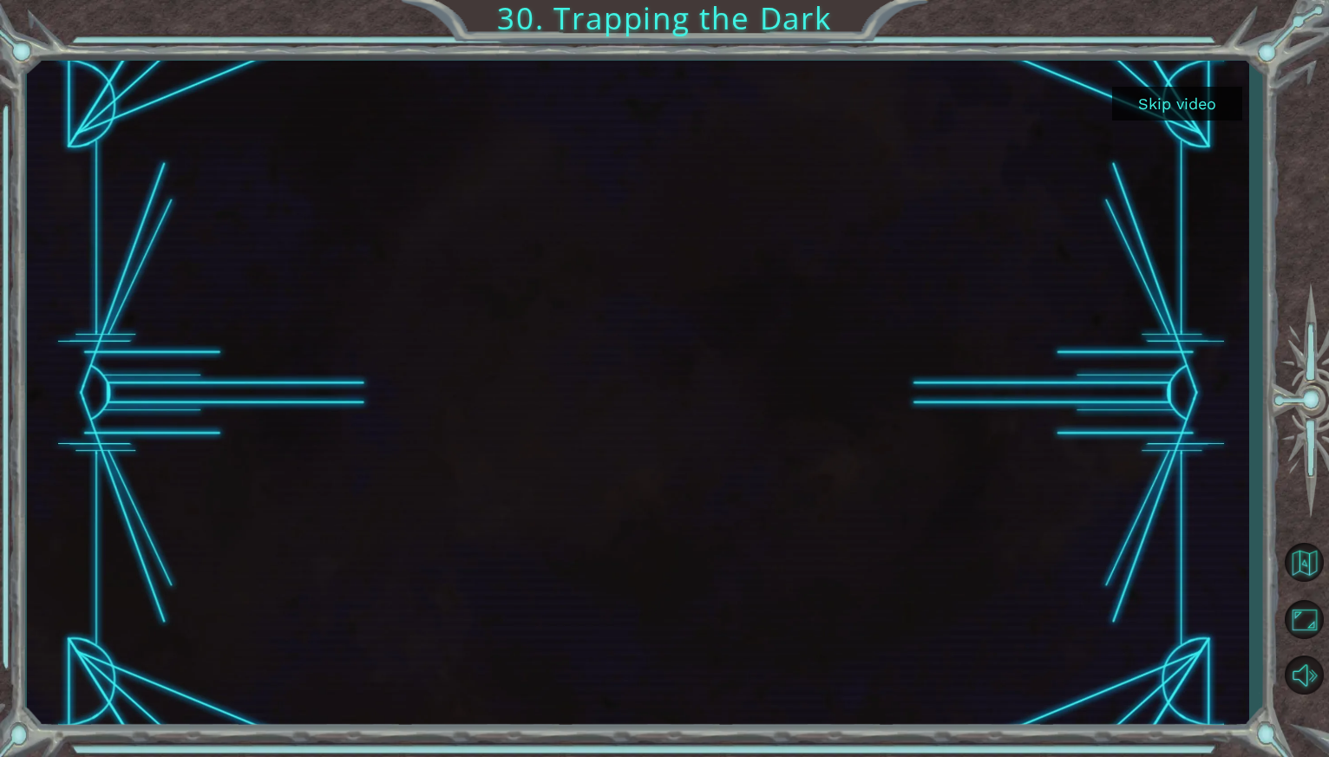
click at [1198, 100] on button "Skip video" at bounding box center [1177, 104] width 130 height 34
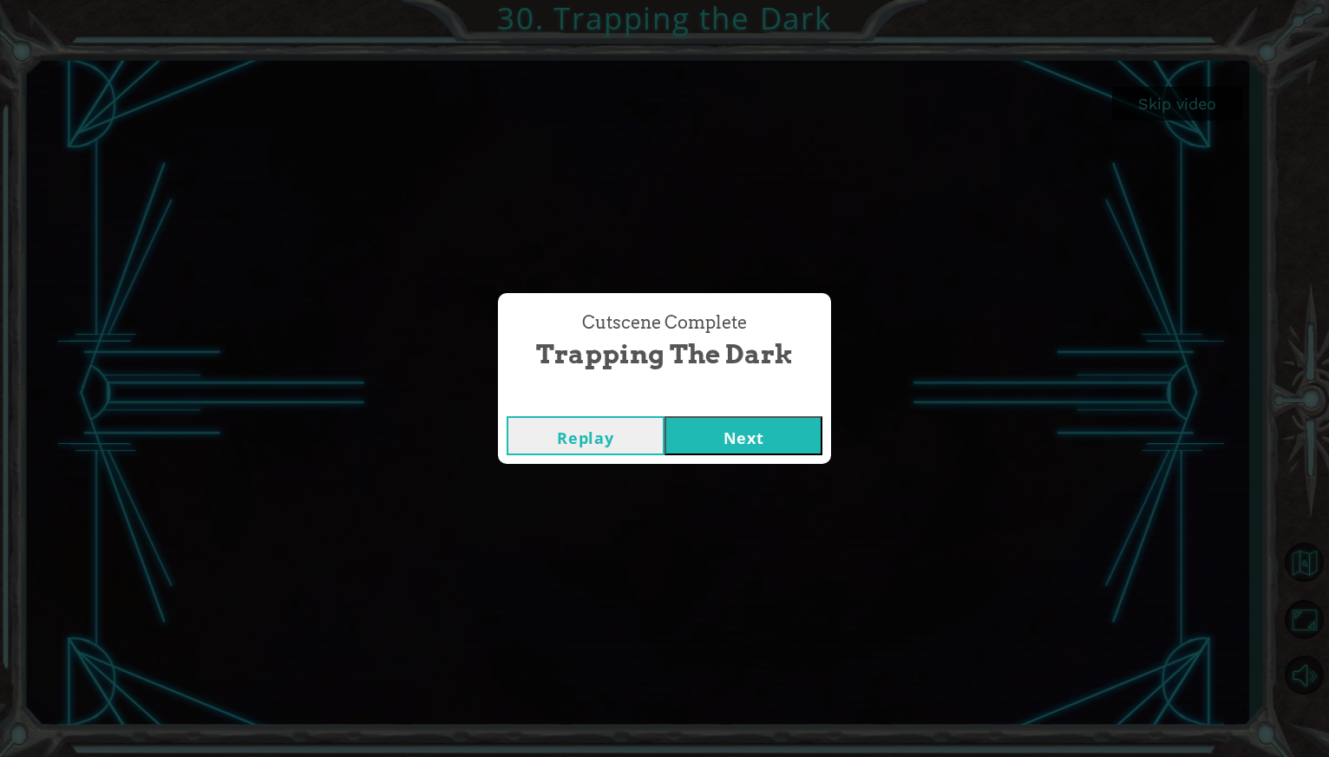
click at [761, 434] on button "Next" at bounding box center [743, 435] width 158 height 39
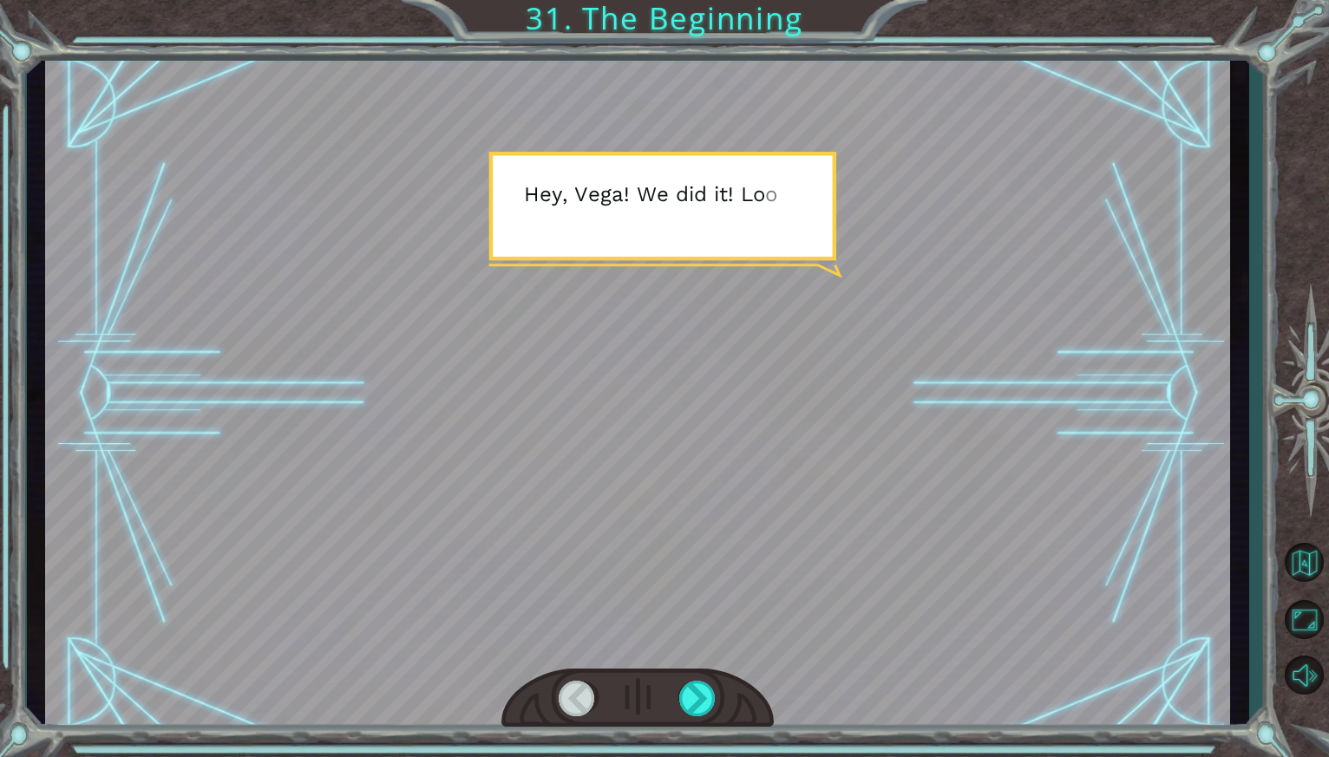
click at [702, 676] on div at bounding box center [637, 699] width 272 height 60
click at [702, 692] on div at bounding box center [698, 699] width 39 height 36
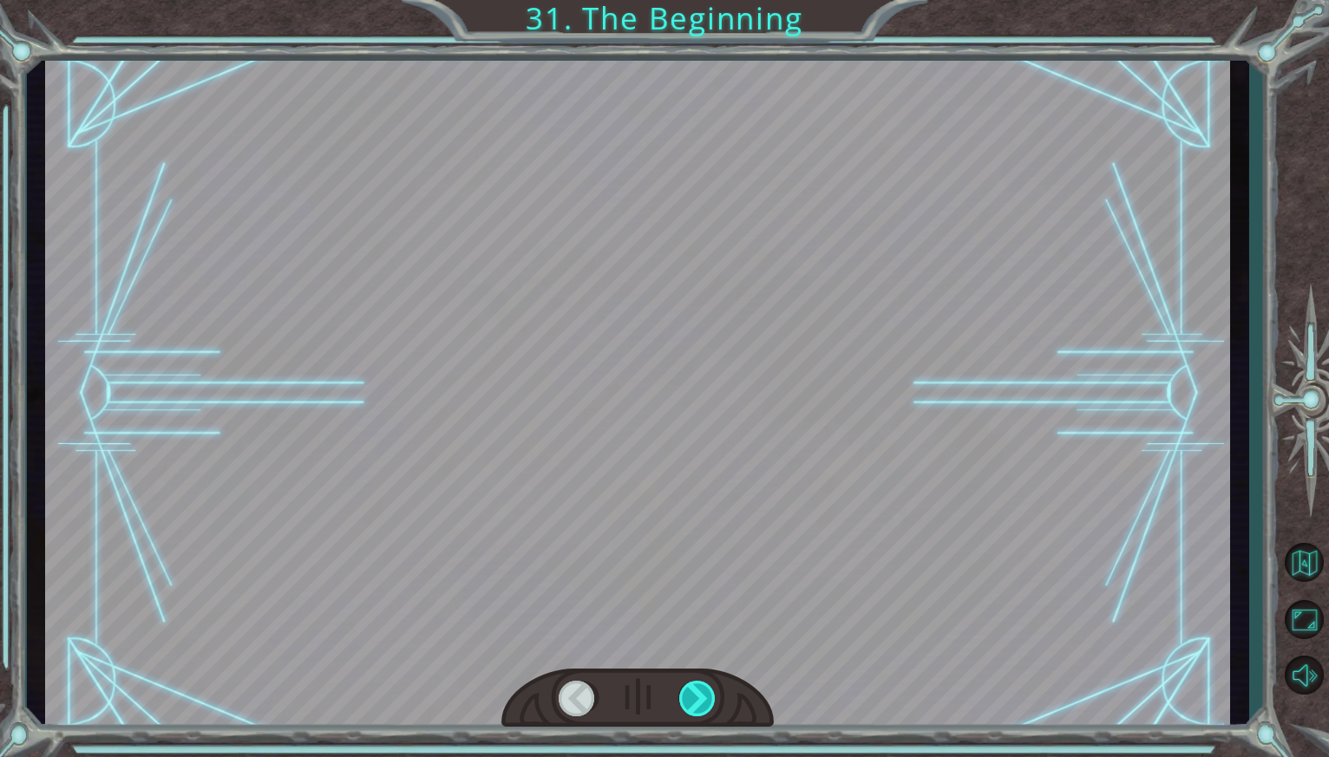
click at [702, 692] on div at bounding box center [698, 699] width 39 height 36
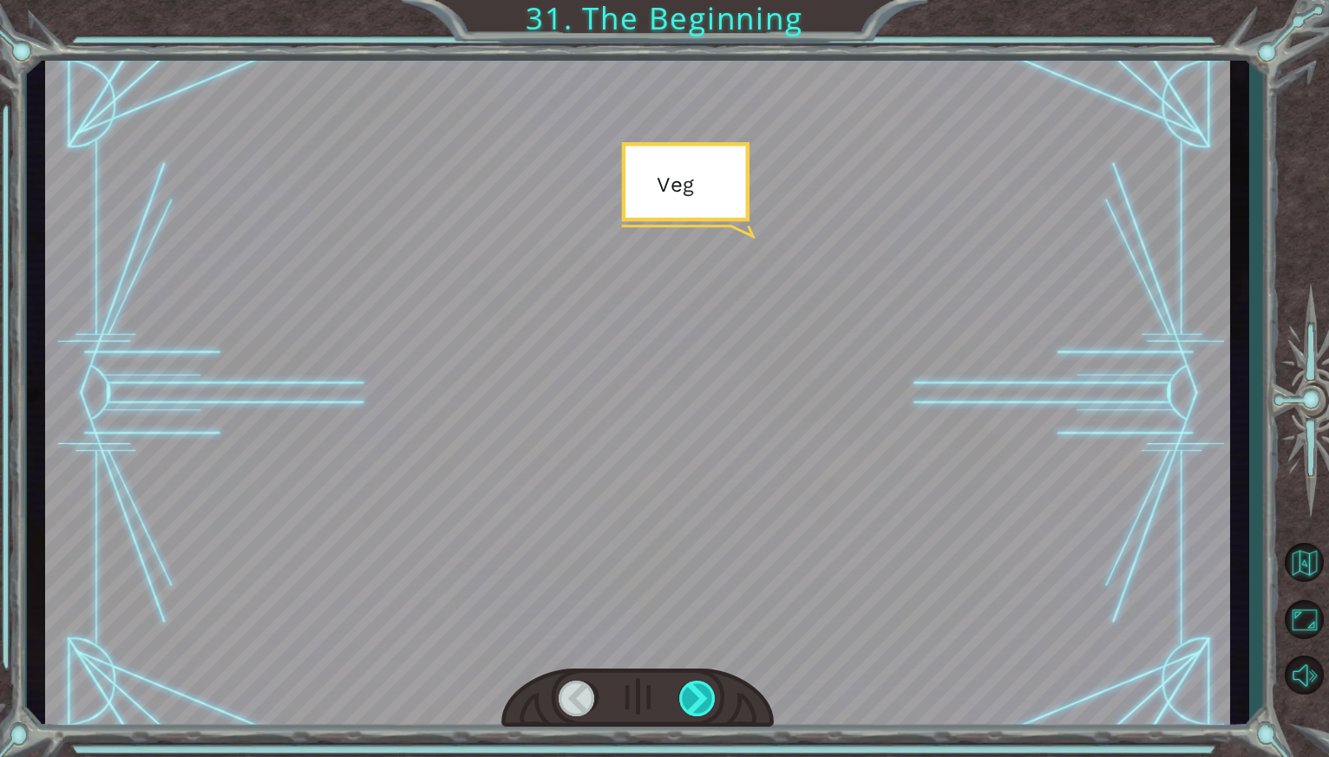
click at [702, 692] on div at bounding box center [698, 699] width 39 height 36
click at [1286, 552] on button "Back to Map" at bounding box center [1303, 563] width 50 height 50
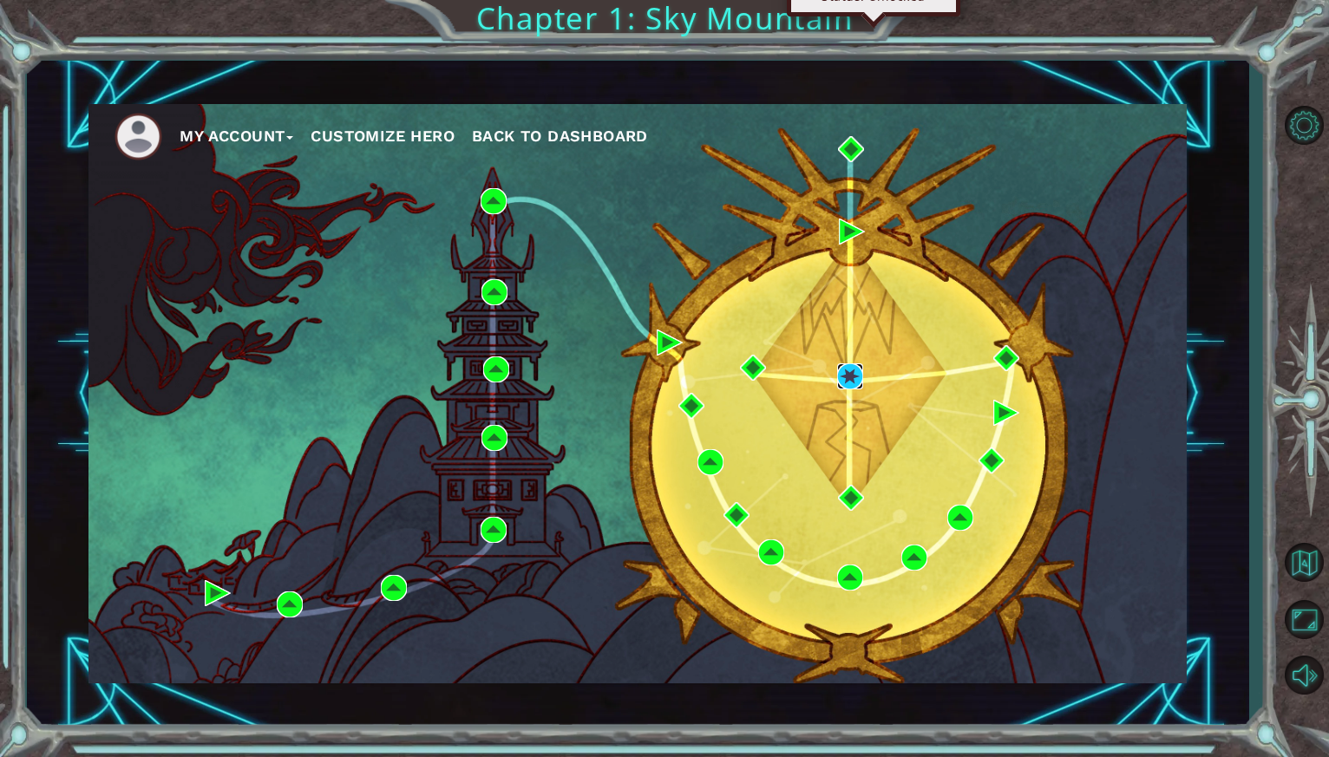
click at [841, 379] on img at bounding box center [850, 376] width 26 height 26
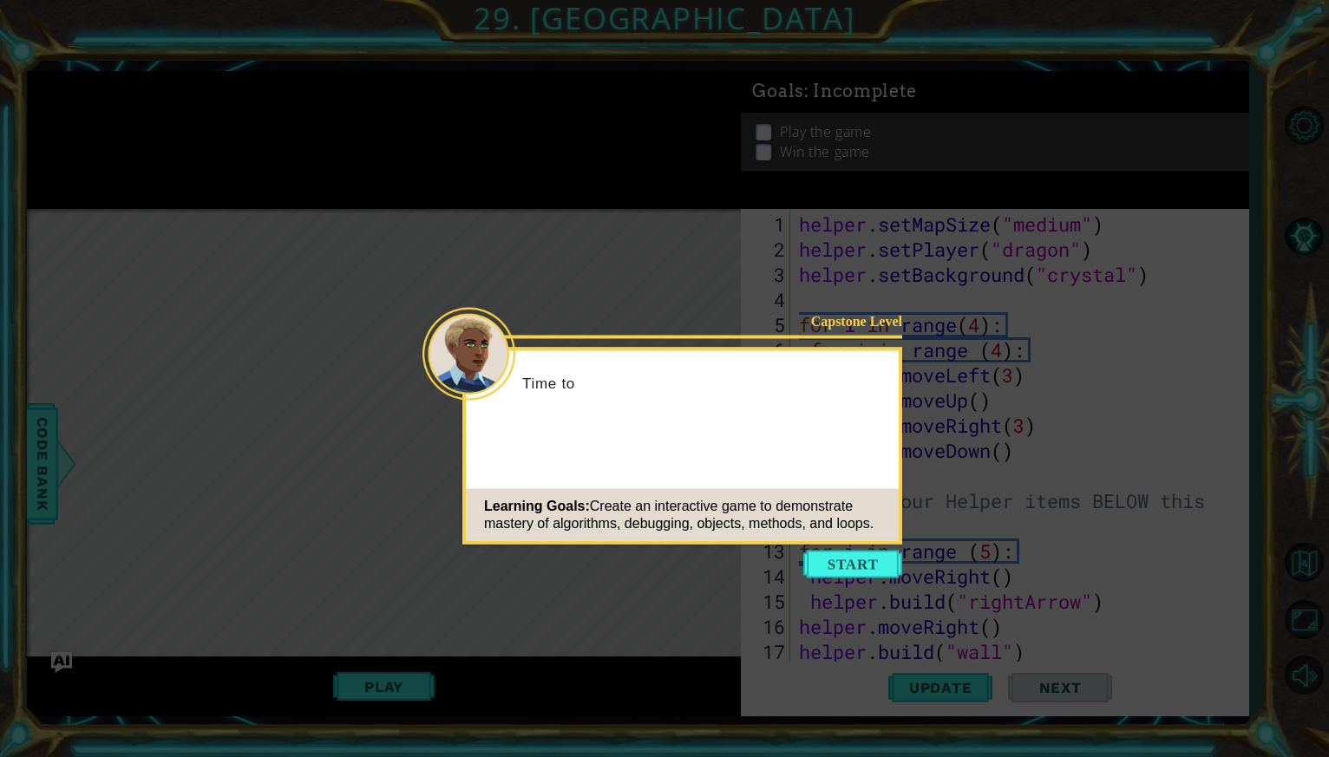
scroll to position [277, 0]
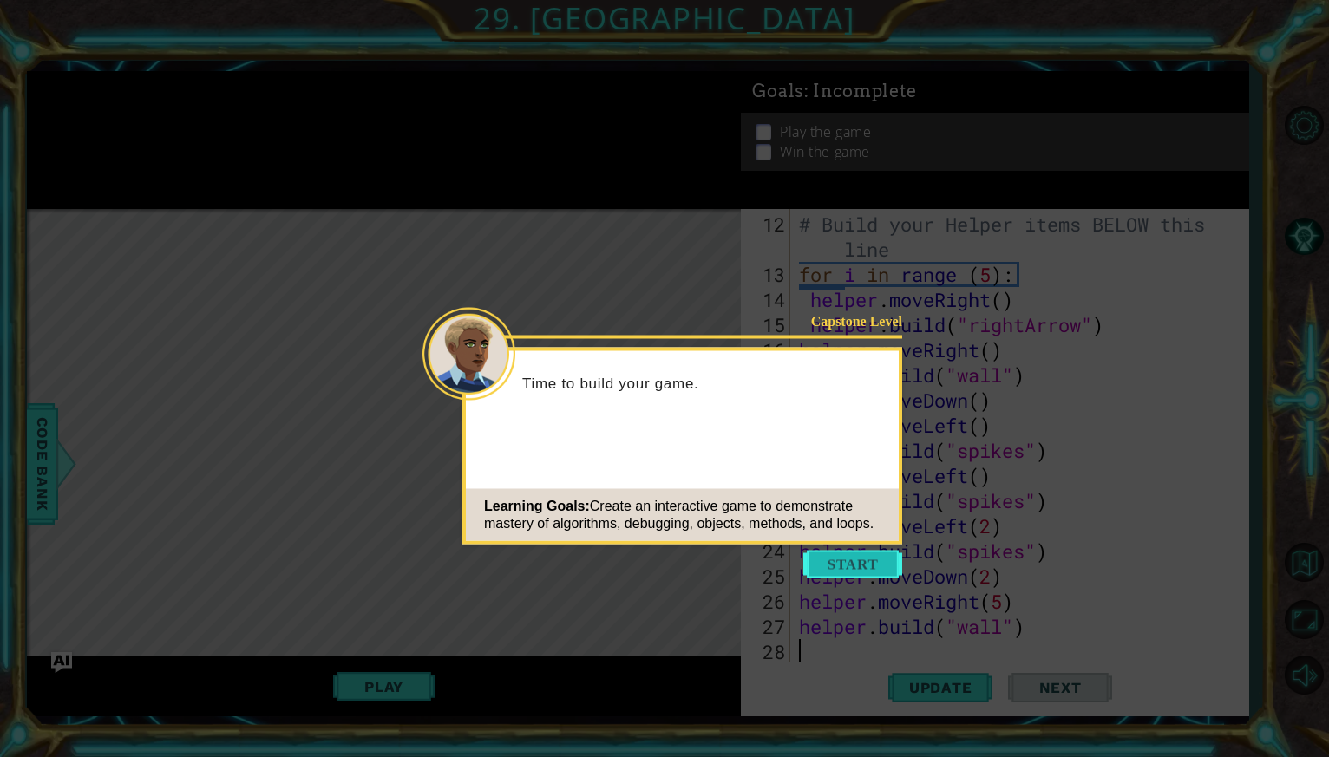
click at [848, 561] on button "Start" at bounding box center [852, 565] width 99 height 28
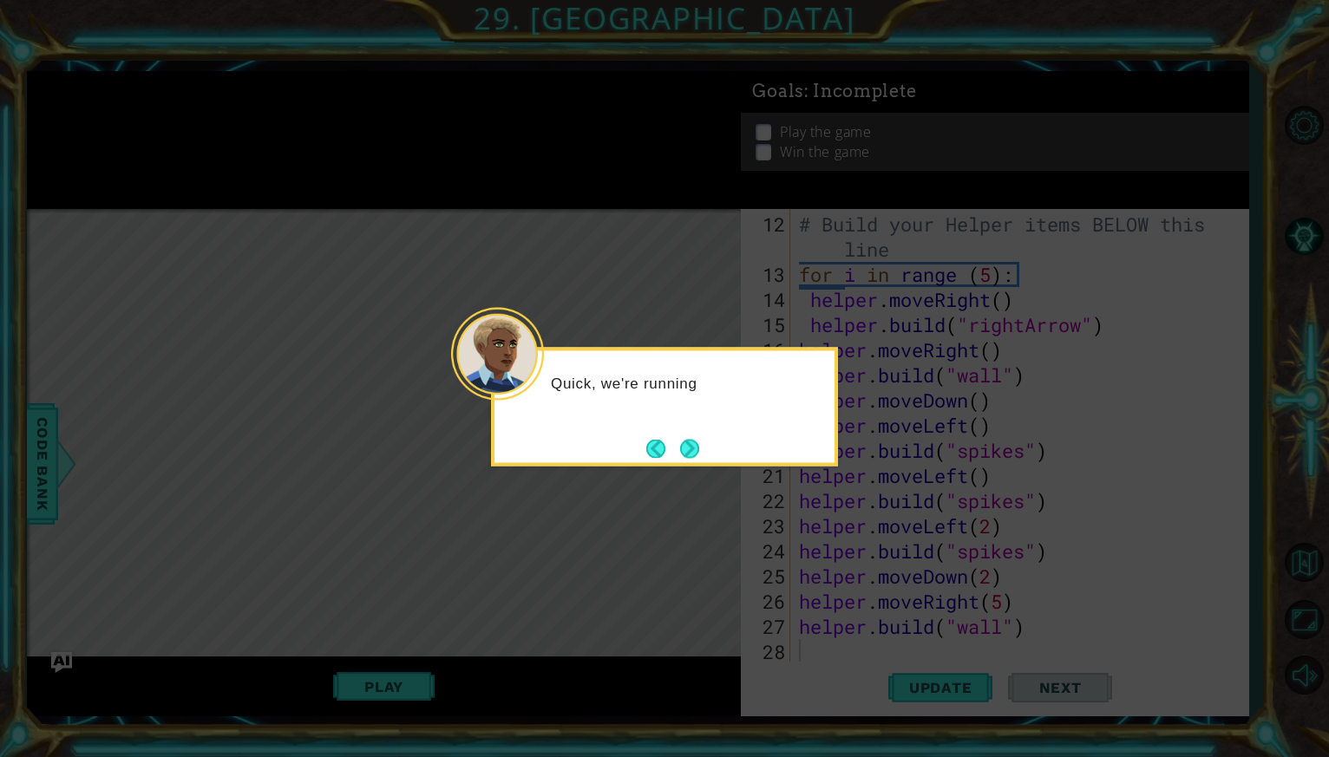
click at [706, 460] on div "Quick, we're running" at bounding box center [664, 407] width 347 height 119
click at [689, 445] on button "Next" at bounding box center [689, 448] width 19 height 19
click at [687, 445] on button "Next" at bounding box center [689, 448] width 19 height 19
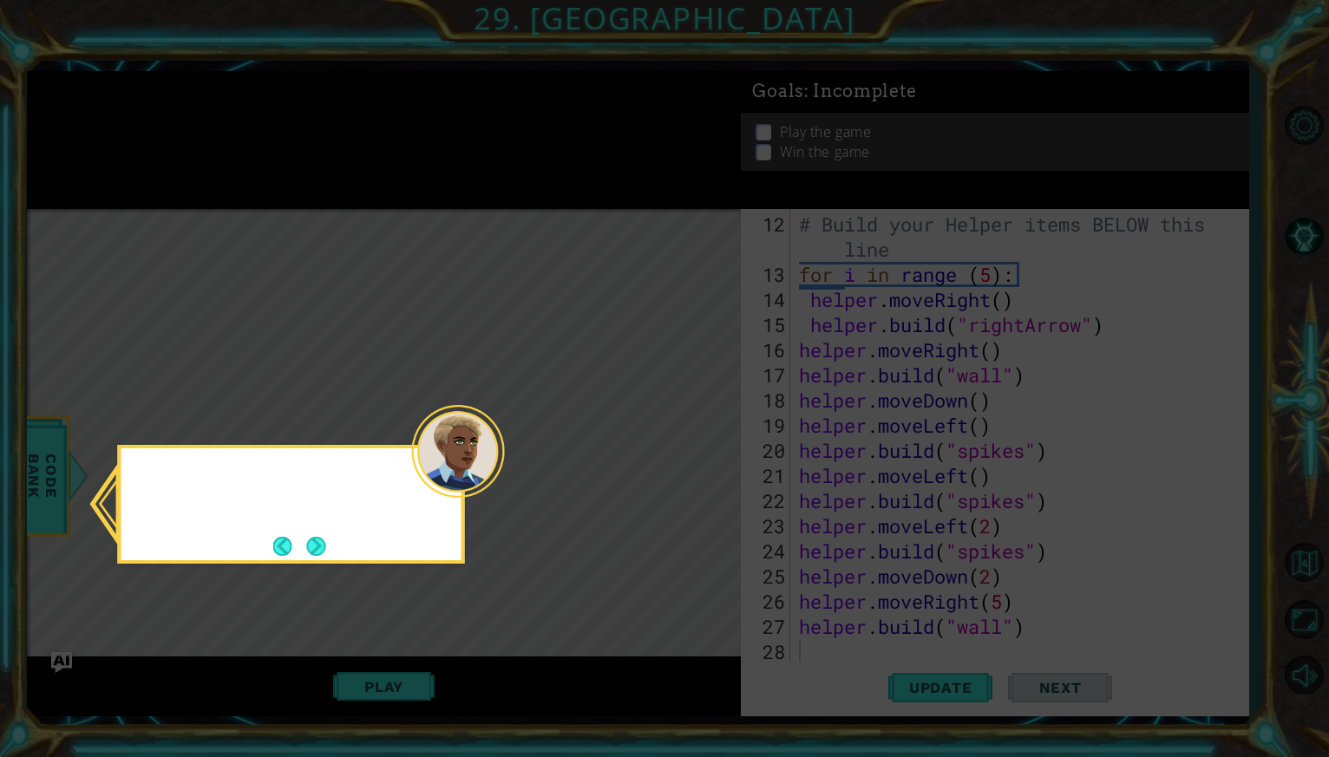
click at [687, 445] on icon at bounding box center [664, 378] width 1329 height 757
click at [676, 445] on icon at bounding box center [664, 378] width 1329 height 757
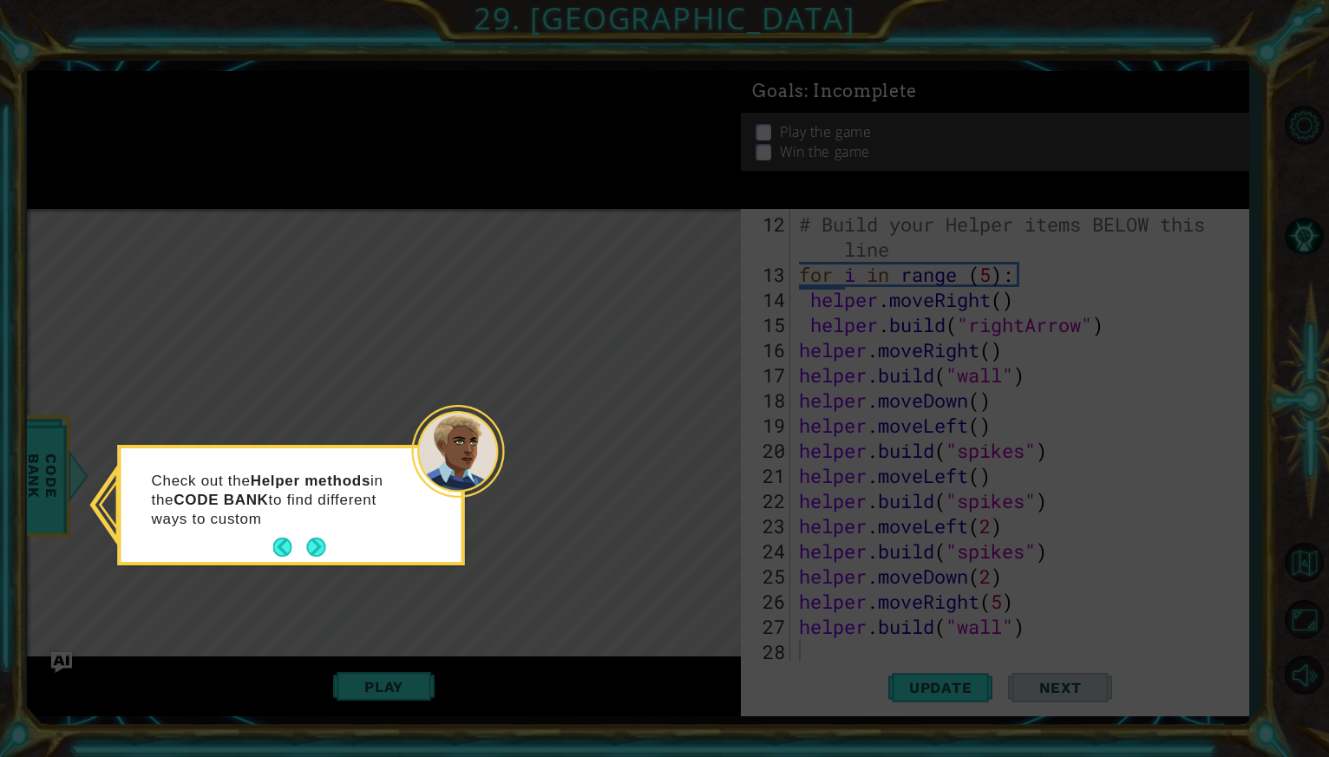
click at [306, 535] on footer at bounding box center [299, 547] width 53 height 26
click at [312, 538] on button "Next" at bounding box center [316, 547] width 19 height 19
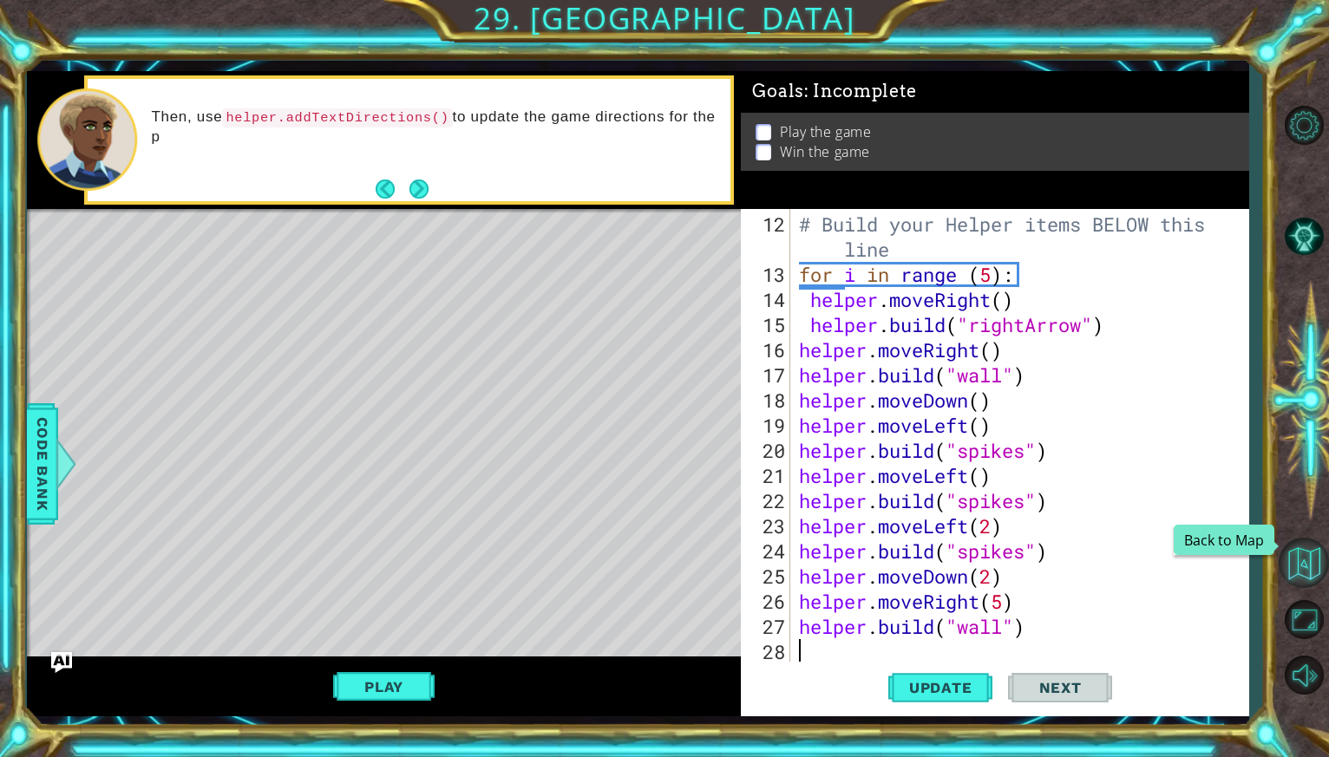
click at [1299, 565] on button "Back to Map" at bounding box center [1303, 563] width 50 height 50
